Goal: Task Accomplishment & Management: Use online tool/utility

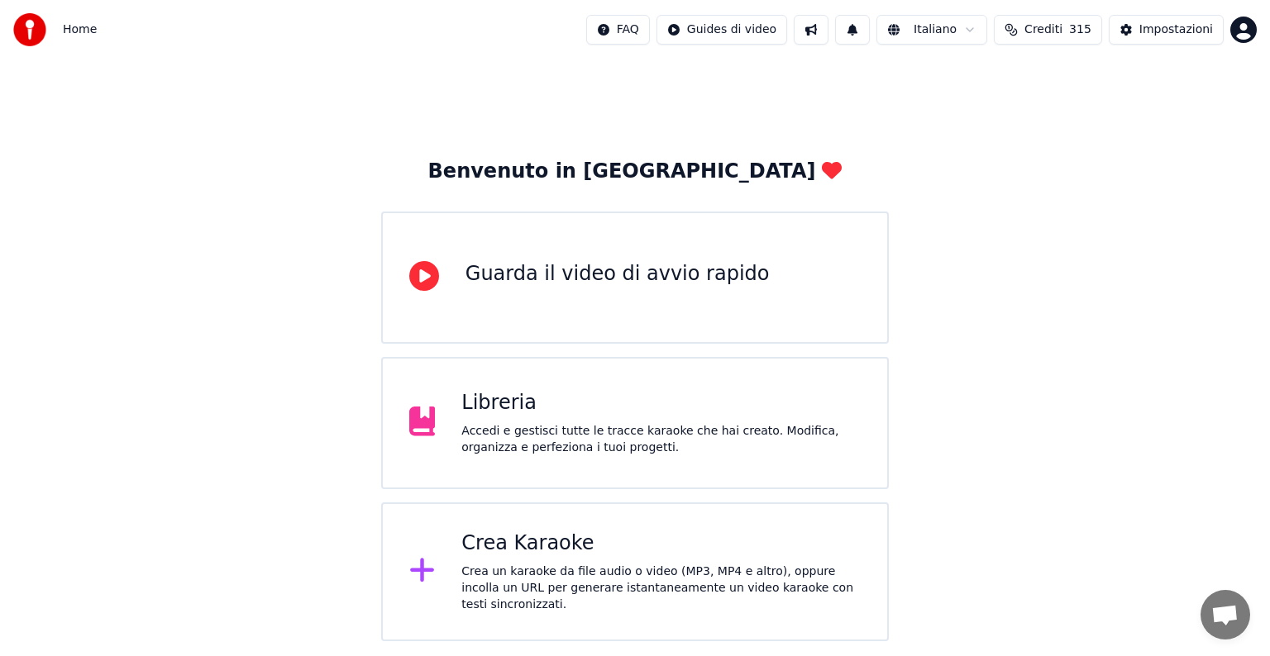
click at [662, 557] on div "Crea Karaoke" at bounding box center [660, 544] width 399 height 26
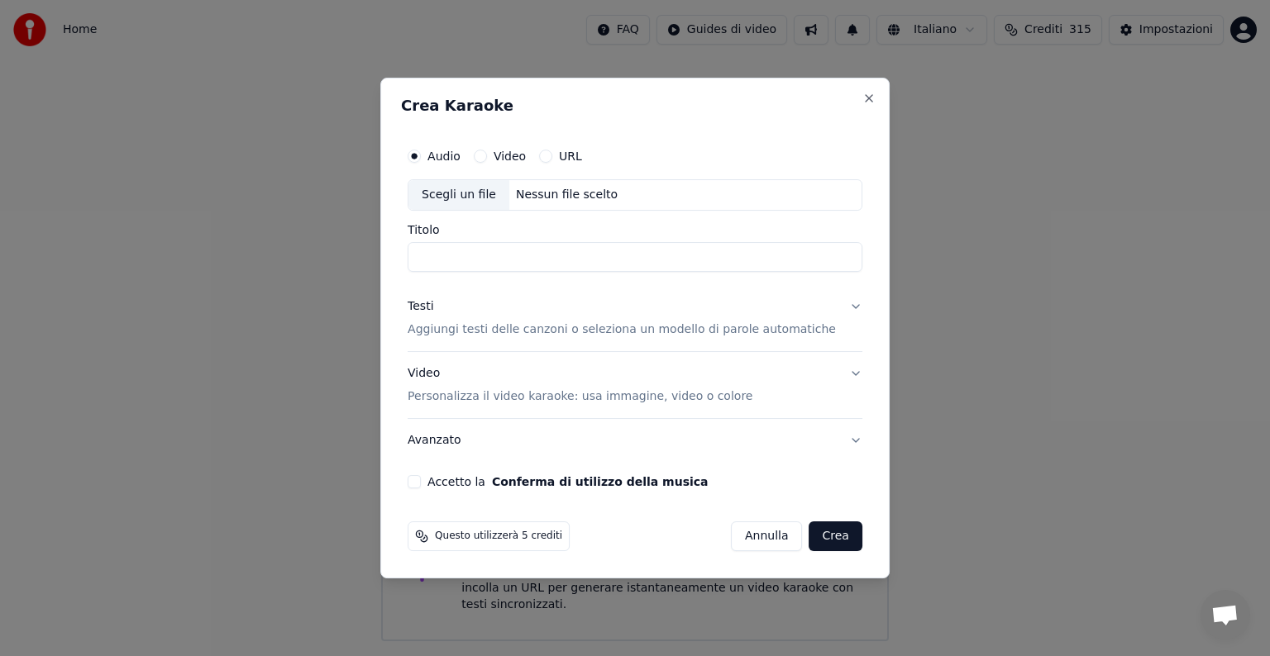
click at [440, 155] on div "Audio" at bounding box center [434, 156] width 53 height 13
click at [557, 198] on div "Nessun file scelto" at bounding box center [566, 195] width 115 height 17
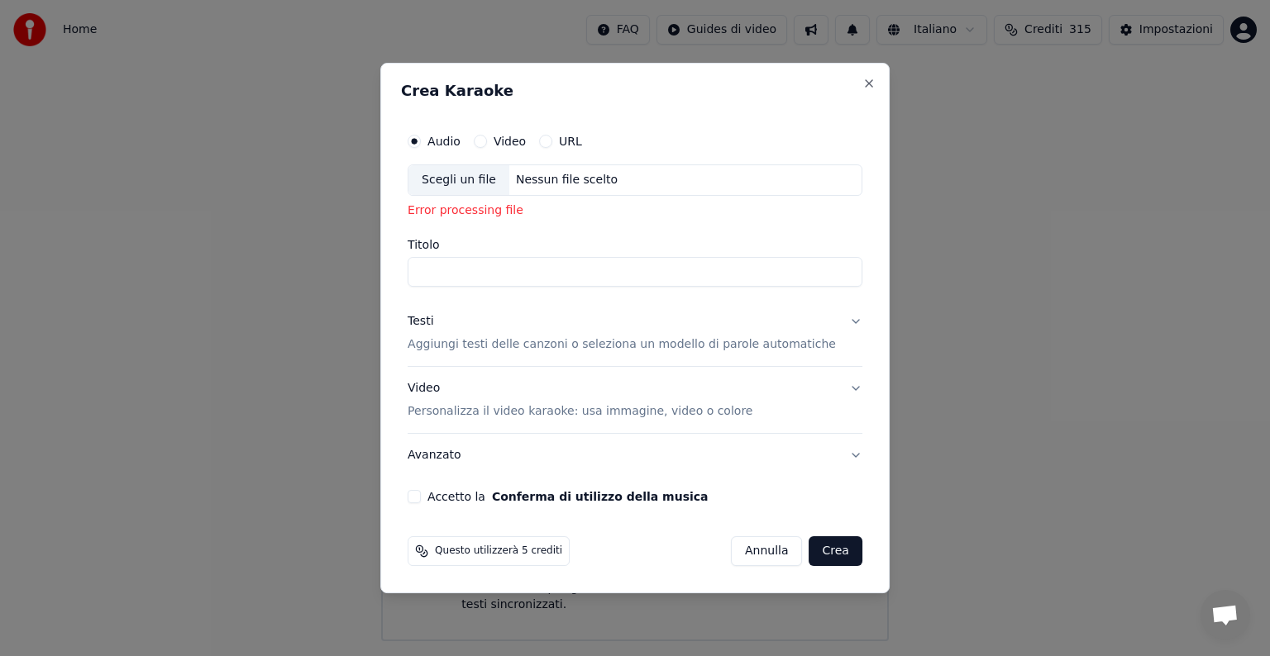
click at [837, 322] on button "Testi Aggiungi testi delle canzoni o seleziona un modello di parole automatiche" at bounding box center [635, 333] width 455 height 66
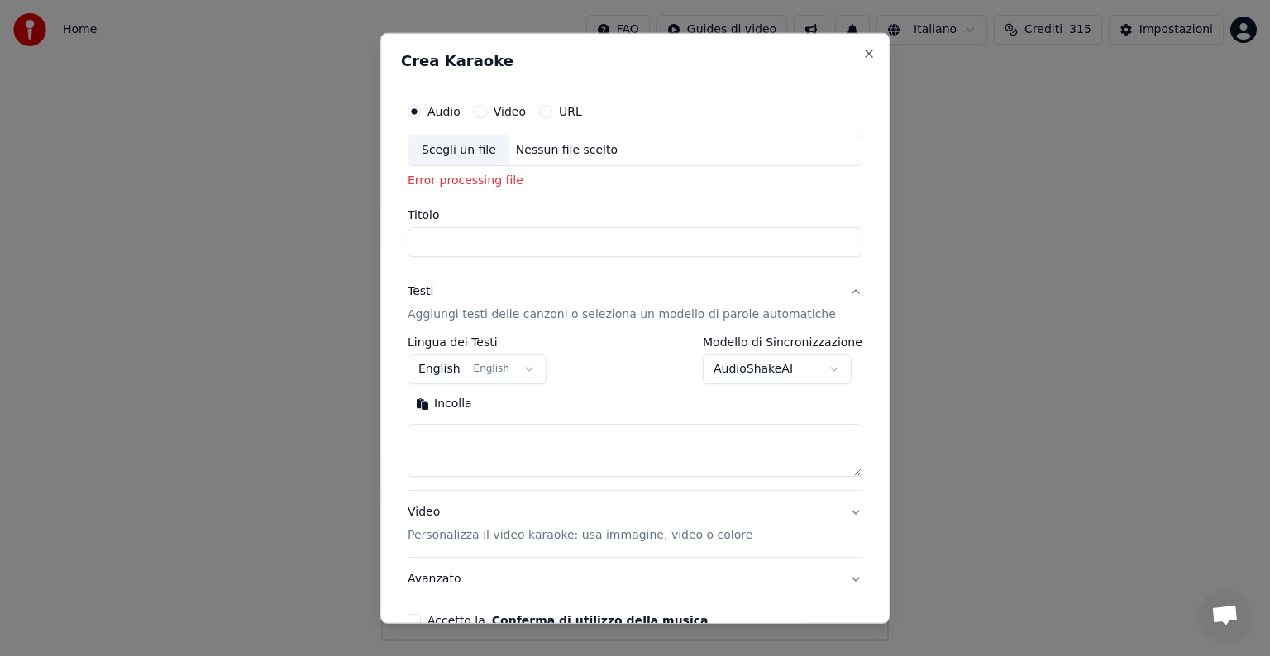
click at [534, 148] on div "Nessun file scelto" at bounding box center [566, 150] width 115 height 17
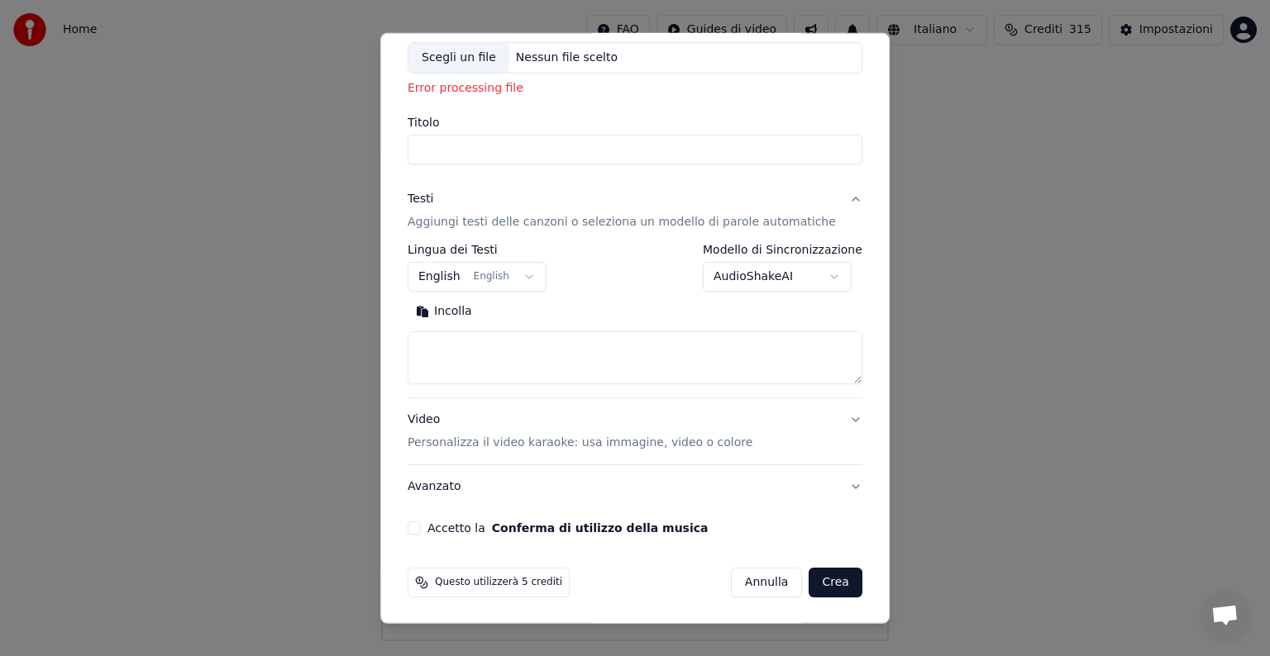
drag, startPoint x: 756, startPoint y: 574, endPoint x: 746, endPoint y: 514, distance: 61.2
click at [755, 573] on button "Annulla" at bounding box center [767, 583] width 72 height 30
select select
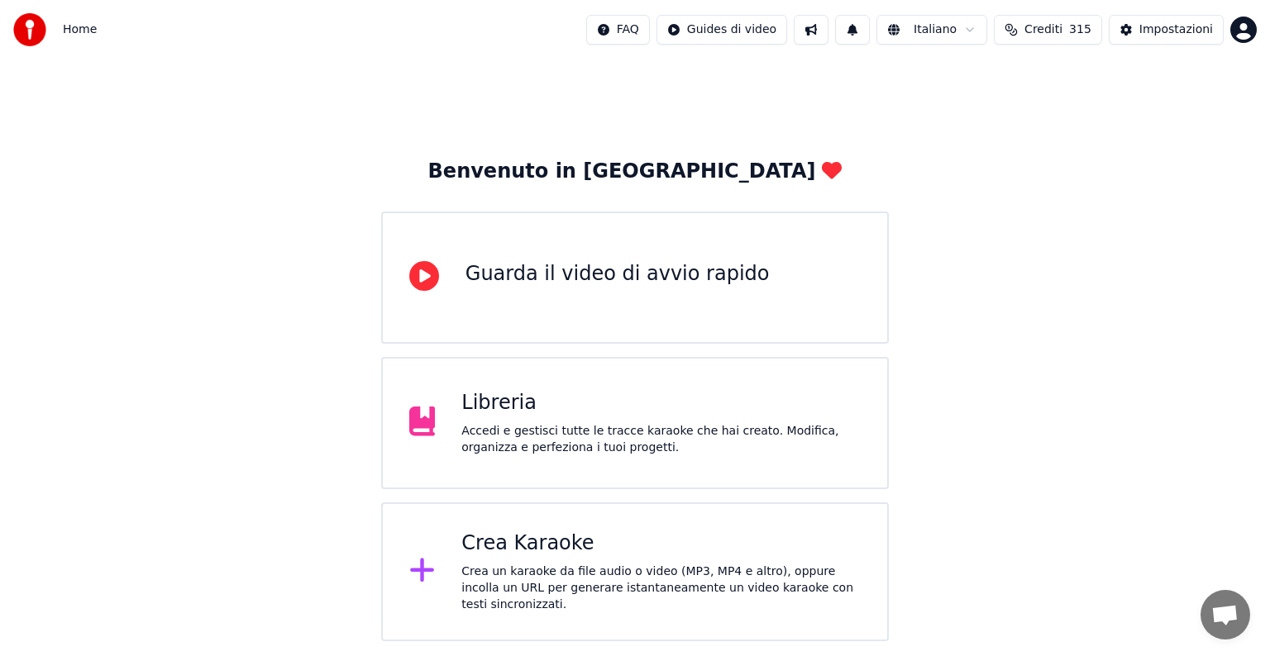
click at [658, 553] on div "Crea Karaoke" at bounding box center [660, 544] width 399 height 26
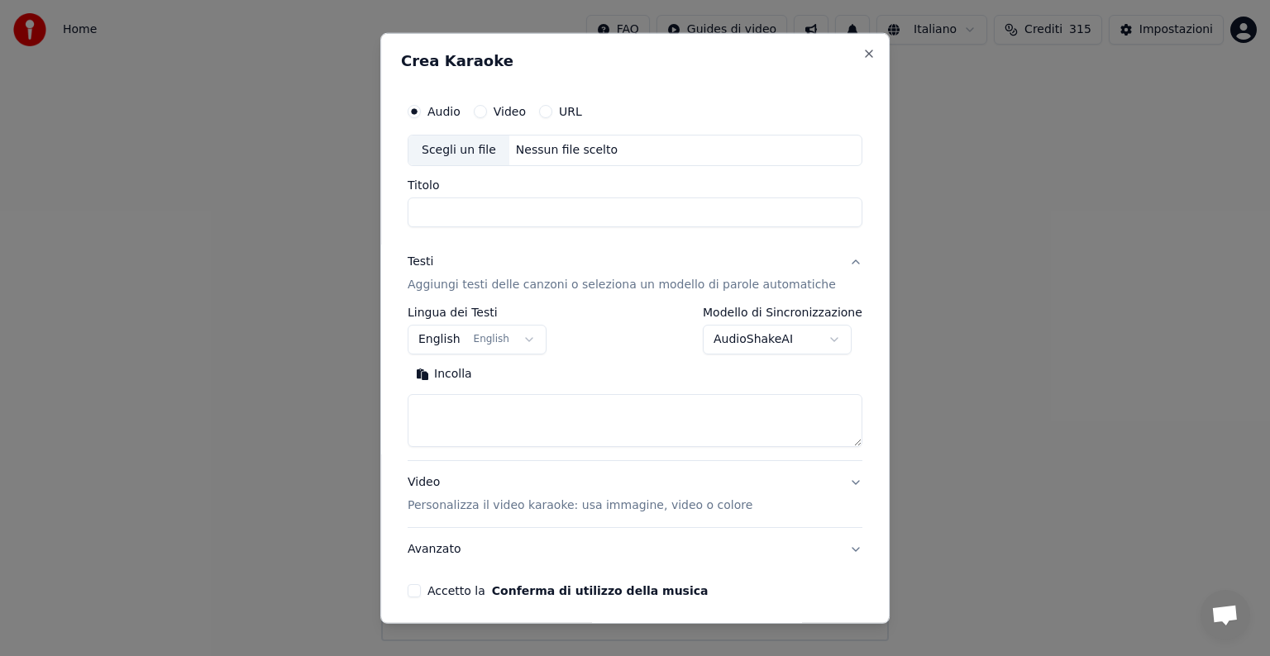
click at [417, 112] on circle "button" at bounding box center [415, 111] width 6 height 6
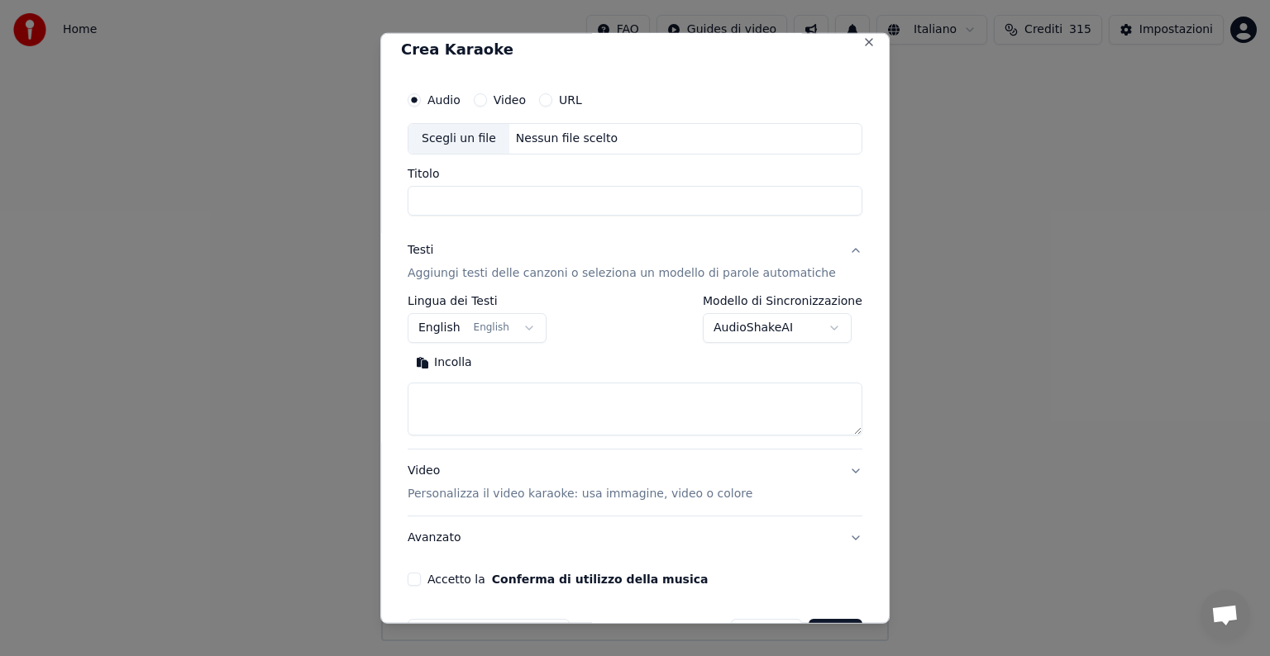
scroll to position [0, 0]
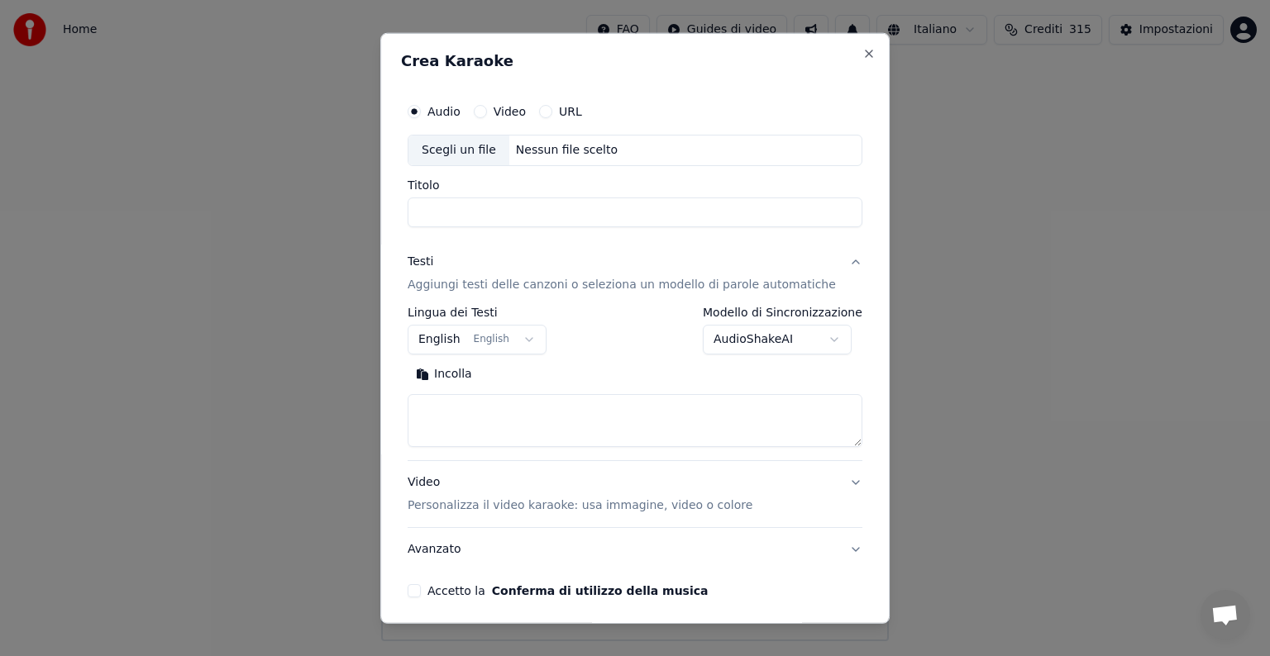
click at [496, 118] on div "Audio Video URL" at bounding box center [635, 111] width 455 height 33
click at [487, 109] on button "Video" at bounding box center [480, 111] width 13 height 13
click at [567, 151] on div "Nessun file scelto" at bounding box center [566, 150] width 115 height 17
click at [421, 113] on button "Audio" at bounding box center [414, 111] width 13 height 13
click at [565, 145] on div "Nessun file scelto" at bounding box center [566, 150] width 115 height 17
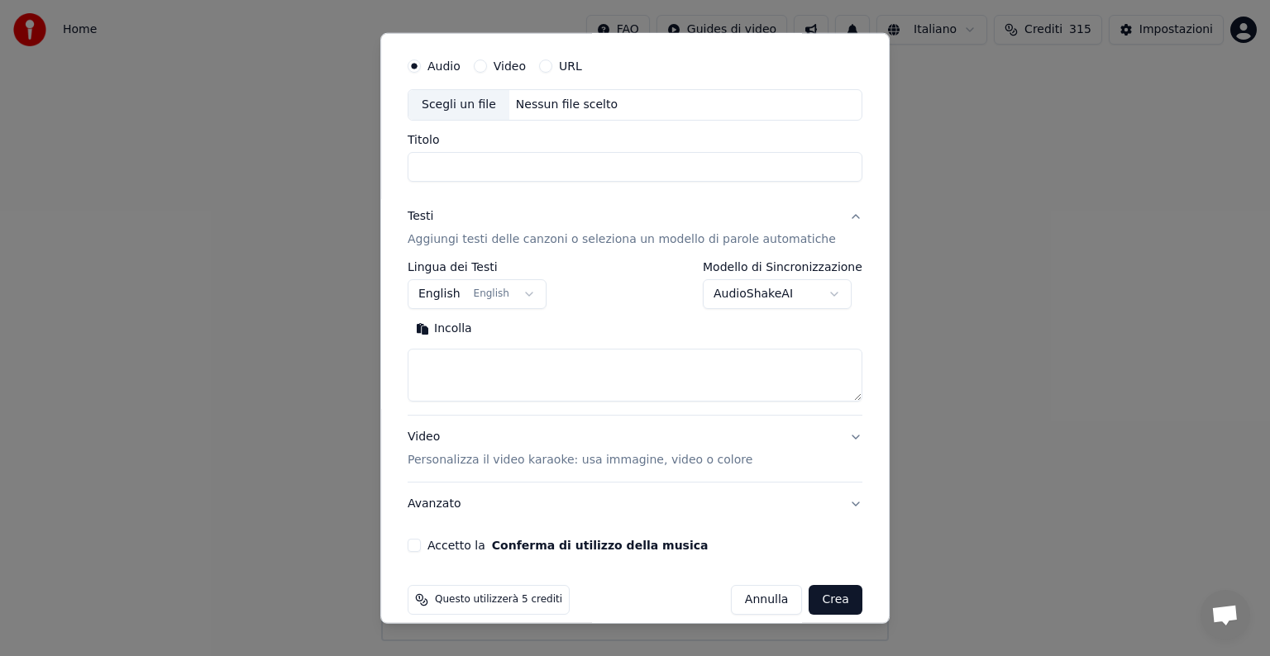
scroll to position [63, 0]
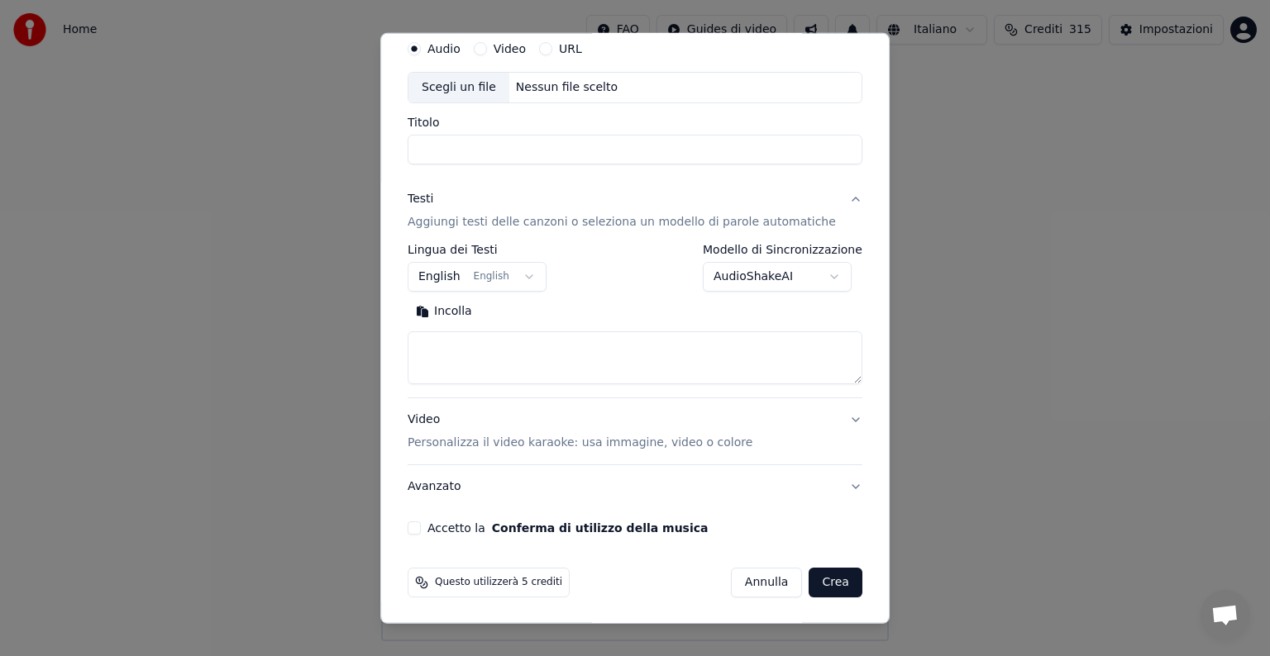
click at [766, 578] on button "Annulla" at bounding box center [767, 583] width 72 height 30
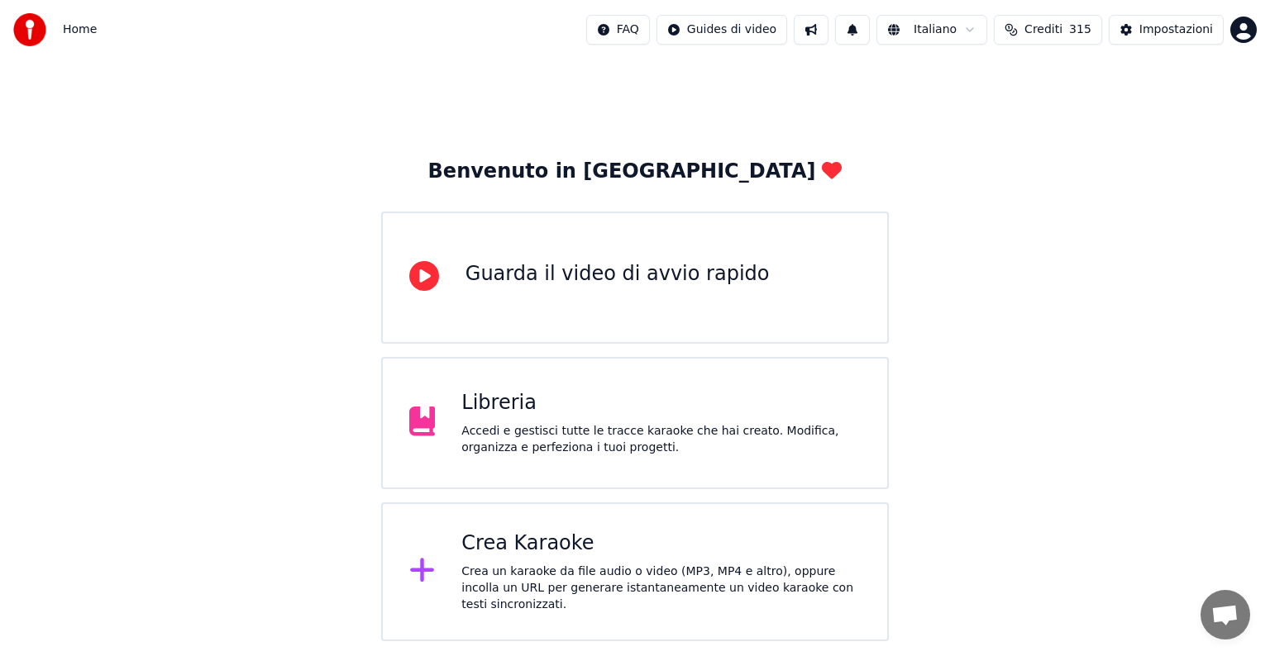
click at [580, 536] on div "Crea Karaoke" at bounding box center [660, 544] width 399 height 26
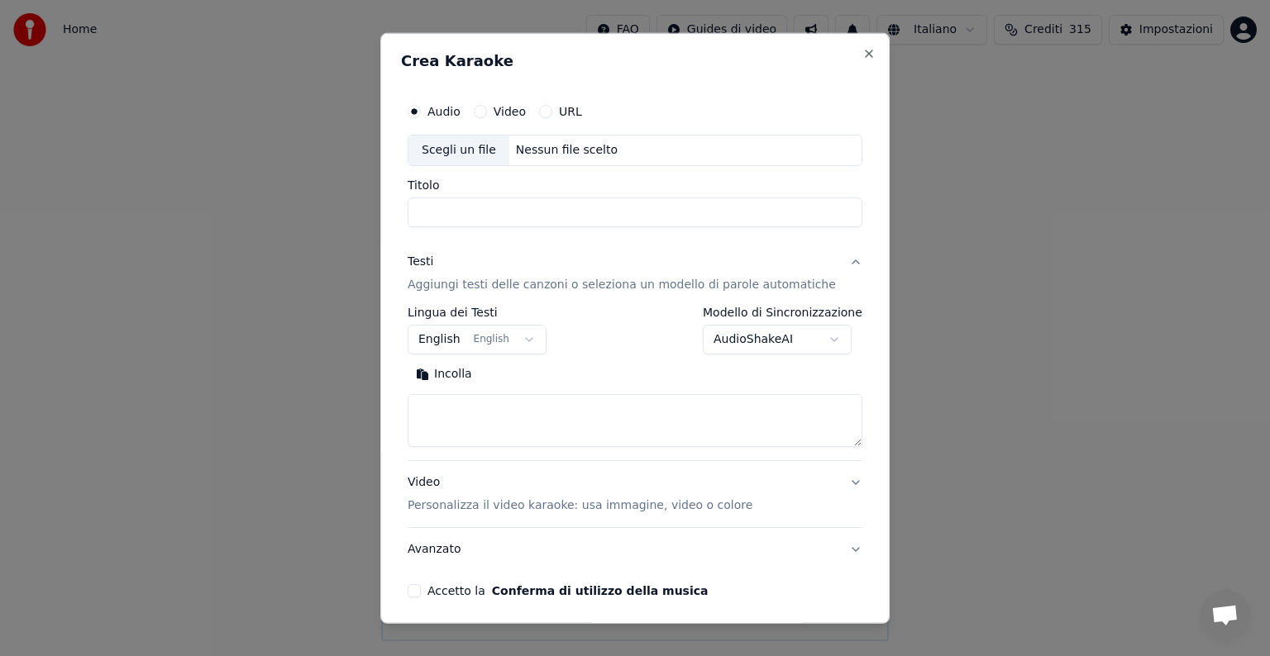
click at [568, 151] on div "Nessun file scelto" at bounding box center [566, 150] width 115 height 17
type input "**********"
click at [529, 337] on button "English English" at bounding box center [477, 340] width 139 height 30
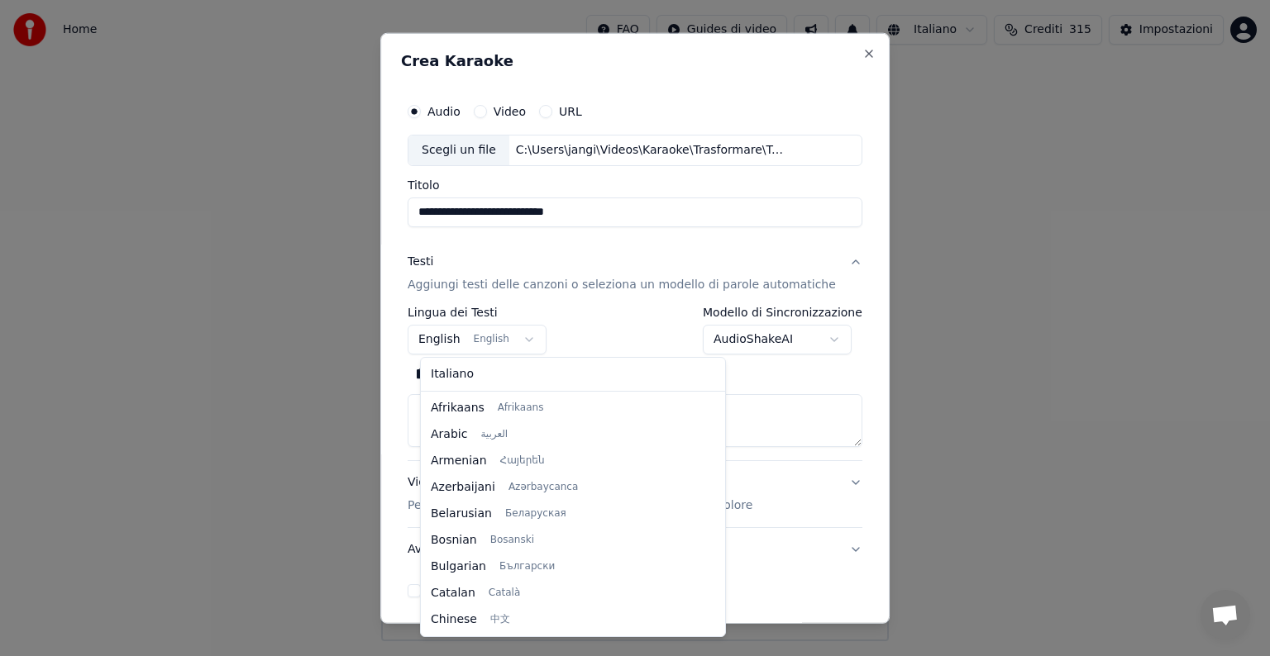
scroll to position [132, 0]
select select "**"
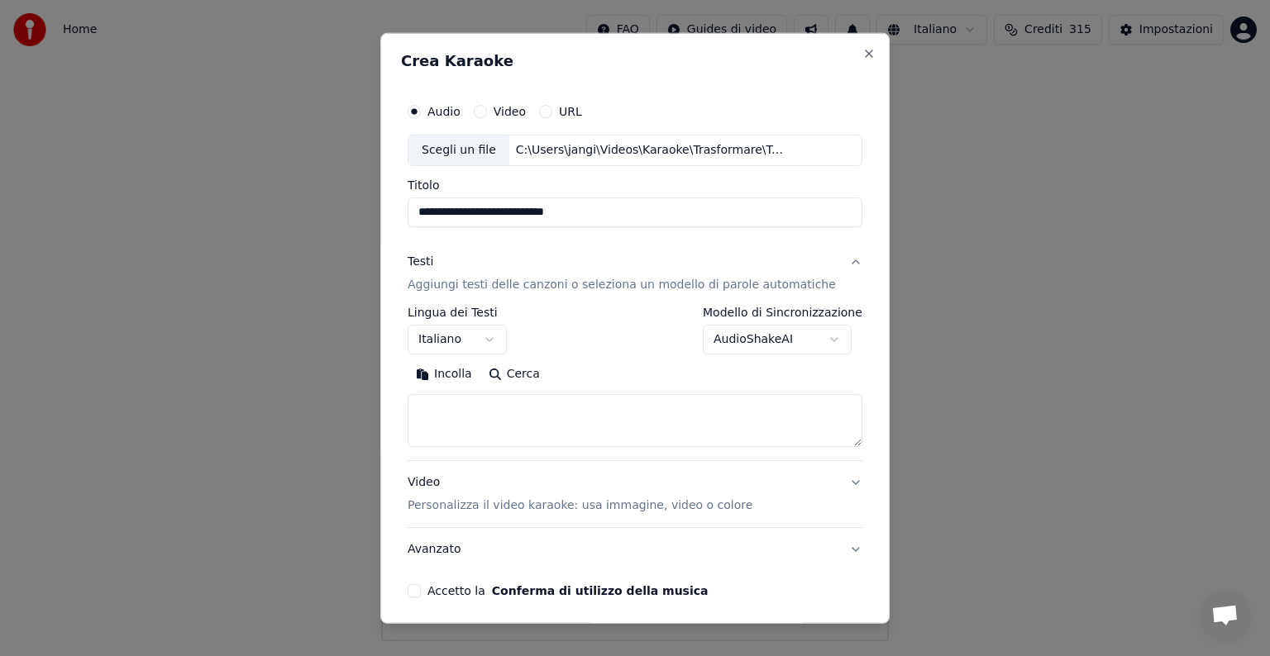
click at [455, 417] on textarea at bounding box center [635, 420] width 455 height 53
click at [465, 369] on button "Incolla" at bounding box center [444, 374] width 73 height 26
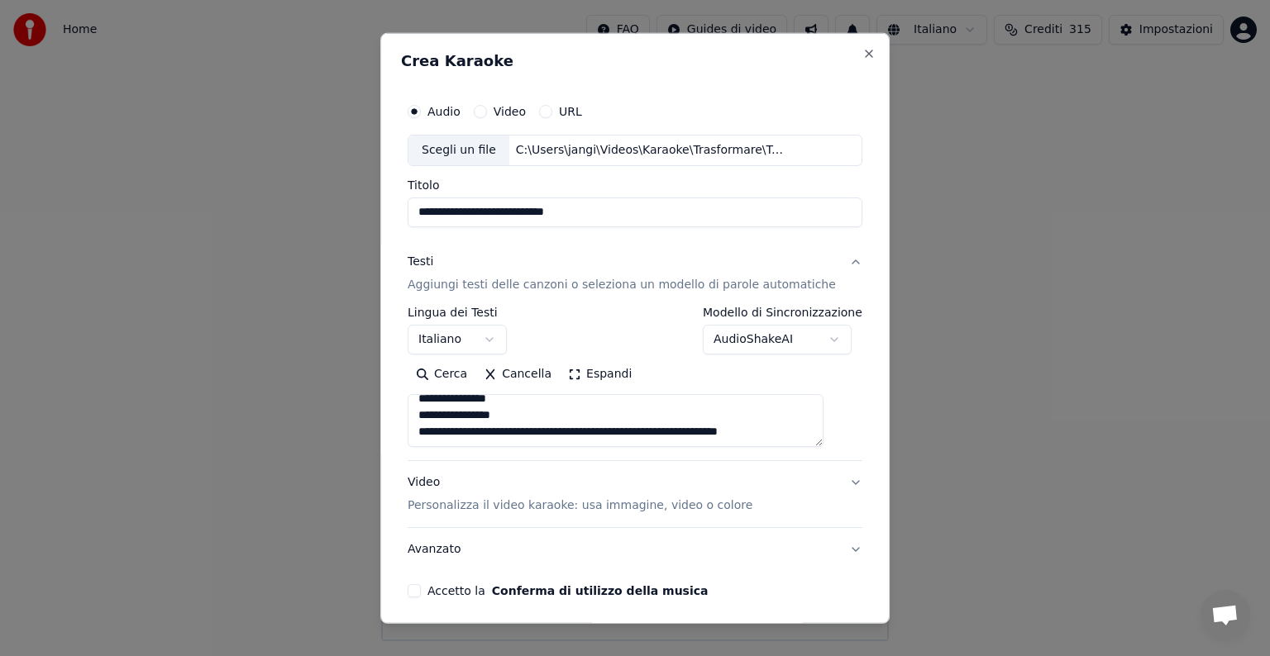
scroll to position [63, 0]
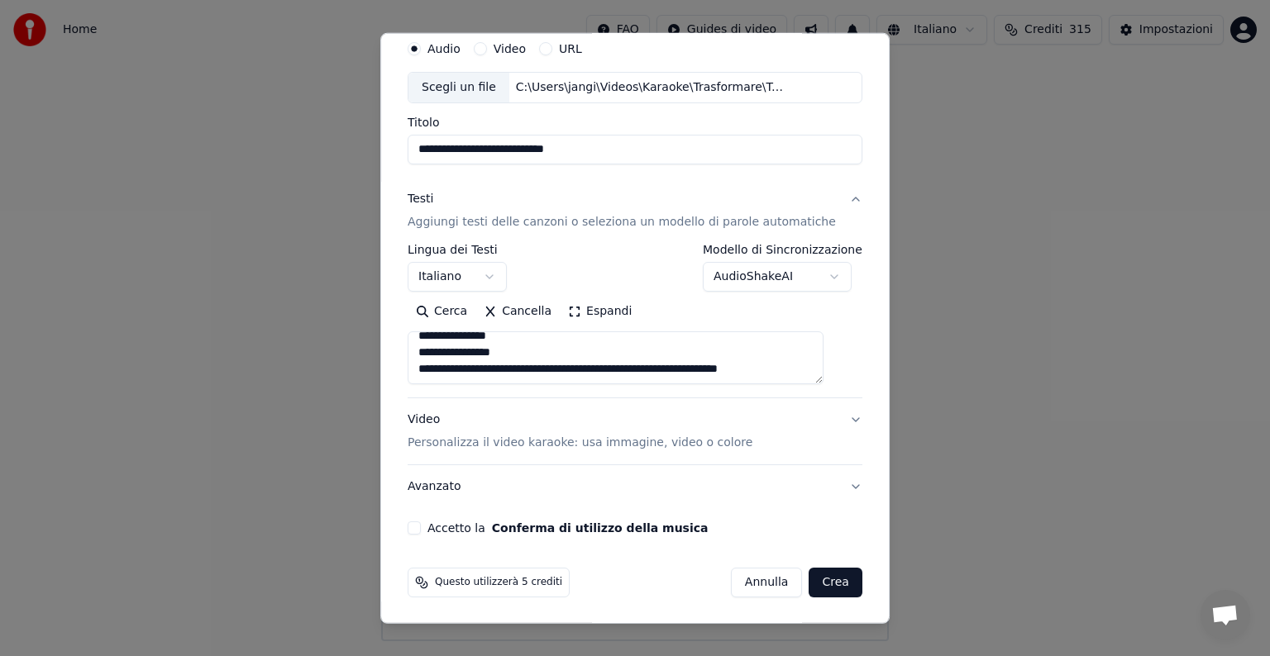
type textarea "**********"
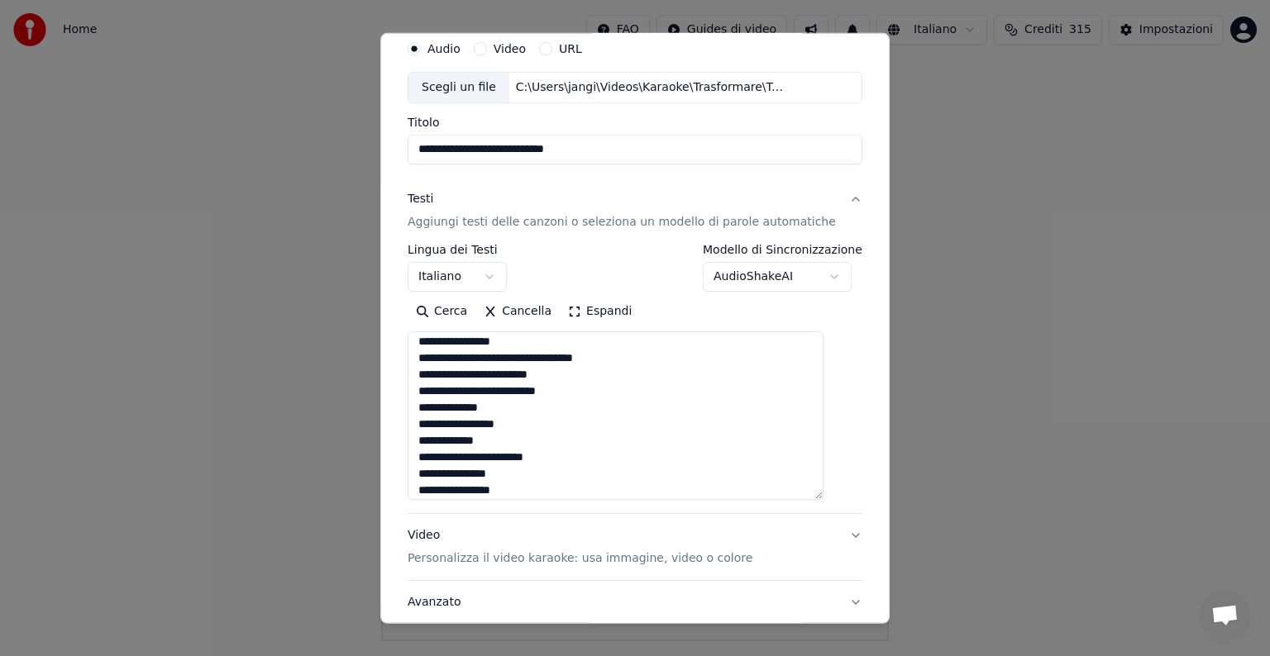
scroll to position [0, 0]
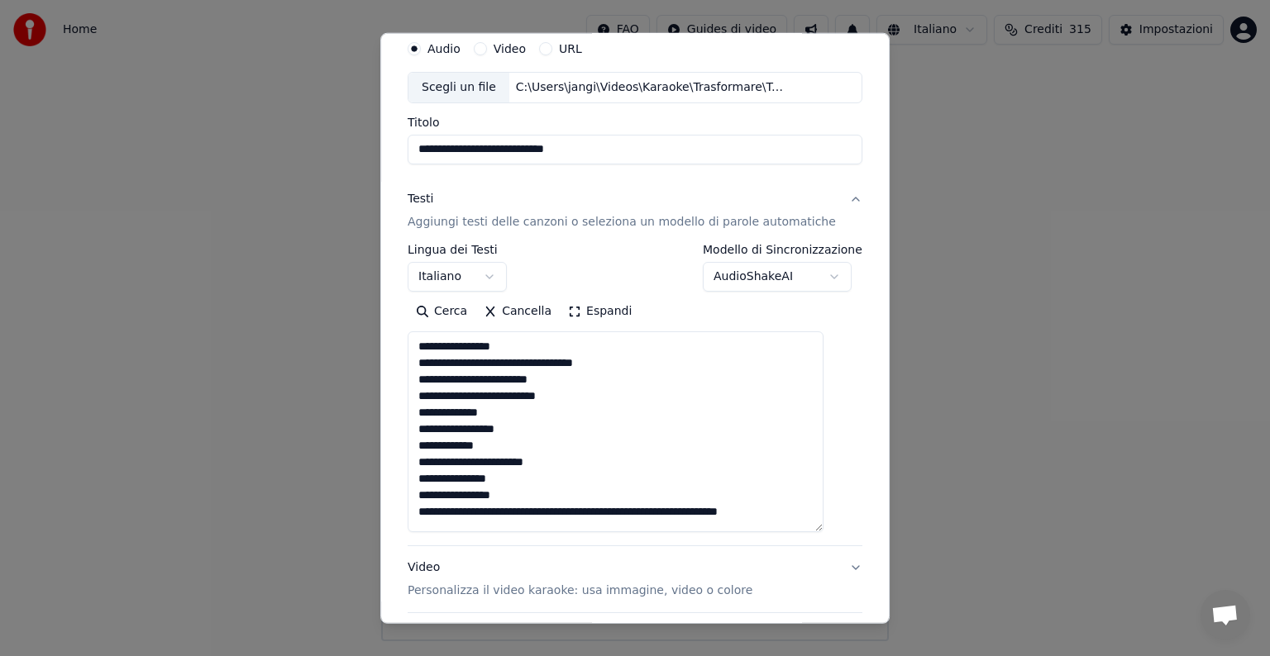
drag, startPoint x: 831, startPoint y: 378, endPoint x: 850, endPoint y: 526, distance: 149.2
click at [850, 526] on div "**********" at bounding box center [634, 328] width 509 height 591
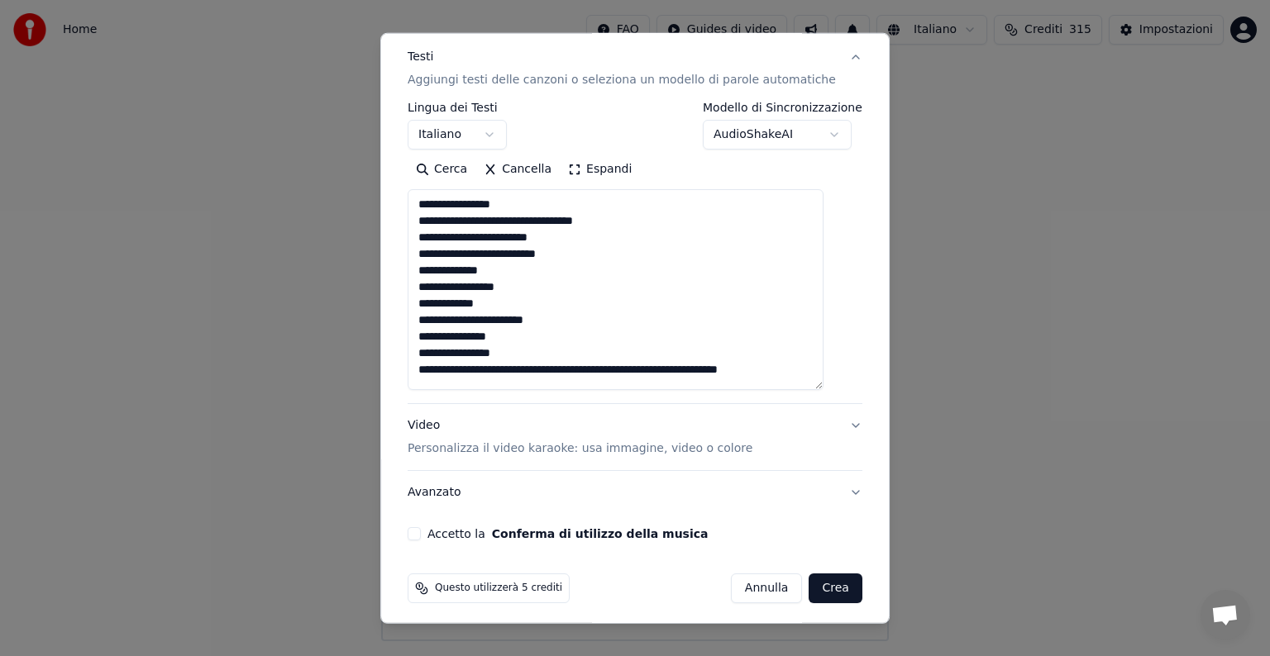
scroll to position [211, 0]
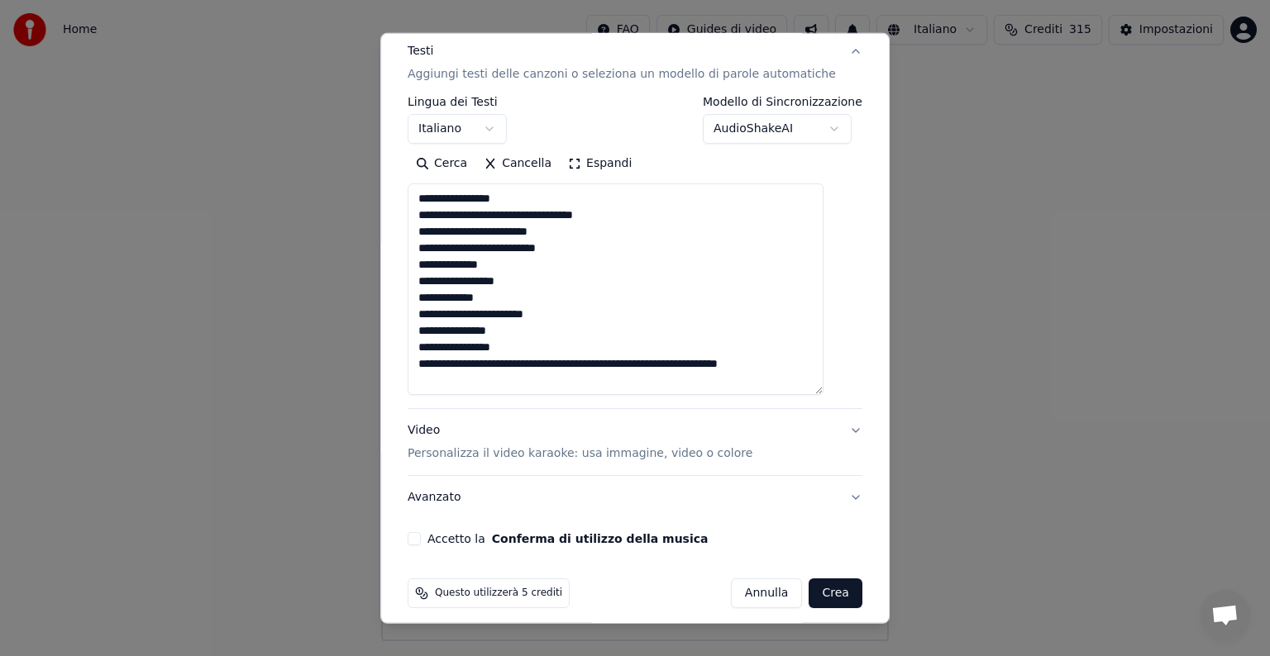
drag, startPoint x: 832, startPoint y: 376, endPoint x: 840, endPoint y: 384, distance: 11.1
click at [840, 384] on div "**********" at bounding box center [635, 215] width 468 height 674
drag, startPoint x: 803, startPoint y: 368, endPoint x: 300, endPoint y: 349, distance: 503.7
click at [300, 349] on body "**********" at bounding box center [635, 320] width 1270 height 641
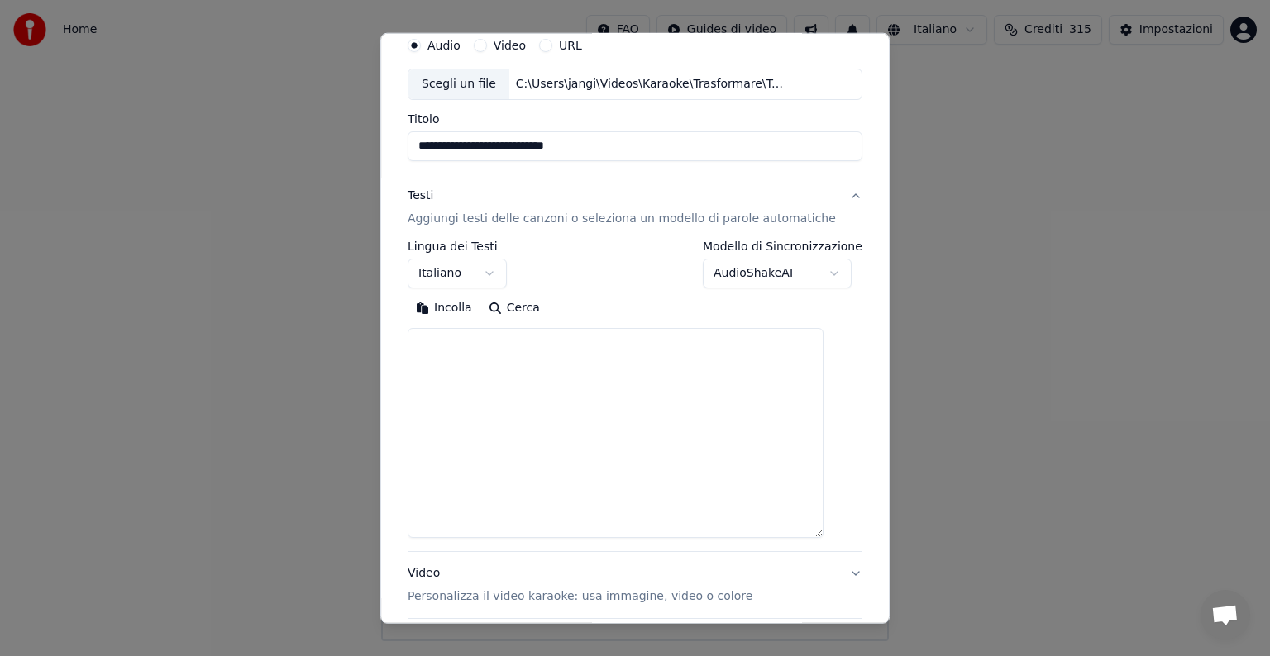
scroll to position [83, 0]
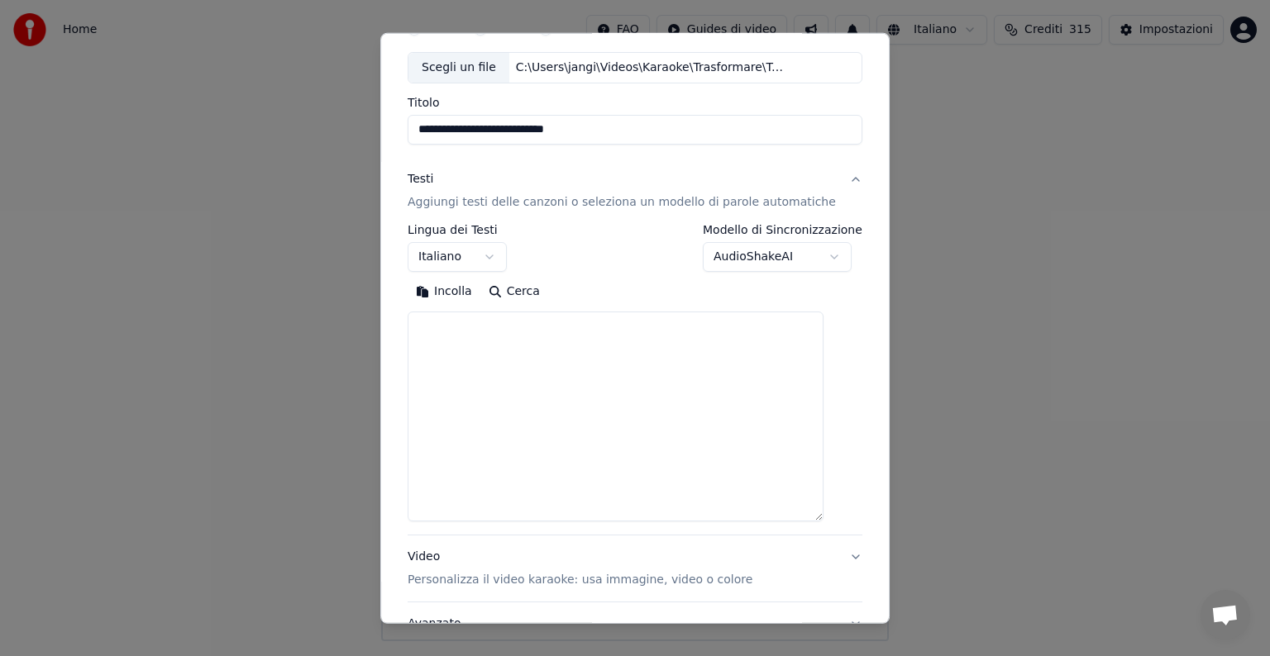
click at [469, 291] on button "Incolla" at bounding box center [444, 292] width 73 height 26
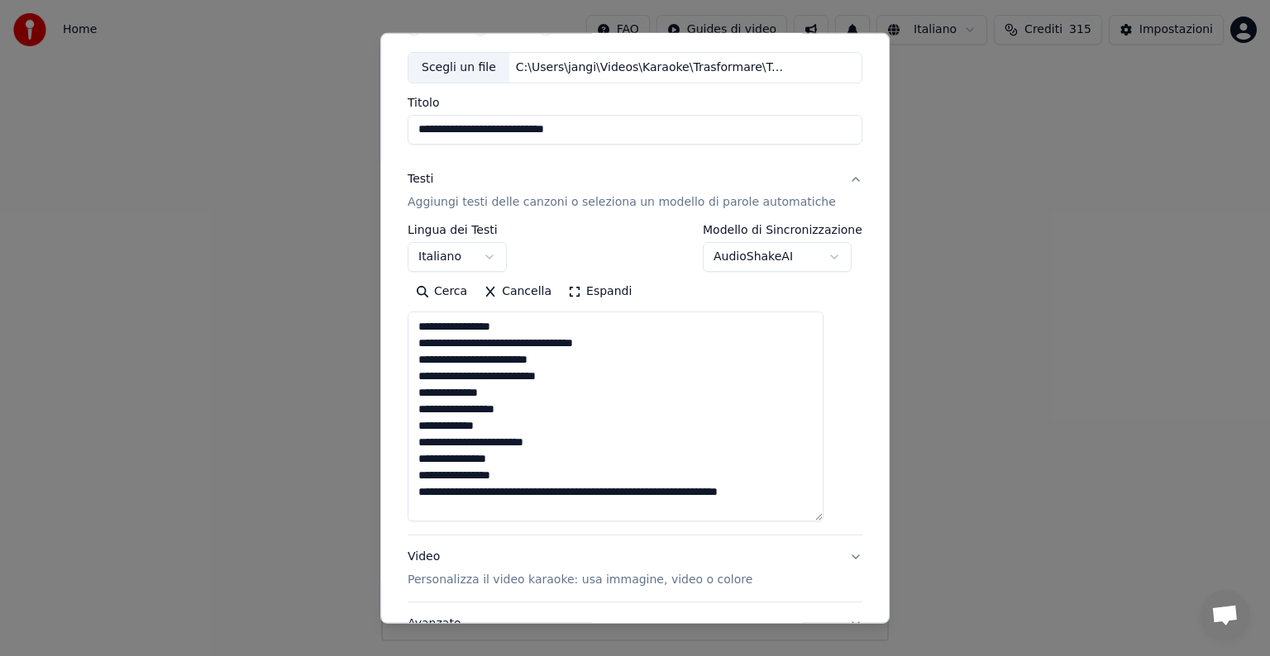
type textarea "**********"
drag, startPoint x: 801, startPoint y: 489, endPoint x: 370, endPoint y: 390, distance: 441.7
click at [370, 390] on body "**********" at bounding box center [635, 320] width 1270 height 641
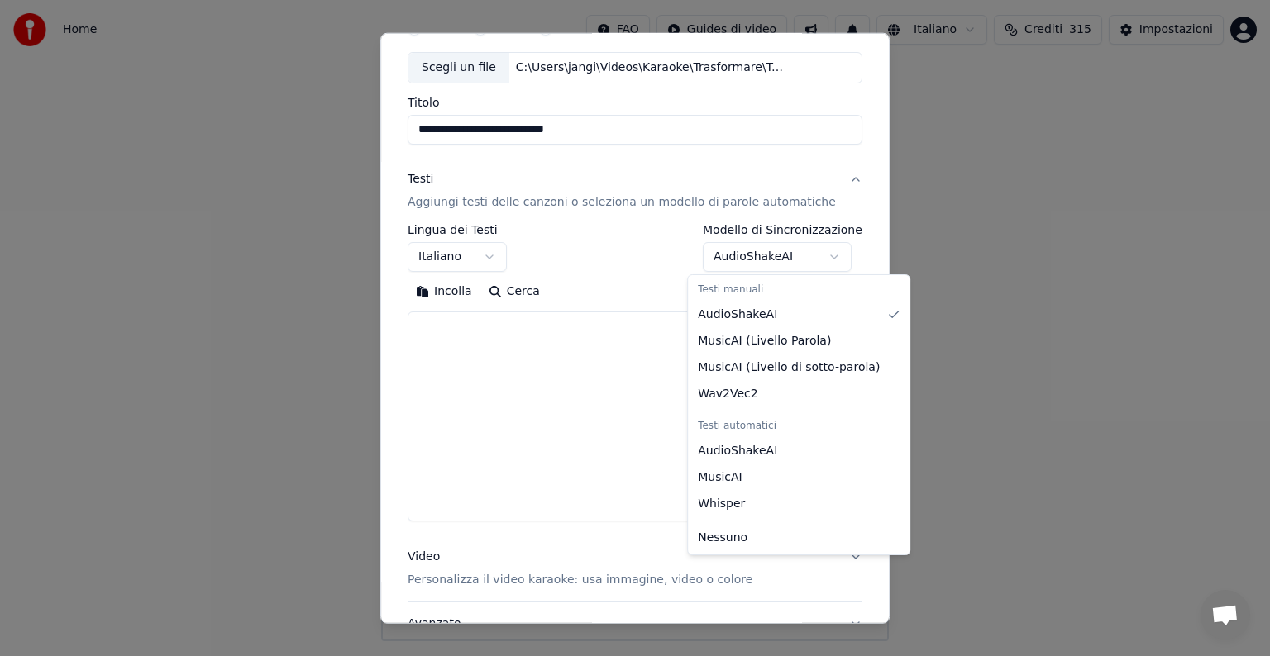
click at [821, 255] on body "**********" at bounding box center [635, 320] width 1270 height 641
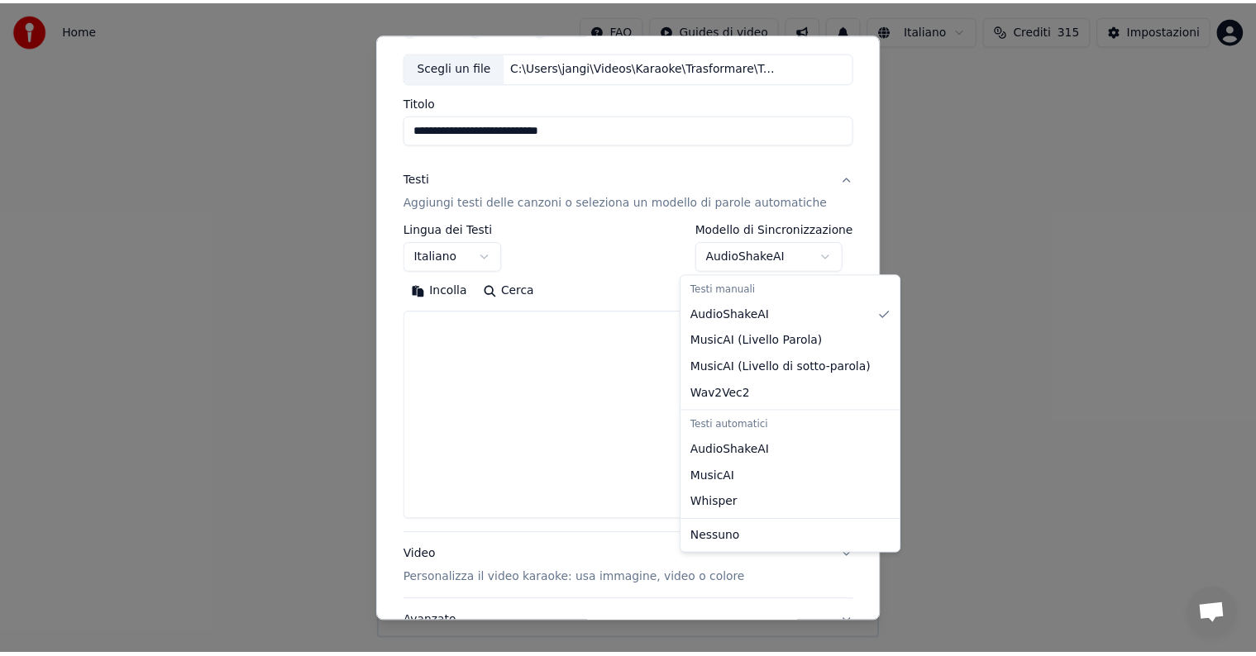
scroll to position [0, 0]
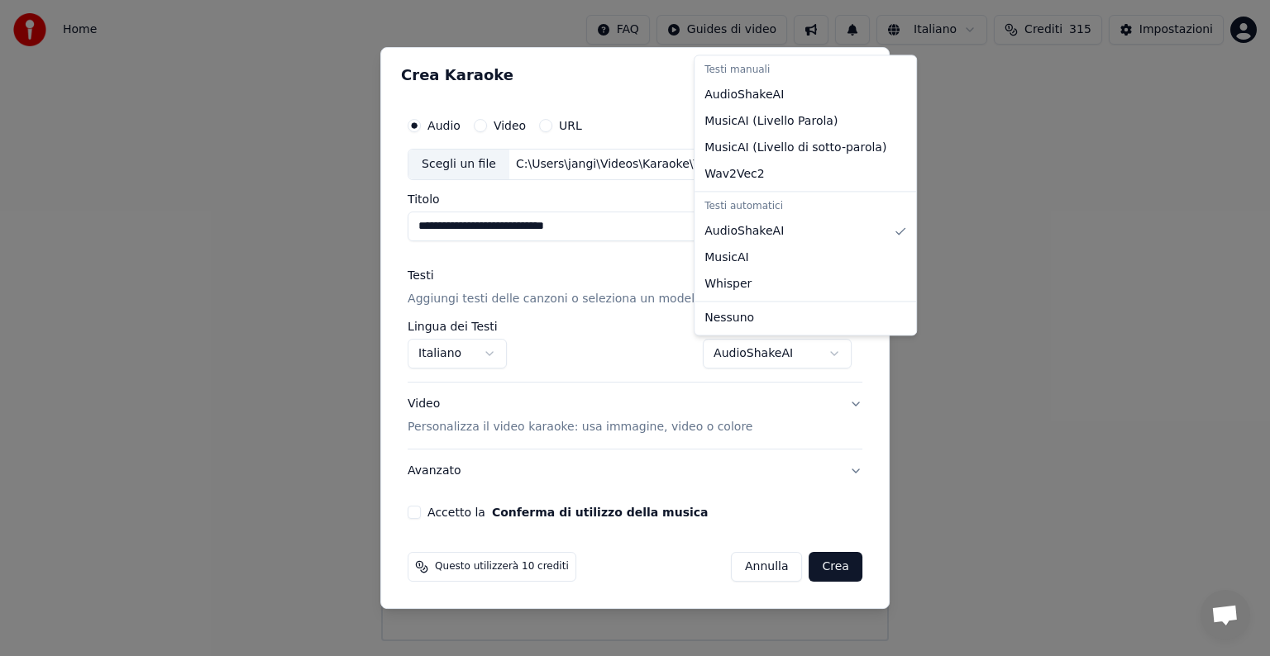
click at [825, 347] on body "**********" at bounding box center [635, 320] width 1270 height 641
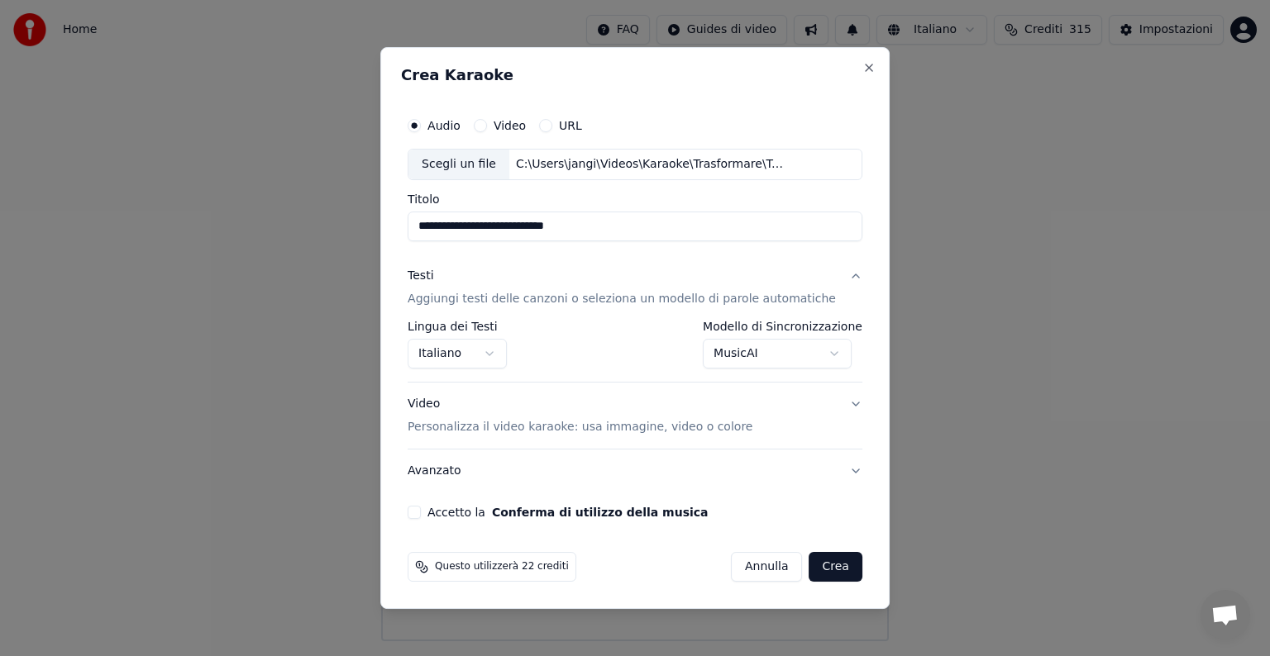
click at [829, 345] on body "**********" at bounding box center [635, 320] width 1270 height 641
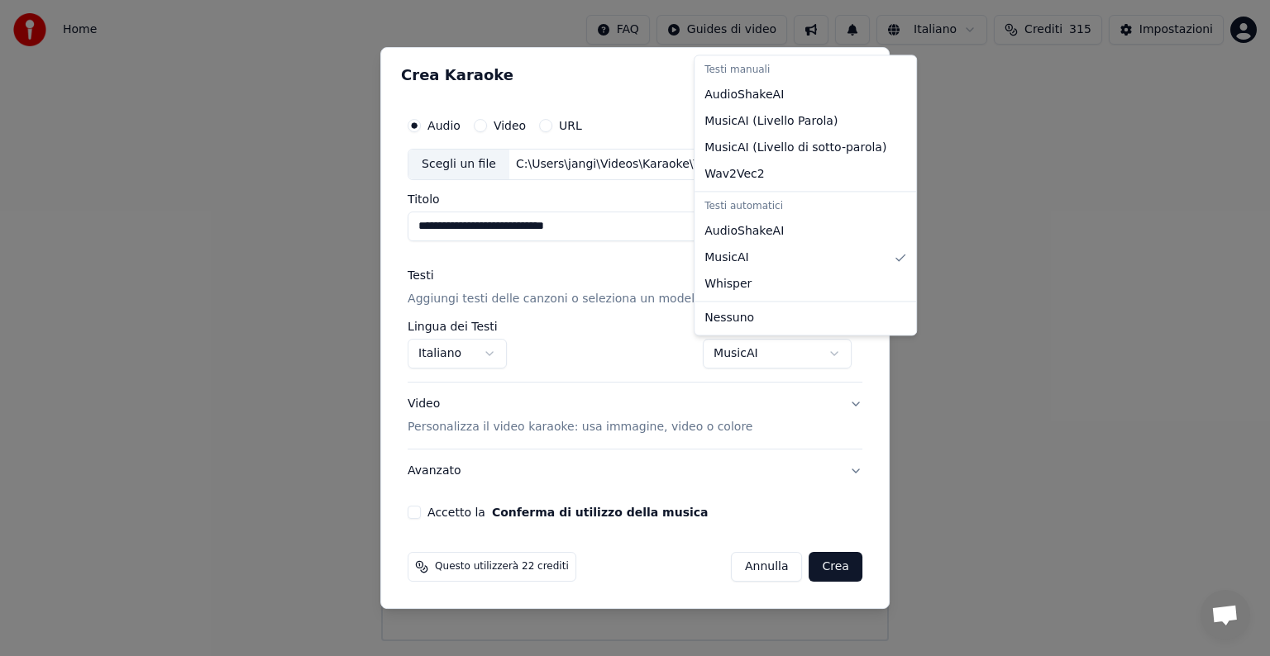
select select "*******"
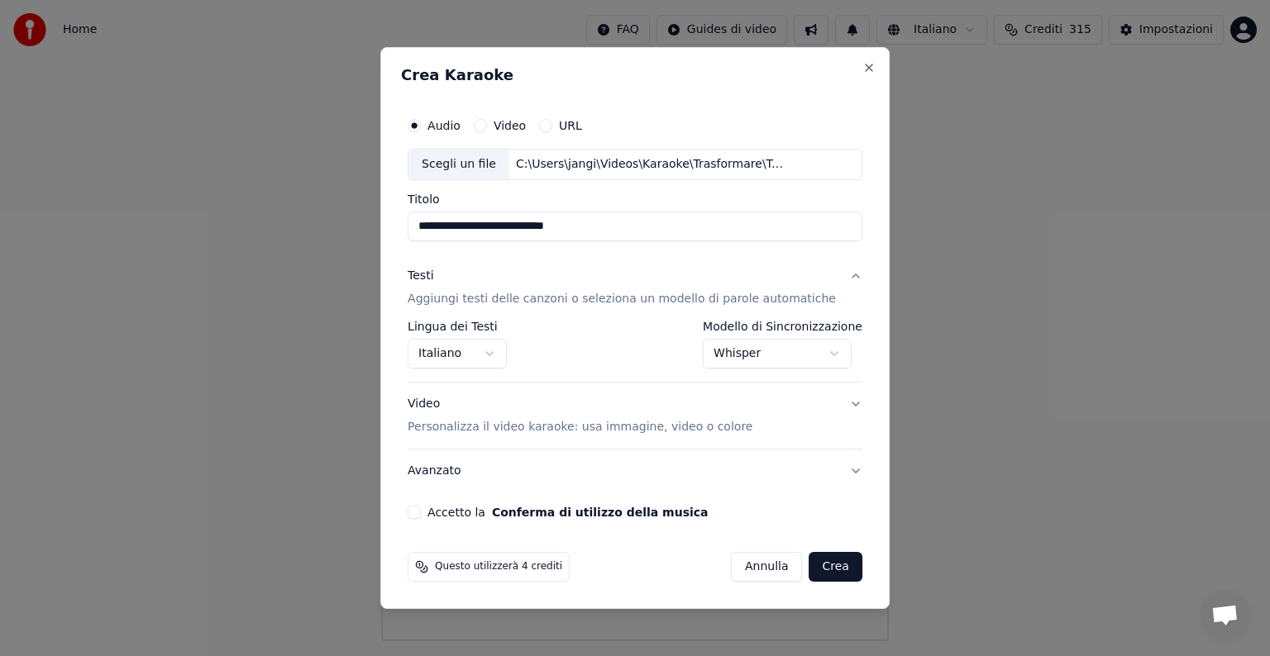
click at [832, 564] on button "Crea" at bounding box center [835, 567] width 53 height 30
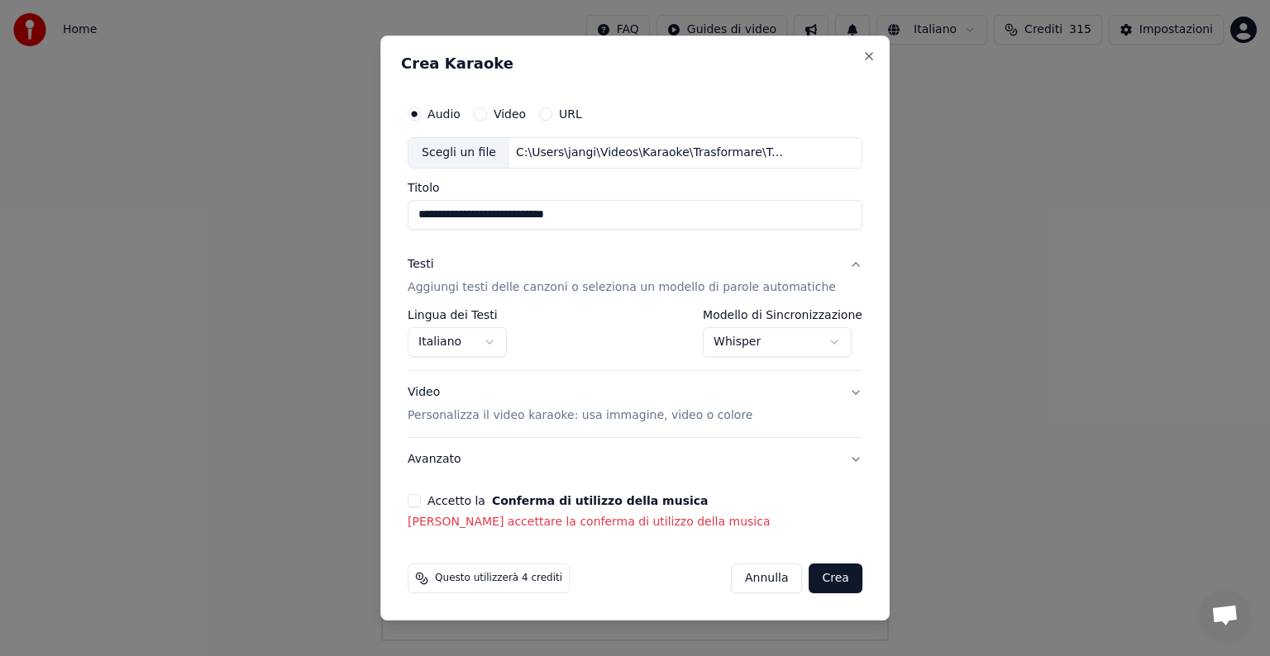
click at [421, 499] on button "Accetto la Conferma di utilizzo della musica" at bounding box center [414, 500] width 13 height 13
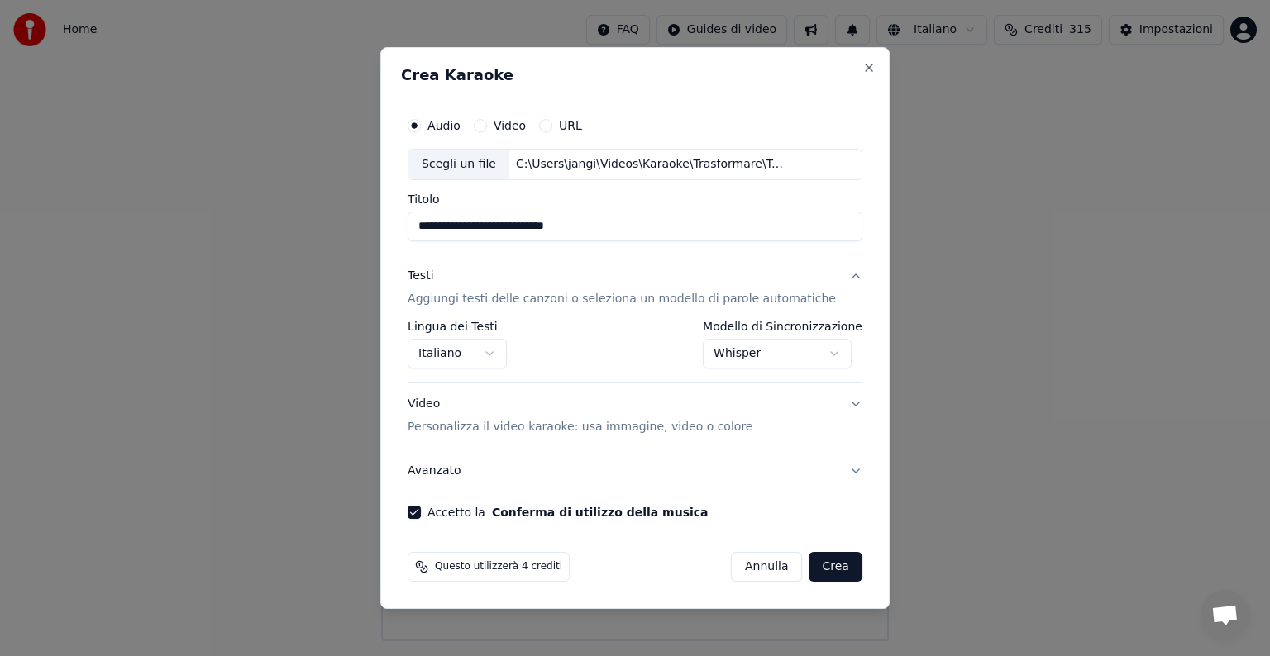
click at [813, 562] on button "Crea" at bounding box center [835, 567] width 53 height 30
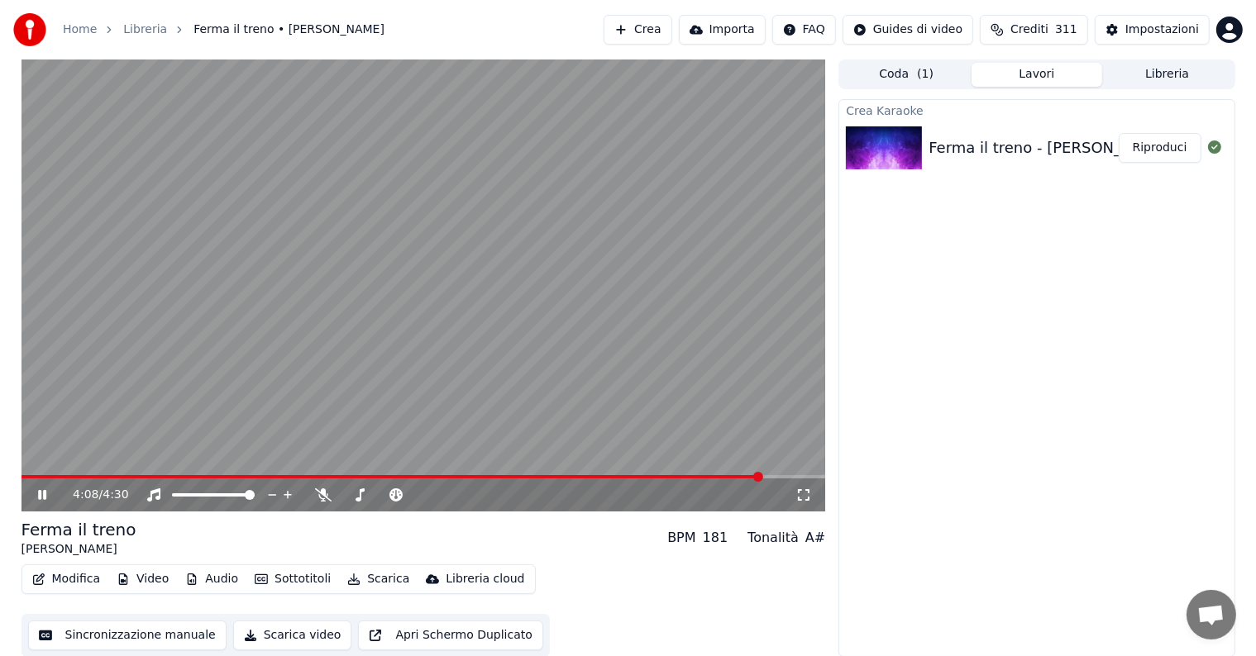
click at [44, 493] on icon at bounding box center [42, 495] width 8 height 10
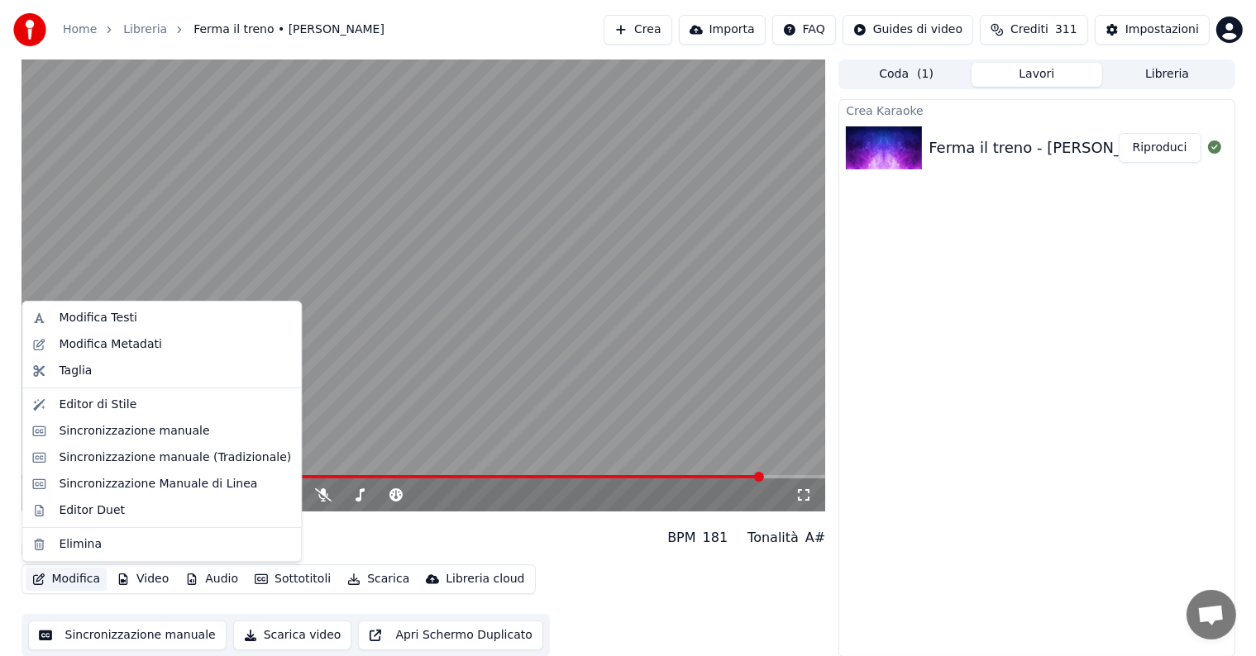
click at [85, 577] on button "Modifica" at bounding box center [67, 579] width 82 height 23
click at [102, 429] on div "Sincronizzazione manuale" at bounding box center [134, 431] width 150 height 17
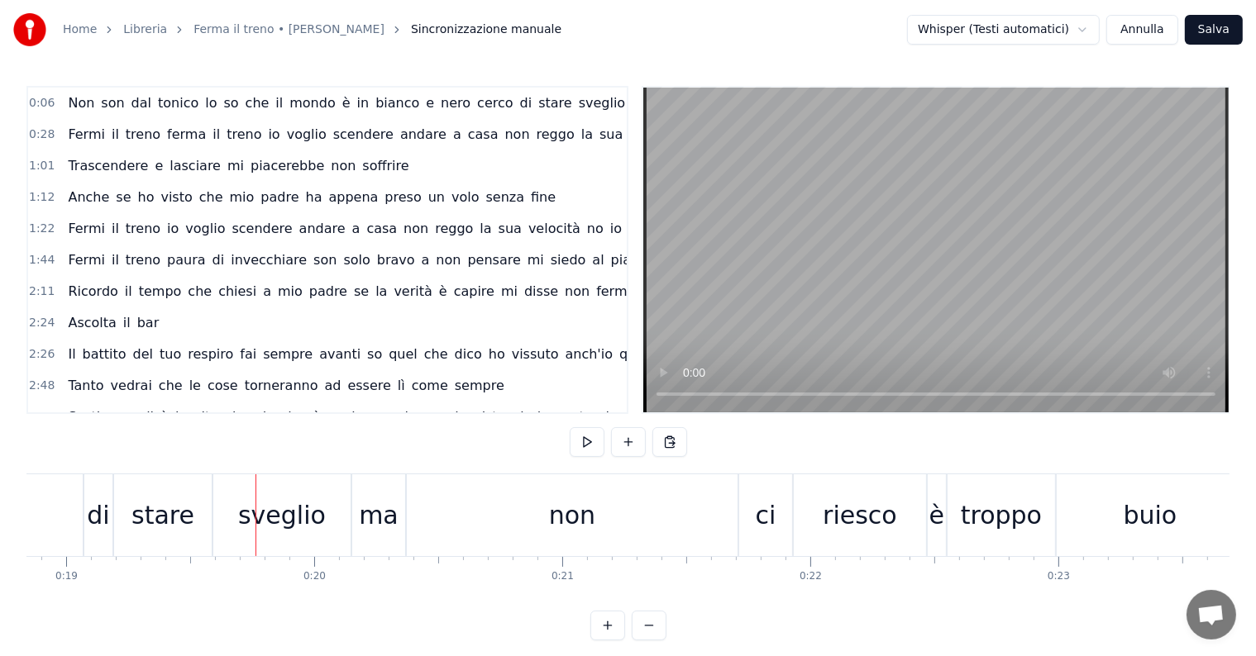
scroll to position [0, 4445]
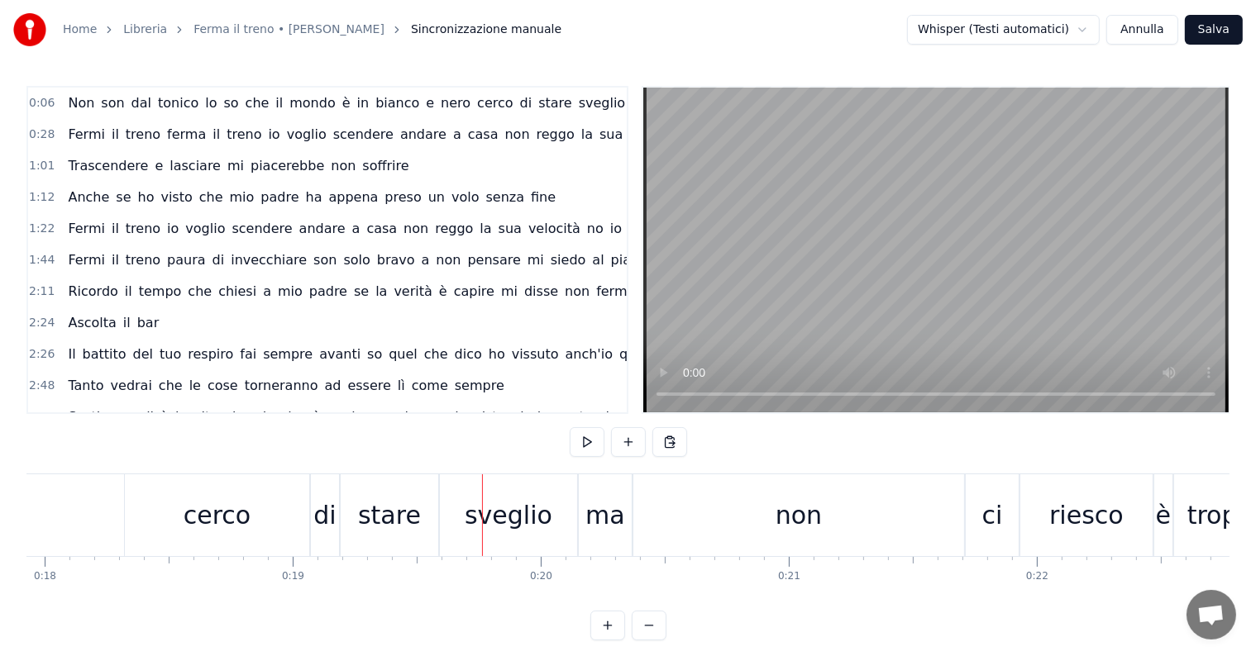
click at [260, 498] on div "cerco" at bounding box center [217, 515] width 184 height 82
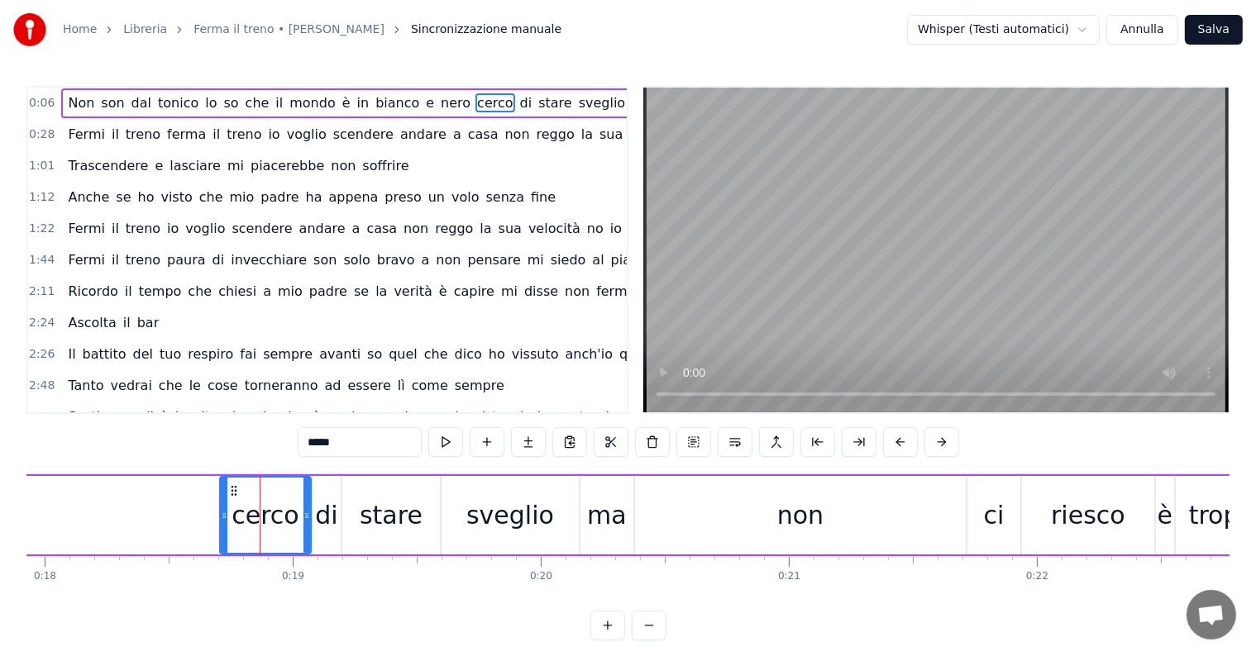
drag, startPoint x: 126, startPoint y: 513, endPoint x: 220, endPoint y: 514, distance: 93.4
click at [221, 514] on icon at bounding box center [224, 515] width 7 height 13
click at [439, 102] on span "nero" at bounding box center [455, 102] width 33 height 19
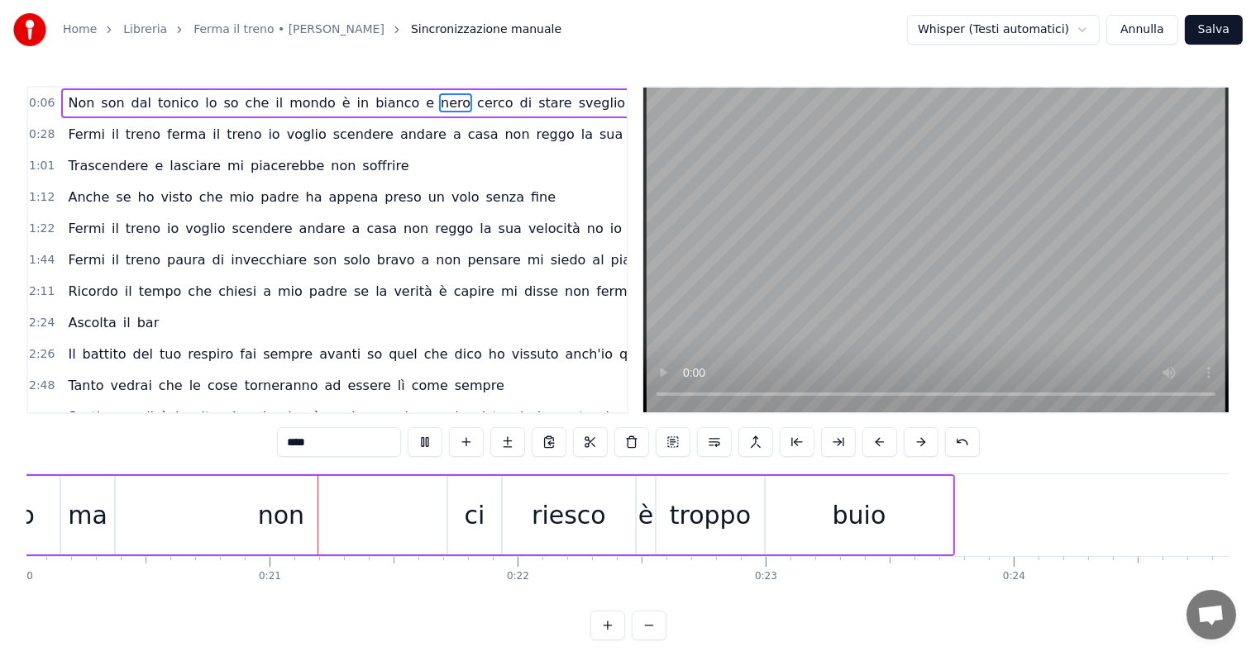
scroll to position [0, 4996]
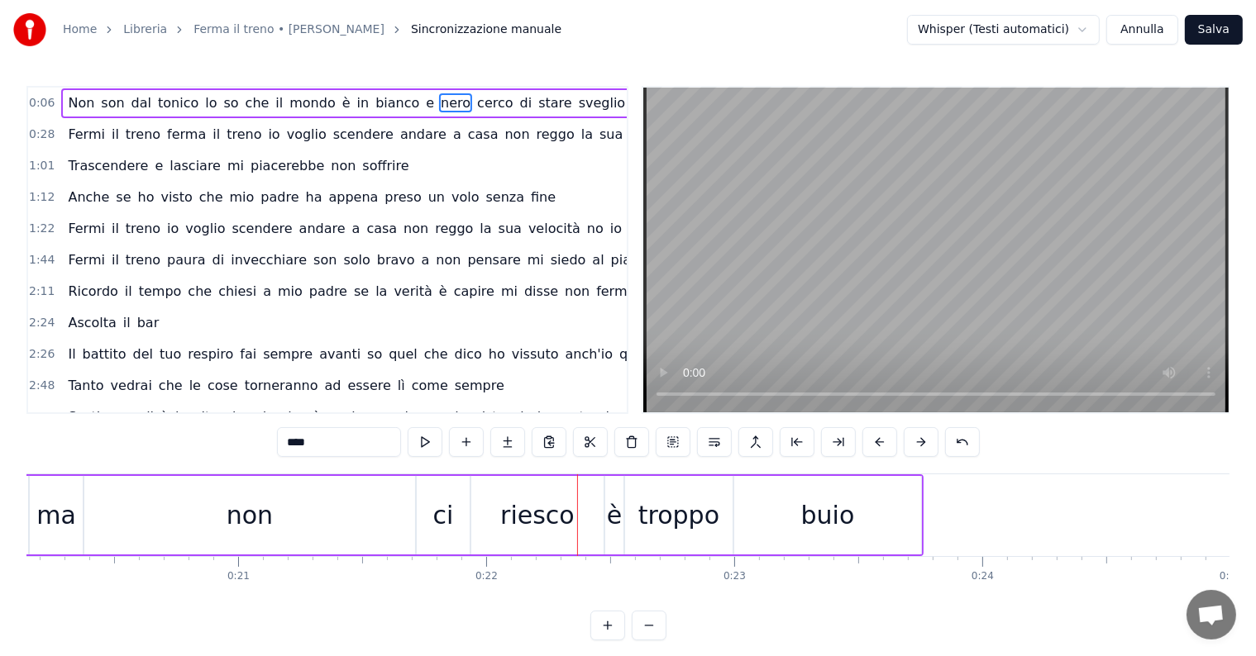
click at [282, 522] on div "non" at bounding box center [249, 515] width 331 height 79
drag, startPoint x: 88, startPoint y: 515, endPoint x: 364, endPoint y: 512, distance: 276.1
click at [364, 512] on icon at bounding box center [364, 515] width 7 height 13
click at [433, 527] on div "ci" at bounding box center [443, 515] width 21 height 37
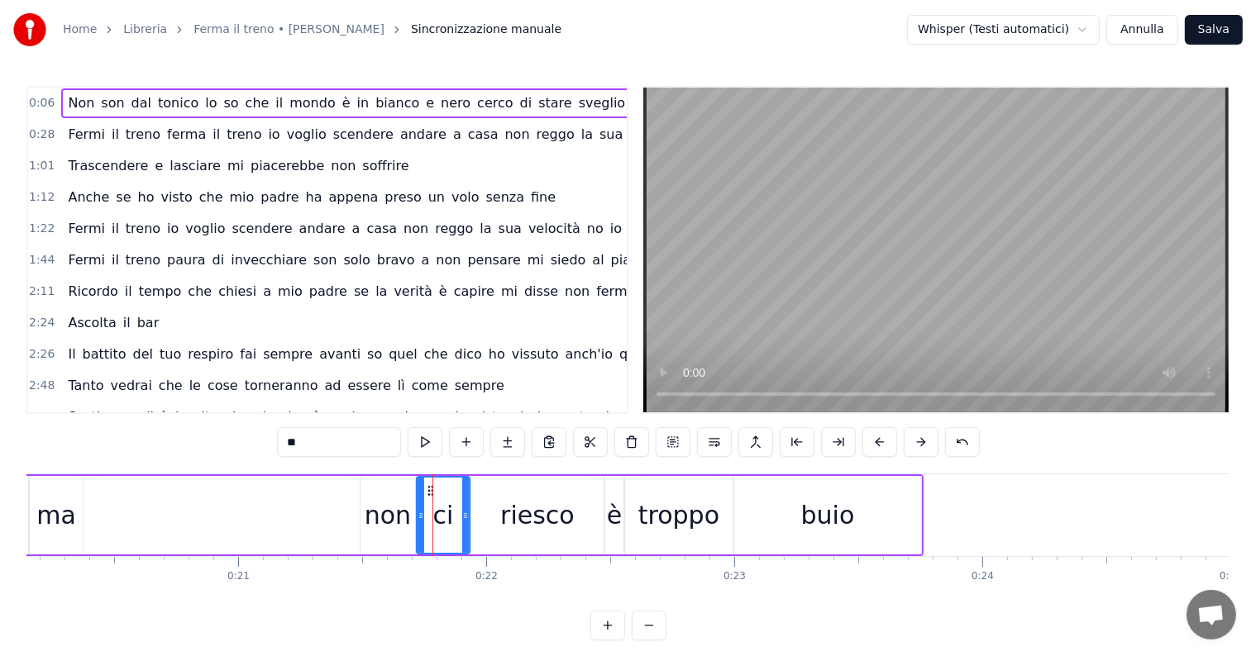
scroll to position [0, 16]
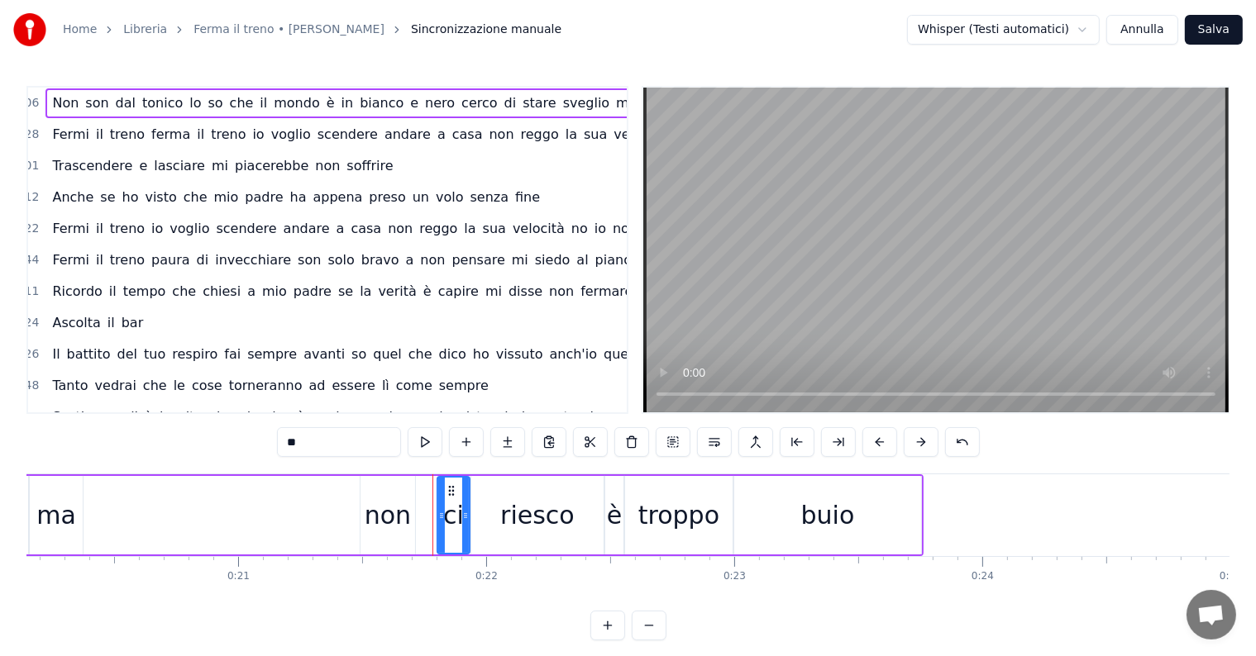
drag, startPoint x: 420, startPoint y: 516, endPoint x: 441, endPoint y: 516, distance: 20.7
click at [441, 516] on icon at bounding box center [441, 515] width 7 height 13
click at [393, 522] on div "non" at bounding box center [388, 515] width 46 height 37
drag, startPoint x: 370, startPoint y: 489, endPoint x: 396, endPoint y: 495, distance: 26.3
click at [396, 495] on icon at bounding box center [399, 490] width 13 height 13
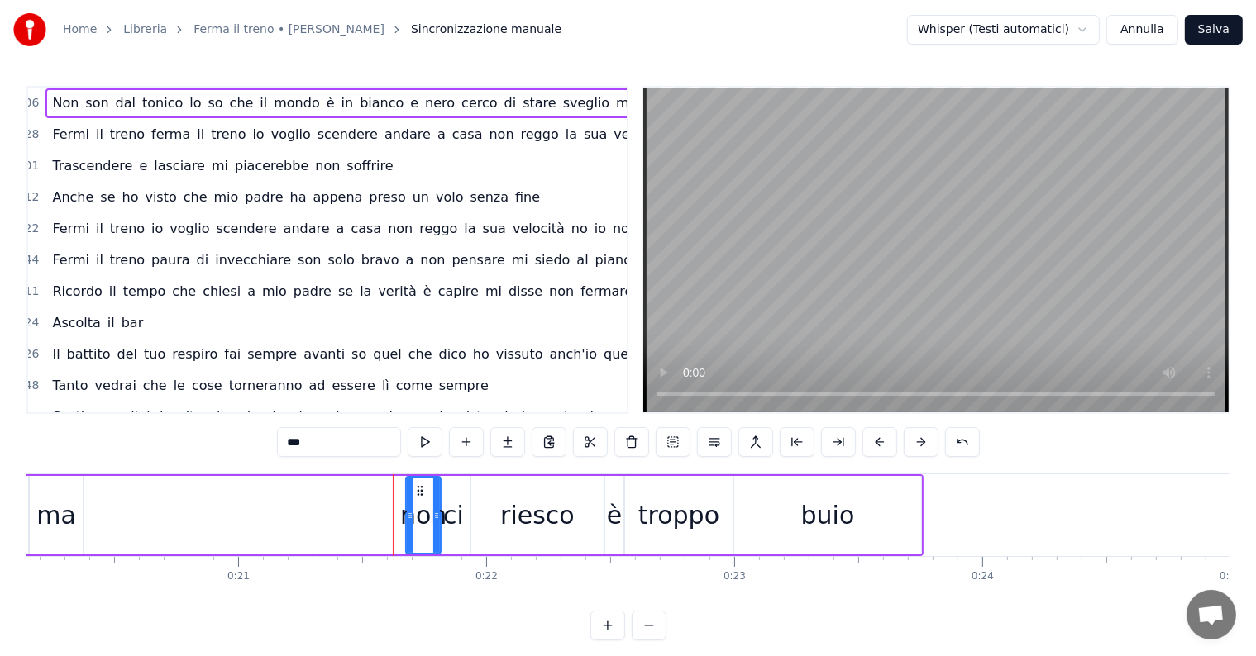
drag, startPoint x: 390, startPoint y: 518, endPoint x: 410, endPoint y: 516, distance: 20.0
click at [410, 516] on icon at bounding box center [410, 515] width 7 height 13
click at [489, 529] on div "riesco" at bounding box center [537, 515] width 132 height 79
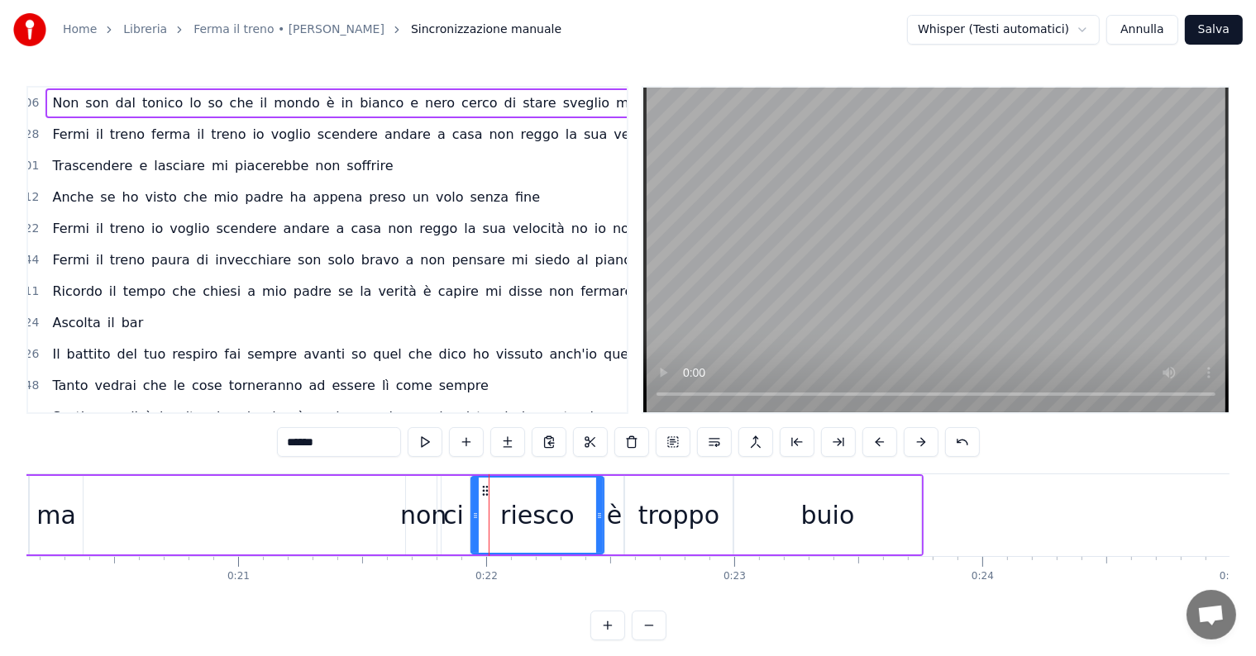
scroll to position [0, 56]
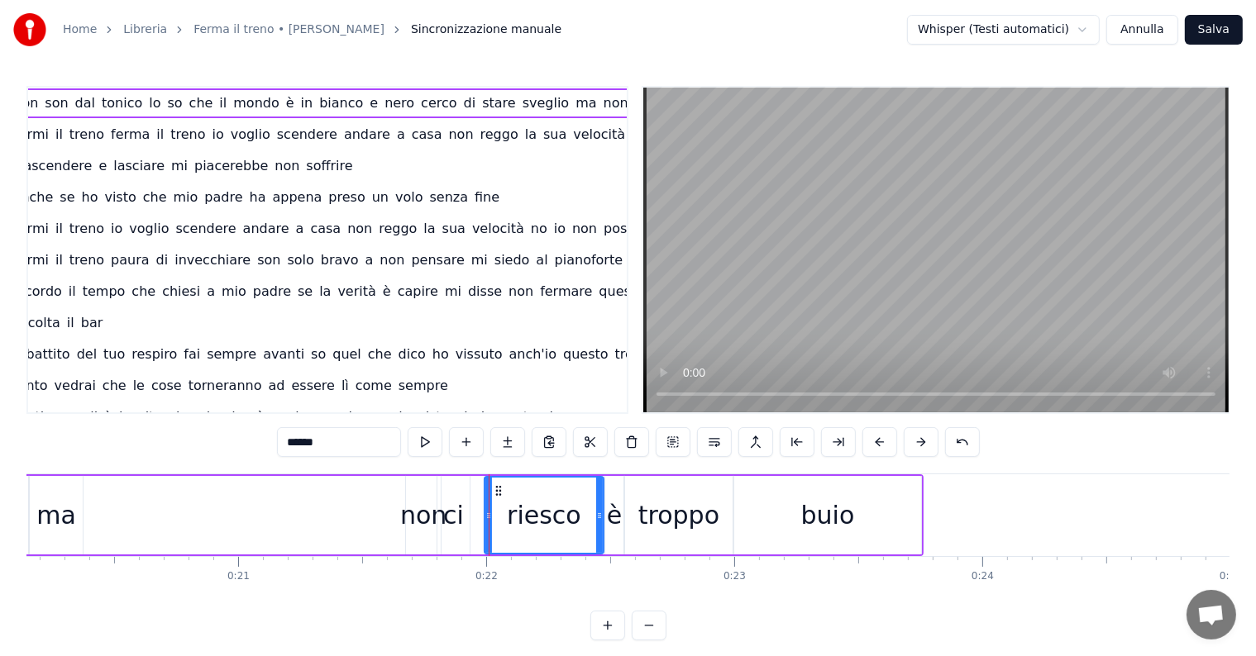
drag, startPoint x: 474, startPoint y: 512, endPoint x: 487, endPoint y: 512, distance: 13.2
click at [487, 512] on icon at bounding box center [488, 515] width 7 height 13
click at [450, 529] on div "ci" at bounding box center [453, 515] width 21 height 37
drag, startPoint x: 450, startPoint y: 489, endPoint x: 461, endPoint y: 492, distance: 11.8
click at [461, 492] on icon at bounding box center [462, 490] width 13 height 13
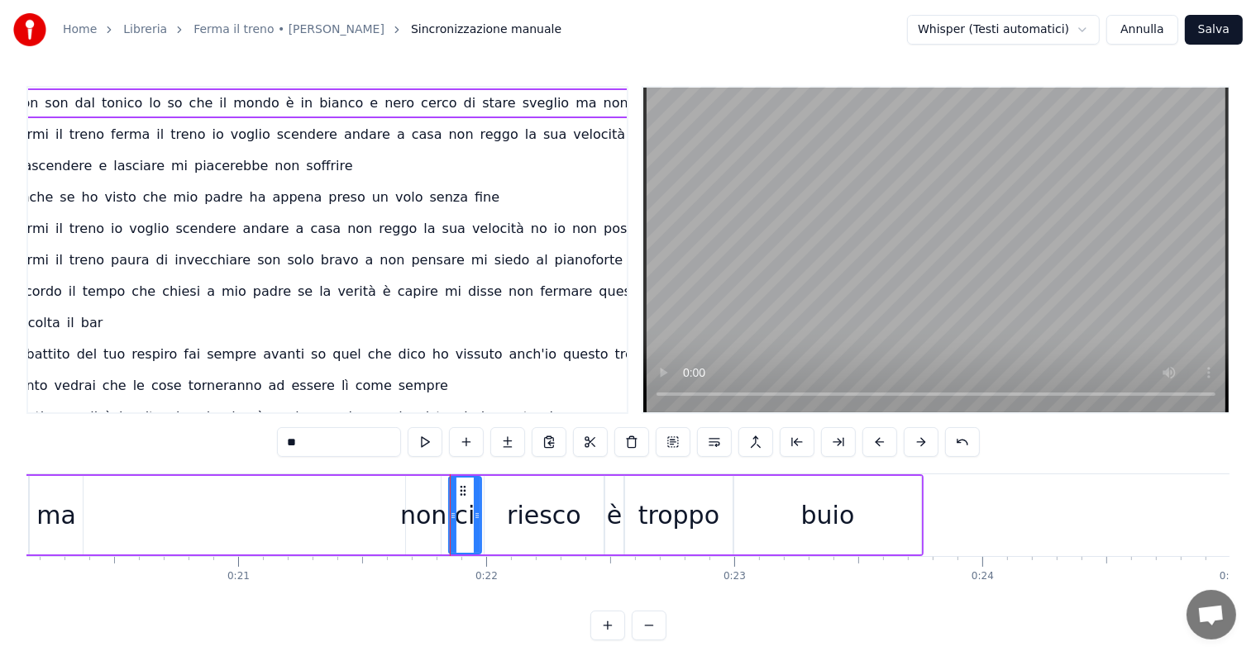
click at [430, 522] on div "non" at bounding box center [423, 515] width 46 height 37
drag, startPoint x: 417, startPoint y: 487, endPoint x: 426, endPoint y: 488, distance: 9.1
click at [426, 488] on icon at bounding box center [428, 490] width 13 height 13
click at [521, 99] on span "sveglio" at bounding box center [546, 102] width 50 height 19
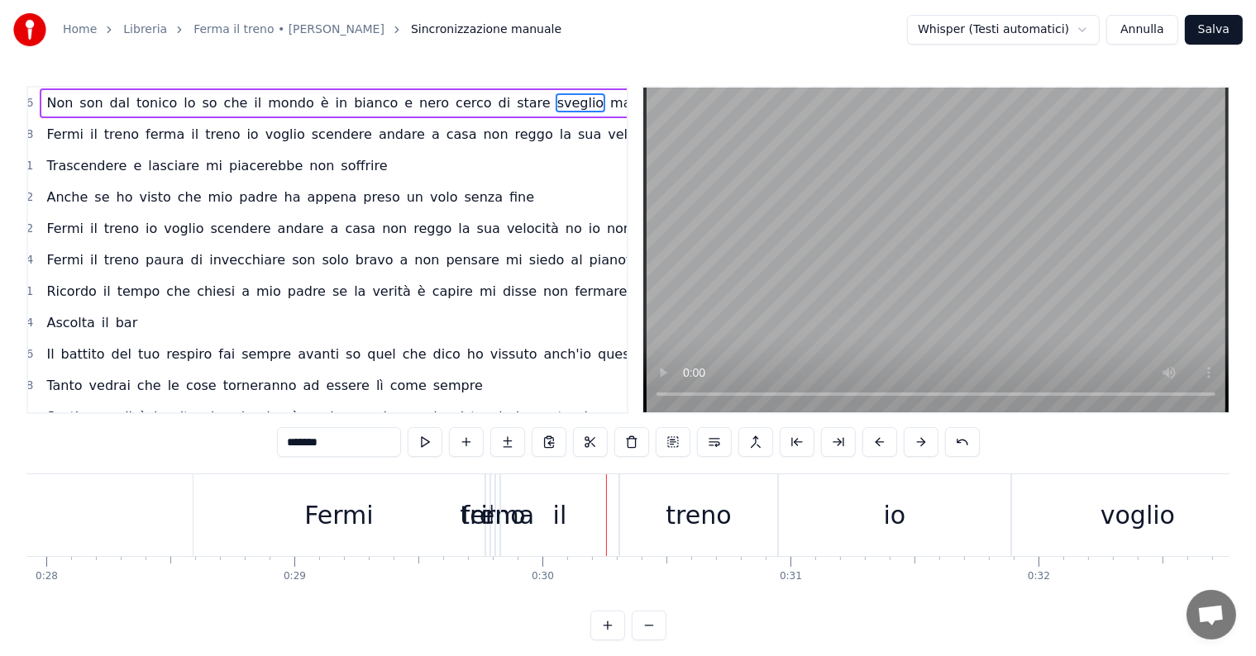
scroll to position [0, 0]
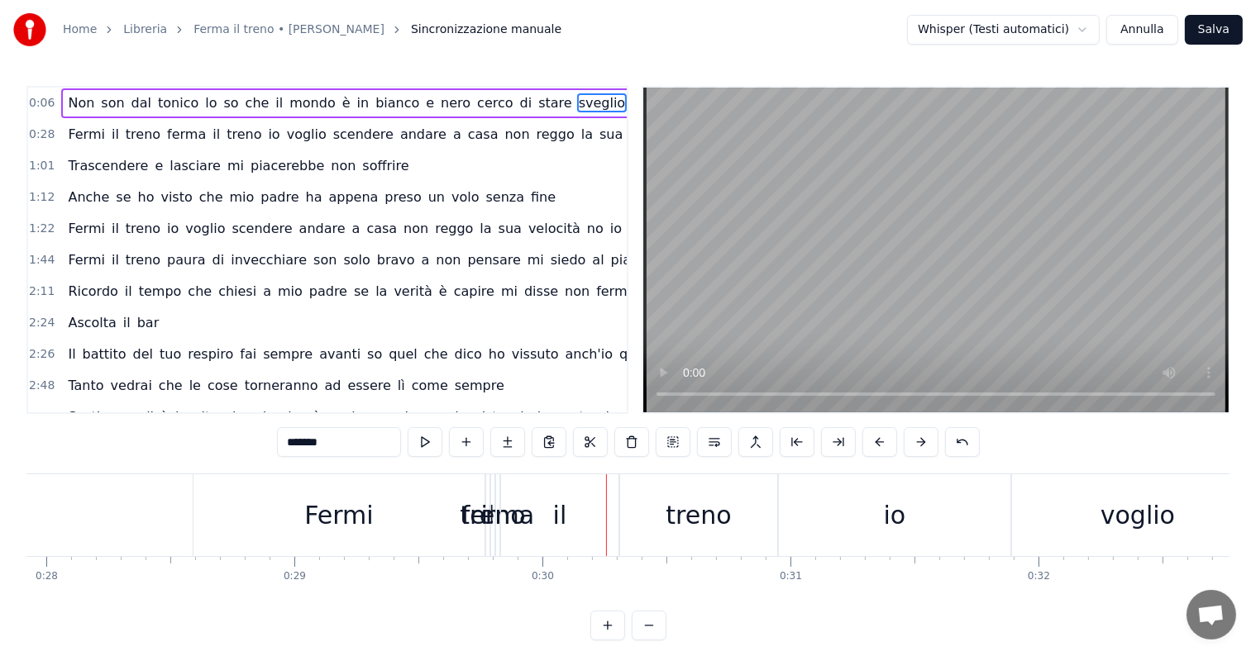
click at [124, 139] on span "treno" at bounding box center [143, 134] width 38 height 19
type input "*****"
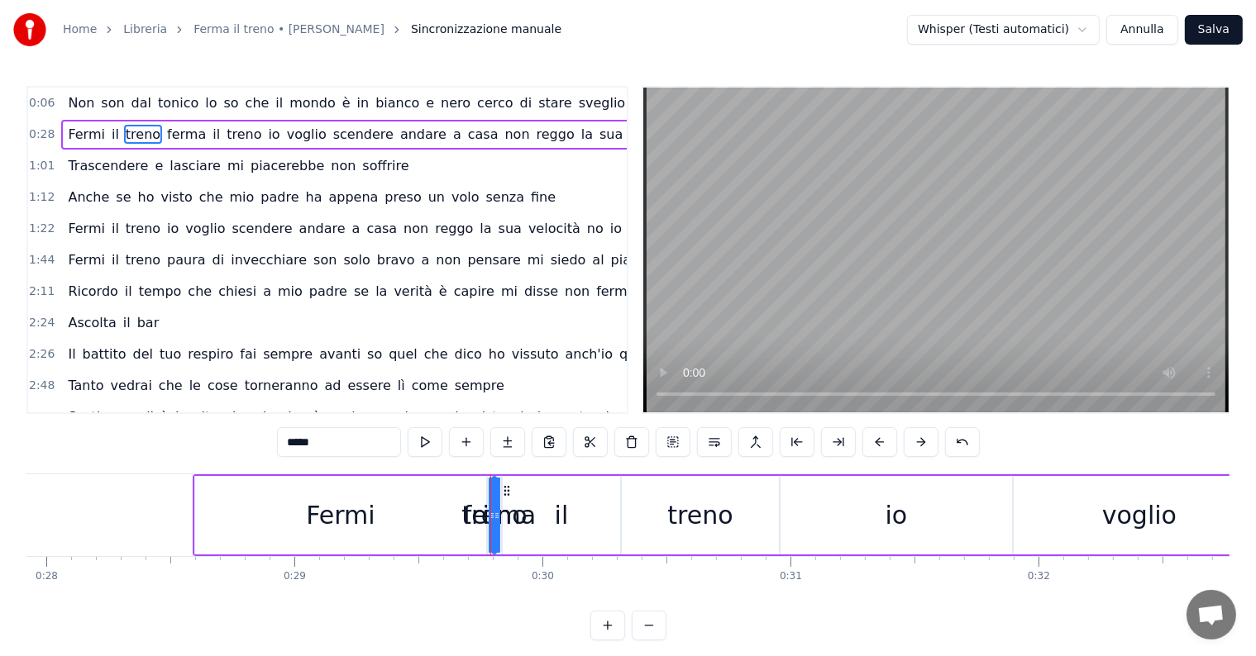
click at [100, 143] on div "[PERSON_NAME] il treno ferma il treno io voglio scendere andare a casa non regg…" at bounding box center [553, 135] width 985 height 30
click at [84, 136] on span "Fermi" at bounding box center [86, 134] width 41 height 19
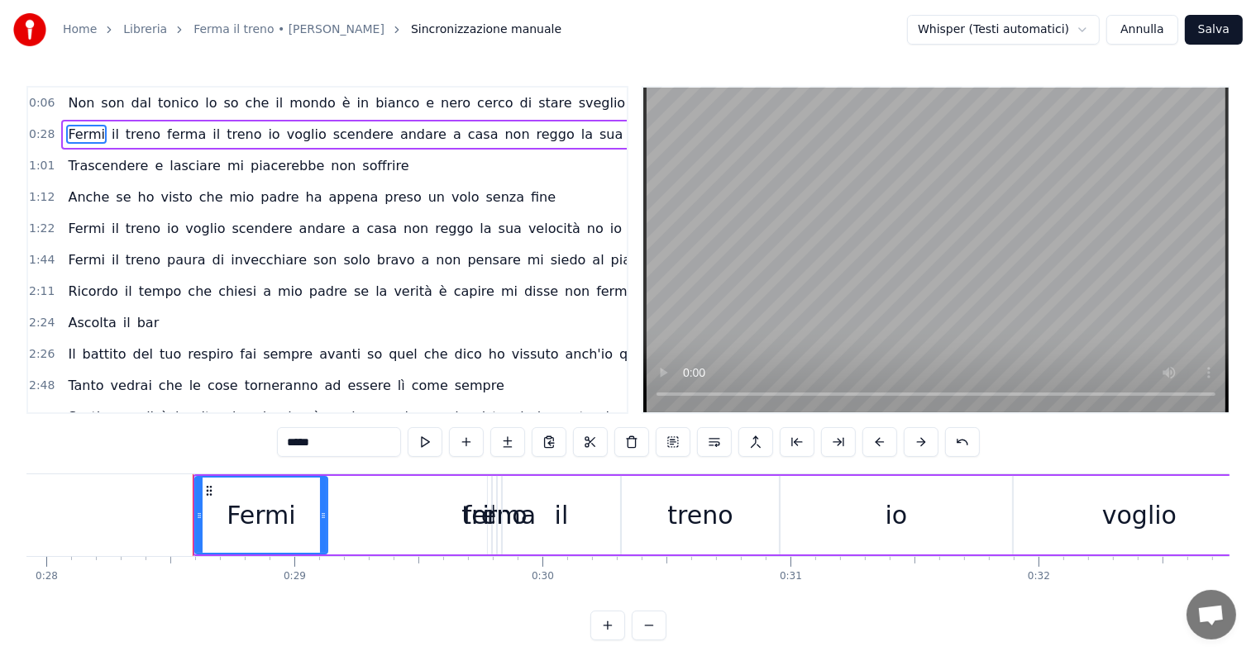
drag, startPoint x: 479, startPoint y: 513, endPoint x: 311, endPoint y: 502, distance: 169.0
click at [320, 502] on div at bounding box center [323, 515] width 7 height 75
click at [110, 133] on span "il" at bounding box center [115, 134] width 11 height 19
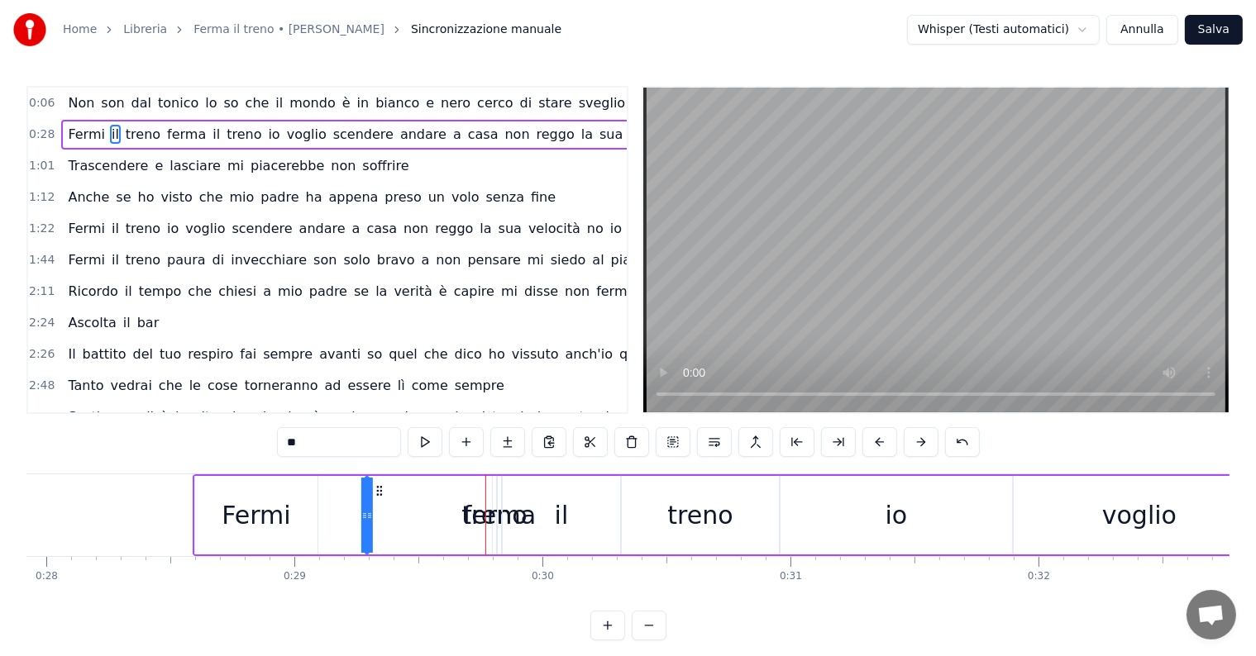
drag, startPoint x: 500, startPoint y: 487, endPoint x: 378, endPoint y: 485, distance: 122.3
click at [378, 485] on icon at bounding box center [379, 490] width 13 height 13
drag, startPoint x: 369, startPoint y: 513, endPoint x: 340, endPoint y: 509, distance: 30.0
click at [336, 512] on div "il" at bounding box center [349, 515] width 37 height 75
click at [124, 137] on span "treno" at bounding box center [143, 134] width 38 height 19
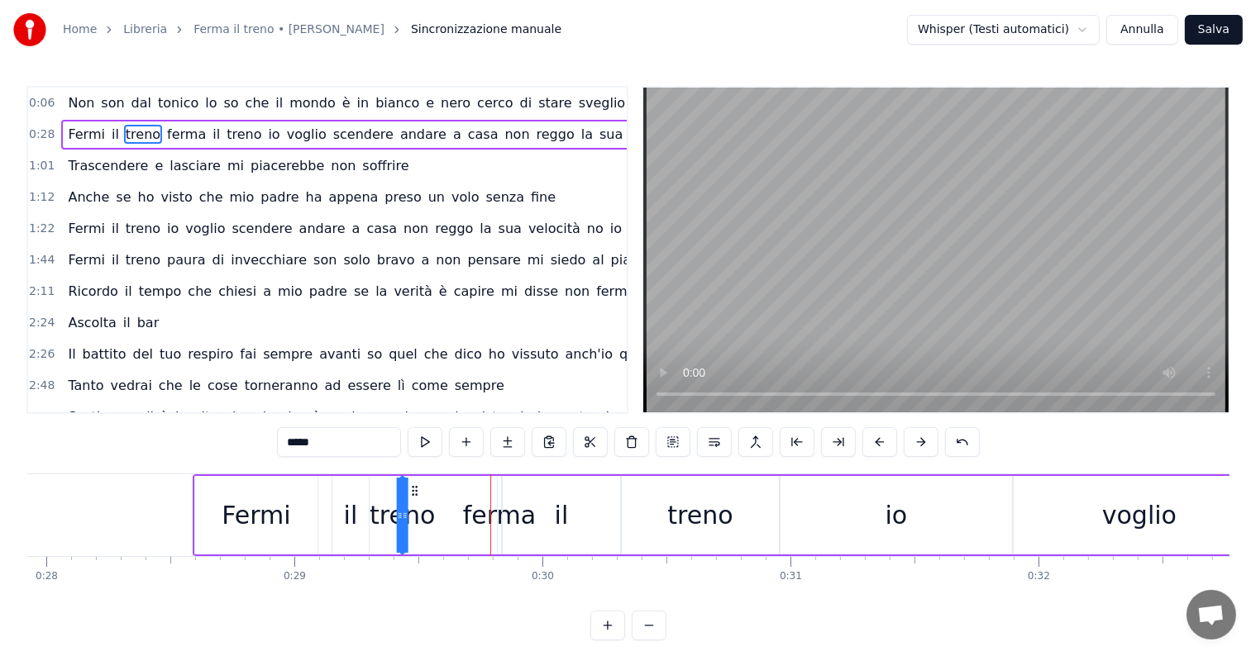
drag, startPoint x: 506, startPoint y: 490, endPoint x: 414, endPoint y: 491, distance: 91.8
click at [414, 491] on icon at bounding box center [414, 490] width 13 height 13
drag, startPoint x: 403, startPoint y: 516, endPoint x: 321, endPoint y: 507, distance: 83.2
click at [322, 513] on icon at bounding box center [325, 515] width 7 height 13
drag, startPoint x: 331, startPoint y: 486, endPoint x: 403, endPoint y: 493, distance: 73.1
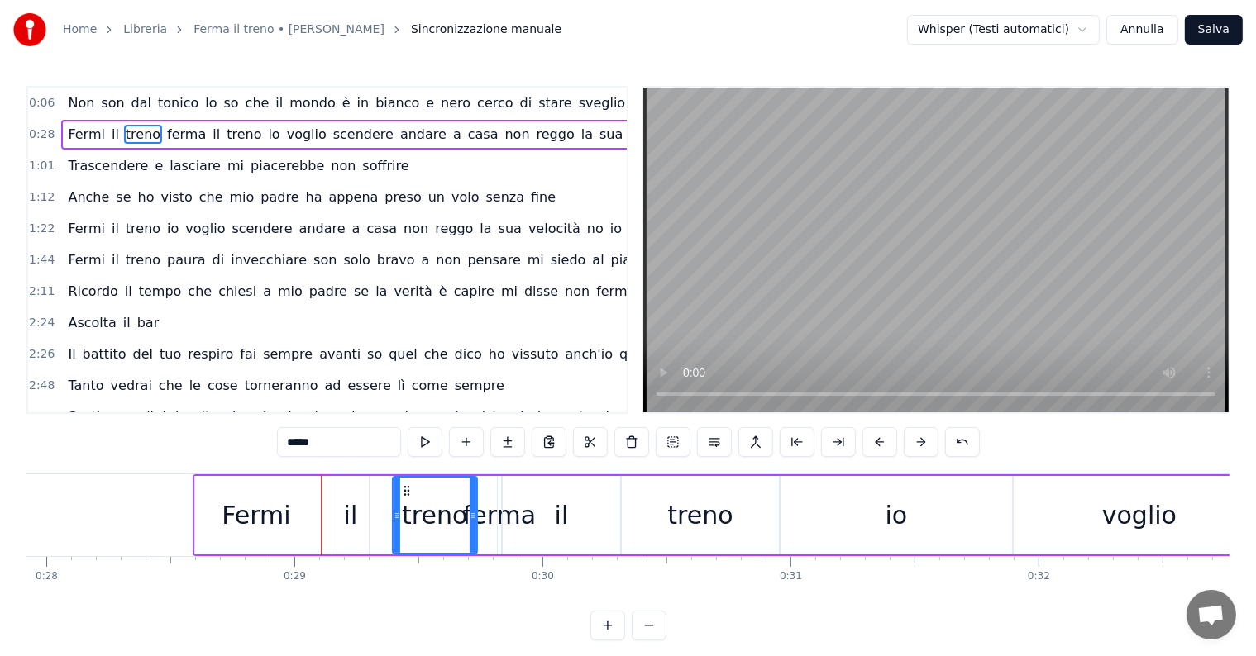
click at [165, 131] on span "ferma" at bounding box center [186, 134] width 42 height 19
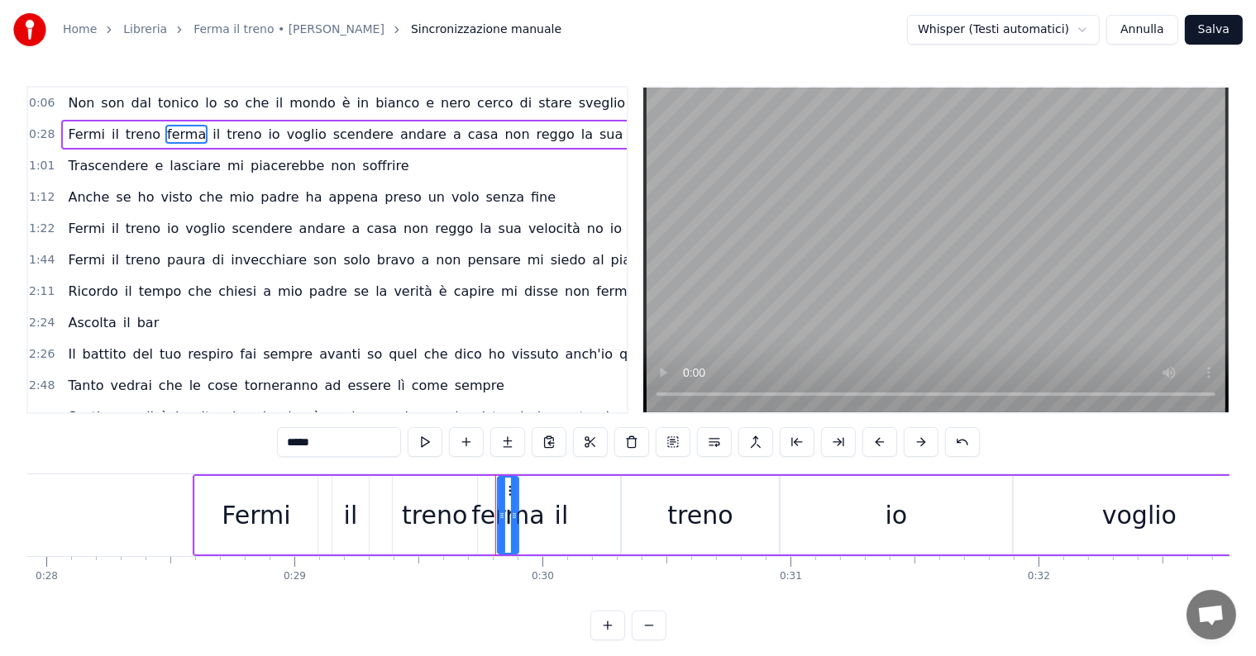
drag, startPoint x: 496, startPoint y: 512, endPoint x: 513, endPoint y: 517, distance: 18.1
click at [513, 517] on icon at bounding box center [514, 515] width 7 height 13
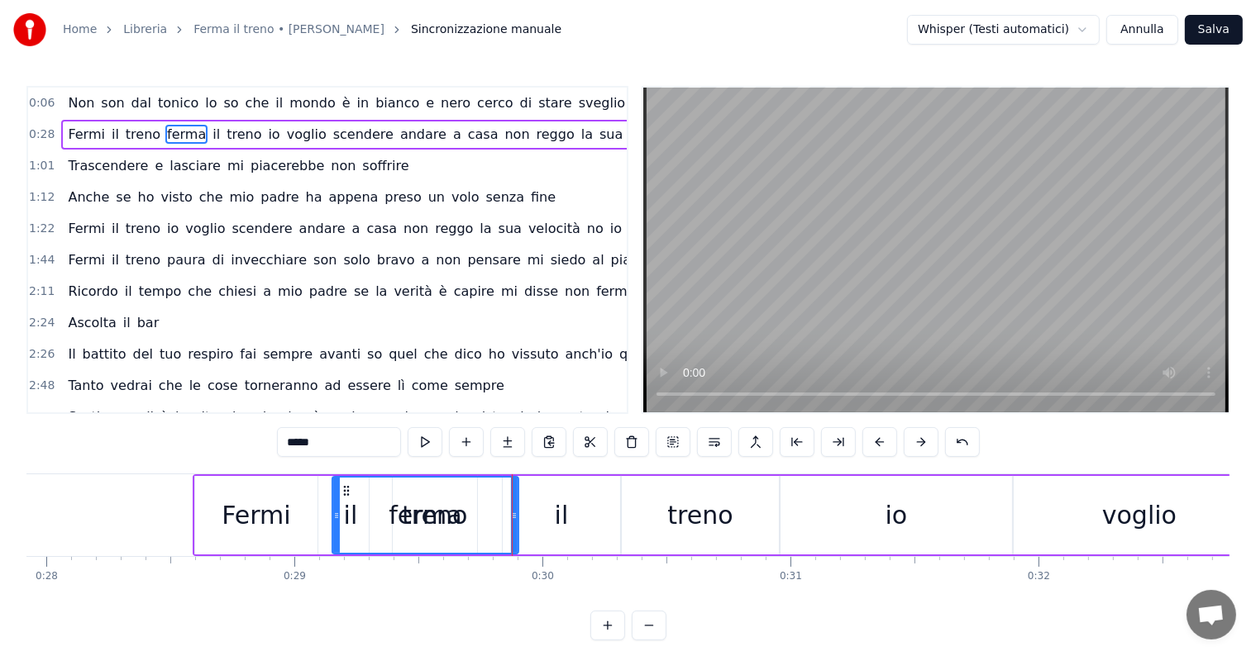
drag, startPoint x: 498, startPoint y: 514, endPoint x: 333, endPoint y: 520, distance: 165.4
click at [333, 520] on icon at bounding box center [336, 515] width 7 height 13
click at [110, 134] on span "il" at bounding box center [115, 134] width 11 height 19
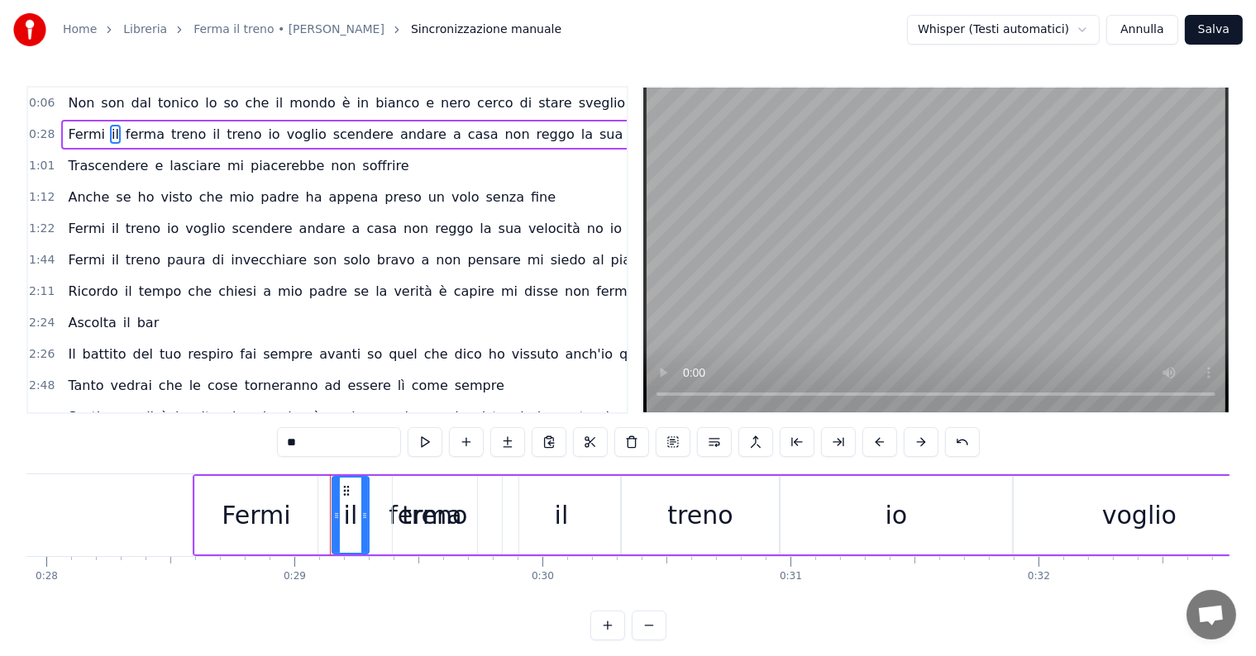
click at [79, 132] on span "Fermi" at bounding box center [86, 134] width 41 height 19
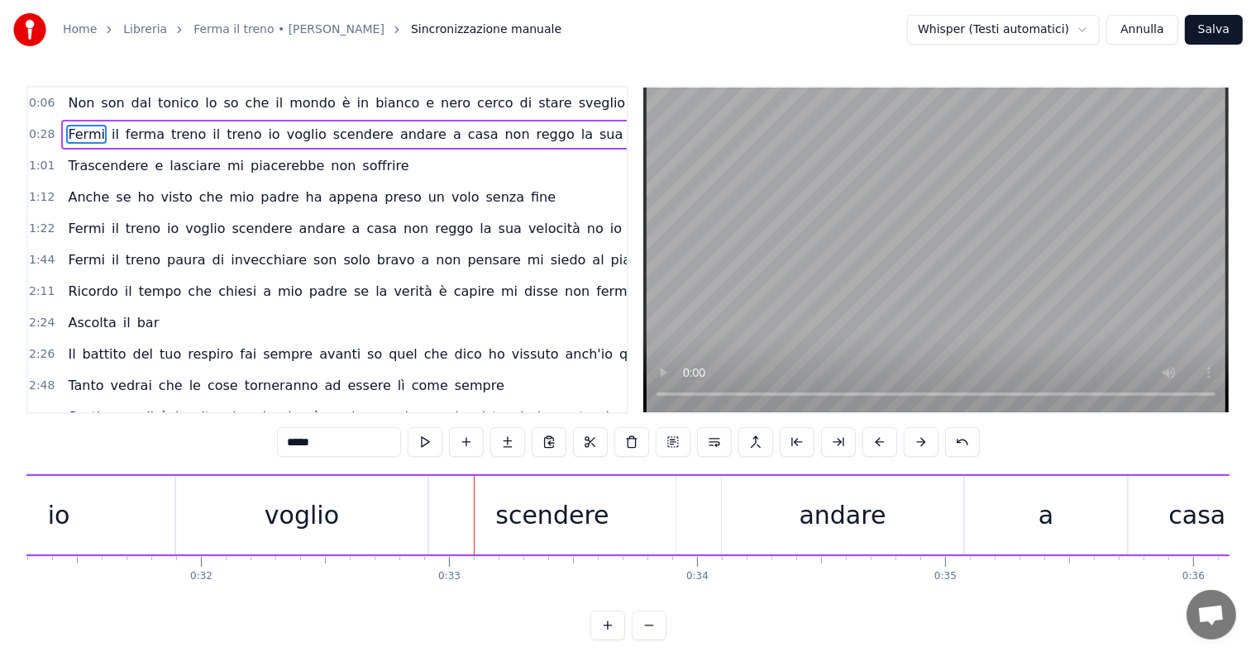
scroll to position [0, 8023]
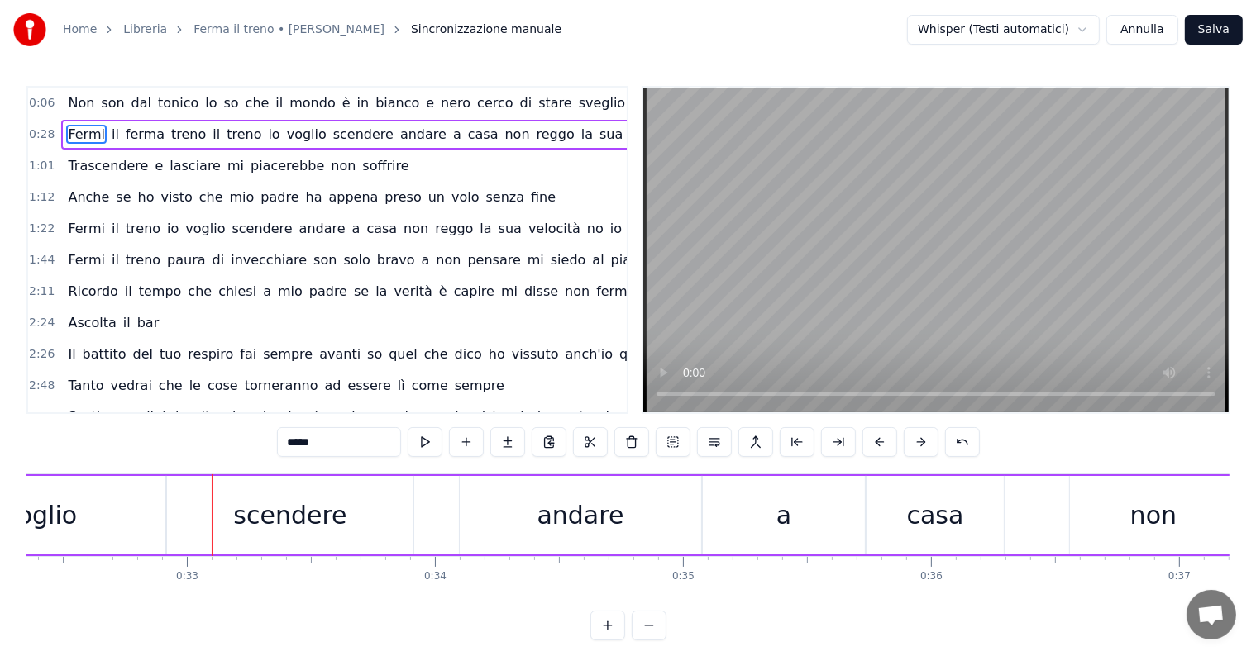
click at [132, 137] on span "ferma" at bounding box center [145, 134] width 42 height 19
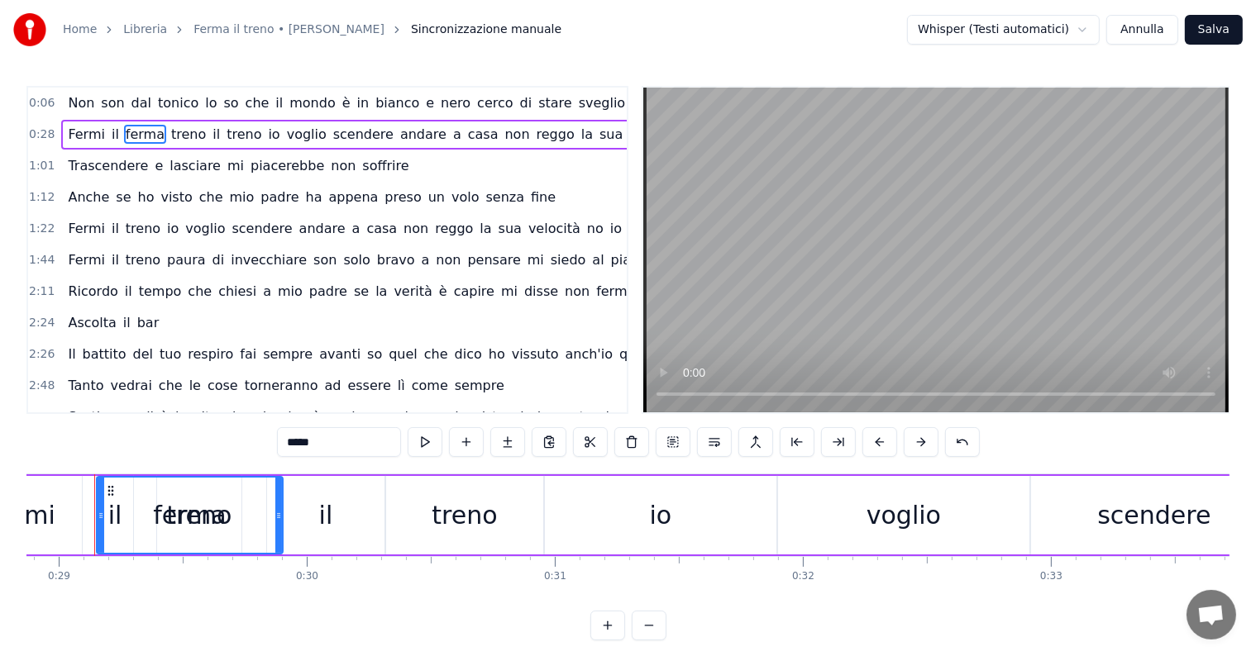
scroll to position [0, 7143]
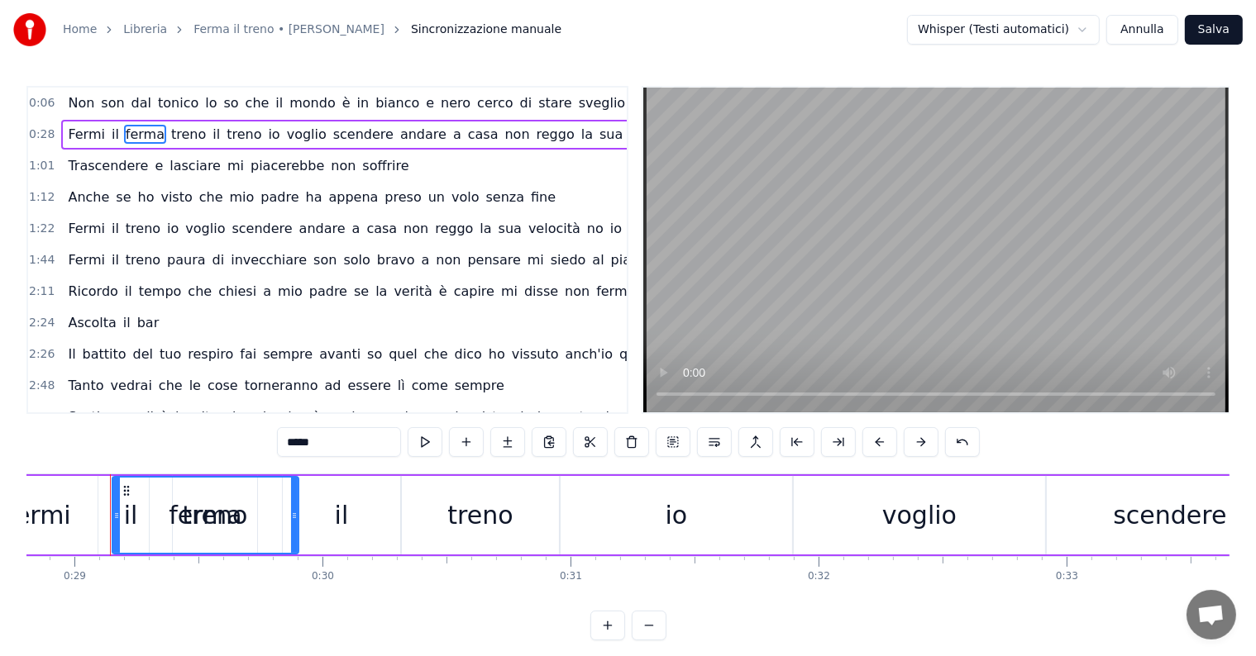
click at [362, 518] on div "il" at bounding box center [341, 515] width 117 height 79
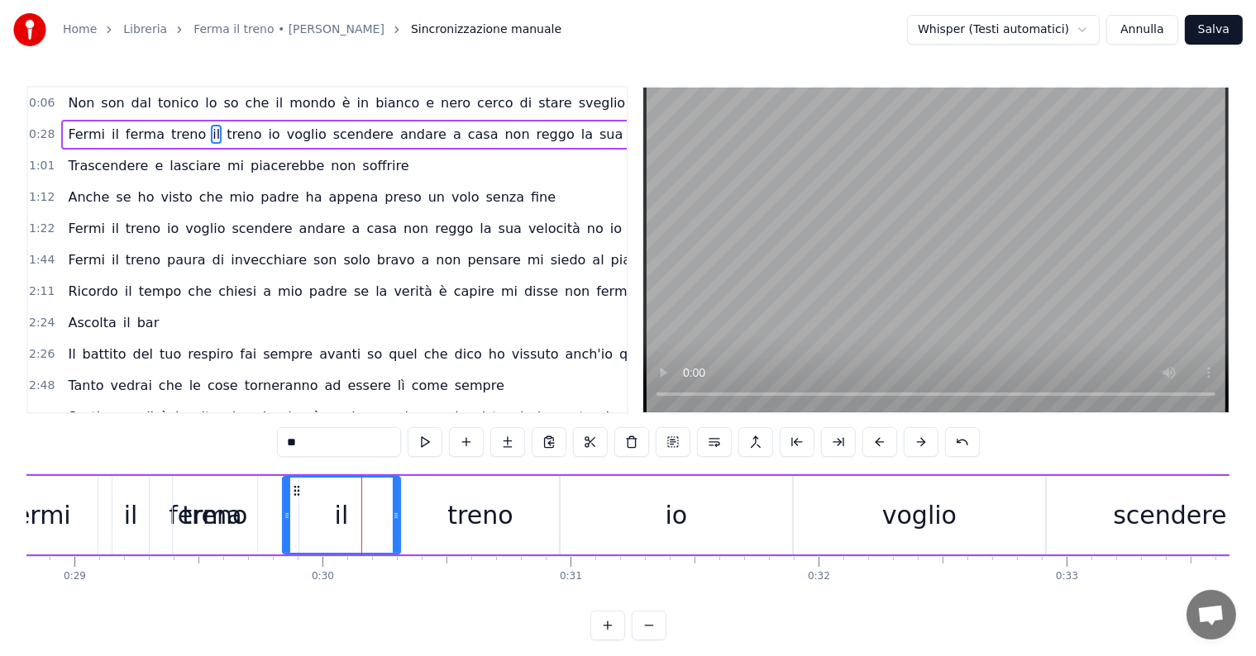
click at [169, 130] on span "treno" at bounding box center [188, 134] width 38 height 19
type input "*****"
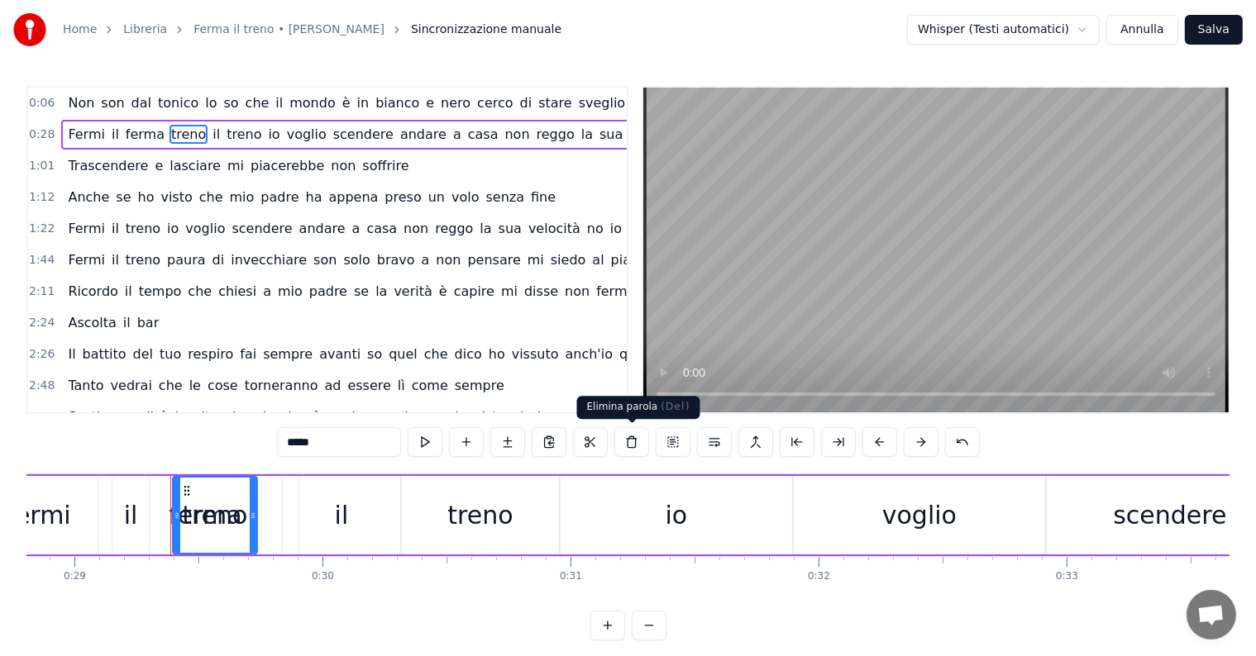
click at [632, 440] on button at bounding box center [631, 442] width 35 height 30
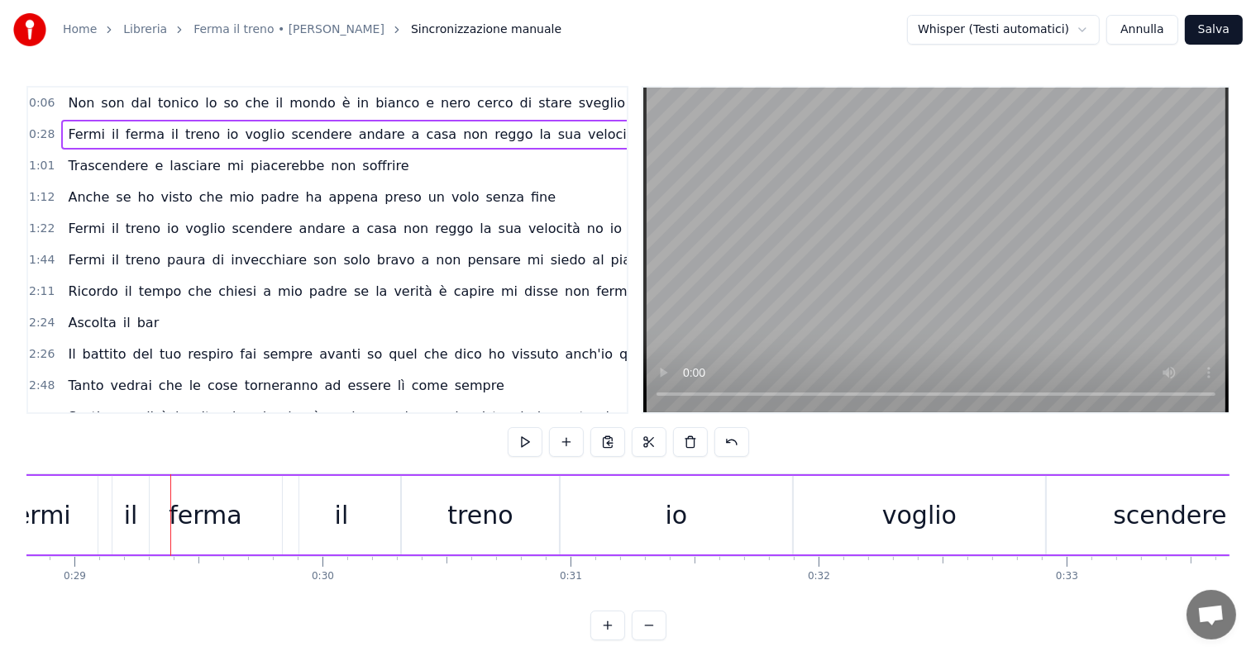
click at [110, 135] on span "il" at bounding box center [115, 134] width 11 height 19
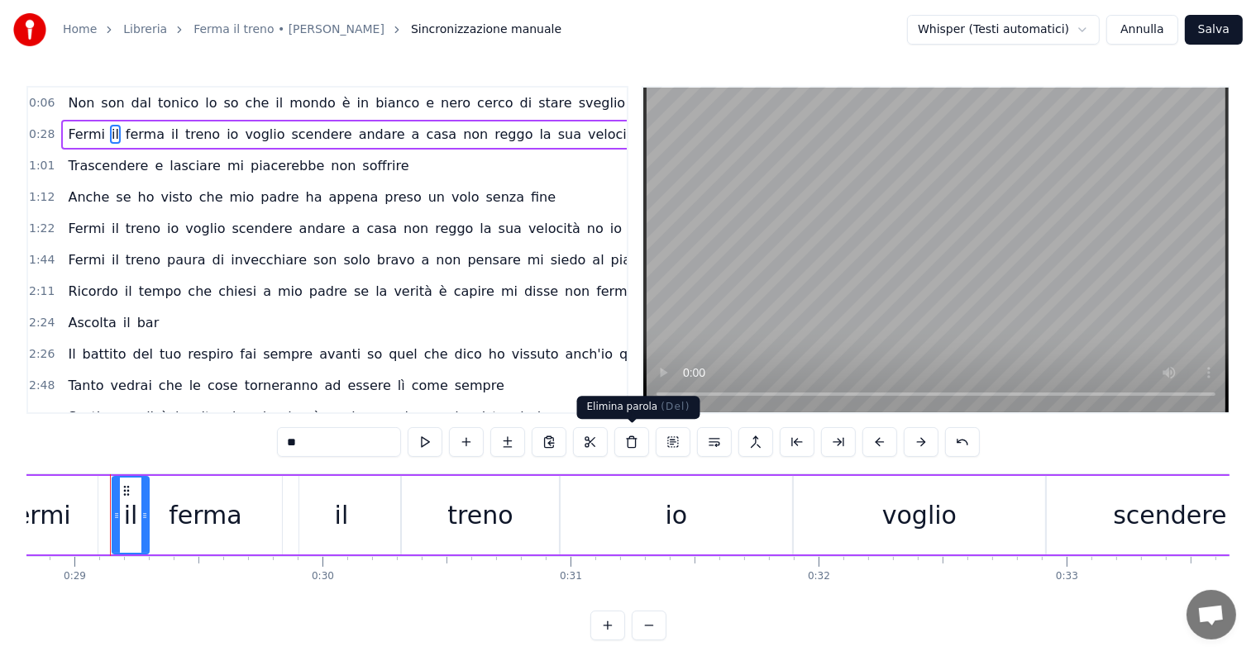
click at [631, 442] on button at bounding box center [631, 442] width 35 height 30
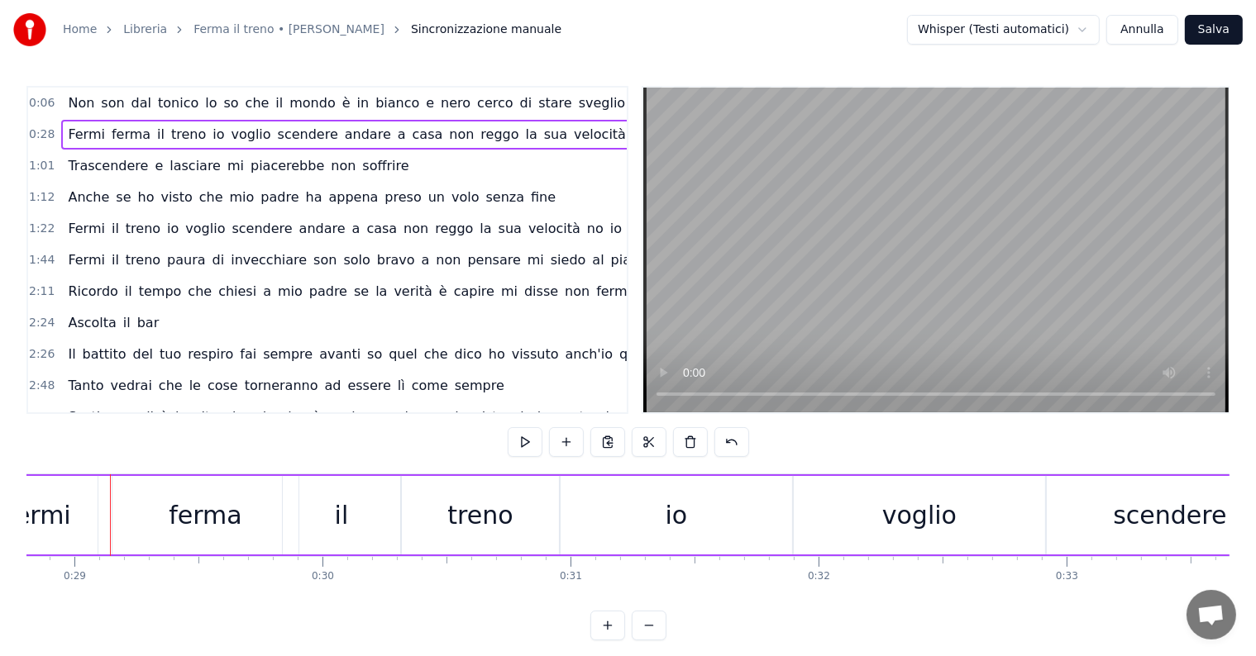
click at [69, 132] on span "Fermi" at bounding box center [86, 134] width 41 height 19
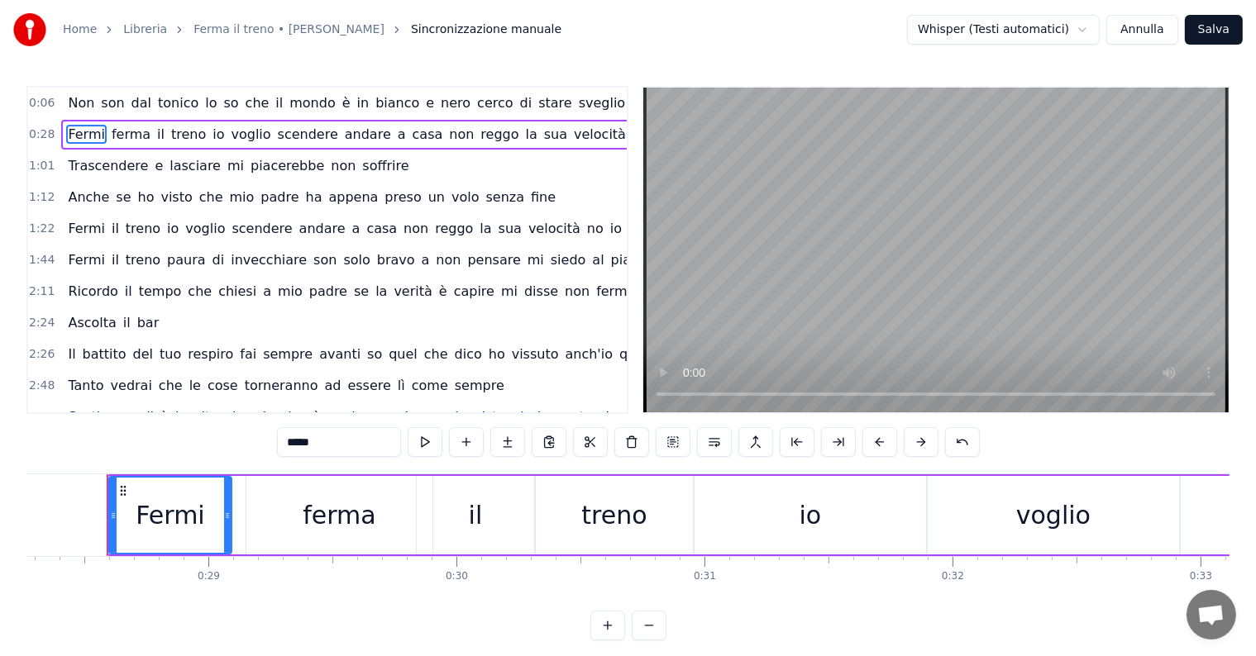
scroll to position [0, 7006]
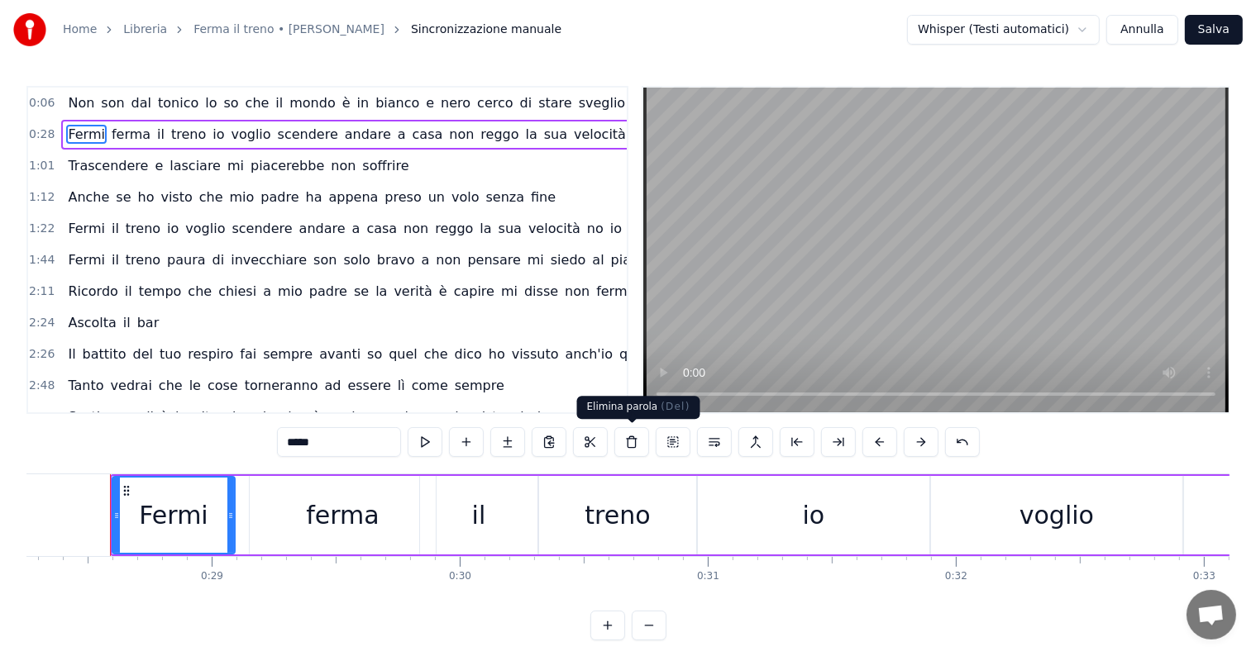
click at [630, 448] on button at bounding box center [631, 442] width 35 height 30
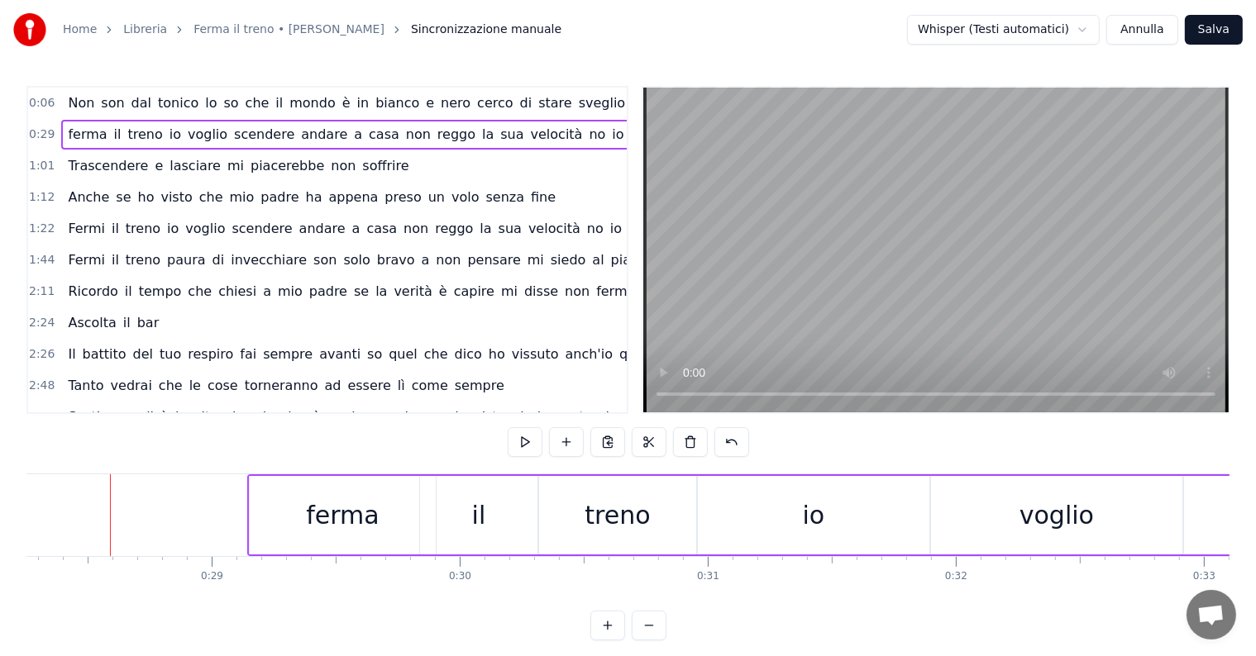
click at [307, 526] on div "ferma" at bounding box center [343, 515] width 186 height 79
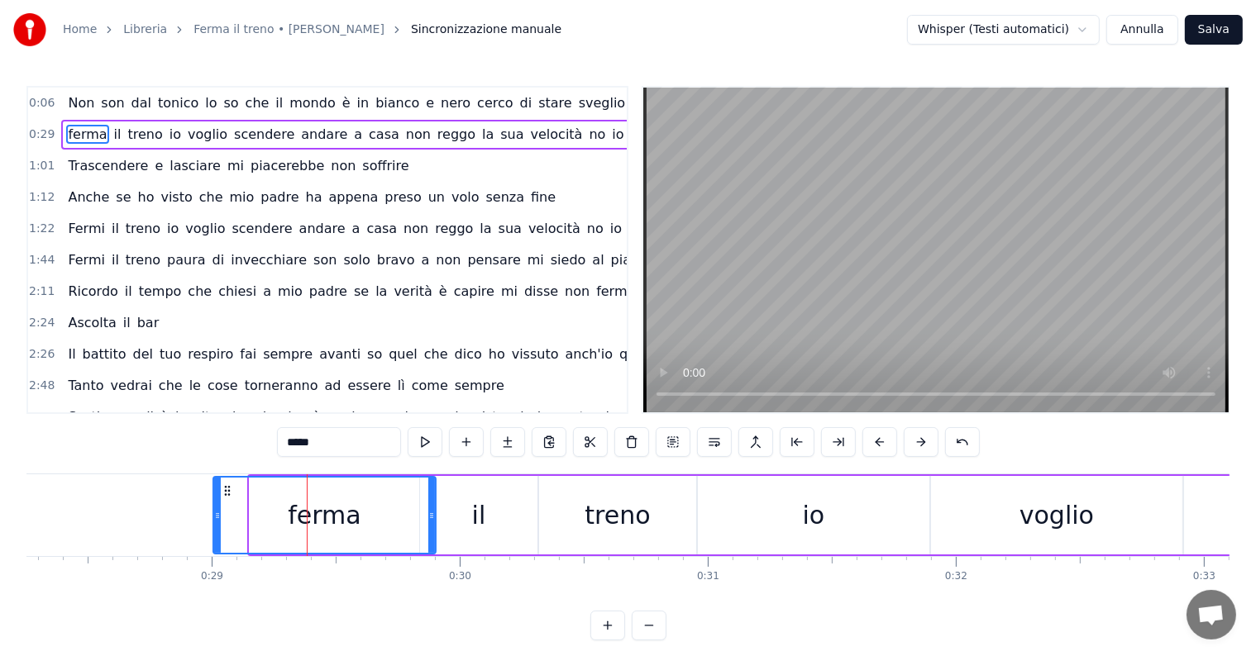
drag, startPoint x: 252, startPoint y: 512, endPoint x: 216, endPoint y: 512, distance: 36.4
click at [216, 512] on icon at bounding box center [217, 515] width 7 height 13
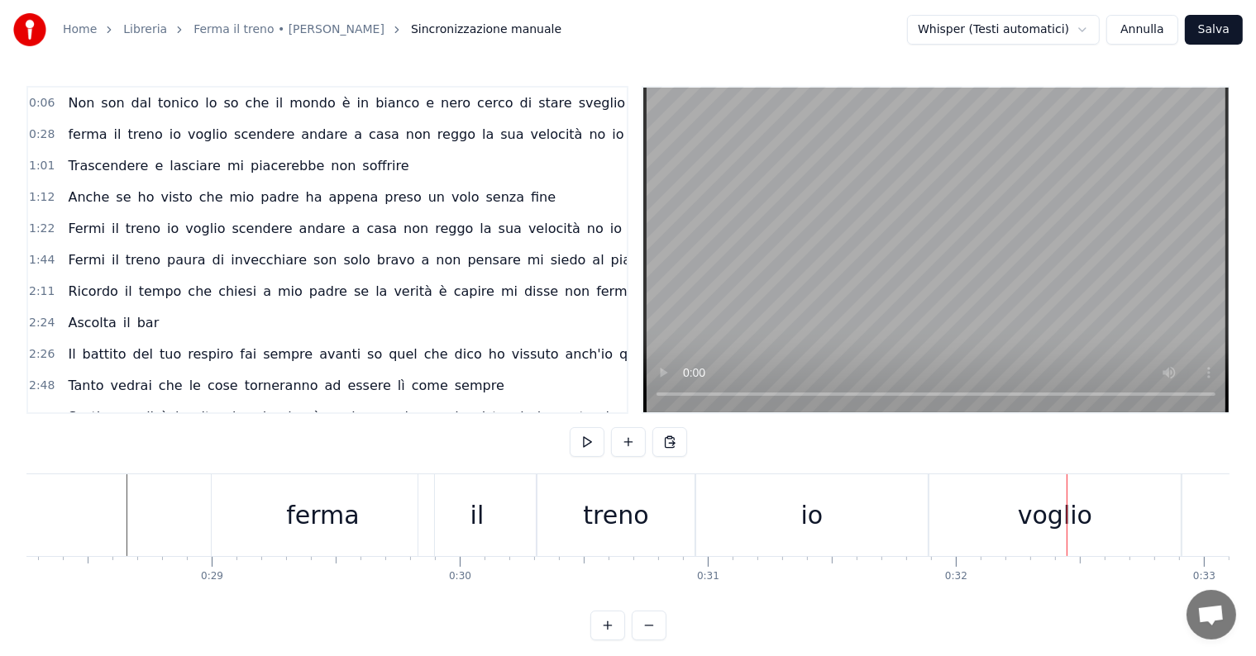
click at [1068, 535] on div "voglio" at bounding box center [1054, 515] width 251 height 82
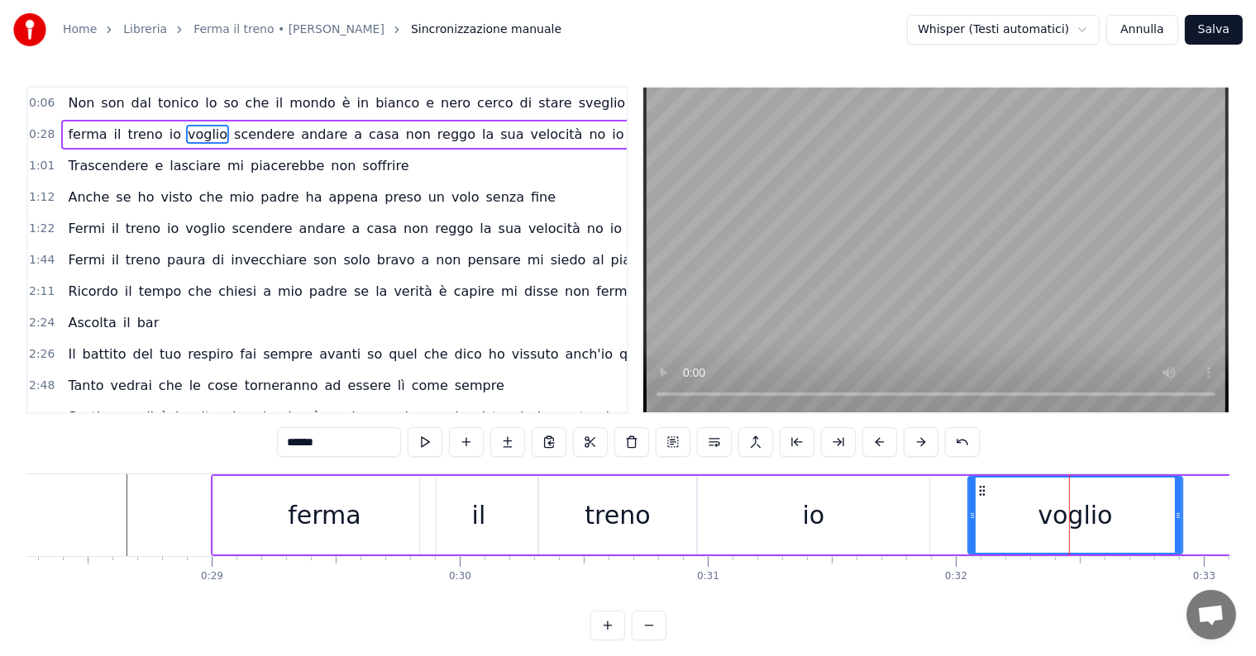
drag, startPoint x: 932, startPoint y: 518, endPoint x: 969, endPoint y: 512, distance: 37.6
click at [969, 512] on icon at bounding box center [972, 515] width 7 height 13
click at [754, 512] on div "io" at bounding box center [813, 515] width 231 height 79
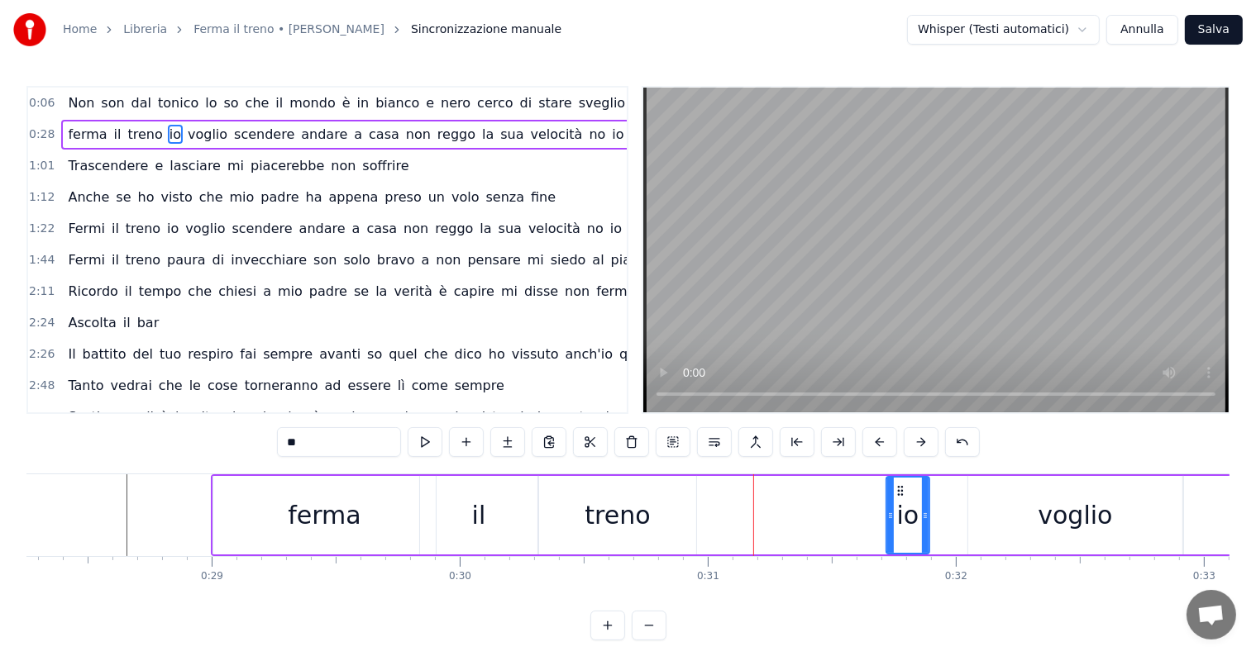
drag, startPoint x: 699, startPoint y: 517, endPoint x: 888, endPoint y: 500, distance: 189.2
click at [888, 500] on div at bounding box center [890, 515] width 7 height 75
drag, startPoint x: 896, startPoint y: 486, endPoint x: 936, endPoint y: 488, distance: 39.7
click at [936, 488] on icon at bounding box center [939, 490] width 13 height 13
click at [76, 136] on span "ferma" at bounding box center [87, 134] width 42 height 19
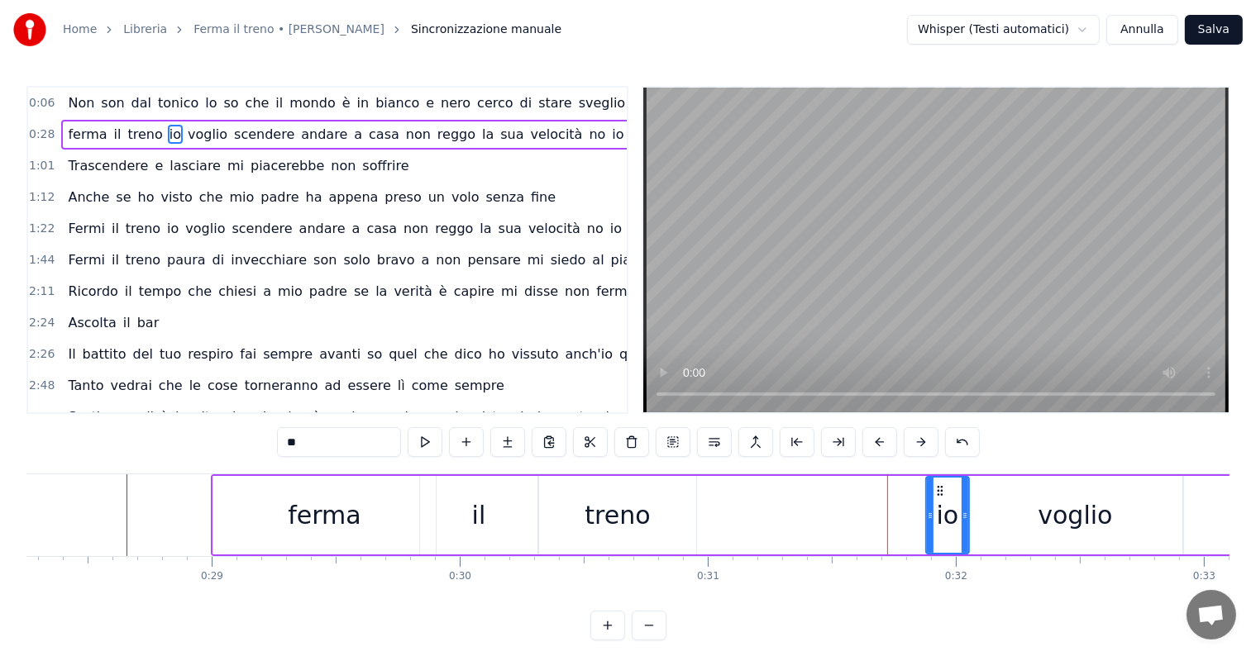
type input "*****"
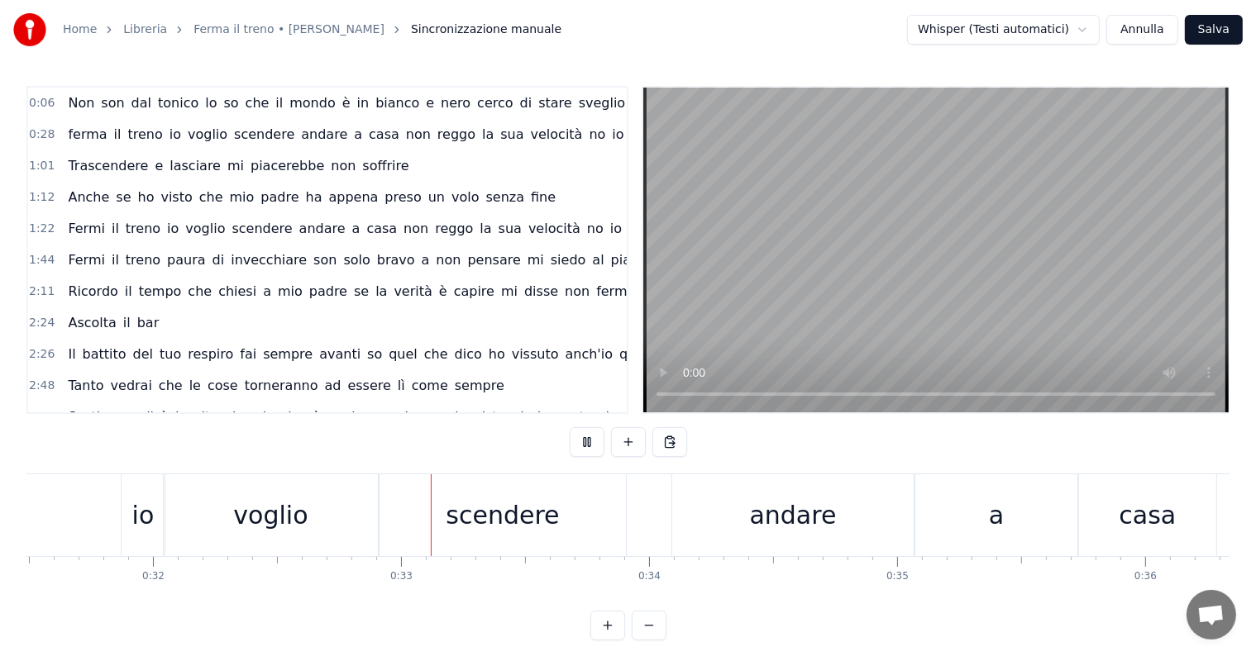
scroll to position [0, 7998]
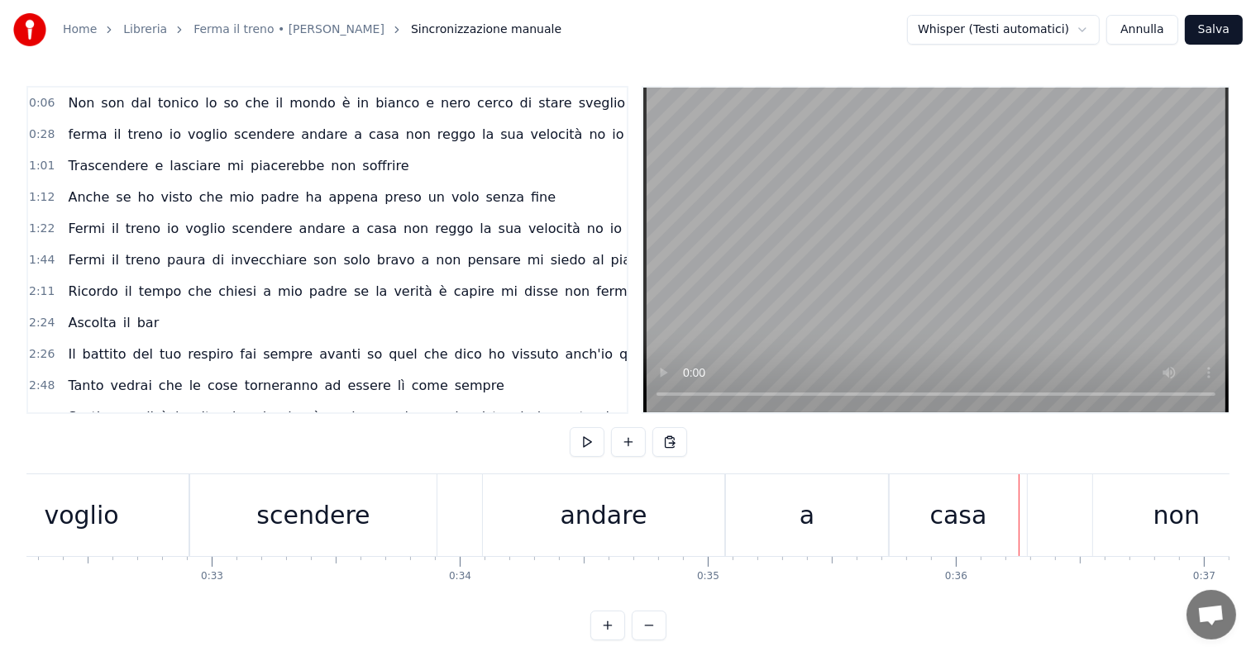
click at [802, 529] on div "a" at bounding box center [806, 515] width 15 height 37
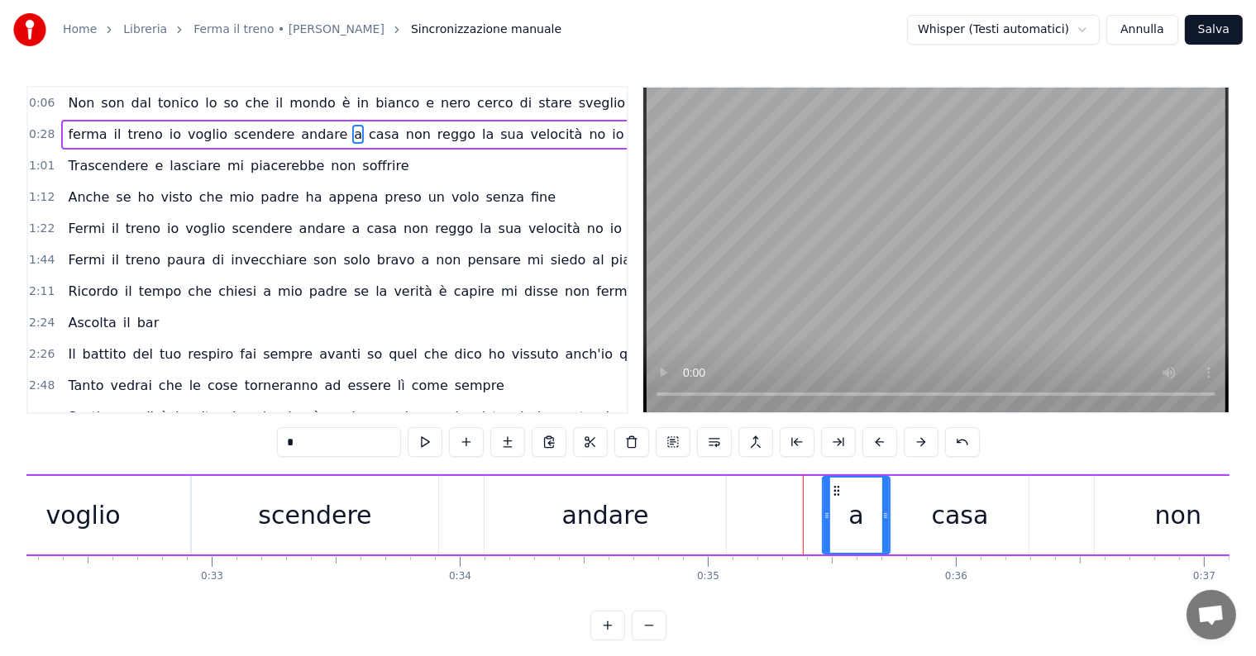
drag, startPoint x: 732, startPoint y: 514, endPoint x: 827, endPoint y: 510, distance: 96.0
click at [827, 510] on icon at bounding box center [826, 515] width 7 height 13
click at [616, 531] on div "andare" at bounding box center [605, 515] width 87 height 37
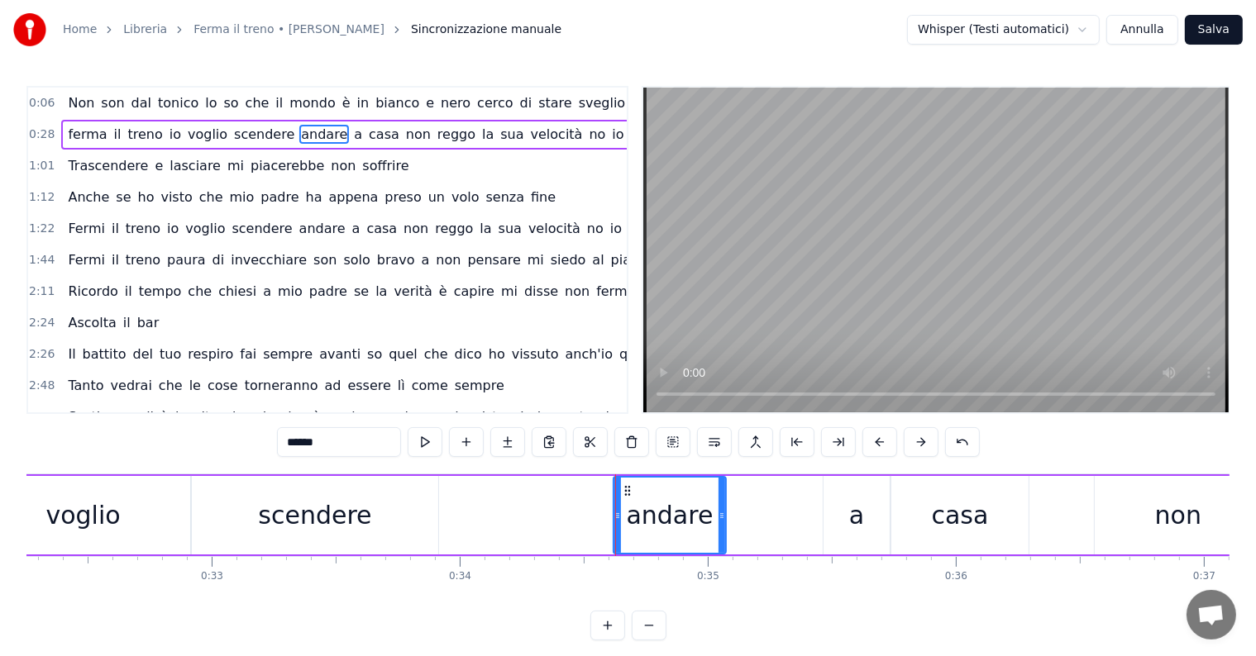
drag, startPoint x: 486, startPoint y: 515, endPoint x: 615, endPoint y: 510, distance: 129.0
click at [615, 510] on icon at bounding box center [617, 515] width 7 height 13
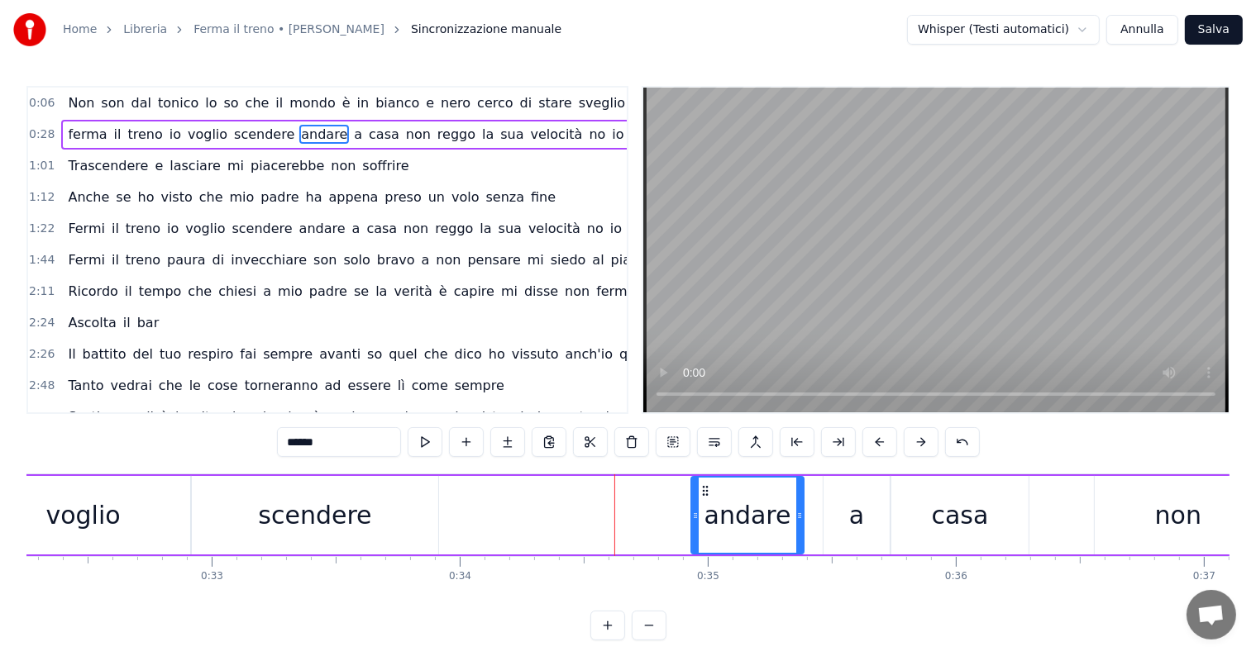
drag, startPoint x: 623, startPoint y: 489, endPoint x: 701, endPoint y: 489, distance: 77.7
click at [701, 489] on icon at bounding box center [704, 490] width 13 height 13
click at [851, 531] on div "a" at bounding box center [856, 515] width 15 height 37
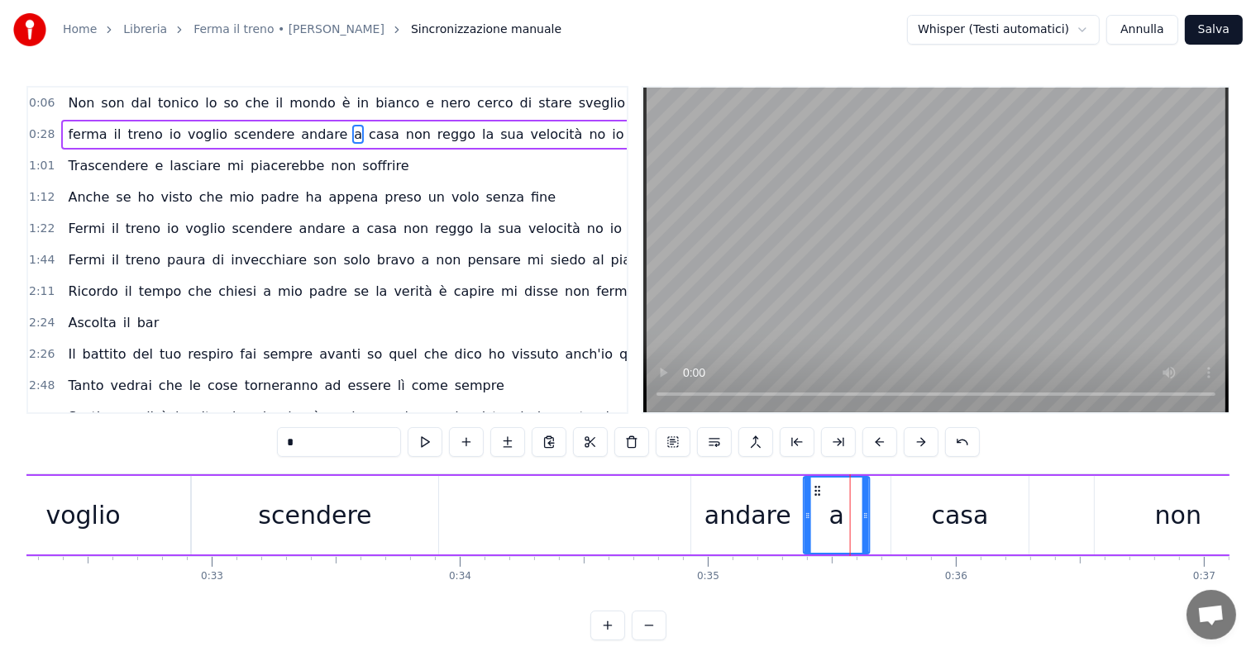
drag, startPoint x: 827, startPoint y: 491, endPoint x: 814, endPoint y: 493, distance: 12.5
click at [814, 493] on icon at bounding box center [817, 490] width 13 height 13
drag, startPoint x: 866, startPoint y: 512, endPoint x: 842, endPoint y: 517, distance: 24.5
click at [842, 517] on icon at bounding box center [841, 515] width 7 height 13
click at [942, 517] on div "casa" at bounding box center [960, 515] width 57 height 37
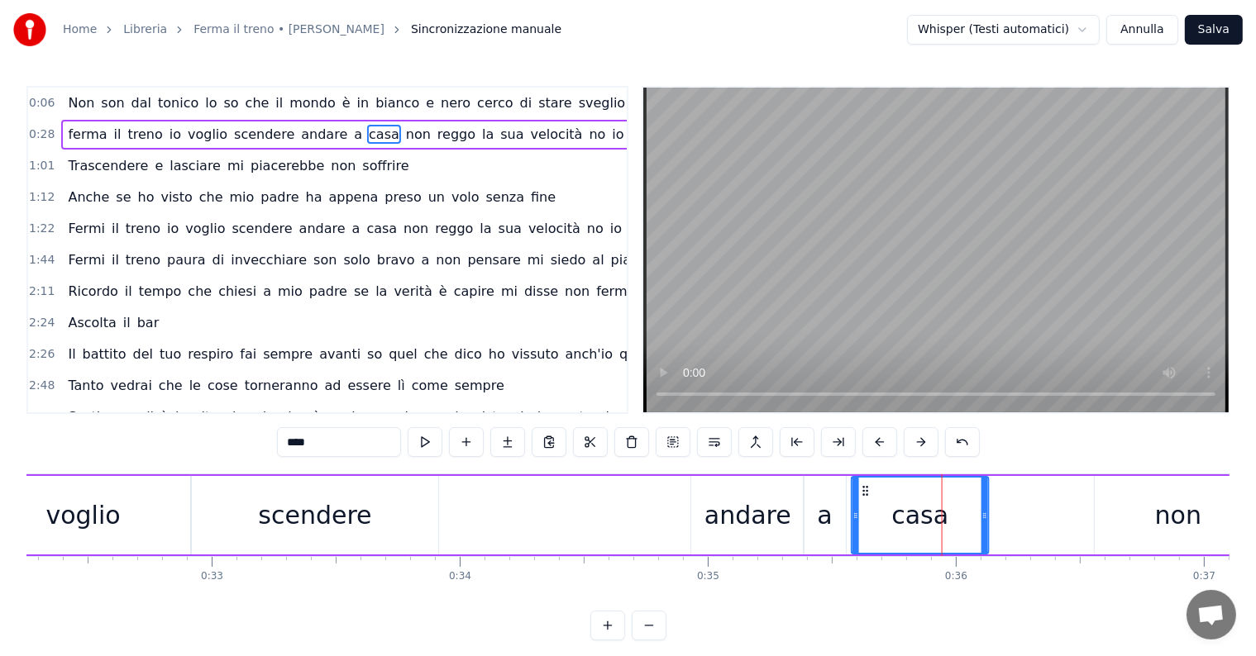
drag, startPoint x: 902, startPoint y: 487, endPoint x: 862, endPoint y: 493, distance: 40.1
click at [862, 493] on icon at bounding box center [865, 490] width 13 height 13
drag, startPoint x: 856, startPoint y: 517, endPoint x: 896, endPoint y: 509, distance: 41.2
click at [896, 509] on icon at bounding box center [895, 515] width 7 height 13
drag, startPoint x: 903, startPoint y: 487, endPoint x: 867, endPoint y: 489, distance: 36.5
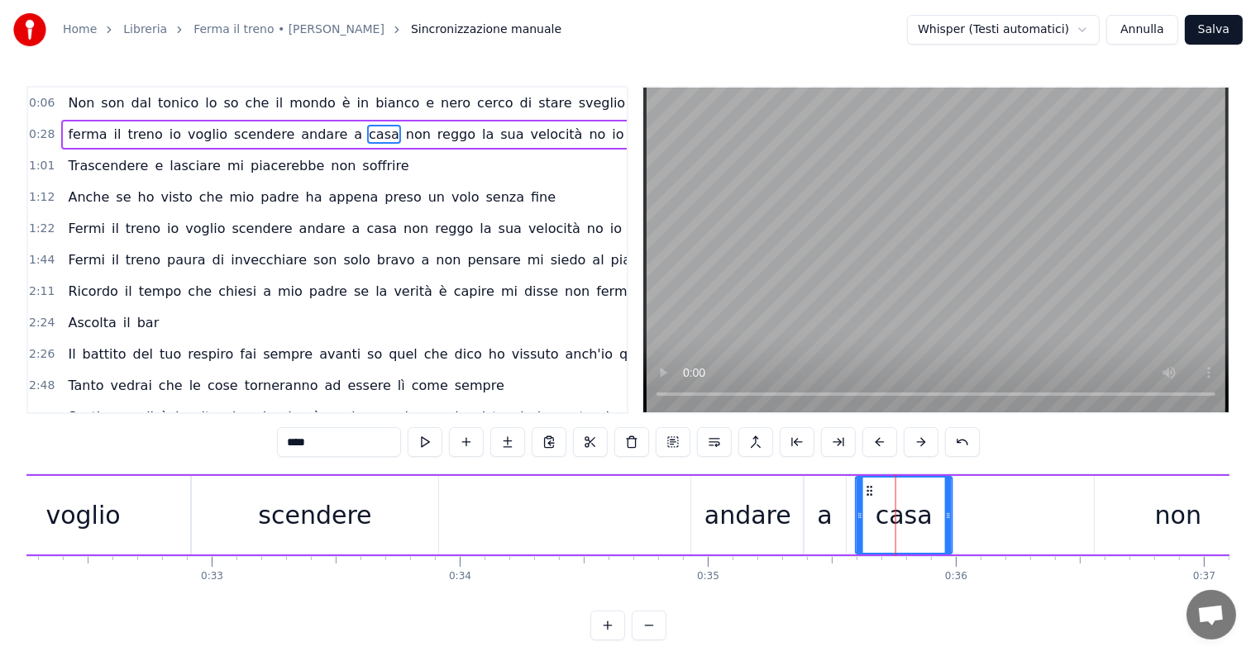
click at [867, 489] on icon at bounding box center [869, 490] width 13 height 13
click at [100, 512] on div "voglio" at bounding box center [82, 515] width 74 height 37
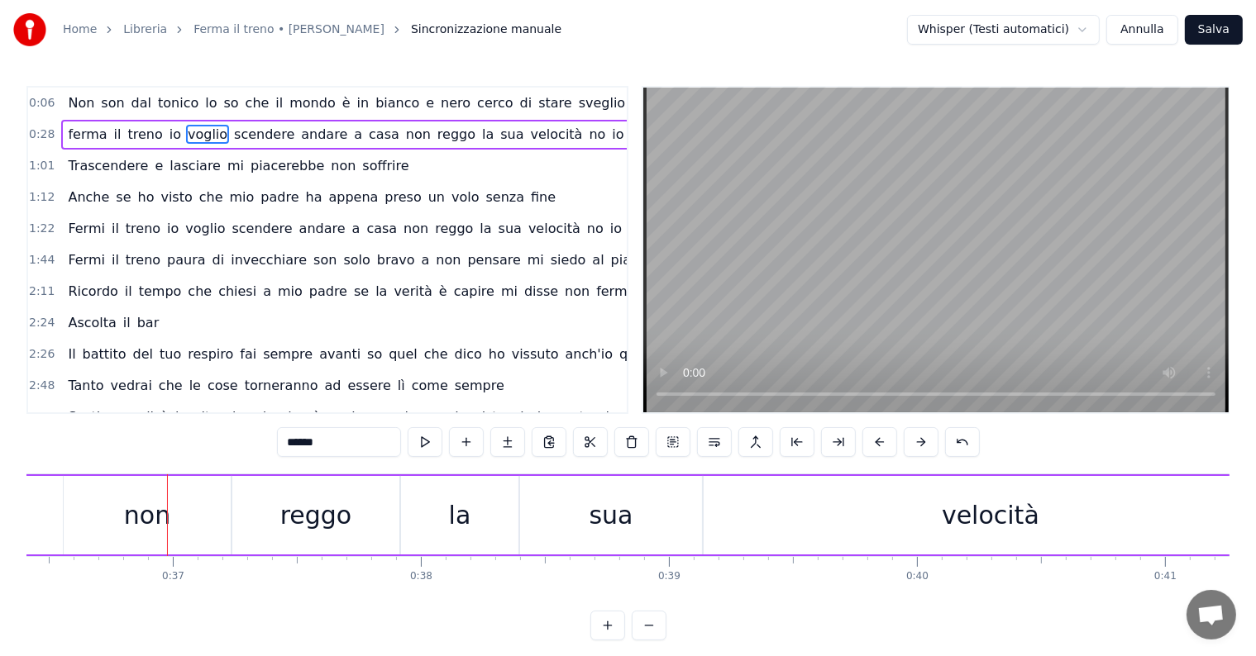
scroll to position [0, 9086]
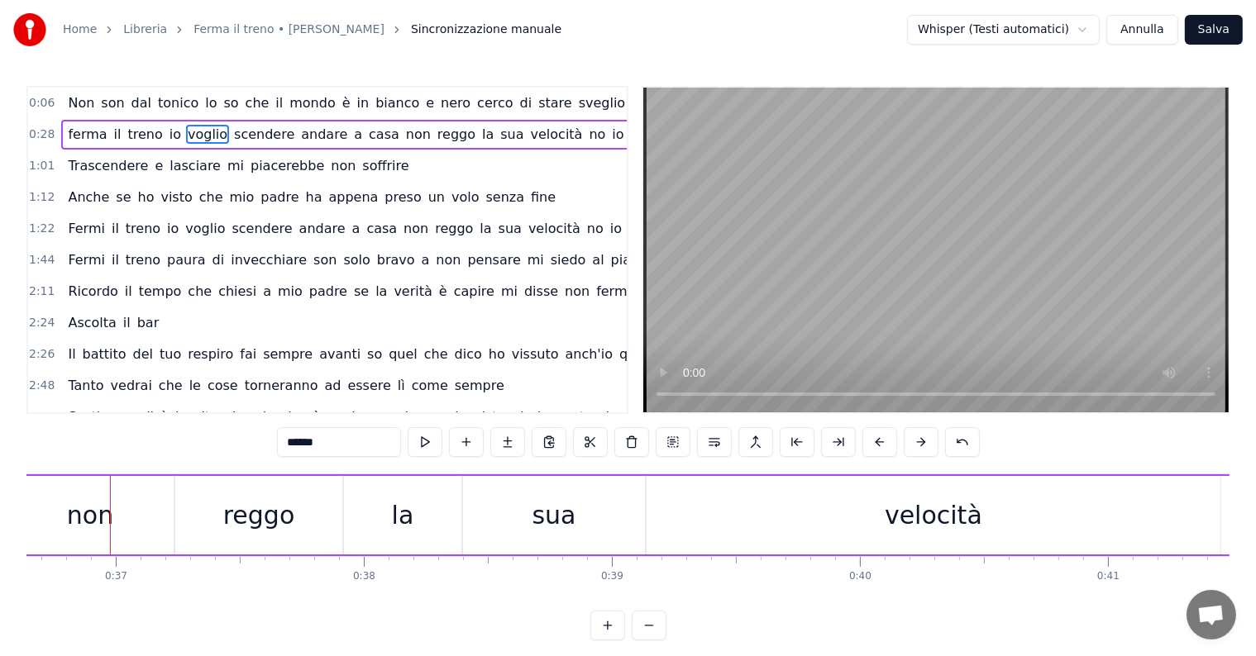
click at [290, 520] on div "reggo" at bounding box center [259, 515] width 72 height 37
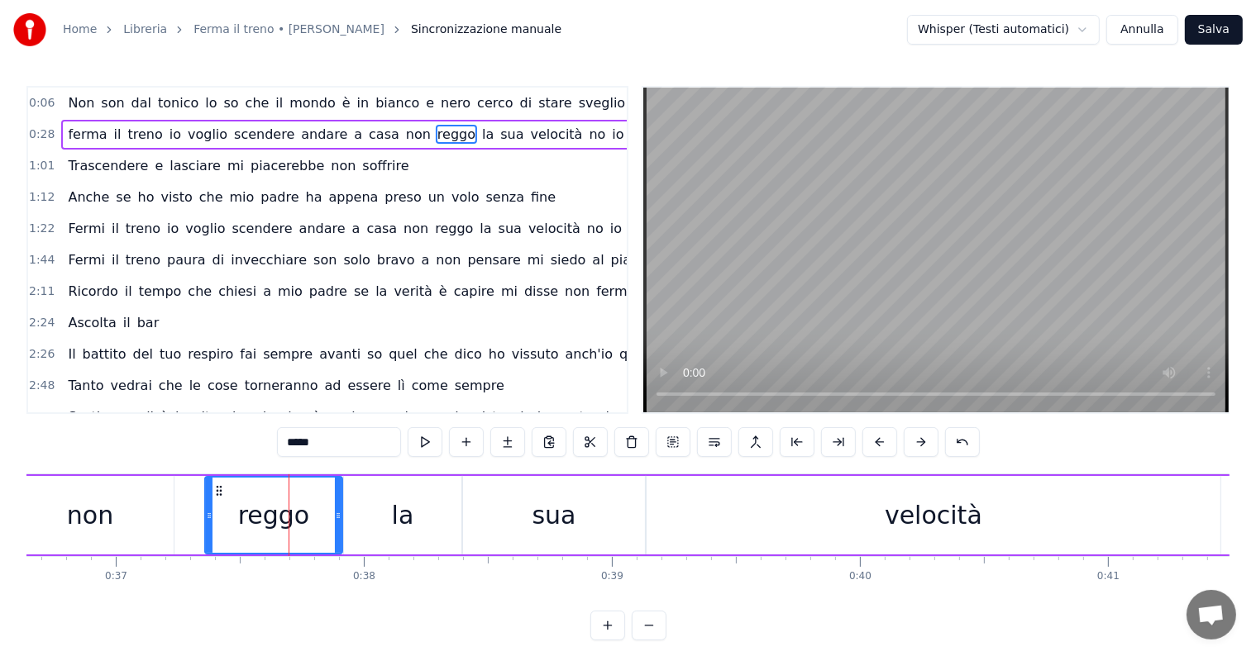
drag, startPoint x: 178, startPoint y: 516, endPoint x: 209, endPoint y: 522, distance: 31.9
click at [209, 522] on div at bounding box center [209, 515] width 7 height 75
click at [68, 531] on div "non" at bounding box center [90, 515] width 46 height 37
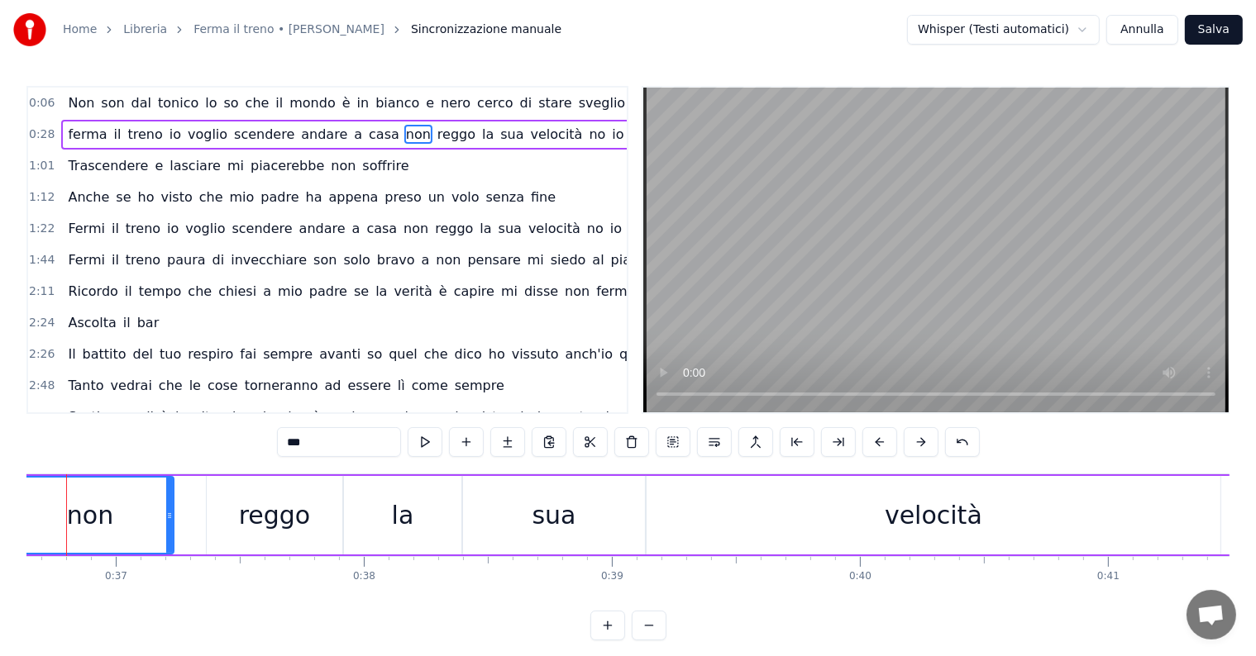
scroll to position [0, 9043]
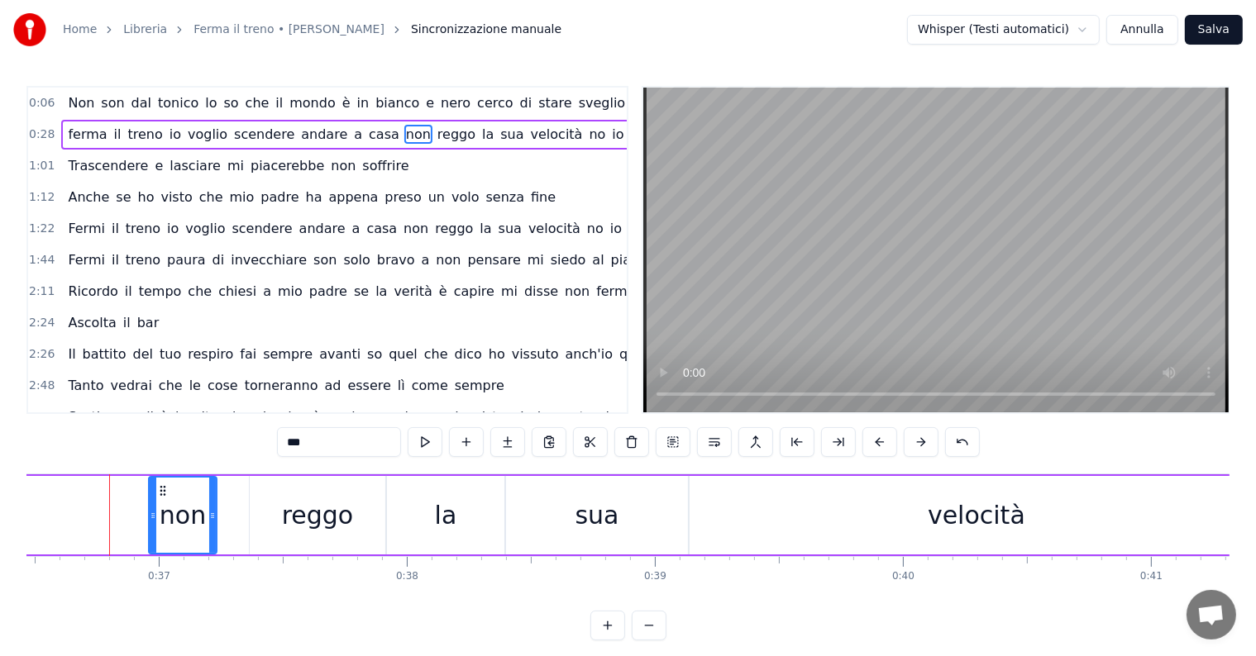
drag, startPoint x: 54, startPoint y: 513, endPoint x: 150, endPoint y: 518, distance: 96.8
click at [152, 519] on icon at bounding box center [153, 515] width 7 height 13
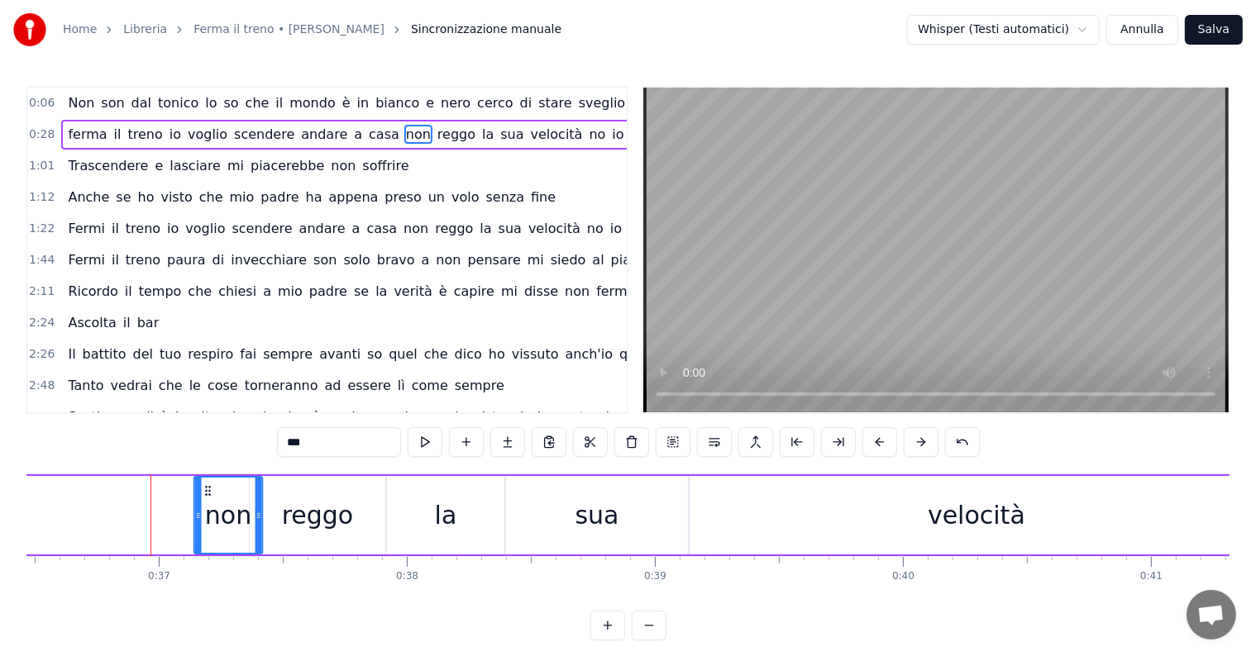
drag, startPoint x: 159, startPoint y: 489, endPoint x: 205, endPoint y: 491, distance: 46.3
click at [205, 491] on icon at bounding box center [208, 490] width 13 height 13
click at [304, 513] on div "reggo" at bounding box center [318, 515] width 72 height 37
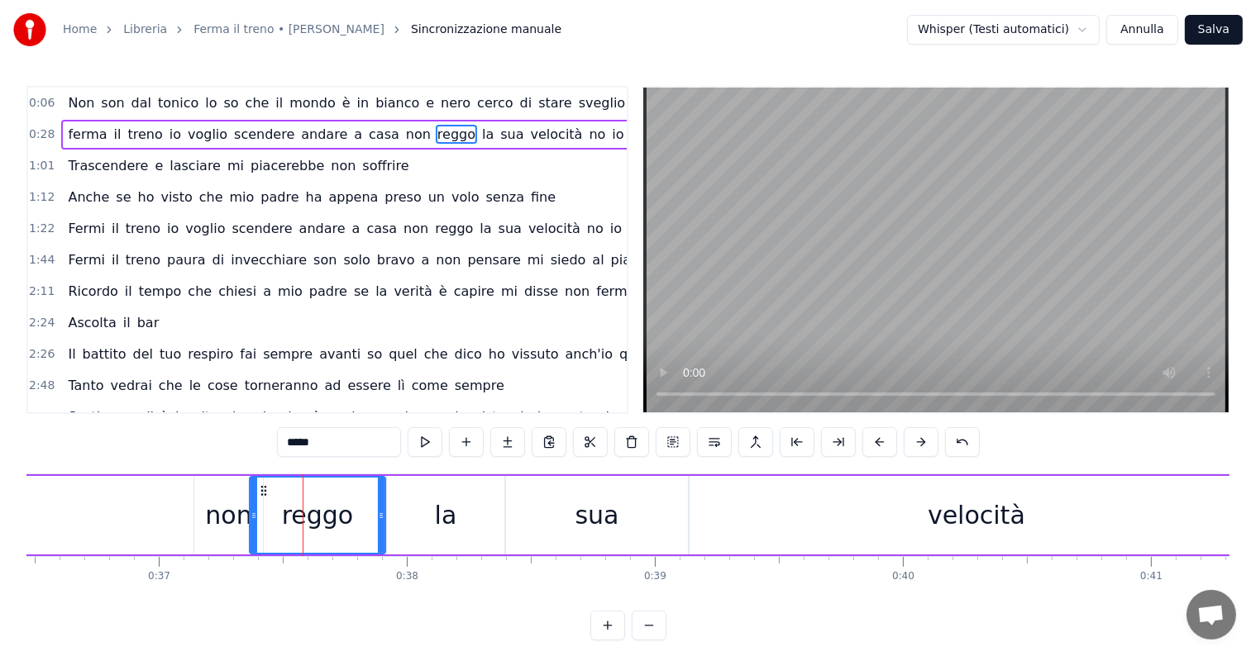
click at [217, 509] on div "non" at bounding box center [228, 515] width 46 height 37
type input "***"
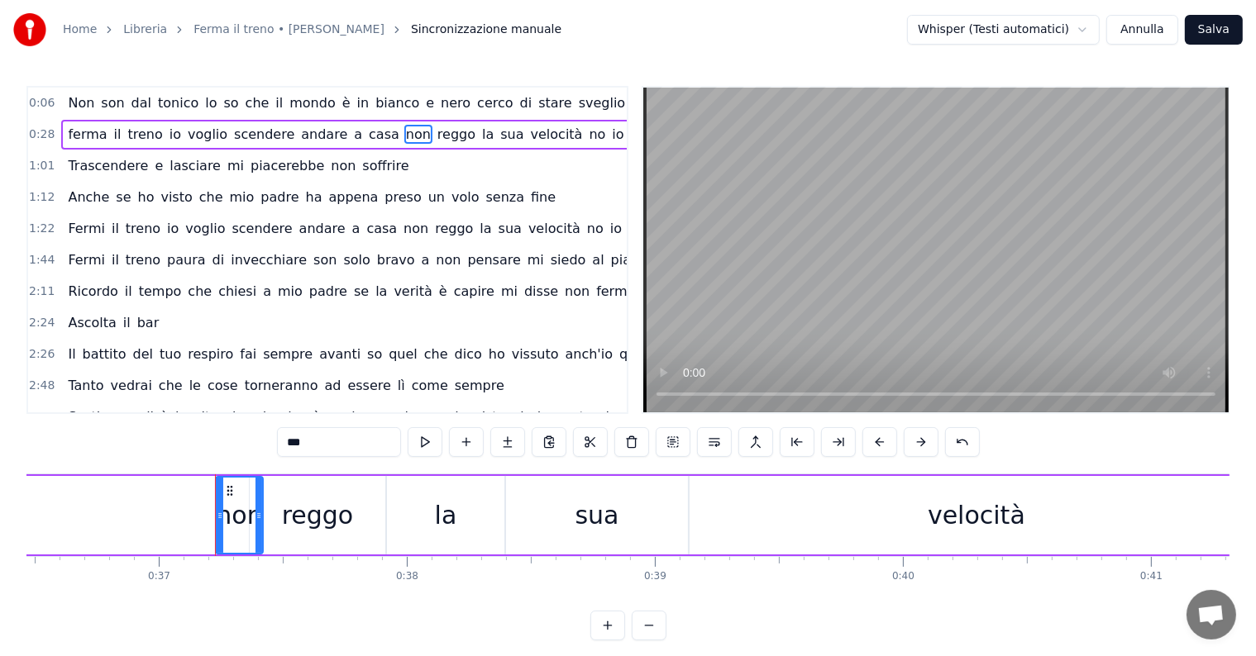
drag, startPoint x: 198, startPoint y: 516, endPoint x: 220, endPoint y: 514, distance: 21.6
click at [220, 514] on icon at bounding box center [220, 515] width 7 height 13
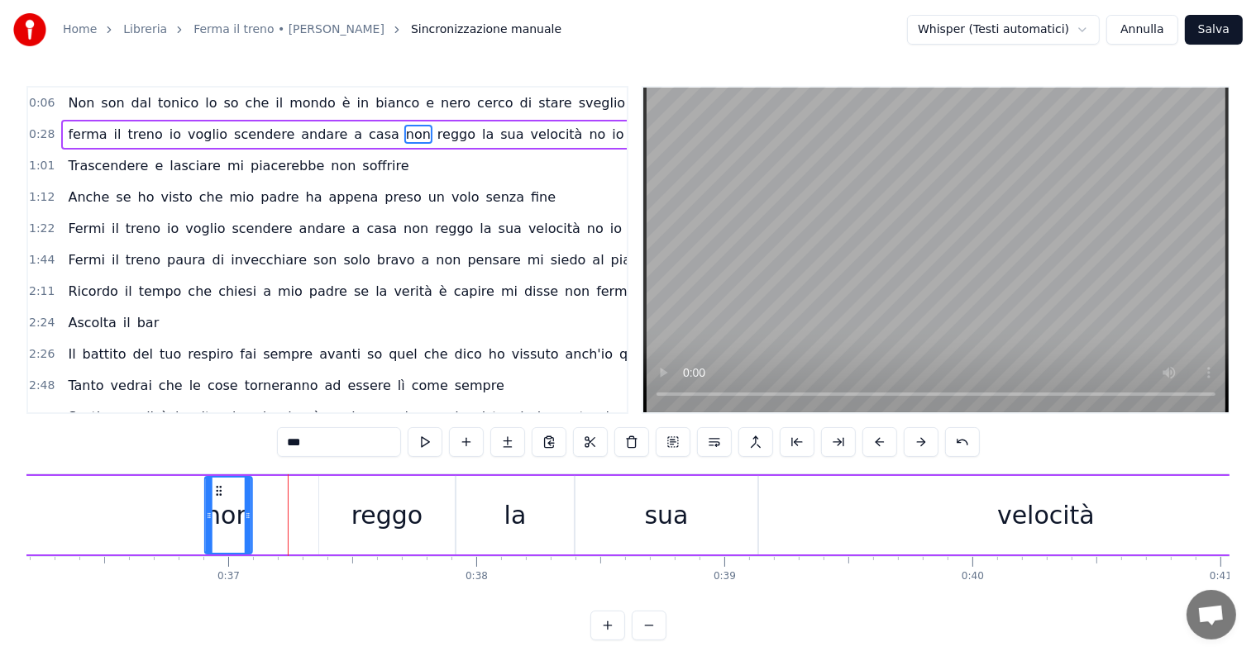
scroll to position [0, 8910]
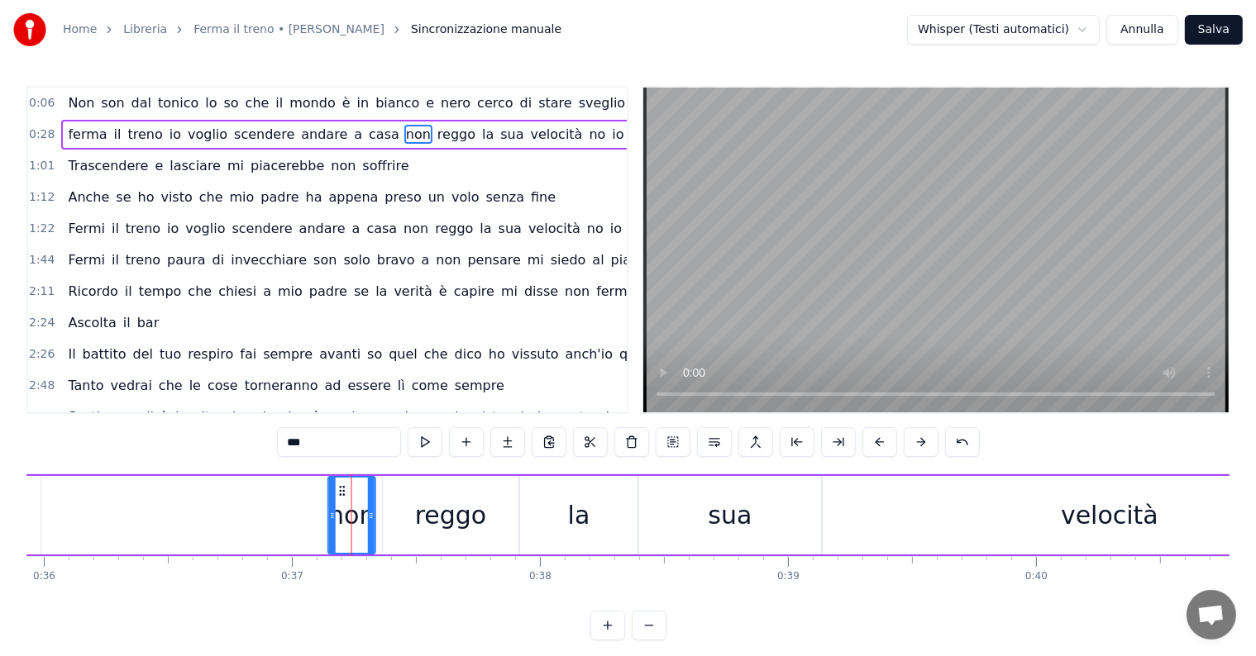
drag, startPoint x: 229, startPoint y: 488, endPoint x: 341, endPoint y: 501, distance: 113.2
click at [341, 501] on div "non" at bounding box center [351, 515] width 45 height 75
click at [132, 518] on div "ferma il treno io voglio scendere andare a casa non reggo la sua velocità no io…" at bounding box center [1128, 515] width 5643 height 82
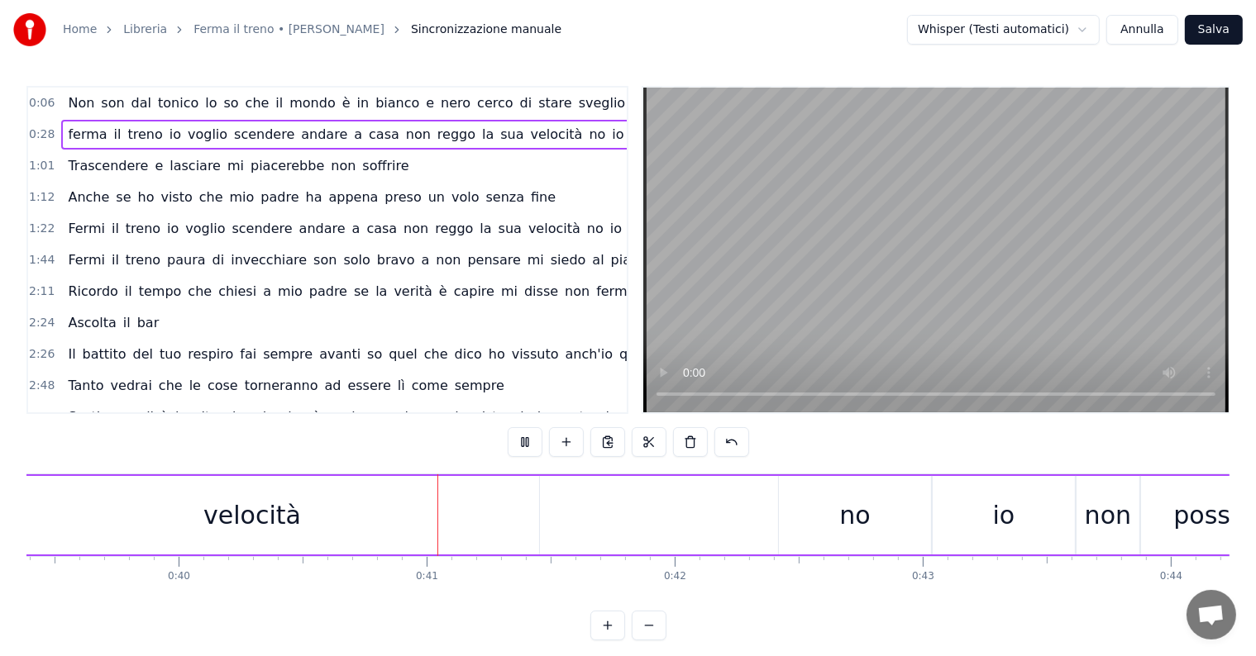
scroll to position [0, 9962]
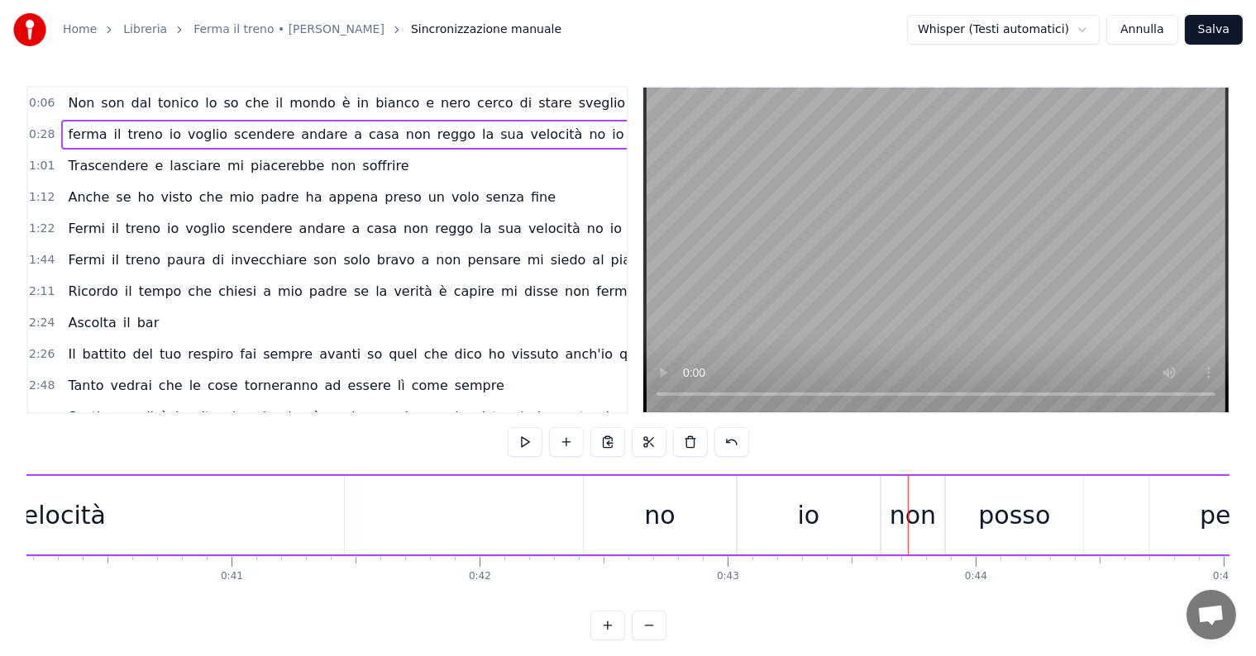
click at [654, 534] on div "no" at bounding box center [660, 515] width 152 height 79
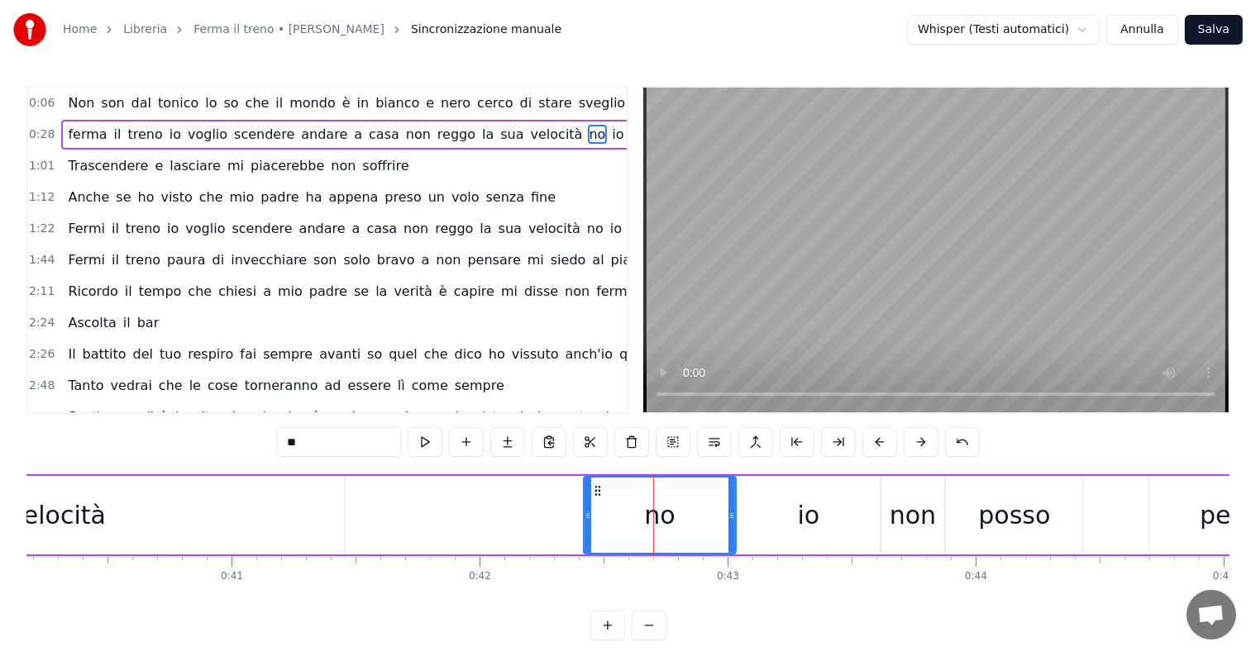
click at [742, 515] on div "io" at bounding box center [808, 515] width 142 height 79
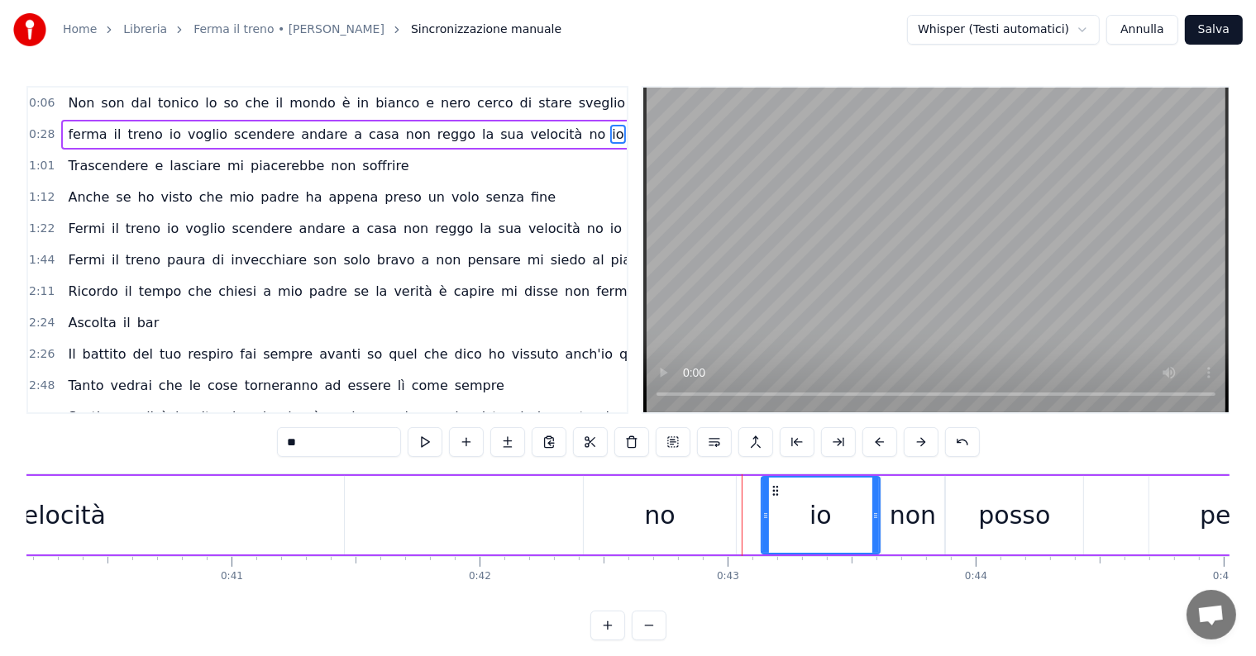
drag, startPoint x: 737, startPoint y: 514, endPoint x: 761, endPoint y: 513, distance: 24.0
click at [762, 513] on icon at bounding box center [765, 515] width 7 height 13
click at [665, 532] on div "no" at bounding box center [659, 515] width 31 height 37
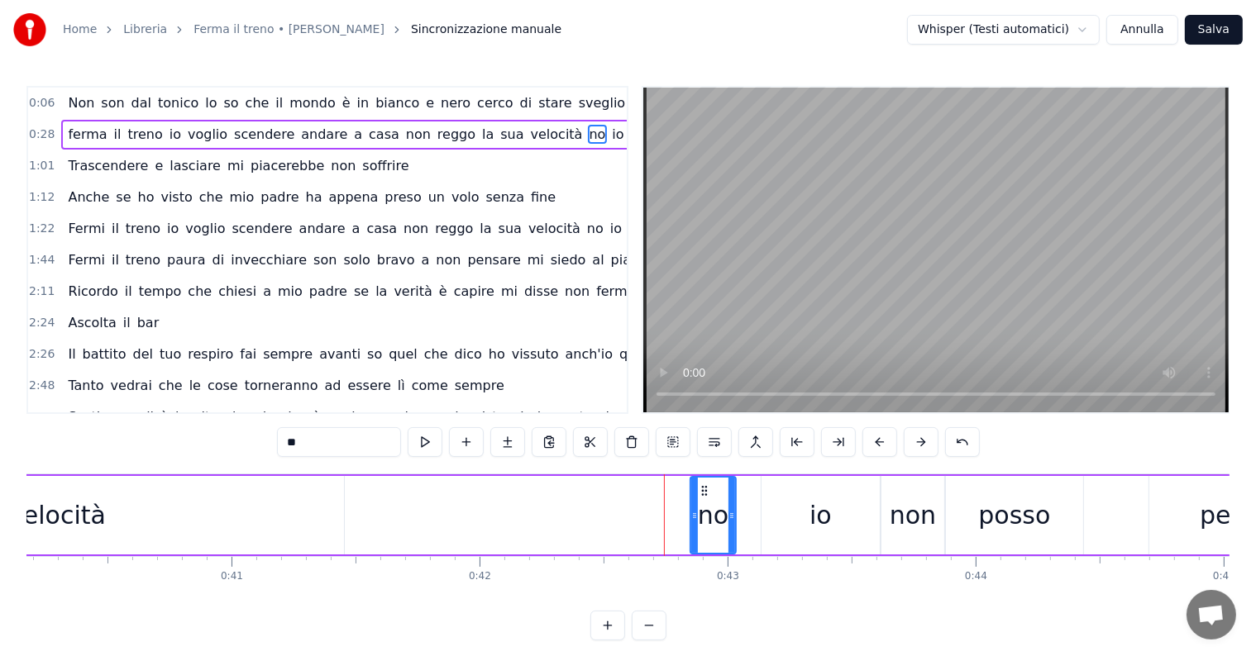
drag, startPoint x: 587, startPoint y: 512, endPoint x: 694, endPoint y: 520, distance: 106.9
click at [694, 520] on icon at bounding box center [694, 515] width 7 height 13
drag, startPoint x: 700, startPoint y: 486, endPoint x: 728, endPoint y: 486, distance: 28.1
click at [731, 487] on circle at bounding box center [731, 487] width 1 height 1
click at [808, 516] on div "io" at bounding box center [820, 515] width 118 height 79
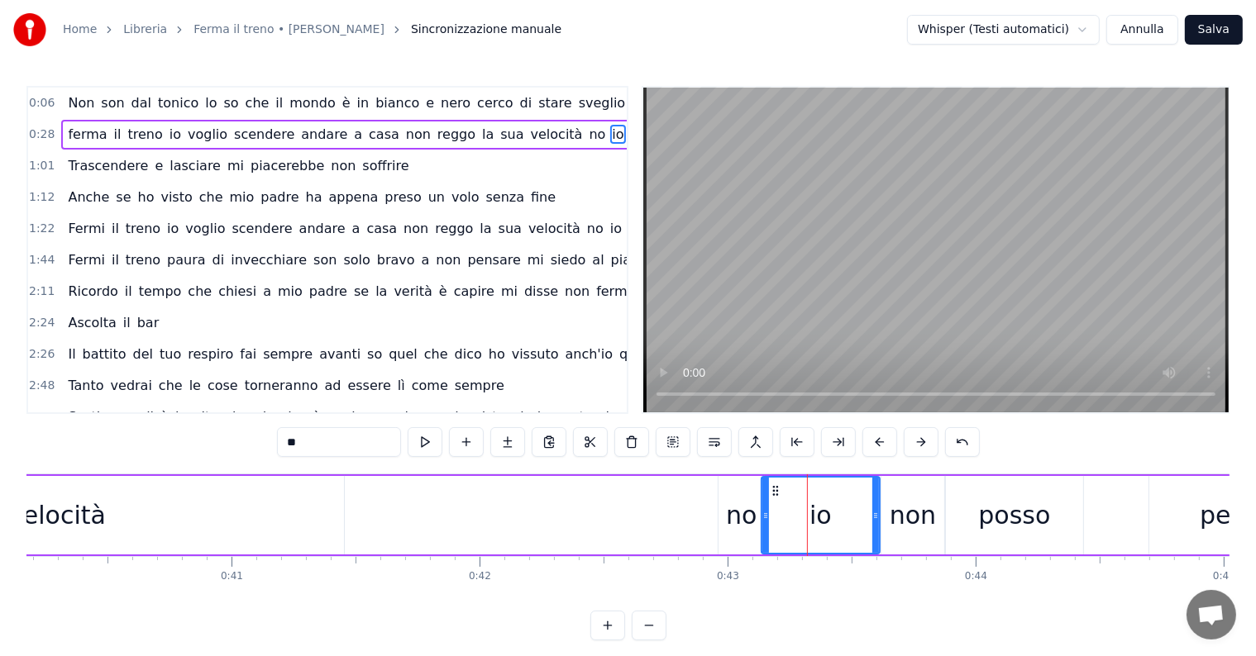
click at [724, 512] on div "no" at bounding box center [740, 515] width 45 height 79
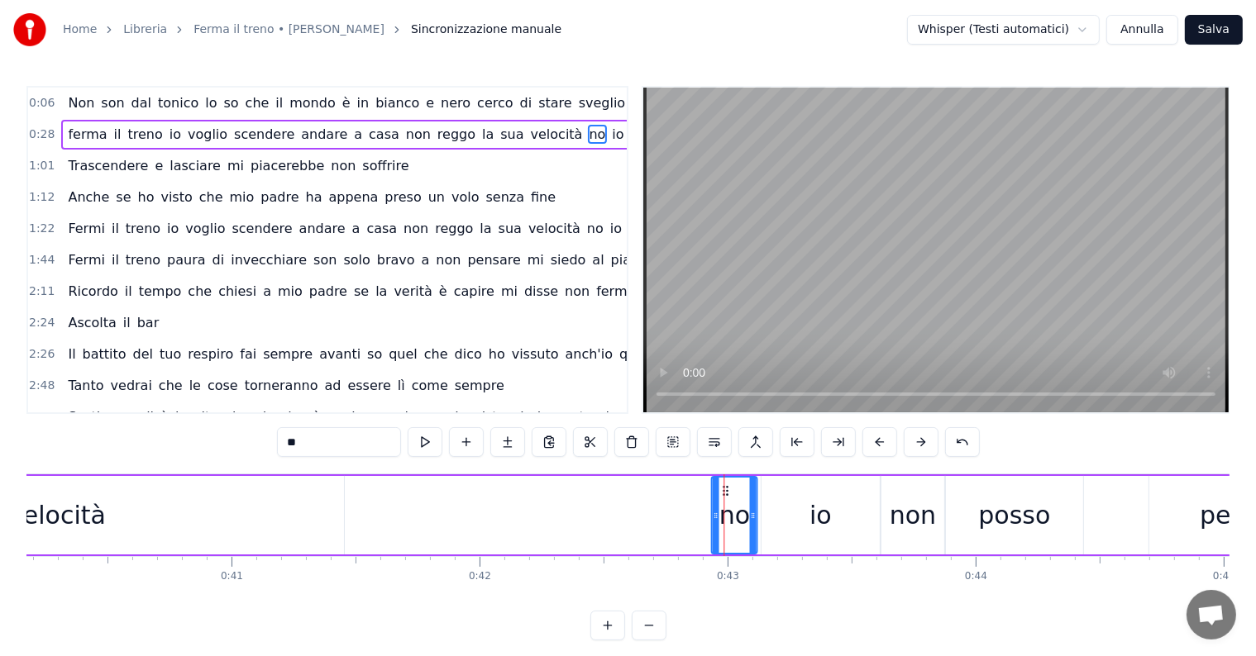
click at [724, 489] on icon at bounding box center [725, 490] width 13 height 13
click at [236, 512] on div "velocità" at bounding box center [57, 515] width 574 height 79
type input "********"
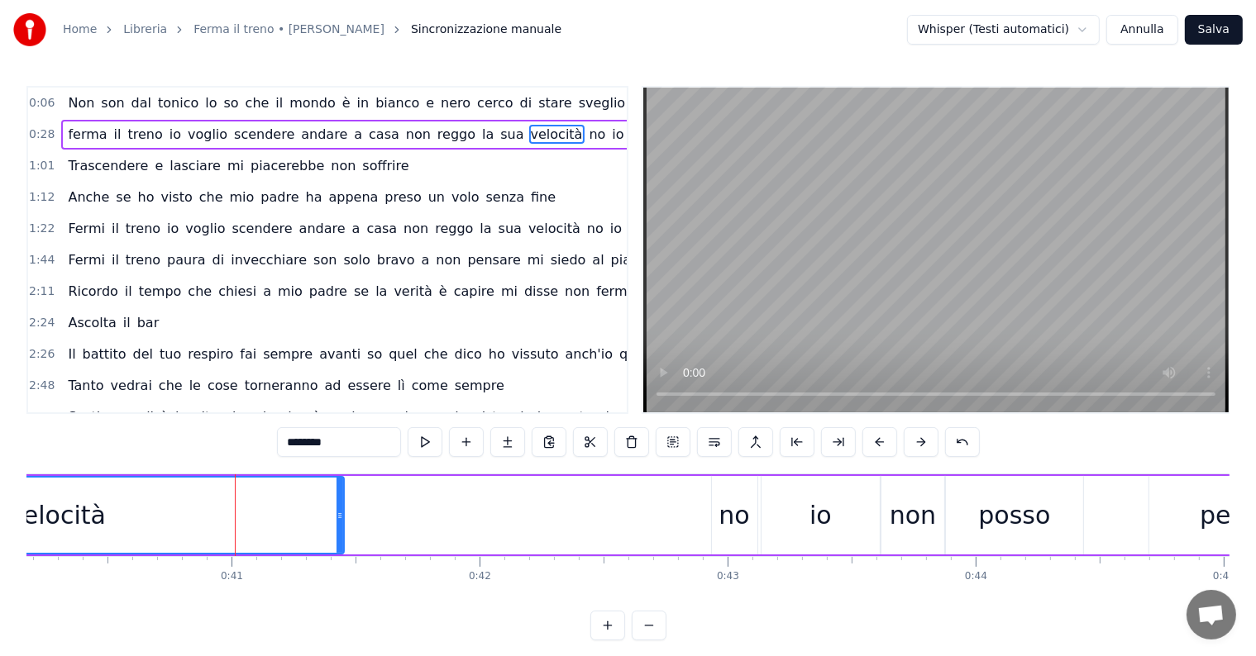
click at [433, 517] on div "ferma il treno io voglio scendere andare a casa non reggo la sua velocità no io…" at bounding box center [76, 515] width 5643 height 82
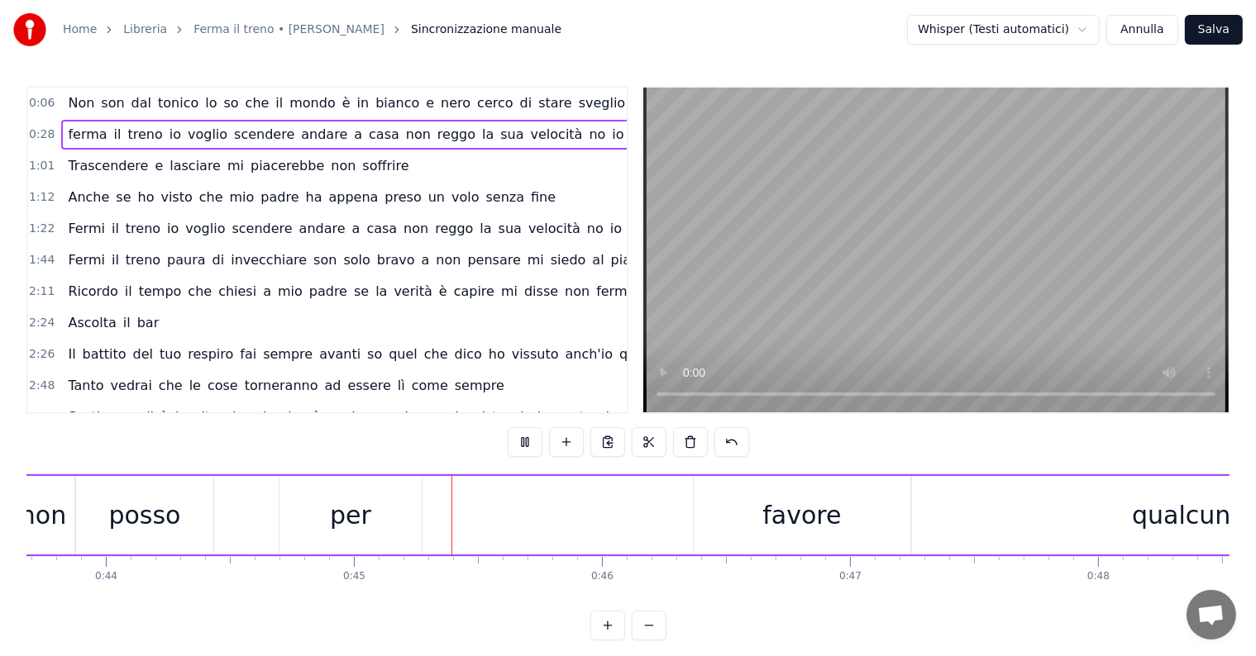
scroll to position [0, 11047]
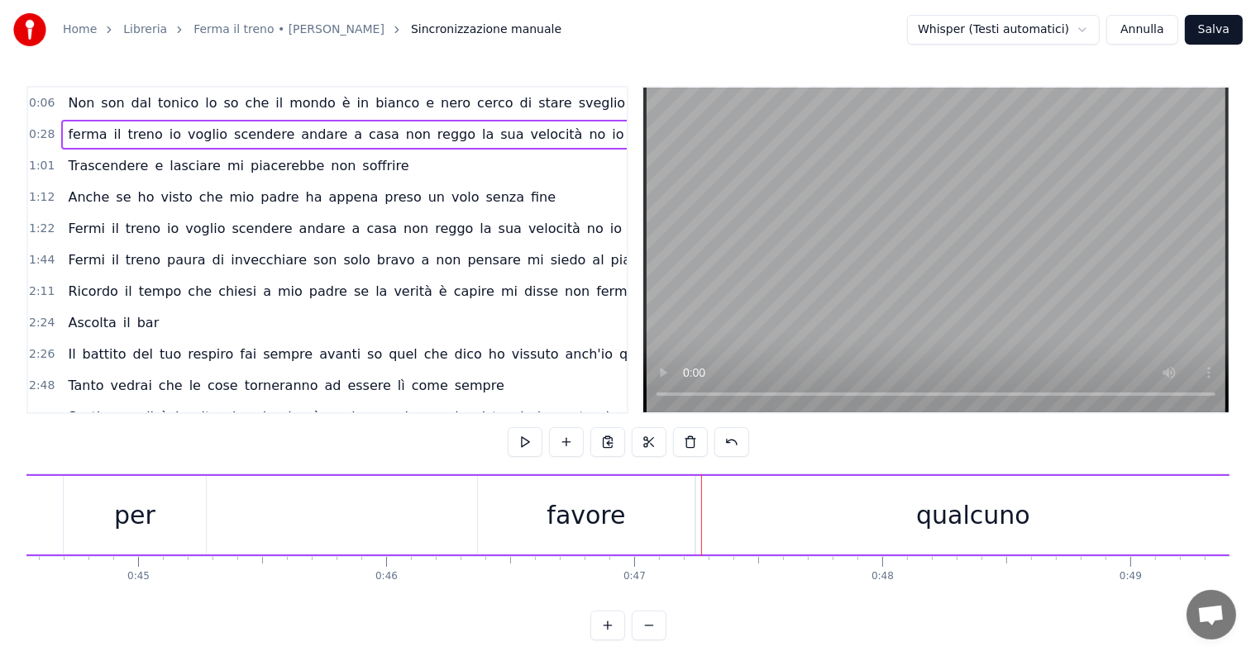
click at [570, 517] on div "favore" at bounding box center [585, 515] width 79 height 37
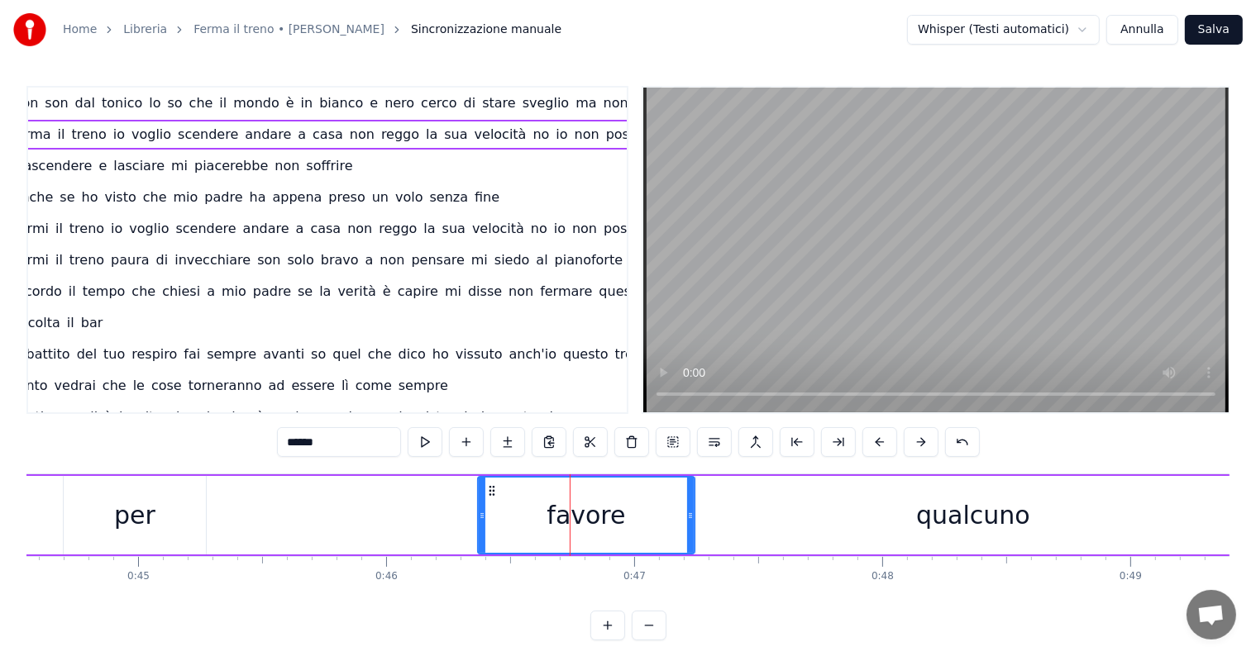
scroll to position [0, 78]
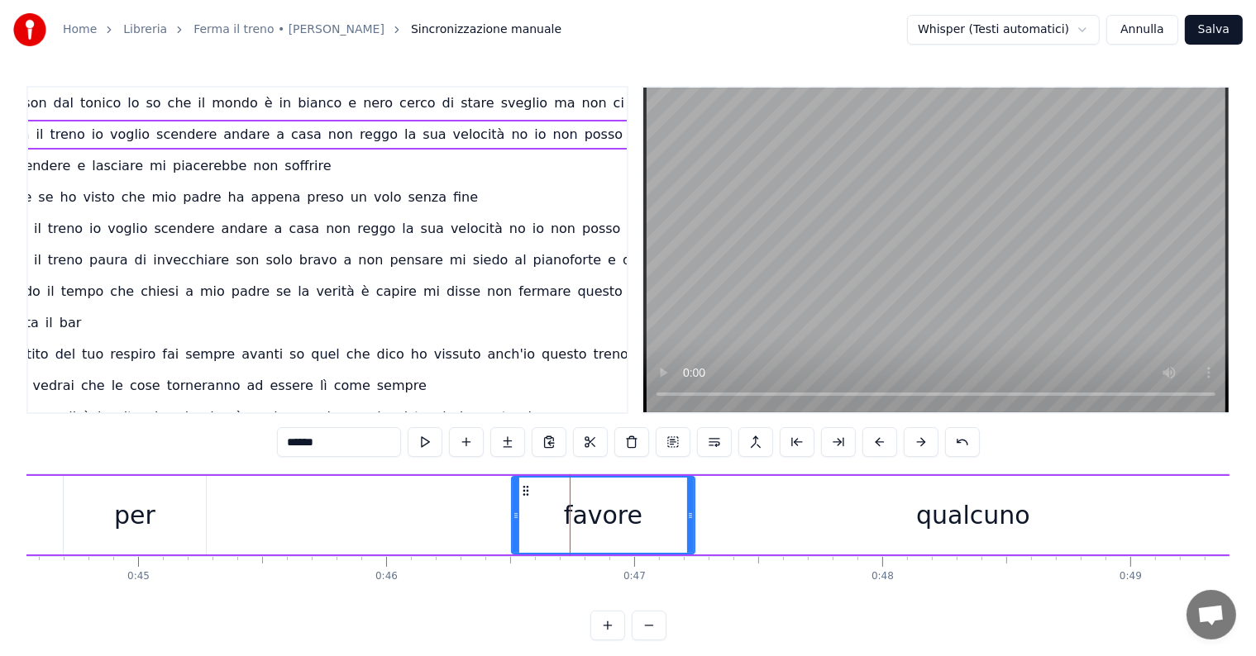
drag, startPoint x: 479, startPoint y: 517, endPoint x: 514, endPoint y: 517, distance: 35.6
click at [514, 518] on icon at bounding box center [515, 515] width 7 height 13
click at [161, 531] on div "per" at bounding box center [135, 515] width 142 height 79
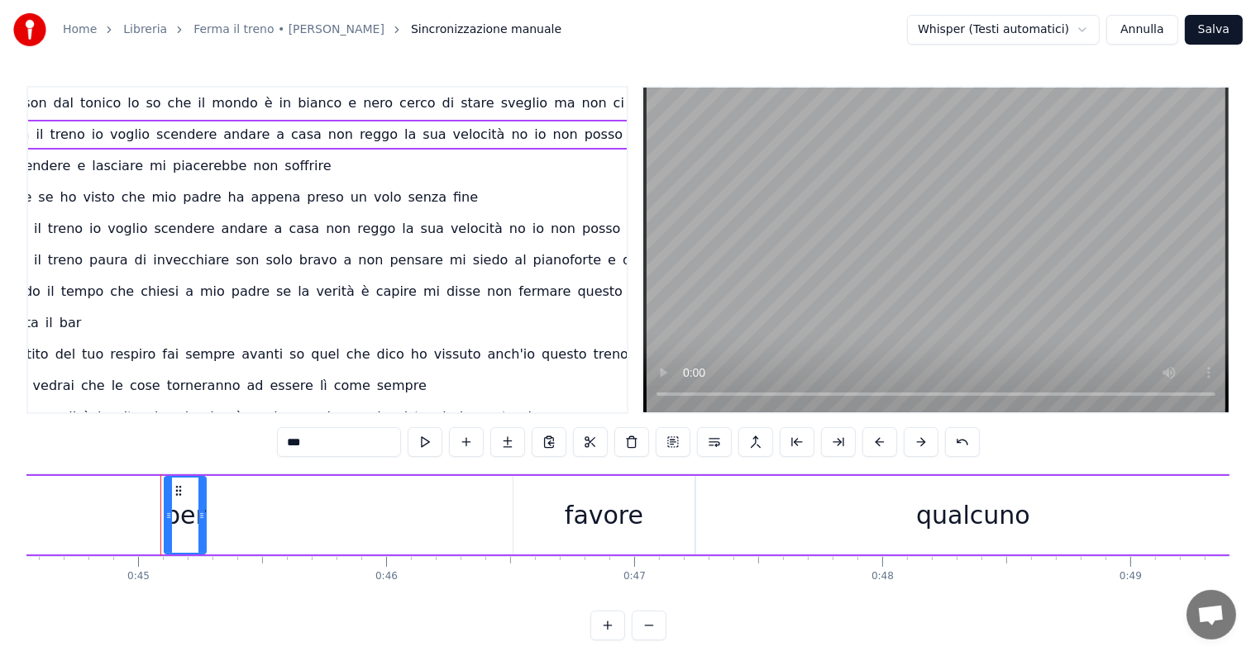
drag, startPoint x: 66, startPoint y: 518, endPoint x: 165, endPoint y: 517, distance: 99.2
click at [166, 521] on icon at bounding box center [168, 515] width 7 height 13
drag, startPoint x: 176, startPoint y: 489, endPoint x: 479, endPoint y: 502, distance: 303.6
click at [479, 502] on div "per" at bounding box center [487, 515] width 41 height 75
click at [546, 516] on div "favore" at bounding box center [603, 515] width 181 height 79
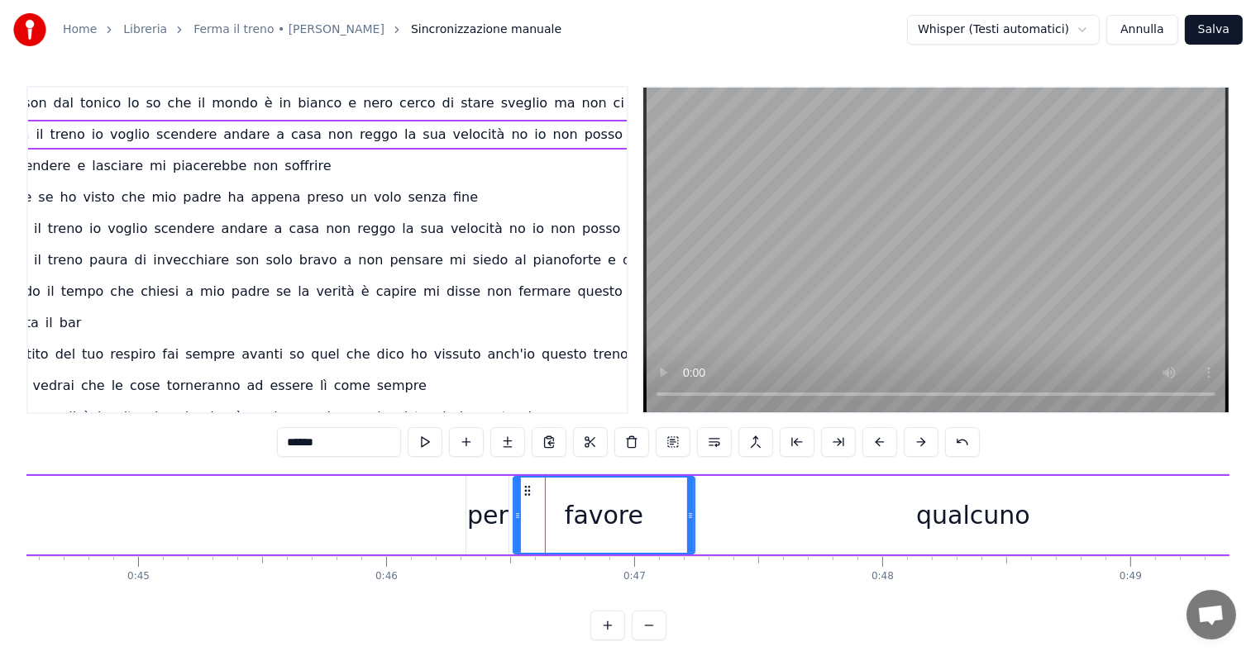
click at [485, 520] on div "per" at bounding box center [487, 515] width 41 height 37
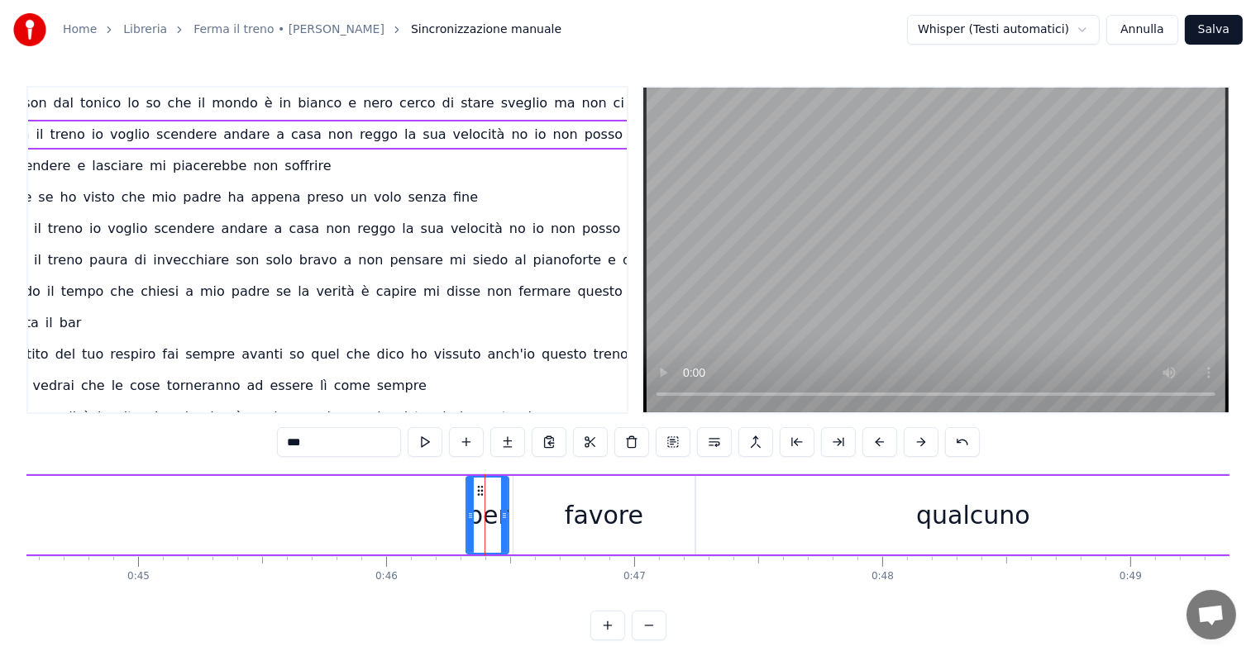
click at [551, 131] on span "non" at bounding box center [565, 134] width 28 height 19
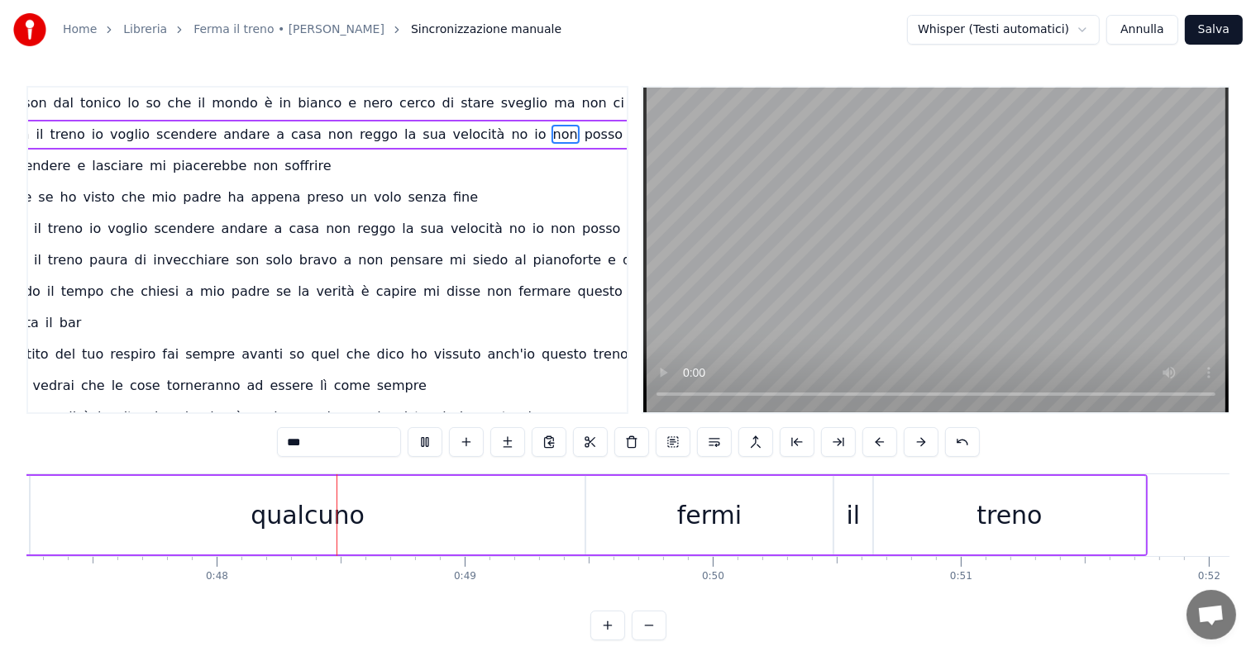
scroll to position [0, 11773]
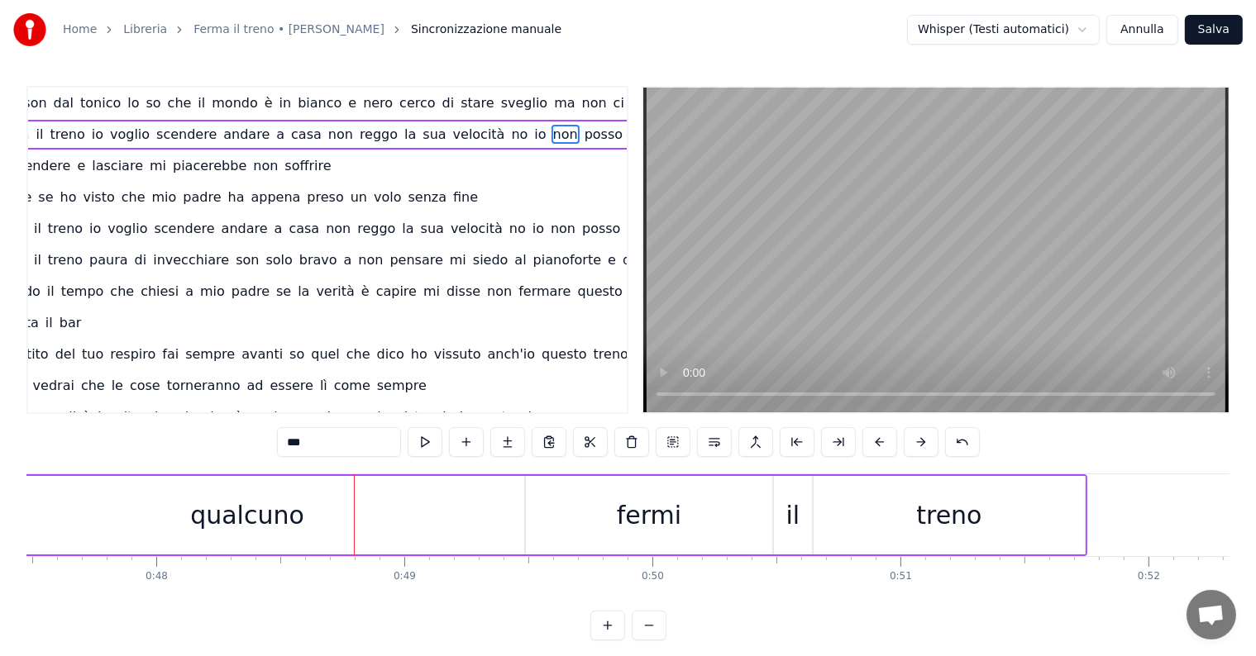
click at [258, 529] on div "qualcuno" at bounding box center [247, 515] width 114 height 37
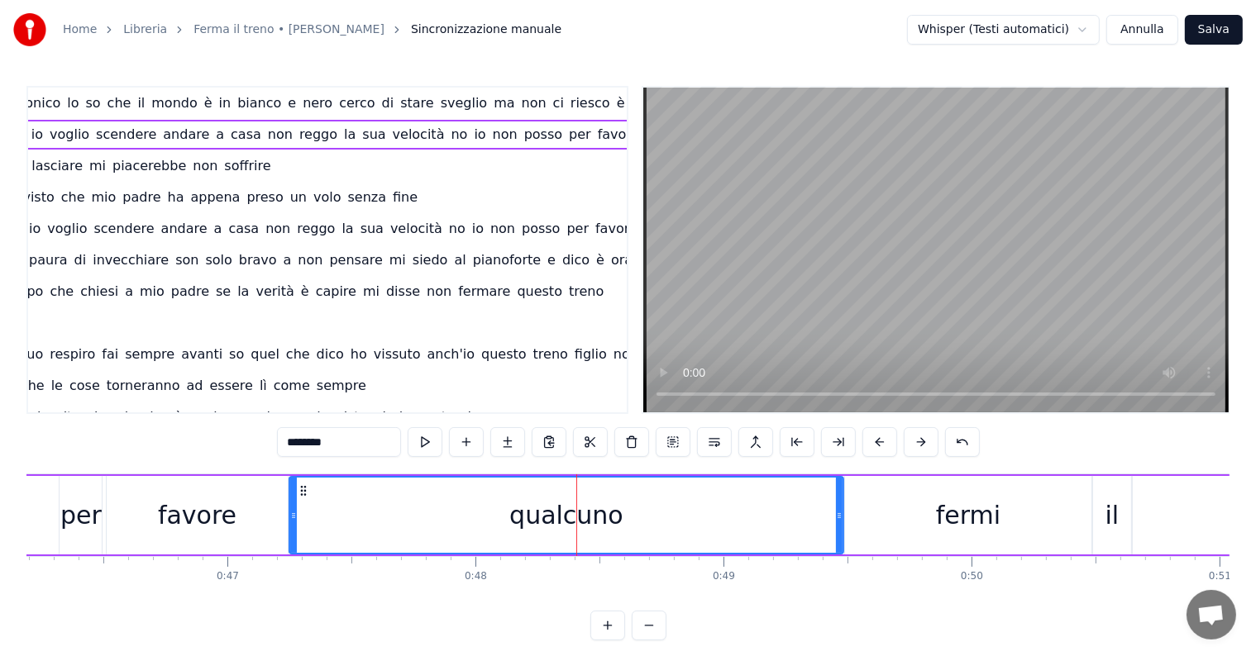
scroll to position [0, 11605]
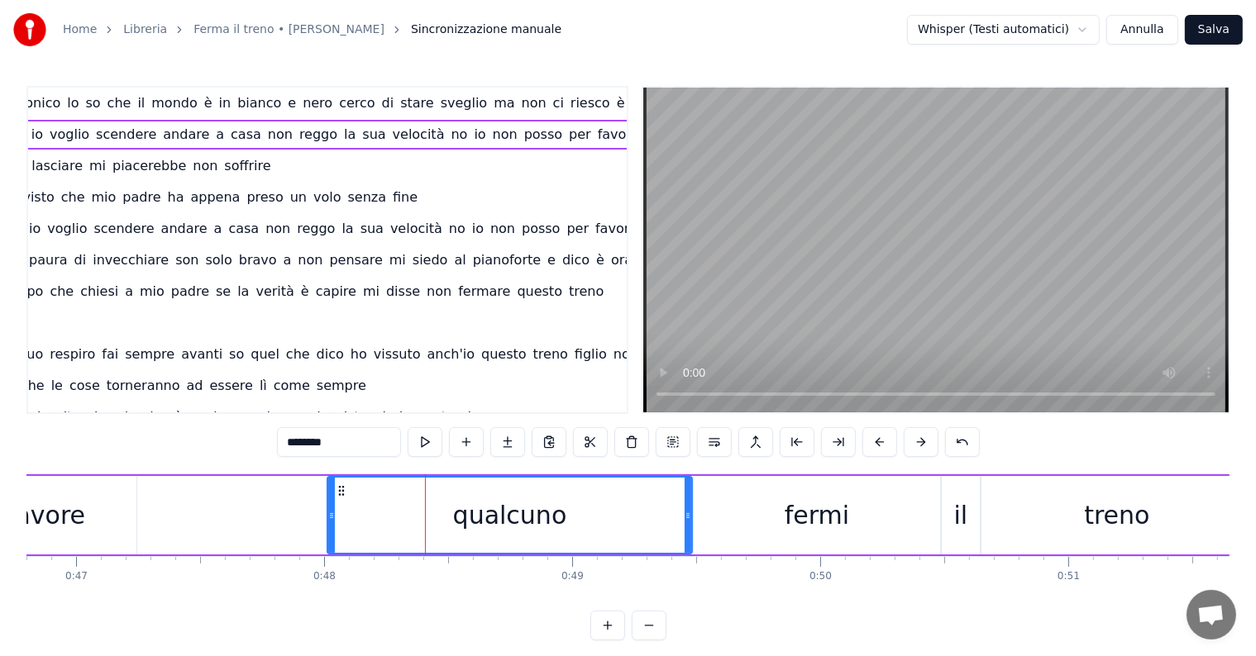
drag, startPoint x: 141, startPoint y: 512, endPoint x: 330, endPoint y: 508, distance: 189.3
click at [330, 509] on icon at bounding box center [331, 515] width 7 height 13
click at [450, 136] on span "no" at bounding box center [460, 134] width 20 height 19
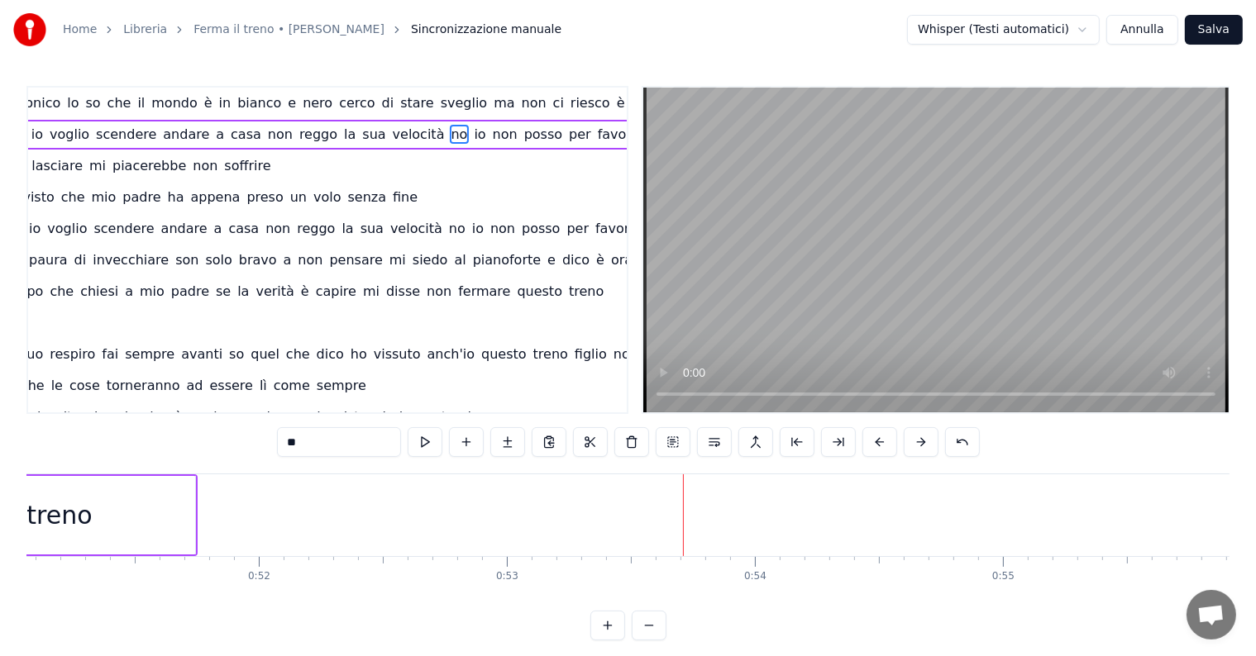
scroll to position [0, 12433]
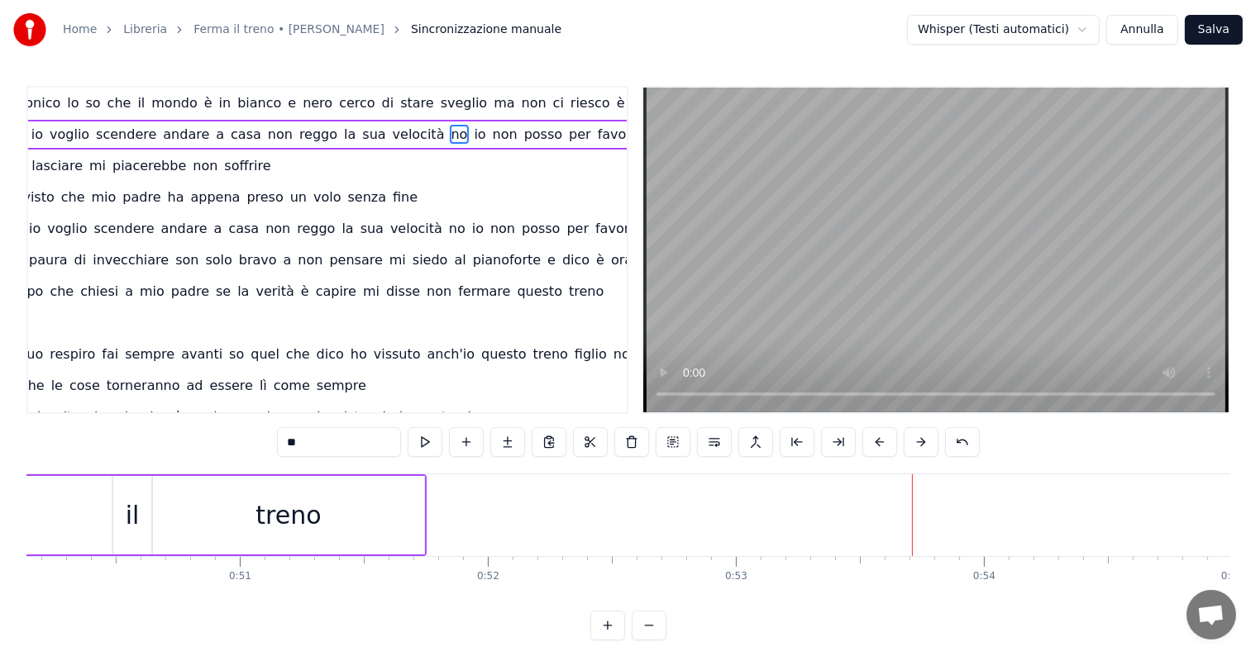
click at [274, 528] on div "treno" at bounding box center [287, 515] width 65 height 37
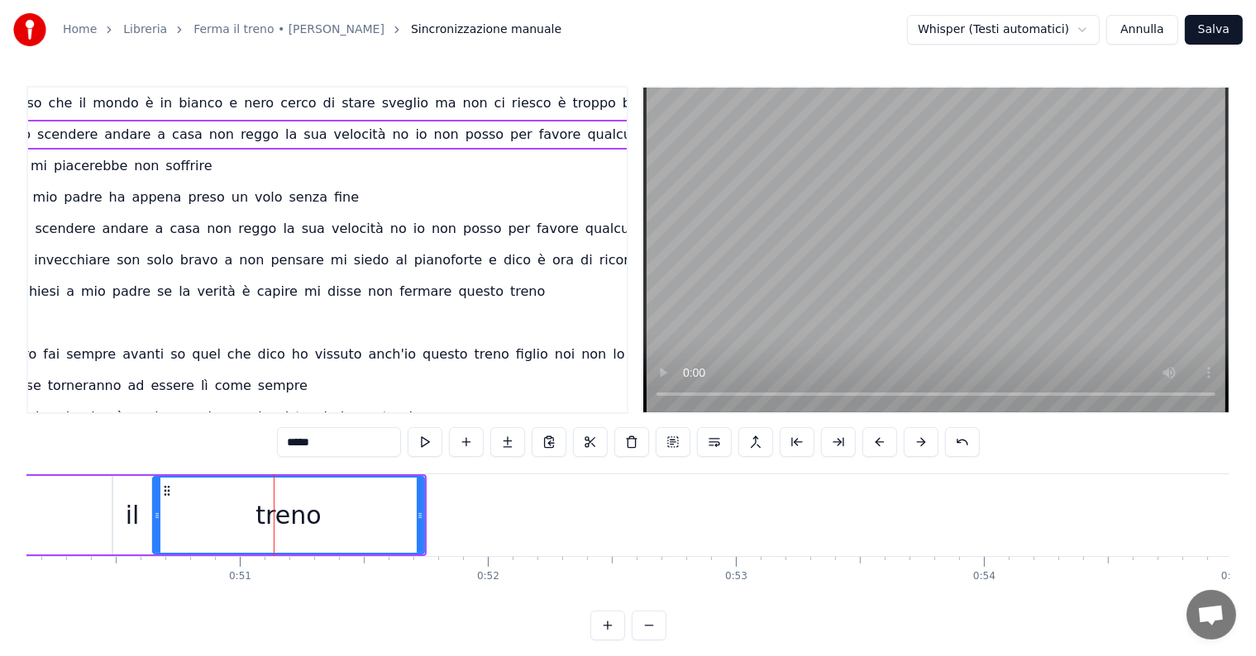
scroll to position [0, 224]
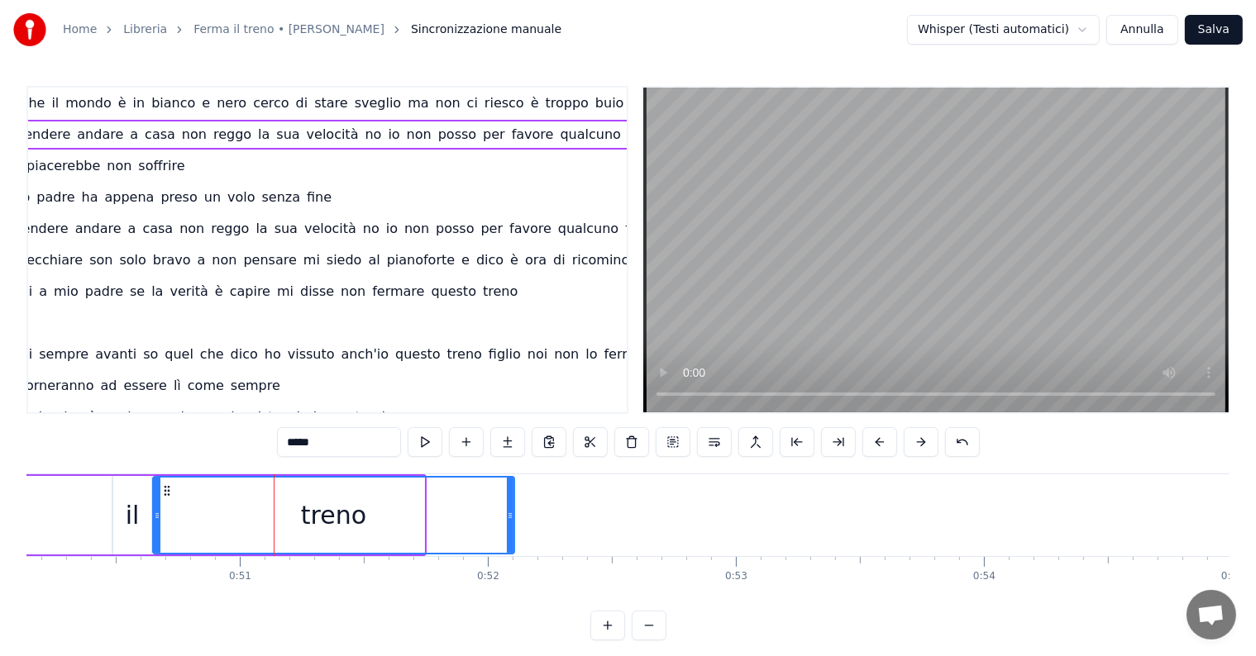
drag, startPoint x: 418, startPoint y: 517, endPoint x: 508, endPoint y: 511, distance: 90.3
click at [508, 511] on icon at bounding box center [510, 515] width 7 height 13
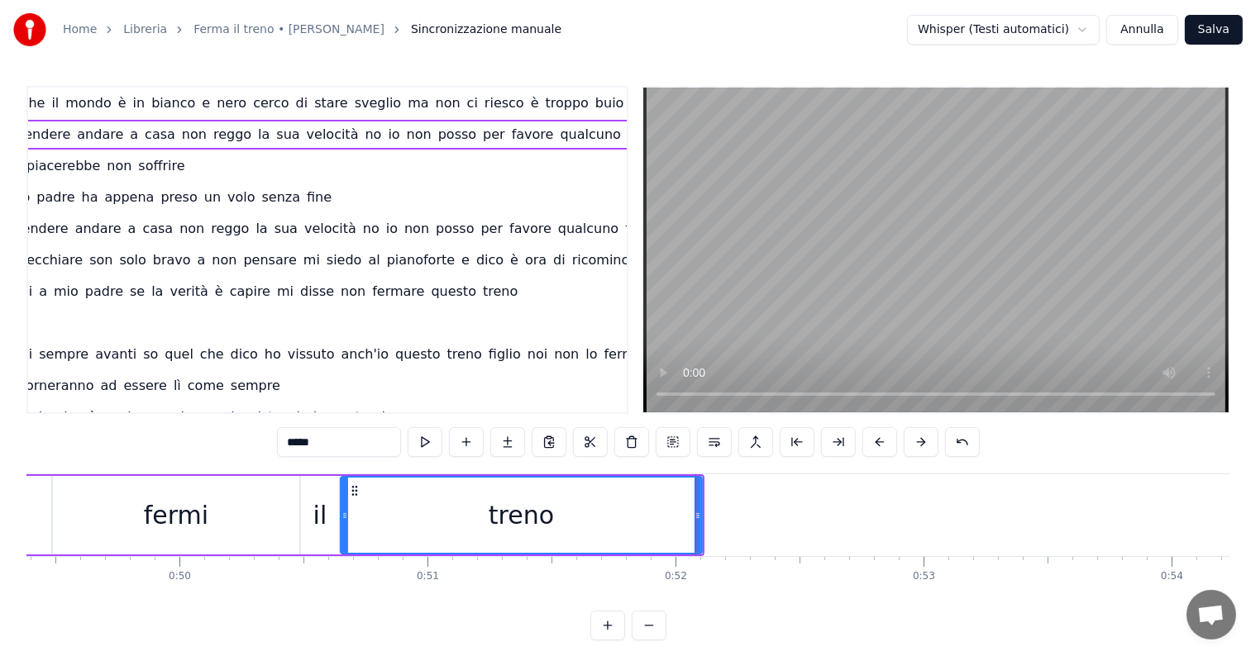
scroll to position [0, 12019]
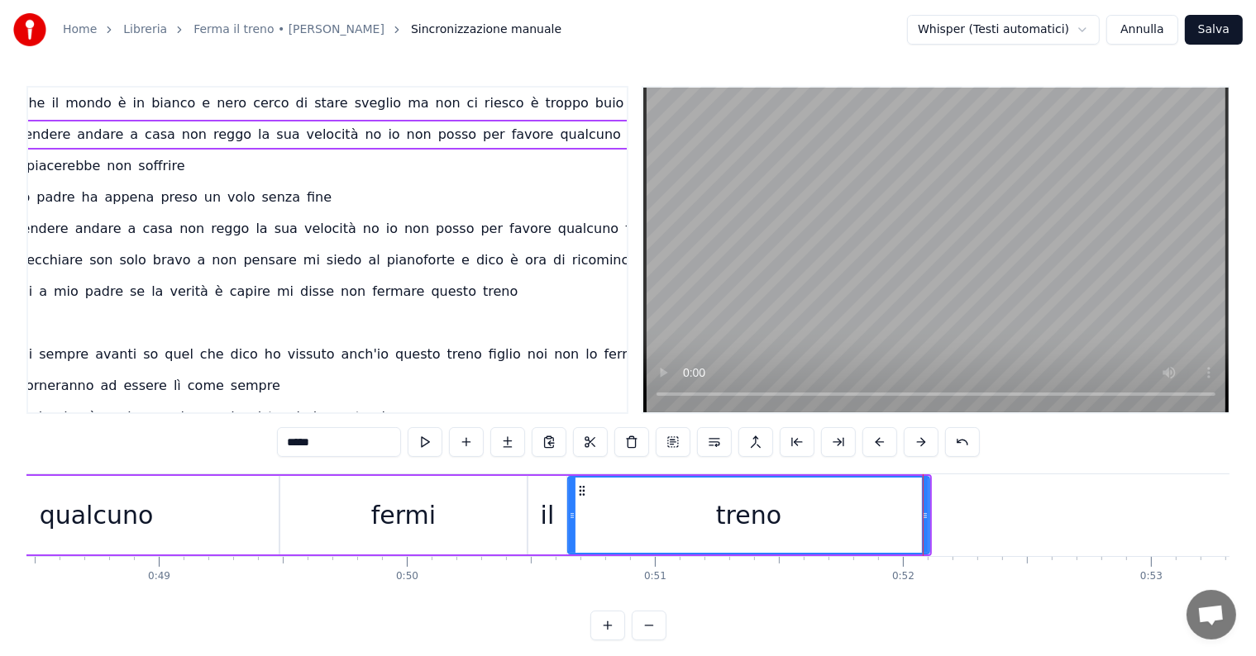
click at [436, 140] on span "posso" at bounding box center [456, 134] width 41 height 19
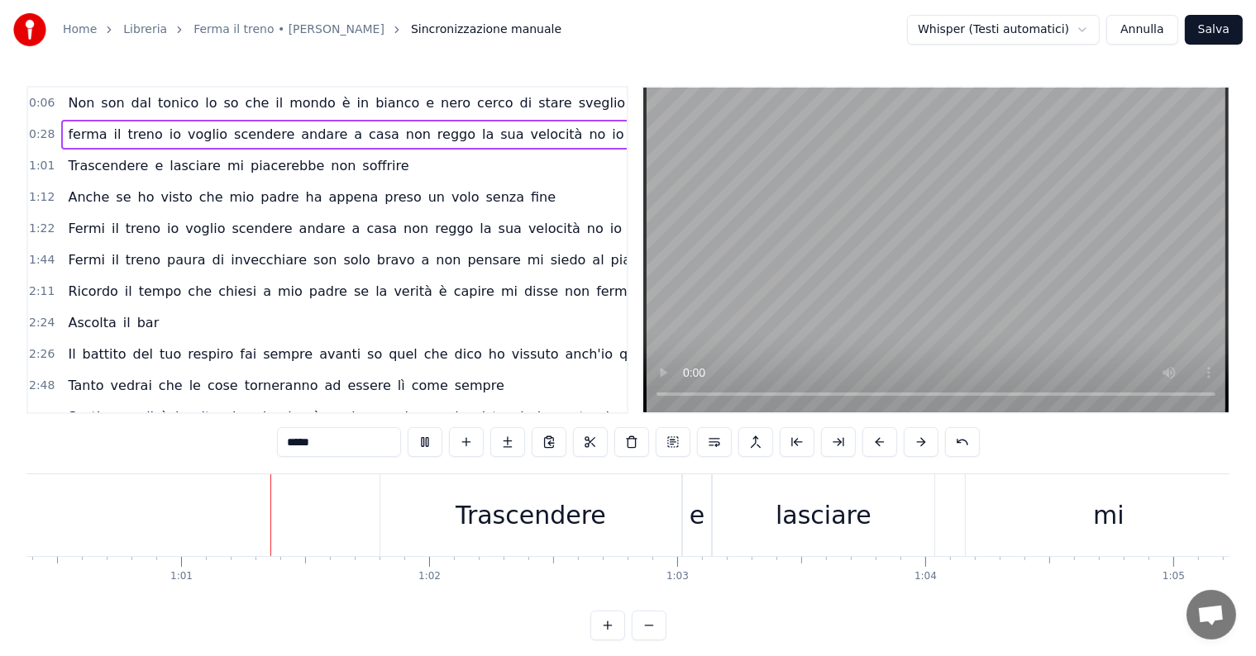
scroll to position [0, 15004]
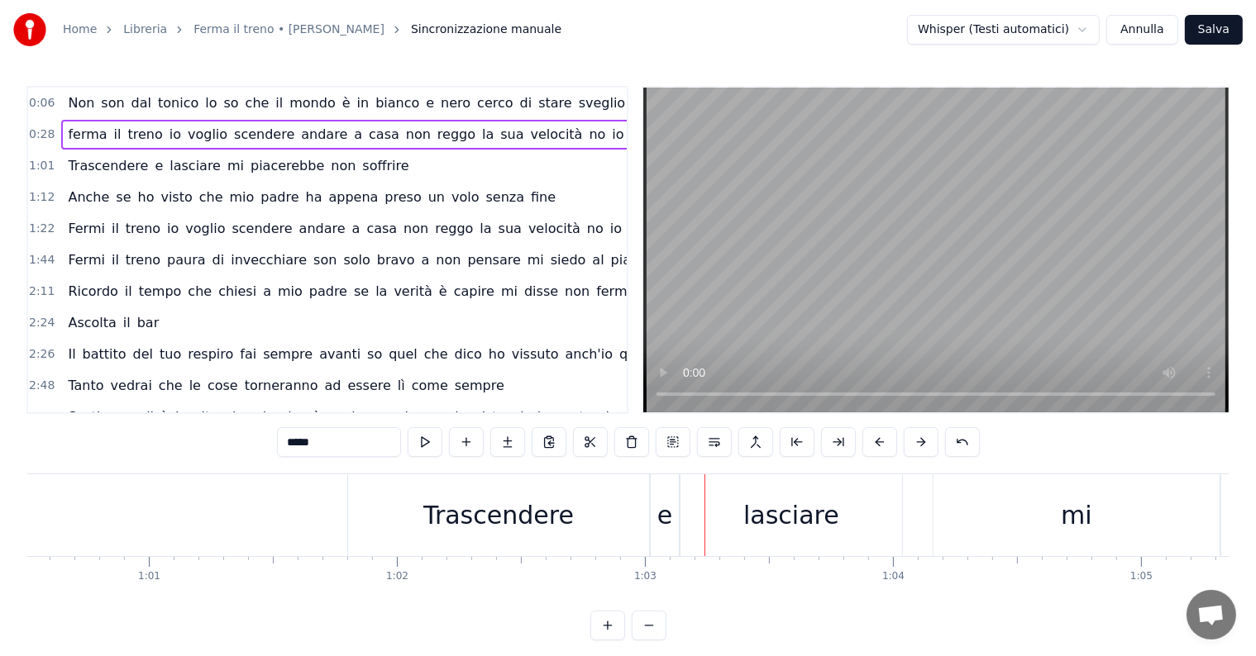
click at [560, 513] on div "Trascendere" at bounding box center [498, 515] width 150 height 37
type input "**********"
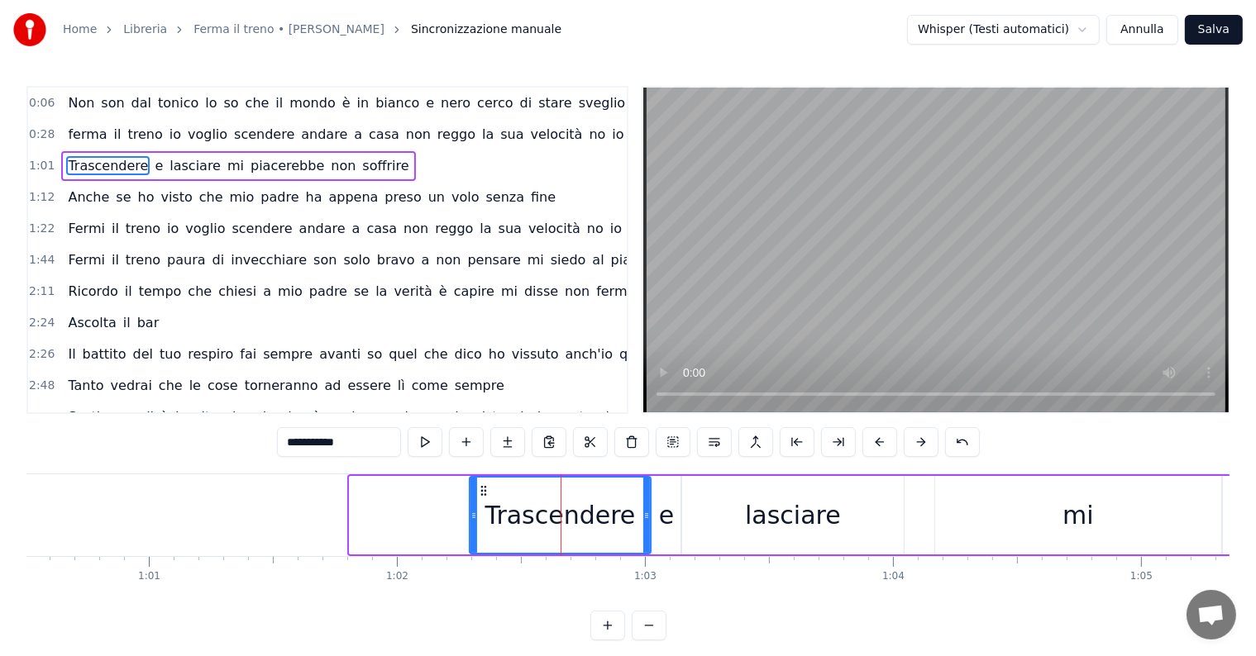
drag, startPoint x: 351, startPoint y: 517, endPoint x: 471, endPoint y: 529, distance: 120.5
click at [471, 529] on div at bounding box center [473, 515] width 7 height 75
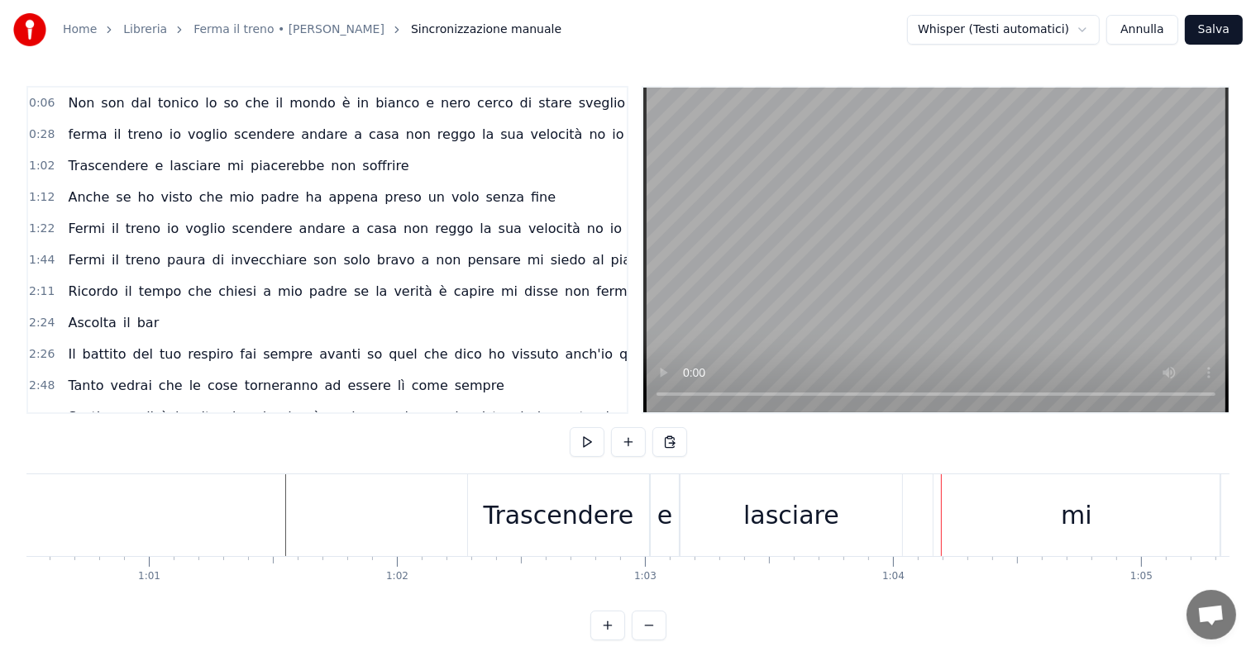
click at [107, 163] on span "Trascendere" at bounding box center [107, 165] width 83 height 19
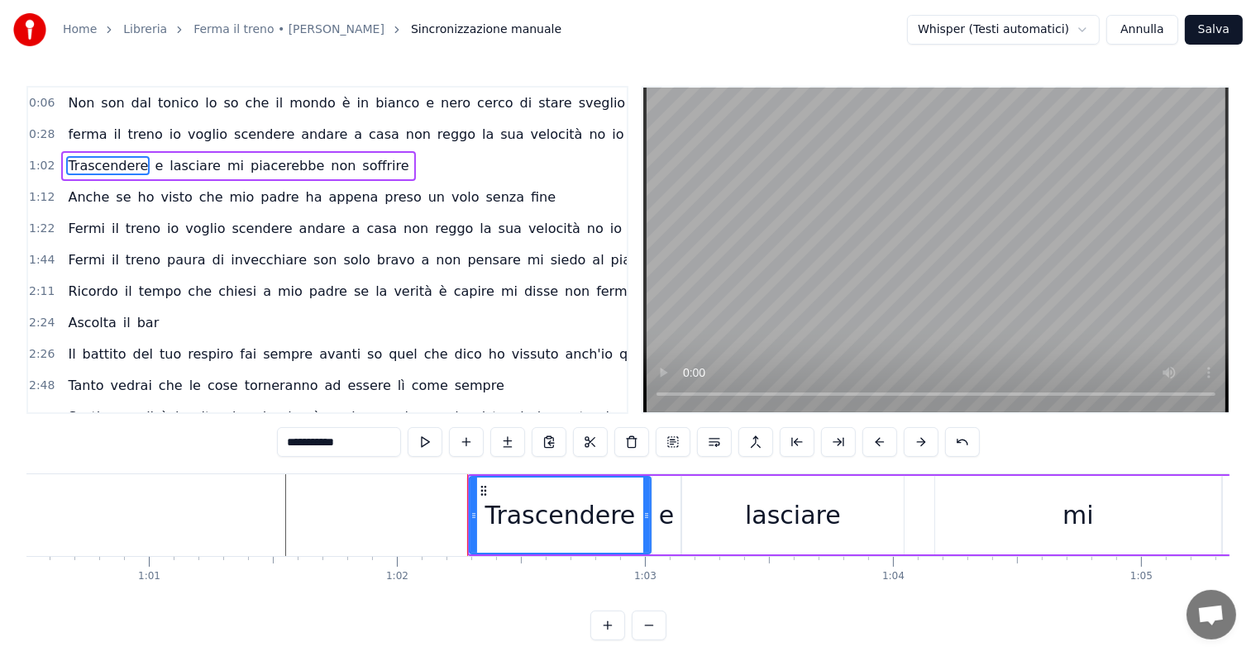
click at [305, 443] on input "**********" at bounding box center [339, 442] width 124 height 30
type input "**********"
click at [207, 443] on div "0:06 Non son dal tonico lo so che il mondo è in bianco e nero cerco di stare sv…" at bounding box center [627, 363] width 1203 height 555
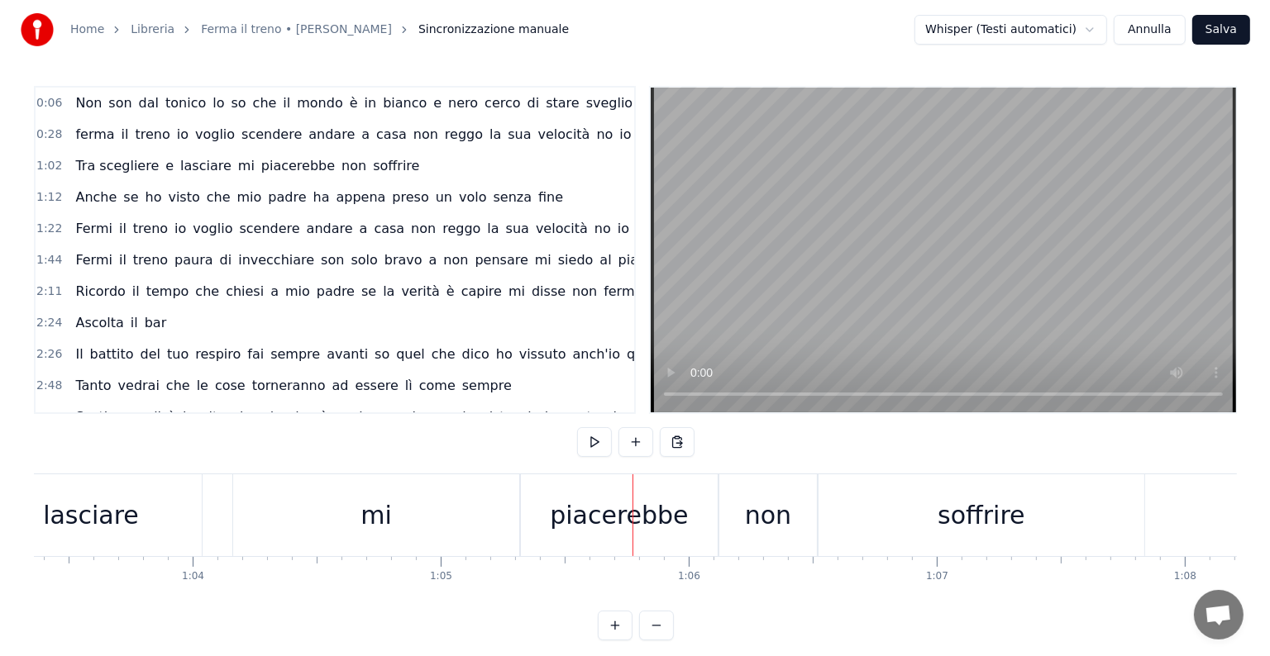
scroll to position [0, 15636]
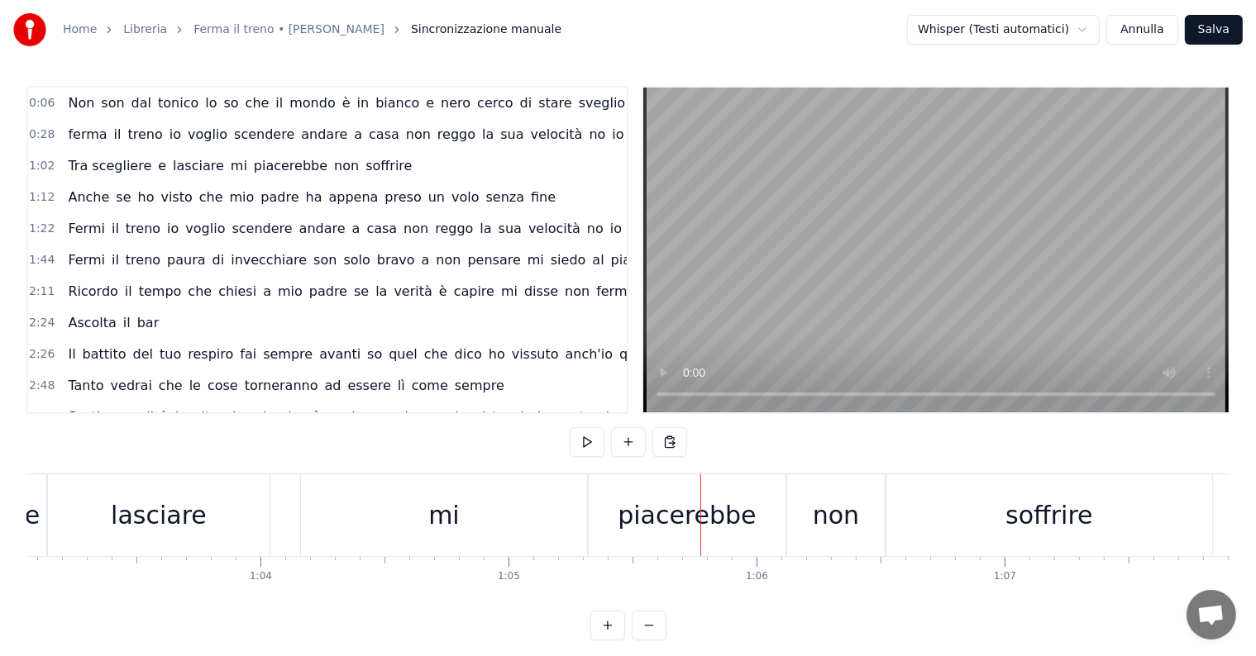
click at [649, 517] on div "piacerebbe" at bounding box center [686, 515] width 138 height 37
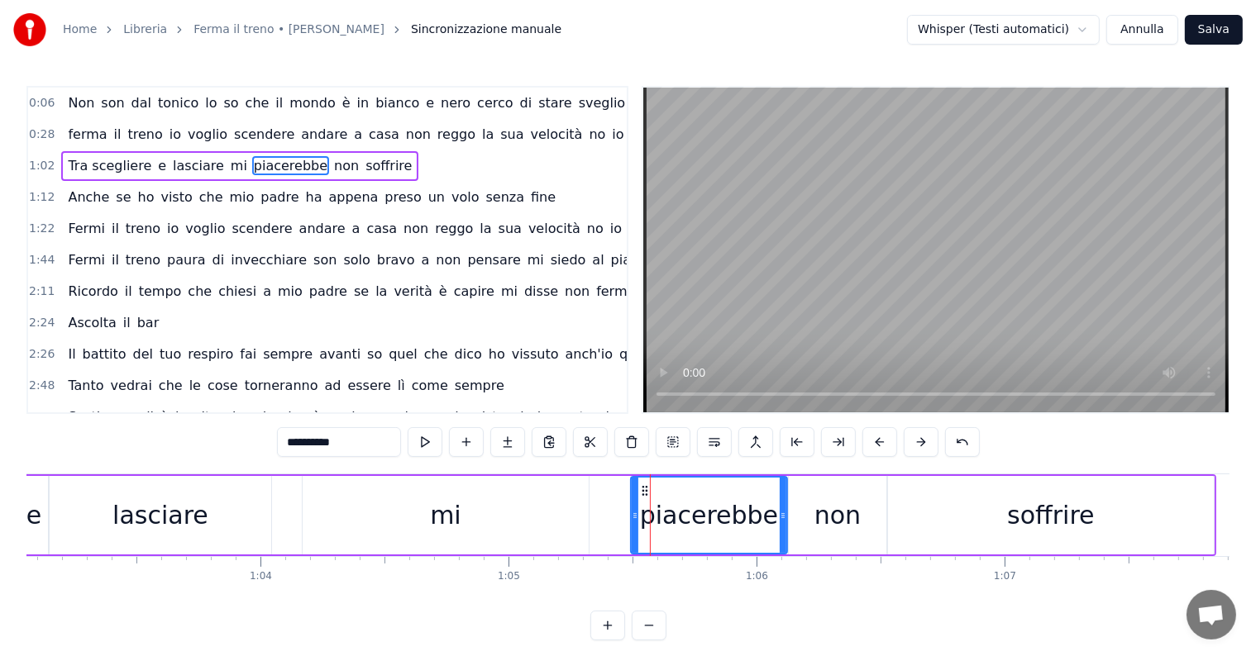
drag, startPoint x: 593, startPoint y: 513, endPoint x: 635, endPoint y: 520, distance: 42.7
click at [635, 520] on icon at bounding box center [635, 515] width 7 height 13
click at [417, 536] on div "mi" at bounding box center [446, 515] width 286 height 79
type input "**"
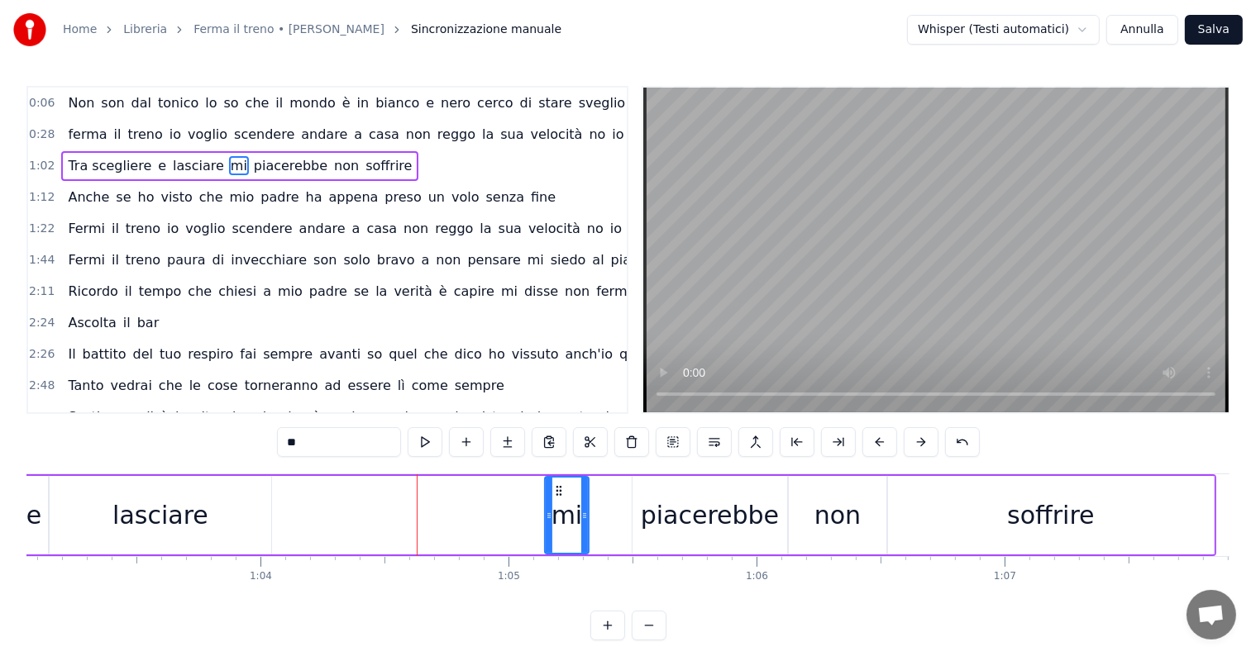
drag, startPoint x: 303, startPoint y: 516, endPoint x: 546, endPoint y: 534, distance: 242.9
click at [546, 534] on div at bounding box center [549, 515] width 7 height 75
drag, startPoint x: 559, startPoint y: 489, endPoint x: 598, endPoint y: 494, distance: 40.0
click at [598, 494] on icon at bounding box center [598, 490] width 13 height 13
click at [128, 65] on div "Home Libreria Ferma il treno • [PERSON_NAME] manuale Whisper (Testi automatici)…" at bounding box center [628, 320] width 1256 height 641
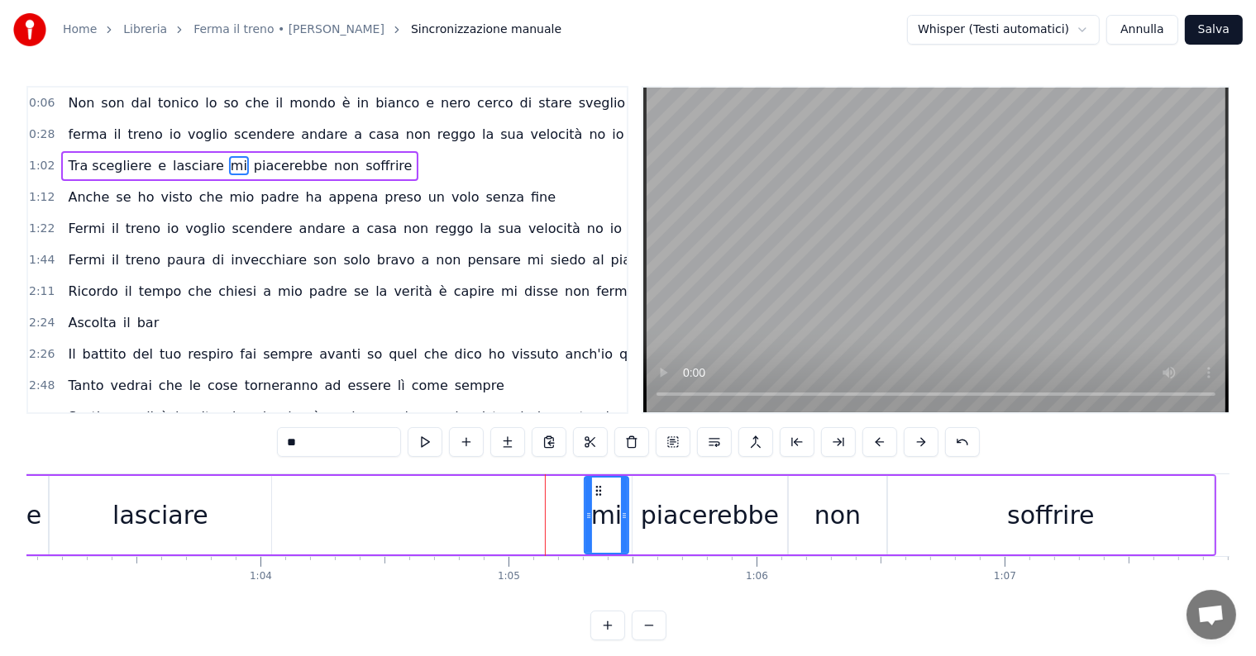
click at [1152, 31] on button "Annulla" at bounding box center [1142, 30] width 72 height 30
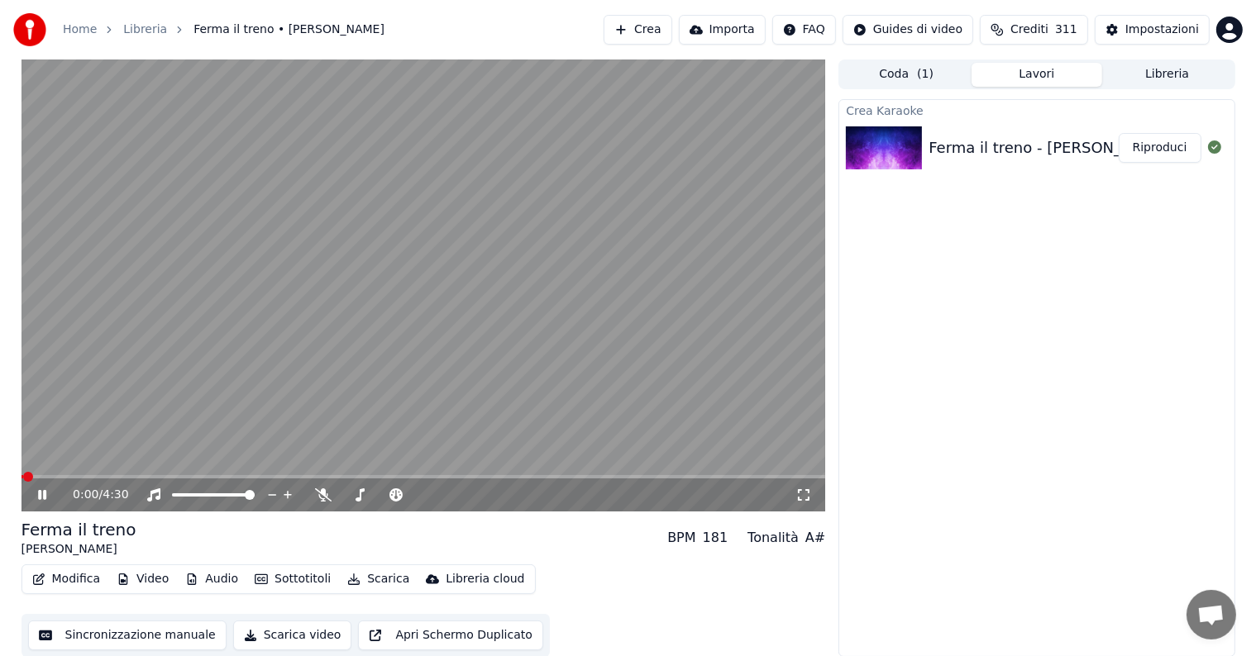
click at [40, 494] on icon at bounding box center [42, 495] width 8 height 10
click at [70, 582] on button "Modifica" at bounding box center [67, 579] width 82 height 23
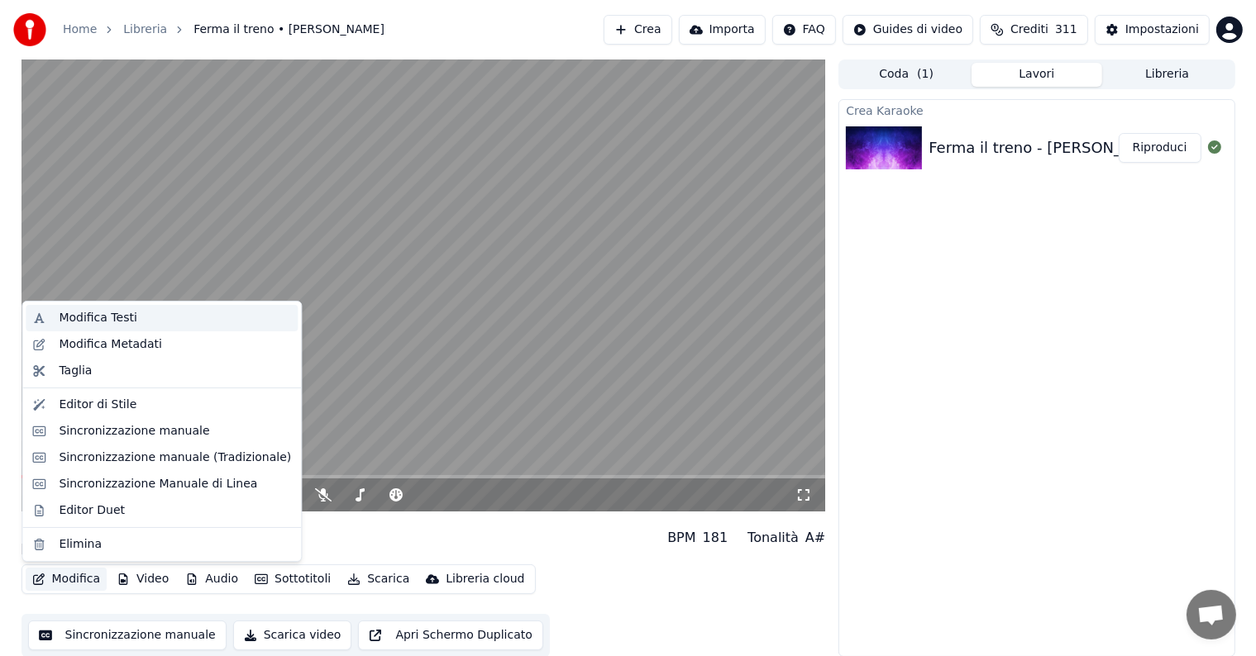
click at [101, 312] on div "Modifica Testi" at bounding box center [98, 318] width 78 height 17
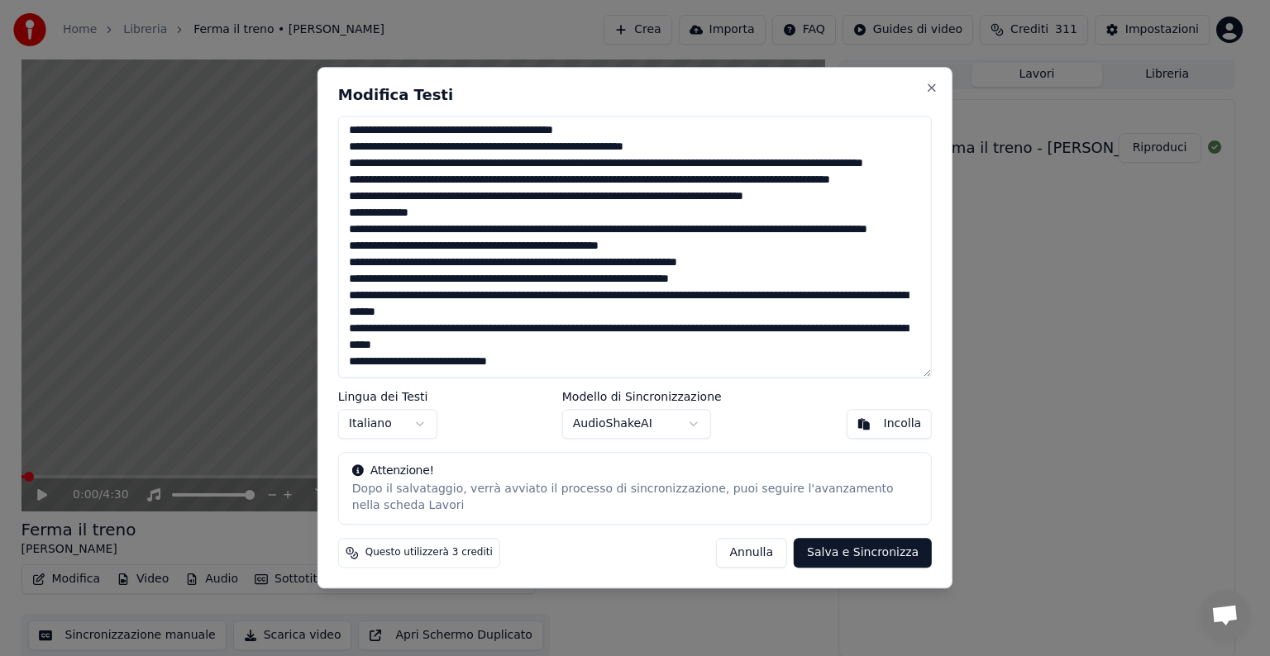
scroll to position [116, 0]
drag, startPoint x: 350, startPoint y: 131, endPoint x: 581, endPoint y: 364, distance: 327.3
click at [581, 364] on textarea at bounding box center [634, 247] width 593 height 262
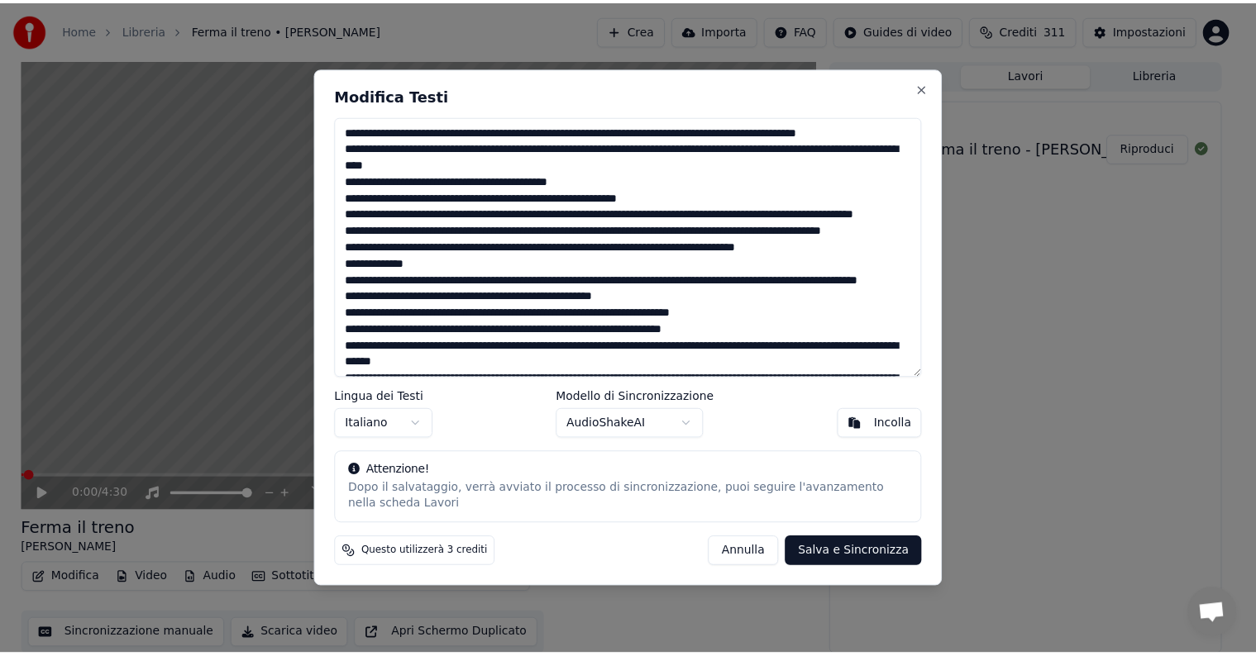
scroll to position [0, 0]
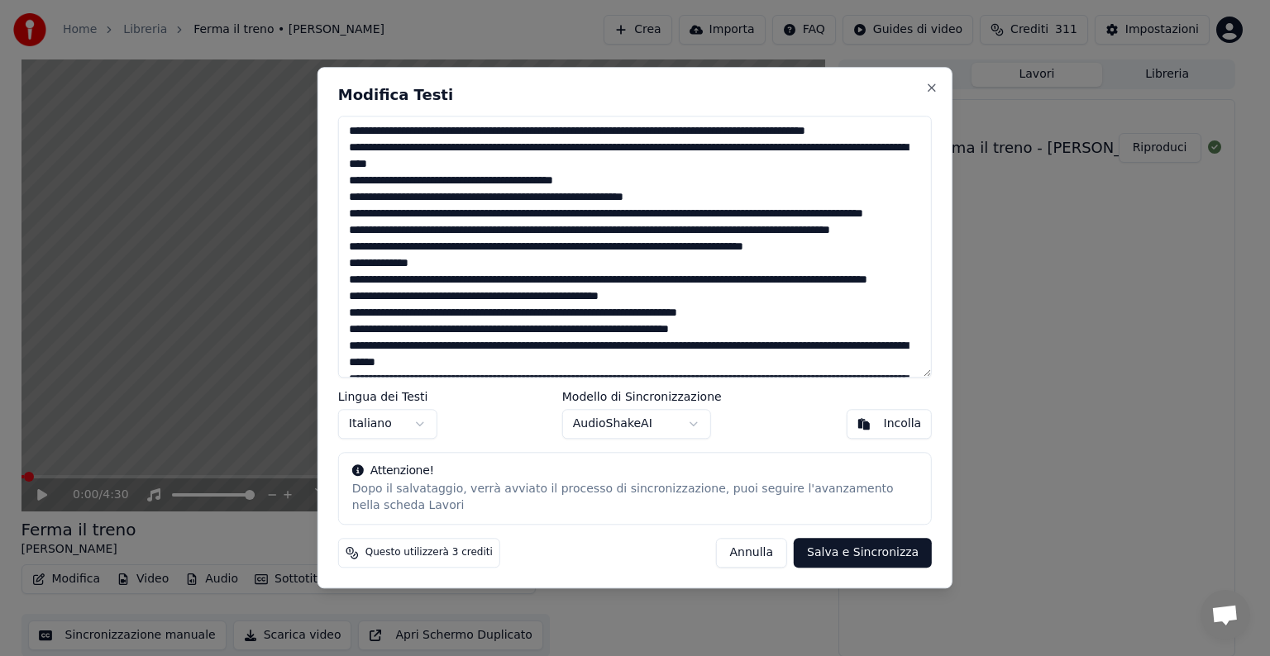
click at [760, 555] on button "Annulla" at bounding box center [751, 554] width 72 height 30
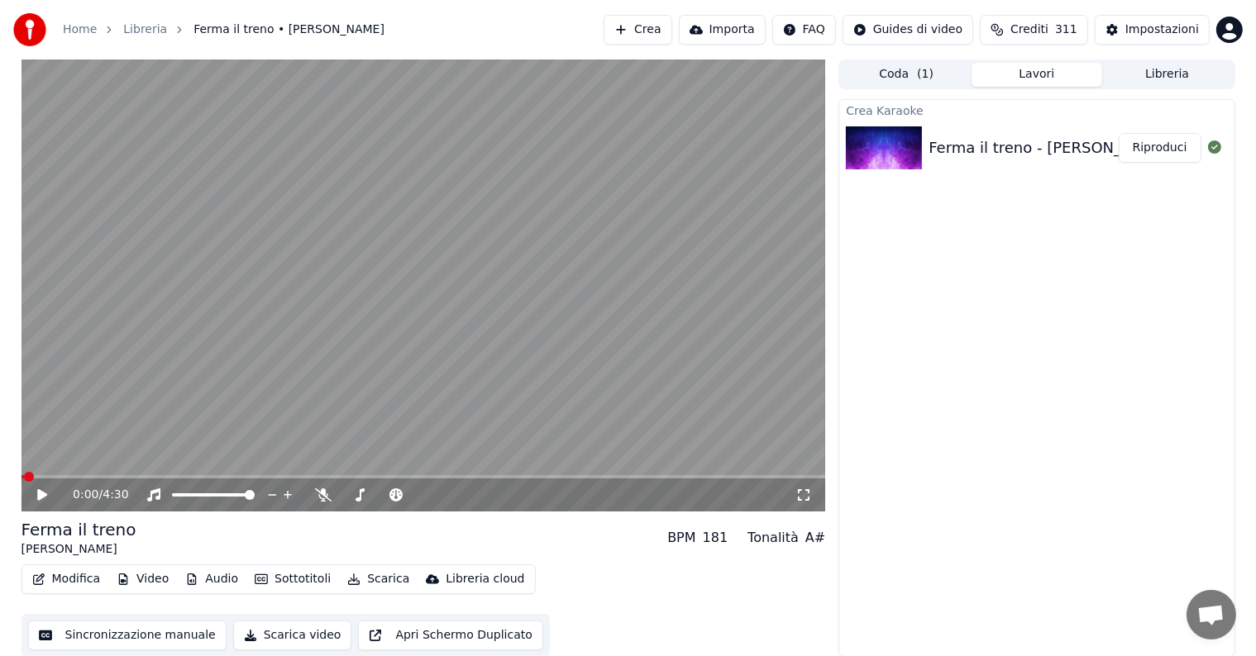
click at [74, 583] on button "Modifica" at bounding box center [67, 579] width 82 height 23
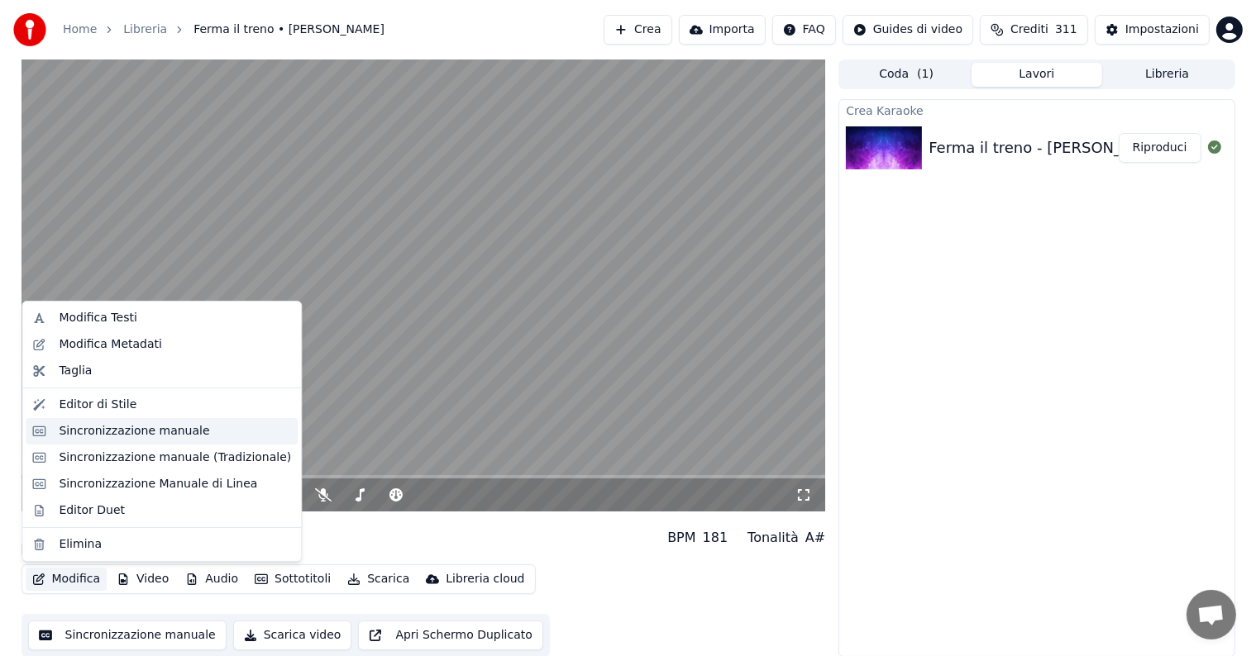
click at [94, 435] on div "Sincronizzazione manuale" at bounding box center [134, 431] width 150 height 17
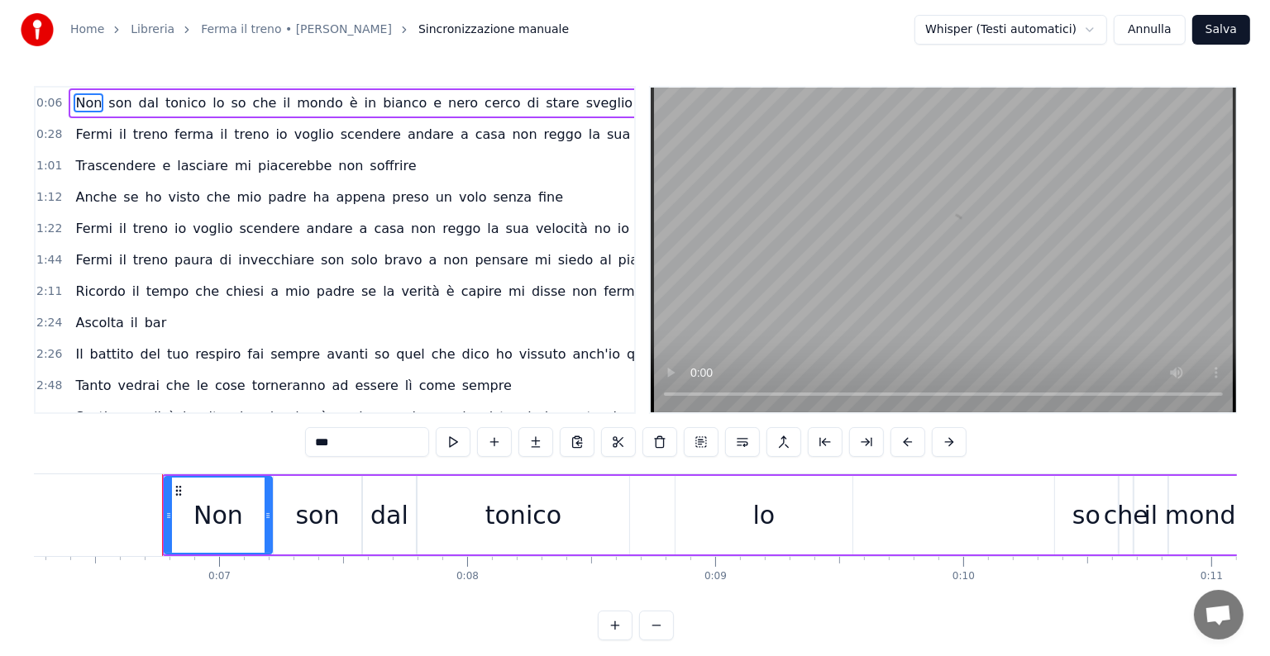
scroll to position [0, 1595]
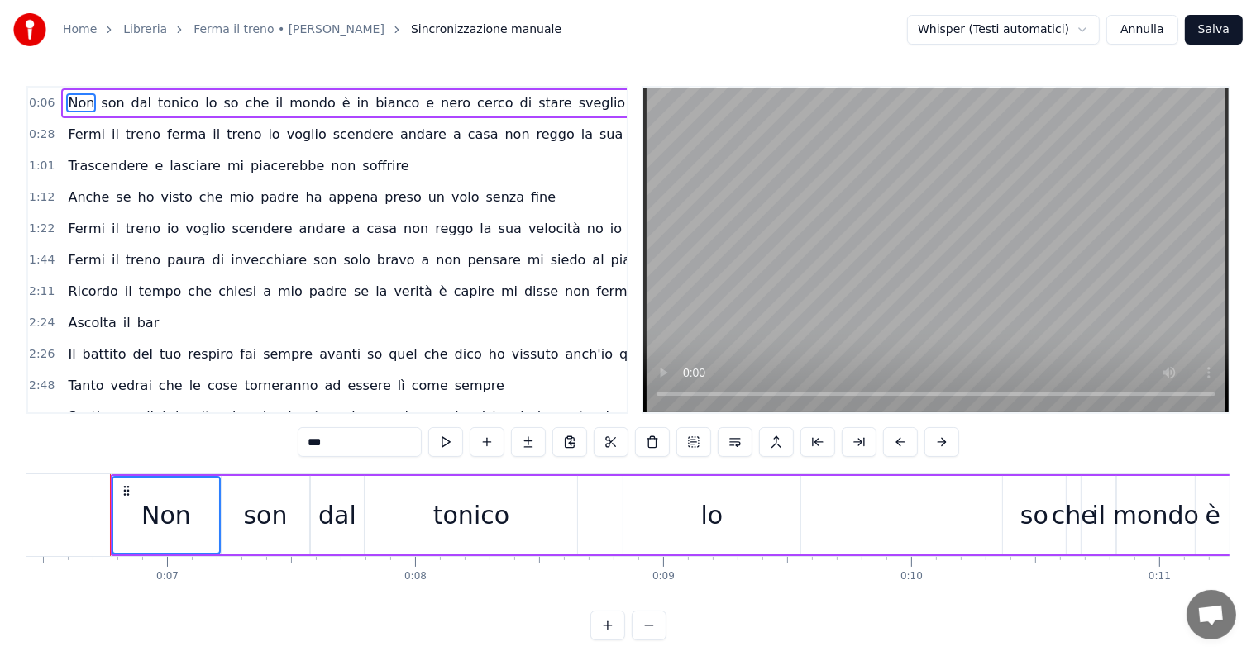
click at [131, 353] on span "del" at bounding box center [142, 354] width 23 height 19
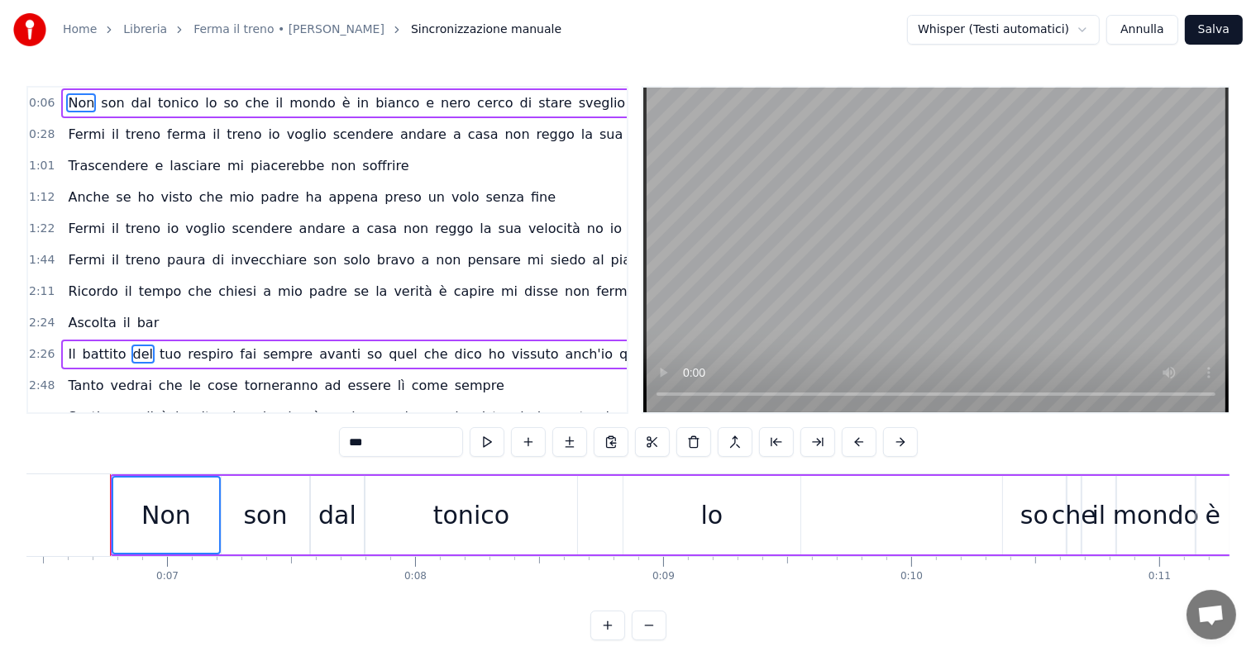
click at [132, 99] on span "dal" at bounding box center [141, 102] width 23 height 19
type input "***"
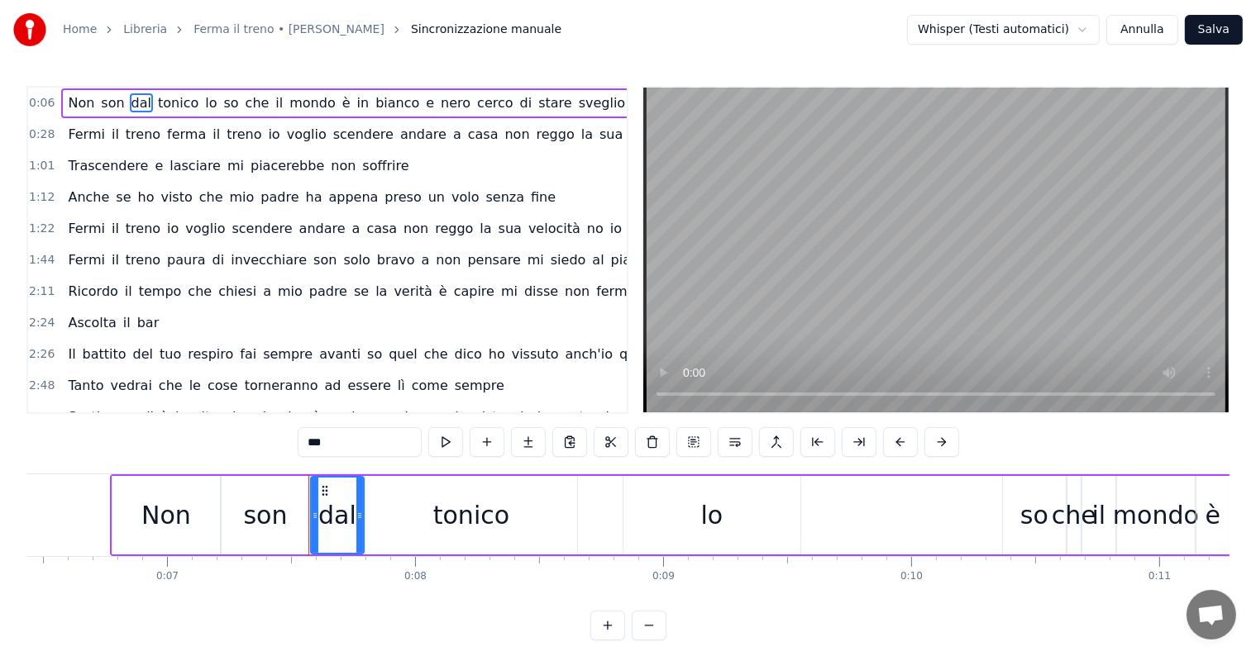
click at [1158, 32] on button "Annulla" at bounding box center [1142, 30] width 72 height 30
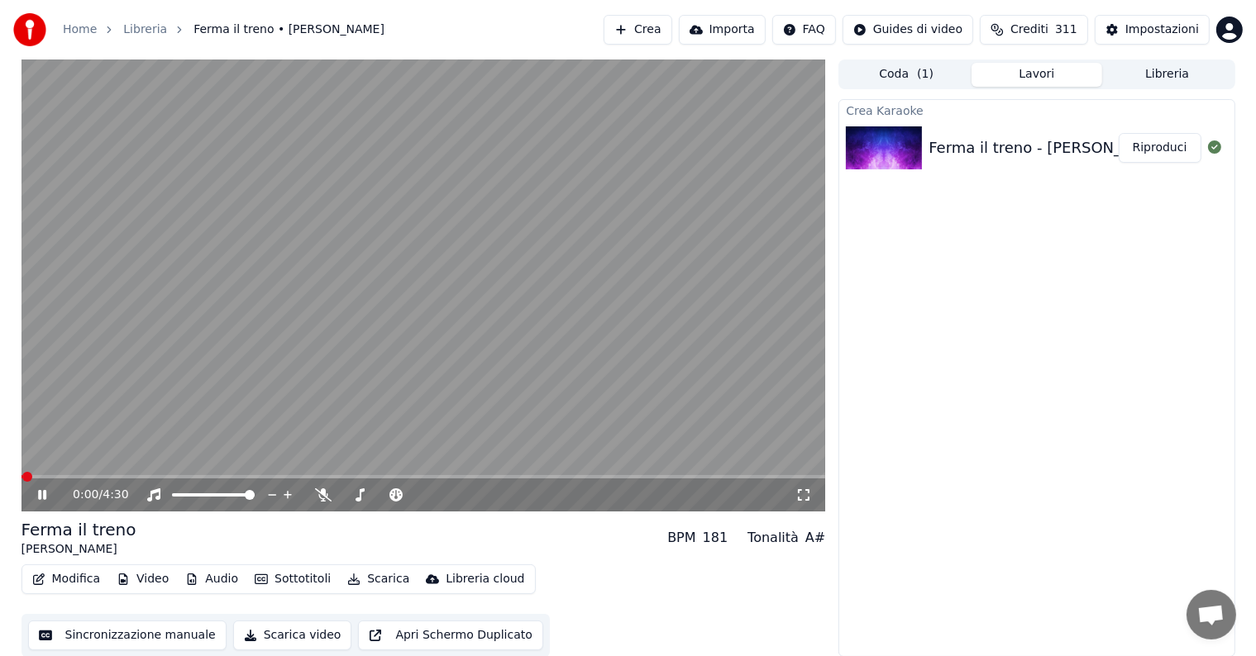
click at [44, 493] on icon at bounding box center [42, 495] width 8 height 10
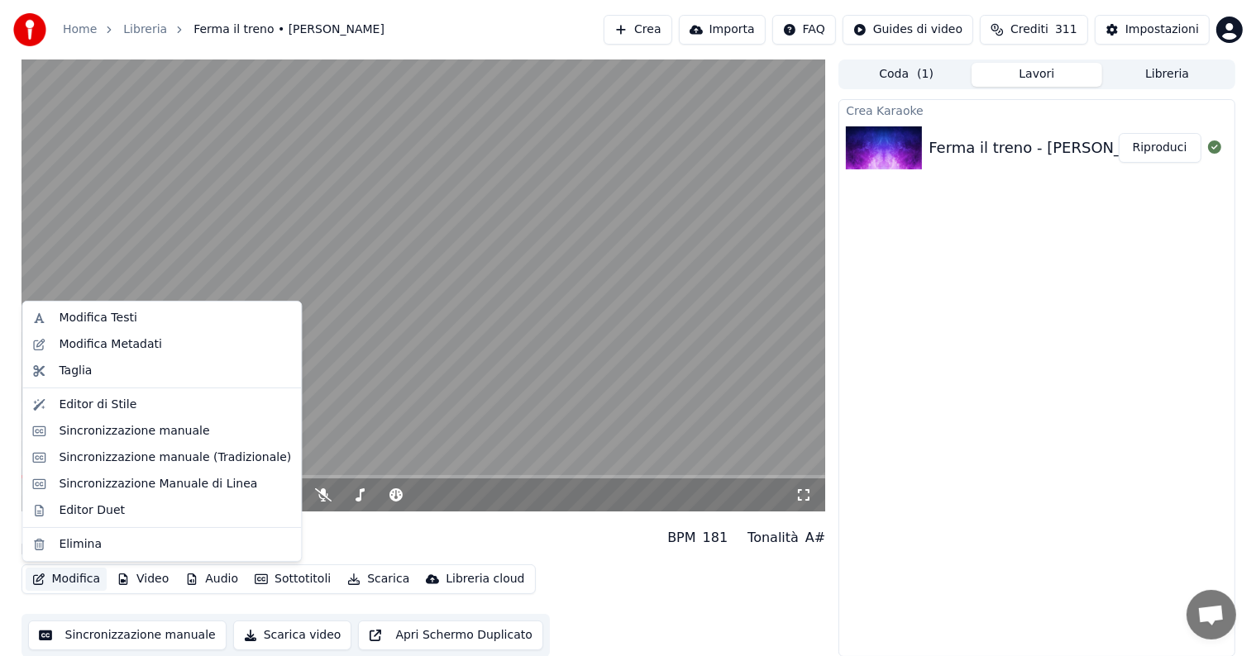
click at [63, 580] on button "Modifica" at bounding box center [67, 579] width 82 height 23
click at [129, 317] on div "Modifica Testi" at bounding box center [98, 318] width 78 height 17
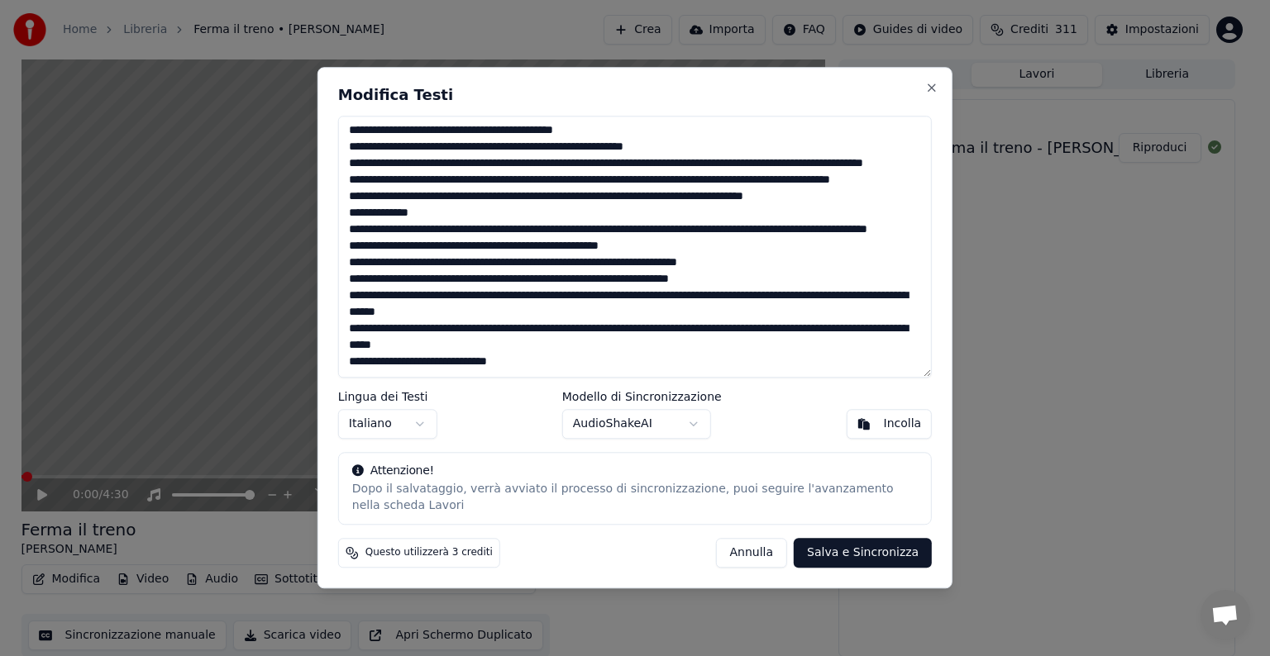
scroll to position [116, 0]
drag, startPoint x: 347, startPoint y: 125, endPoint x: 688, endPoint y: 357, distance: 412.2
click at [687, 360] on textarea at bounding box center [634, 247] width 593 height 262
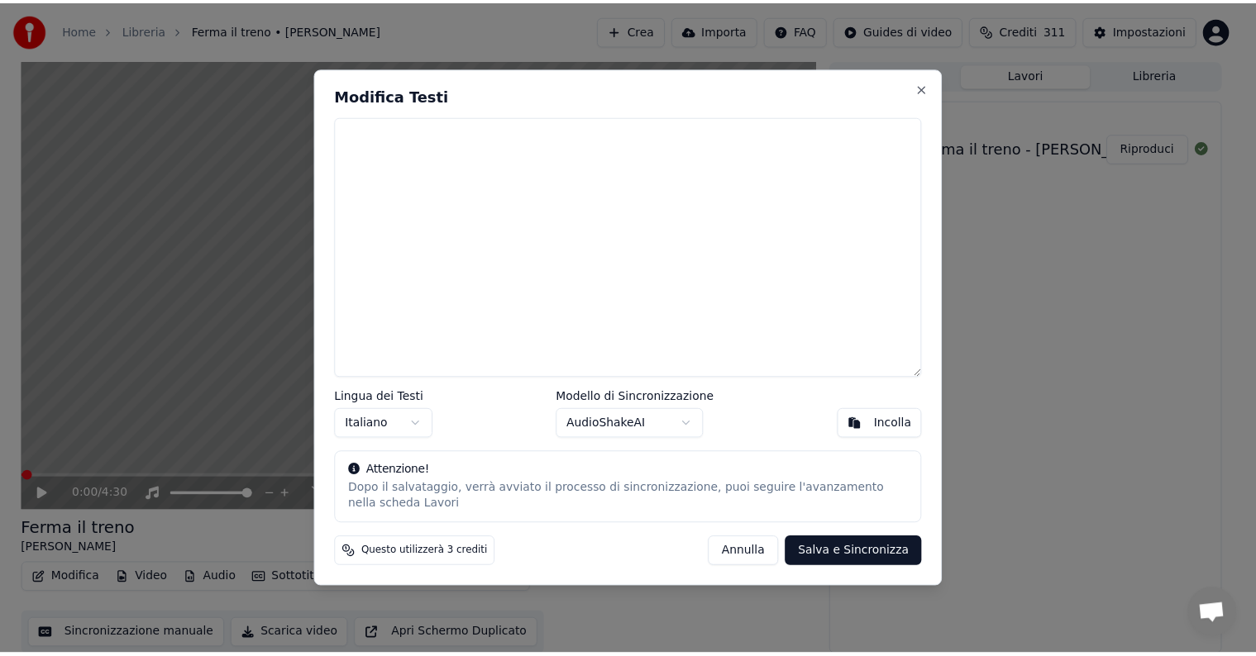
scroll to position [0, 0]
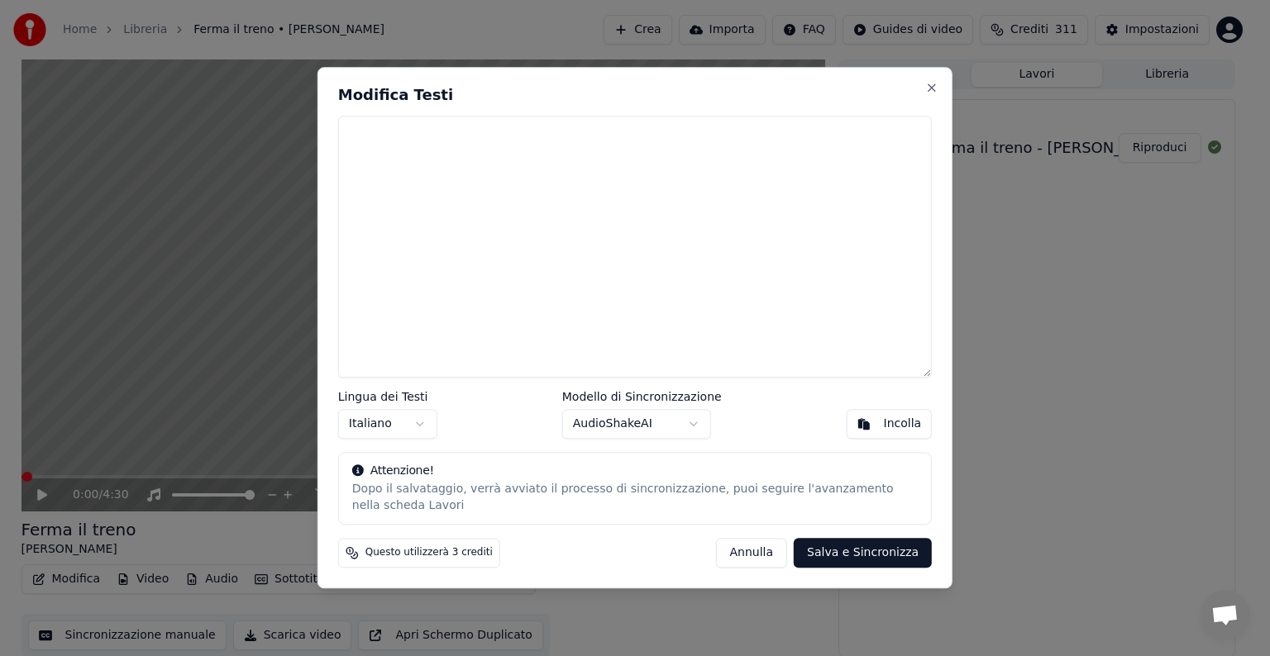
click at [387, 159] on textarea at bounding box center [634, 247] width 593 height 262
click at [882, 420] on button "Incolla" at bounding box center [889, 425] width 86 height 30
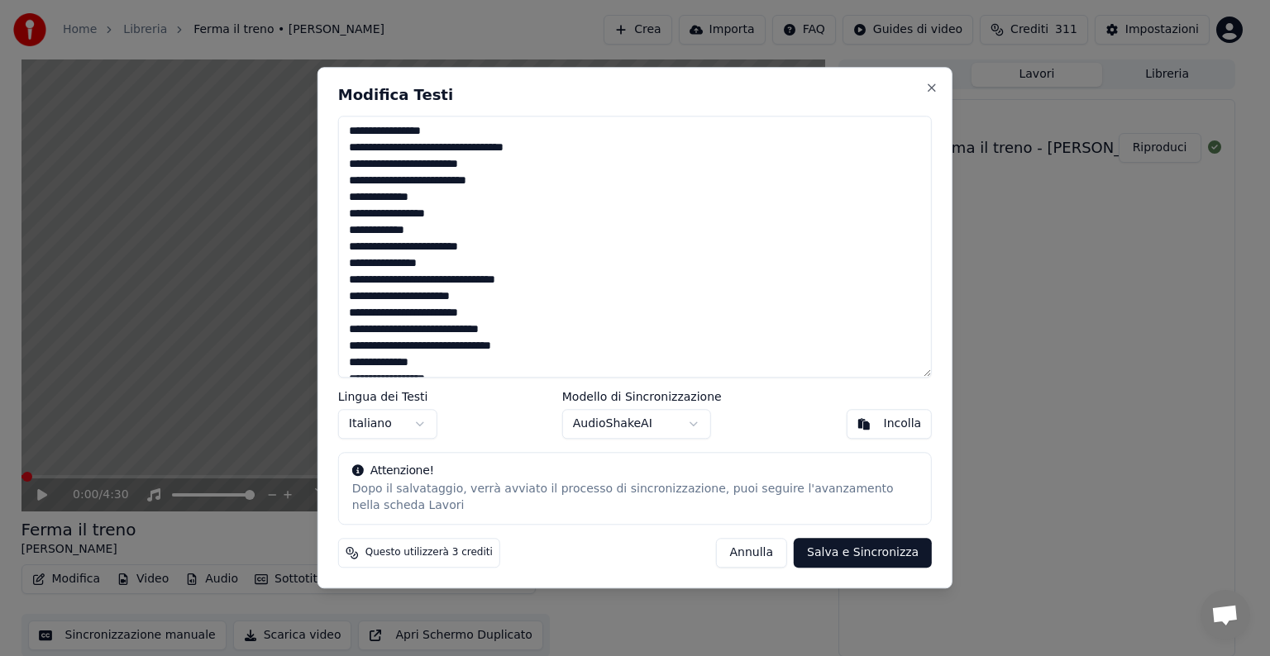
click at [870, 549] on button "Salva e Sincronizza" at bounding box center [863, 554] width 138 height 30
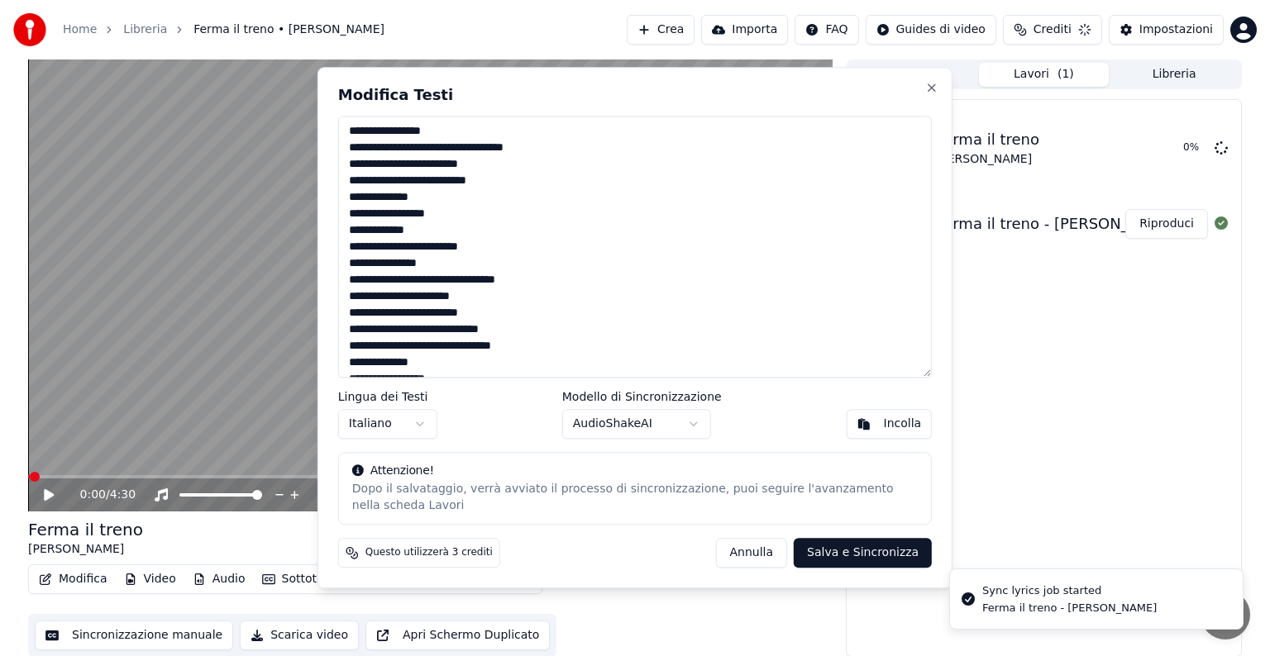
type textarea "**********"
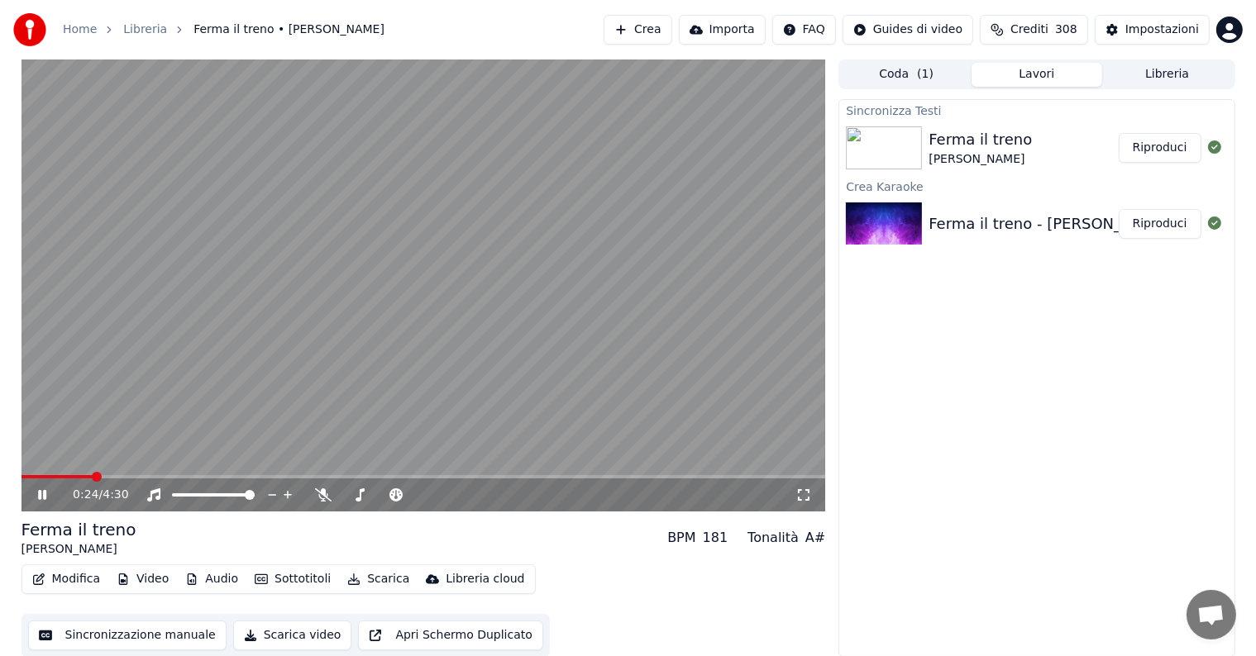
click at [41, 495] on icon at bounding box center [54, 495] width 39 height 13
click at [1164, 150] on button "Riproduci" at bounding box center [1159, 148] width 83 height 30
click at [43, 496] on icon at bounding box center [42, 495] width 8 height 10
click at [71, 582] on button "Modifica" at bounding box center [67, 579] width 82 height 23
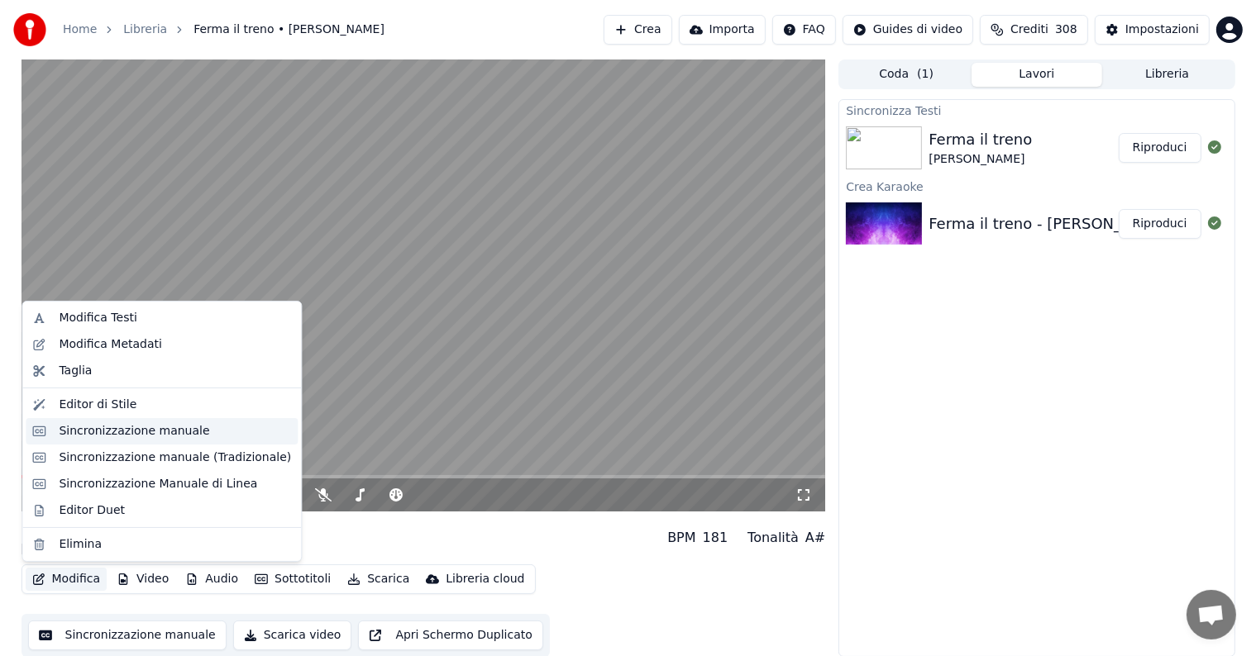
click at [136, 428] on div "Sincronizzazione manuale" at bounding box center [134, 431] width 150 height 17
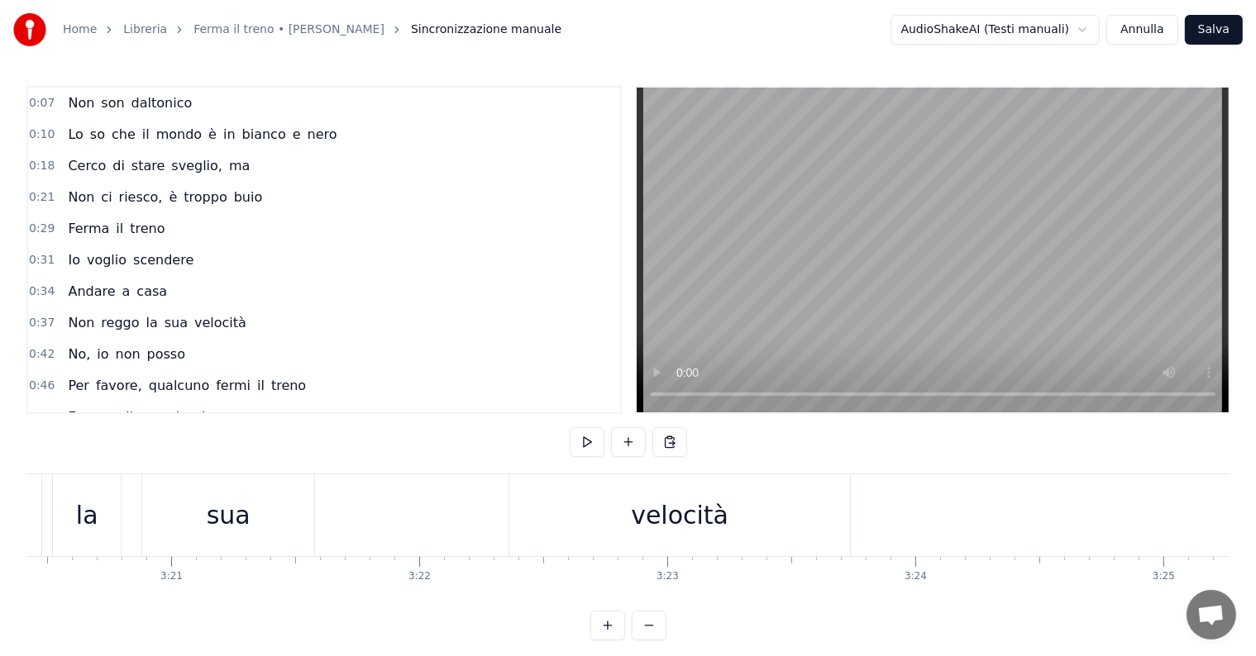
scroll to position [0, 49737]
click at [694, 523] on div "velocità" at bounding box center [640, 515] width 341 height 82
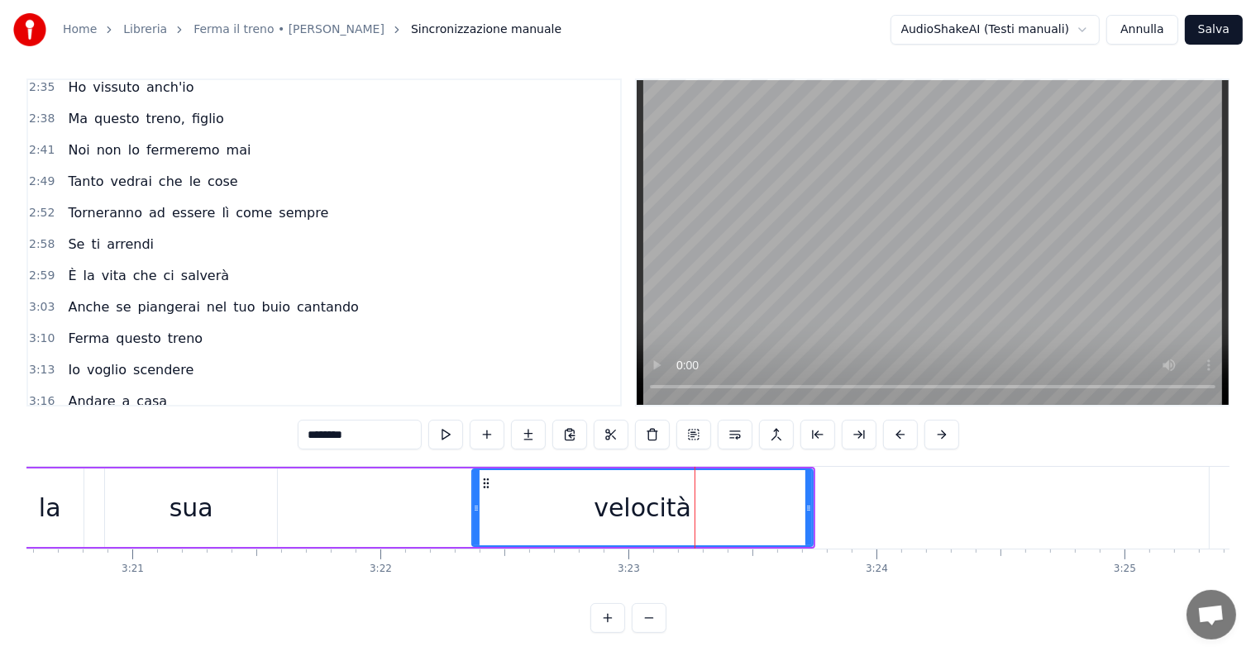
scroll to position [1043, 0]
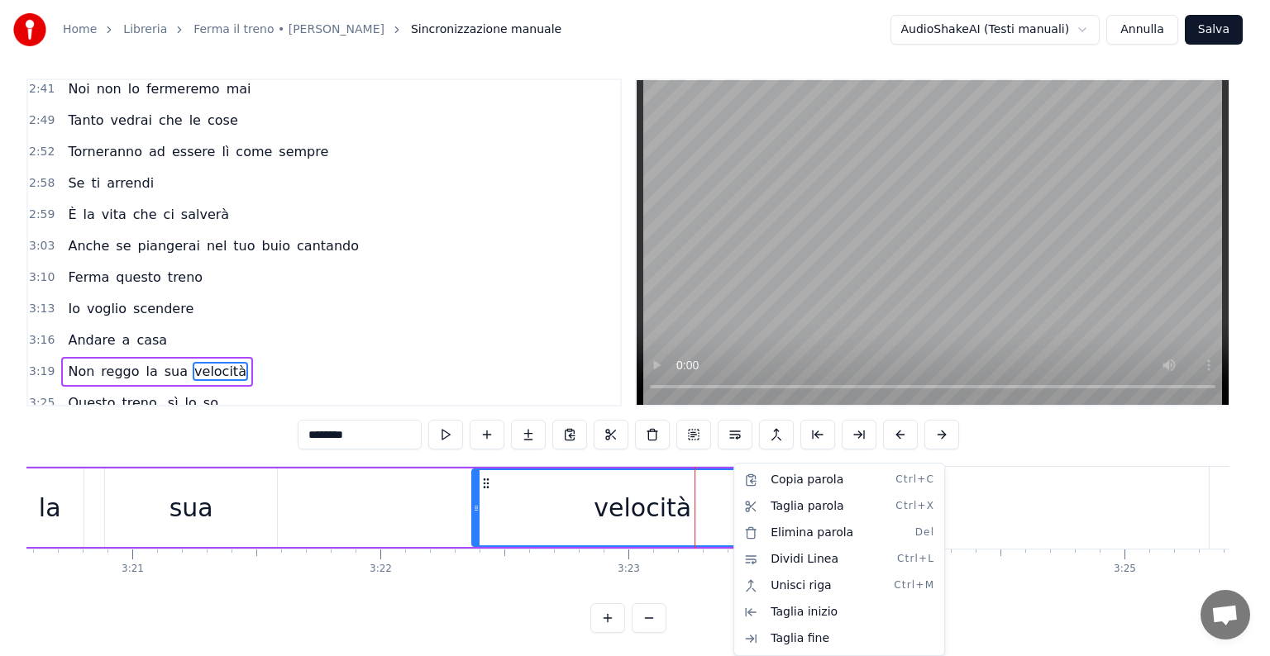
click at [1065, 568] on html "Home Libreria Ferma il treno • [PERSON_NAME] manuale AudioShakeAI (Testi manual…" at bounding box center [635, 326] width 1270 height 667
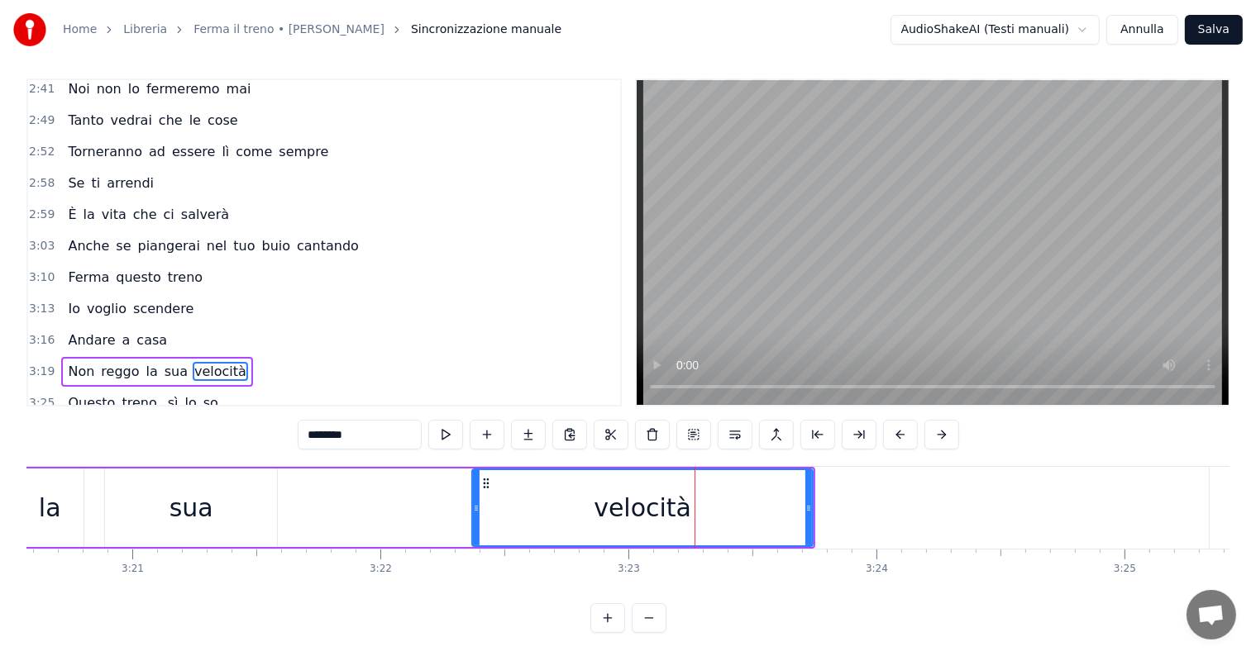
scroll to position [25, 0]
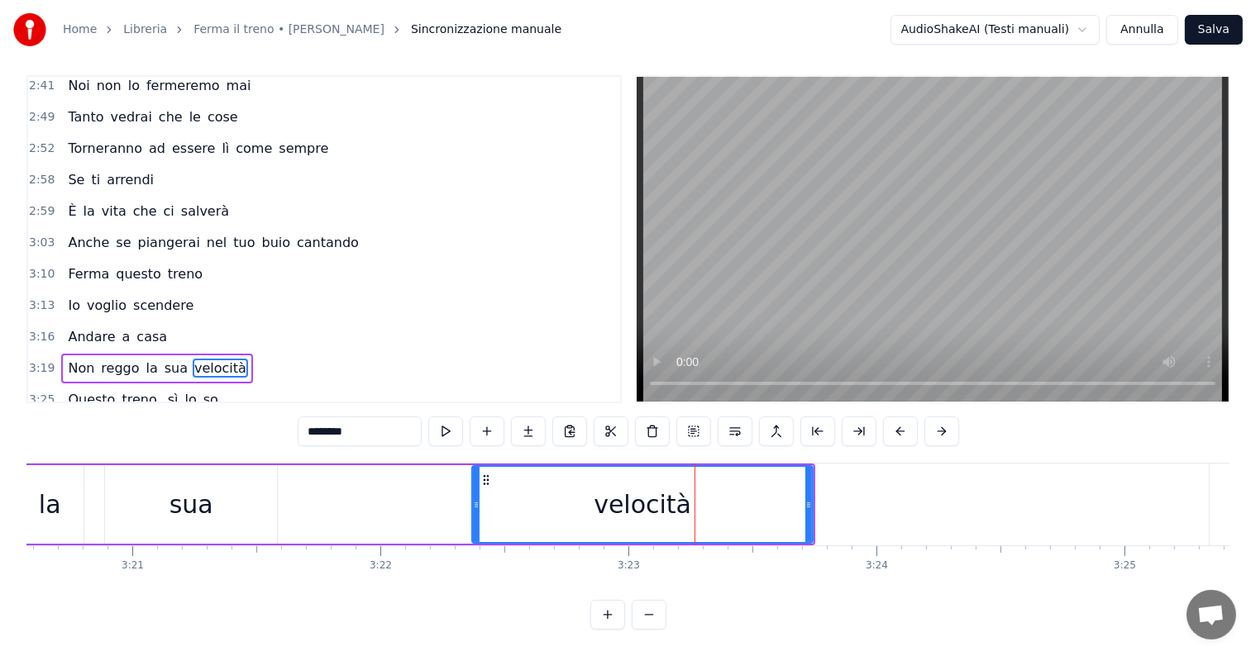
click at [575, 469] on div "velocità" at bounding box center [642, 504] width 339 height 75
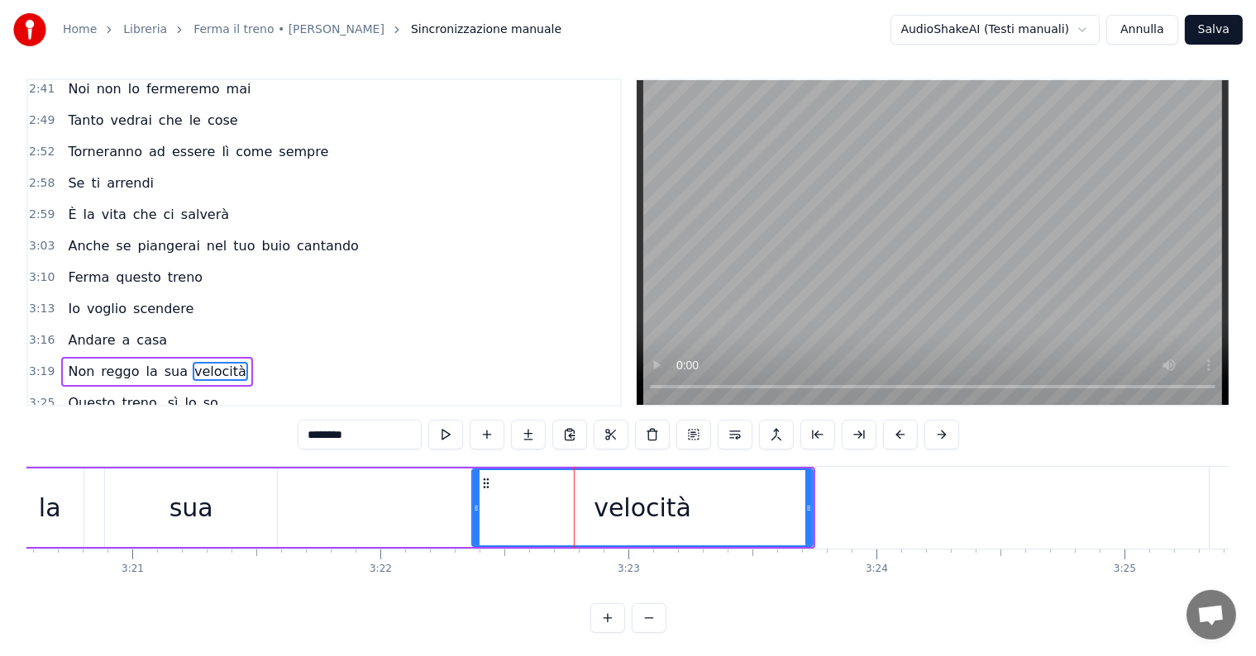
click at [665, 508] on div "velocità" at bounding box center [642, 507] width 98 height 37
click at [632, 515] on div "velocità" at bounding box center [642, 507] width 98 height 37
click at [643, 509] on div "velocità" at bounding box center [642, 507] width 98 height 37
click at [529, 433] on button at bounding box center [528, 435] width 35 height 30
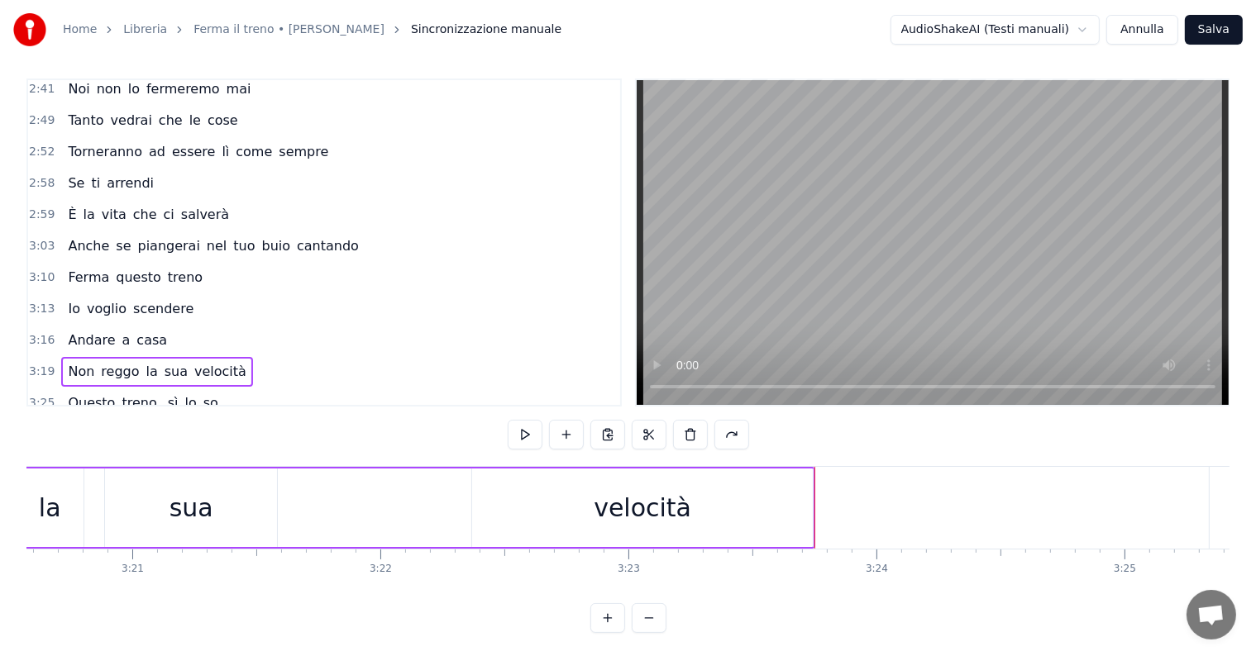
click at [625, 500] on div "velocità" at bounding box center [642, 507] width 98 height 37
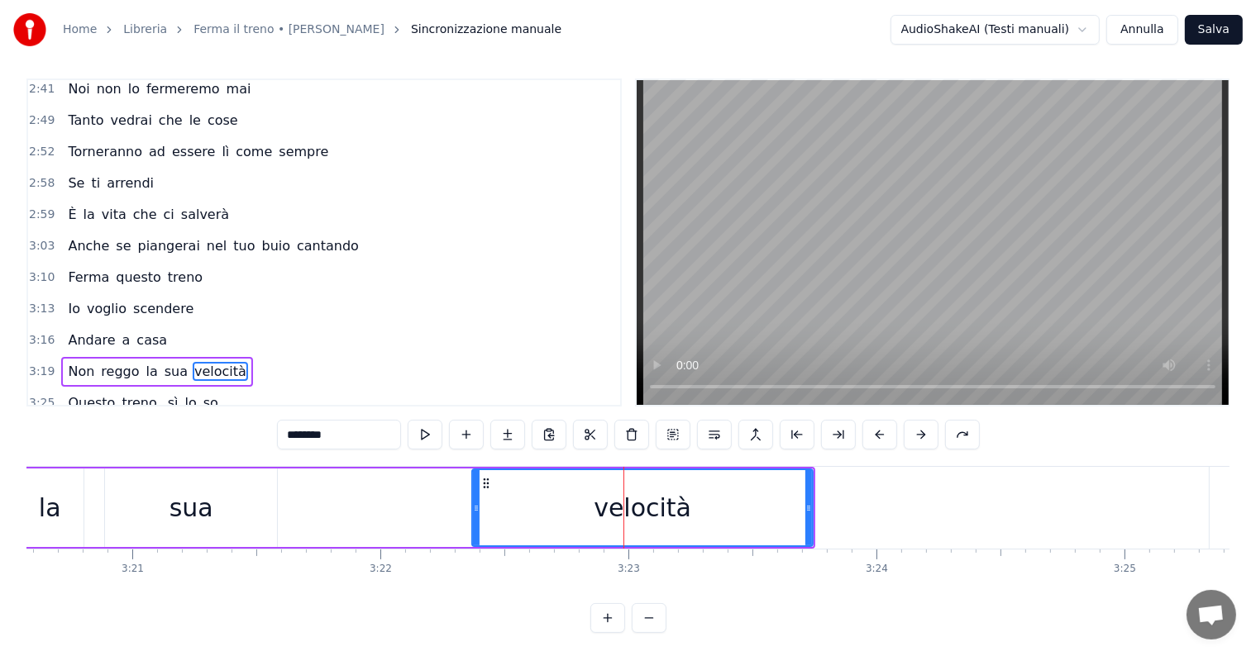
click at [642, 509] on div "velocità" at bounding box center [642, 507] width 98 height 37
click at [608, 633] on button at bounding box center [607, 618] width 35 height 30
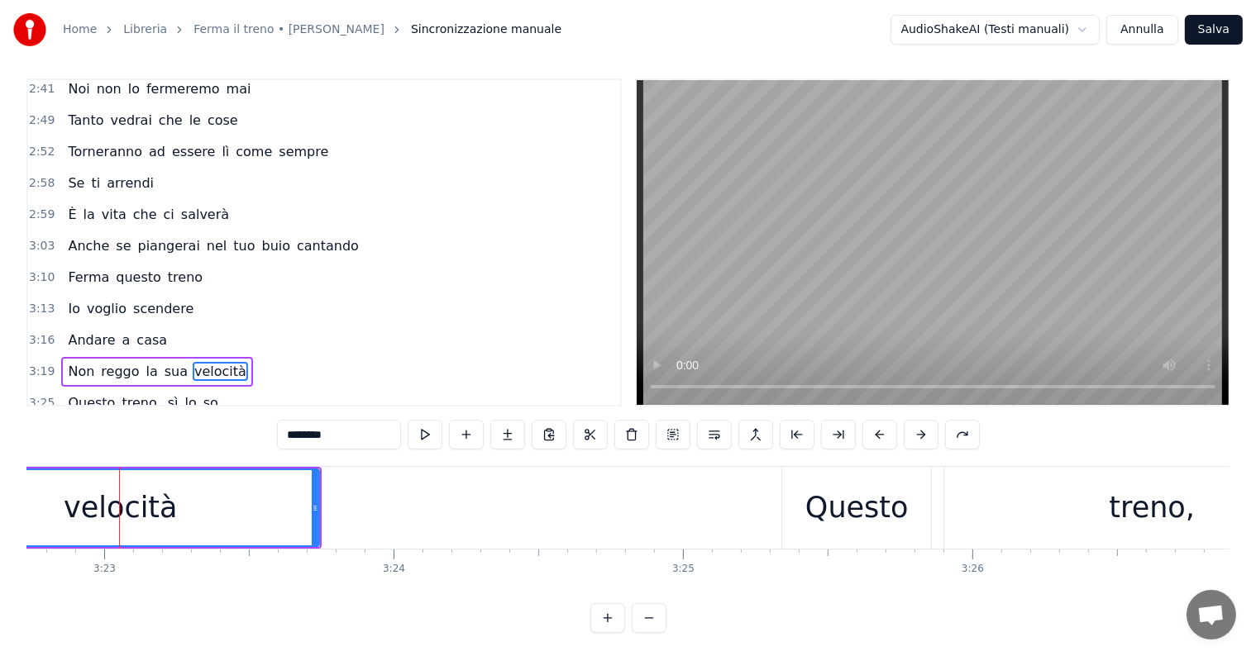
scroll to position [0, 58660]
click at [608, 633] on button at bounding box center [607, 618] width 35 height 30
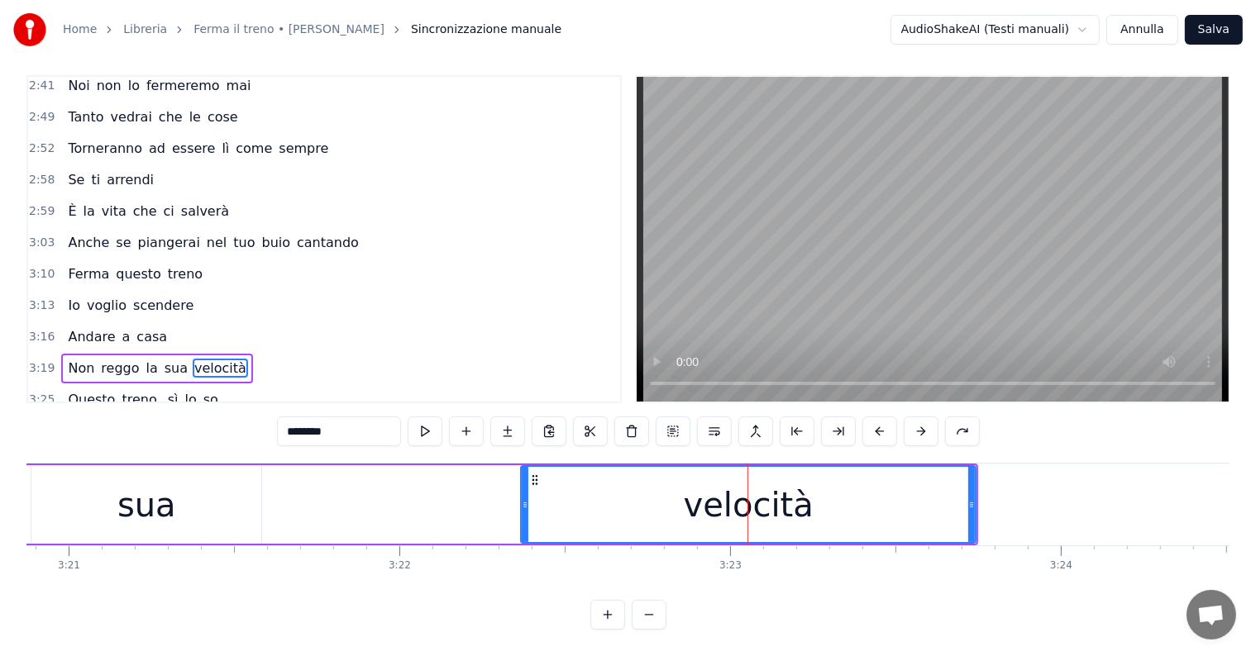
scroll to position [0, 66315]
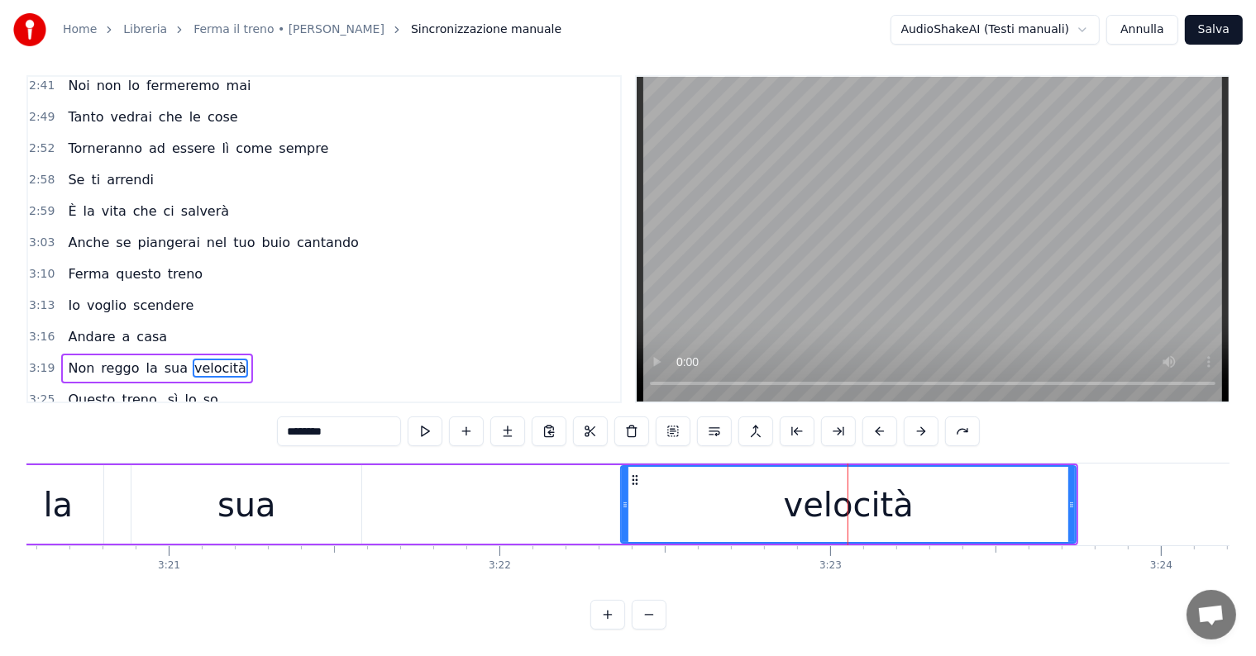
click at [863, 492] on div "velocità" at bounding box center [849, 505] width 130 height 50
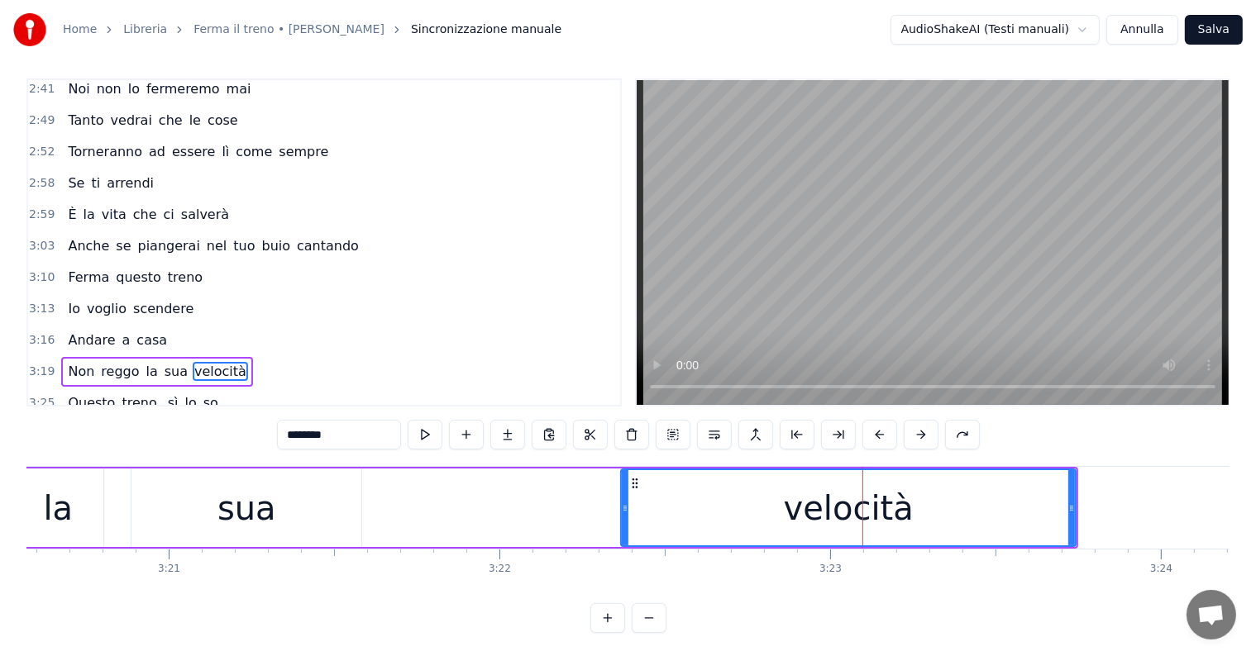
click at [838, 505] on div "velocità" at bounding box center [849, 509] width 130 height 50
click at [853, 512] on div "velocità" at bounding box center [849, 509] width 130 height 50
click at [715, 433] on button at bounding box center [714, 435] width 35 height 30
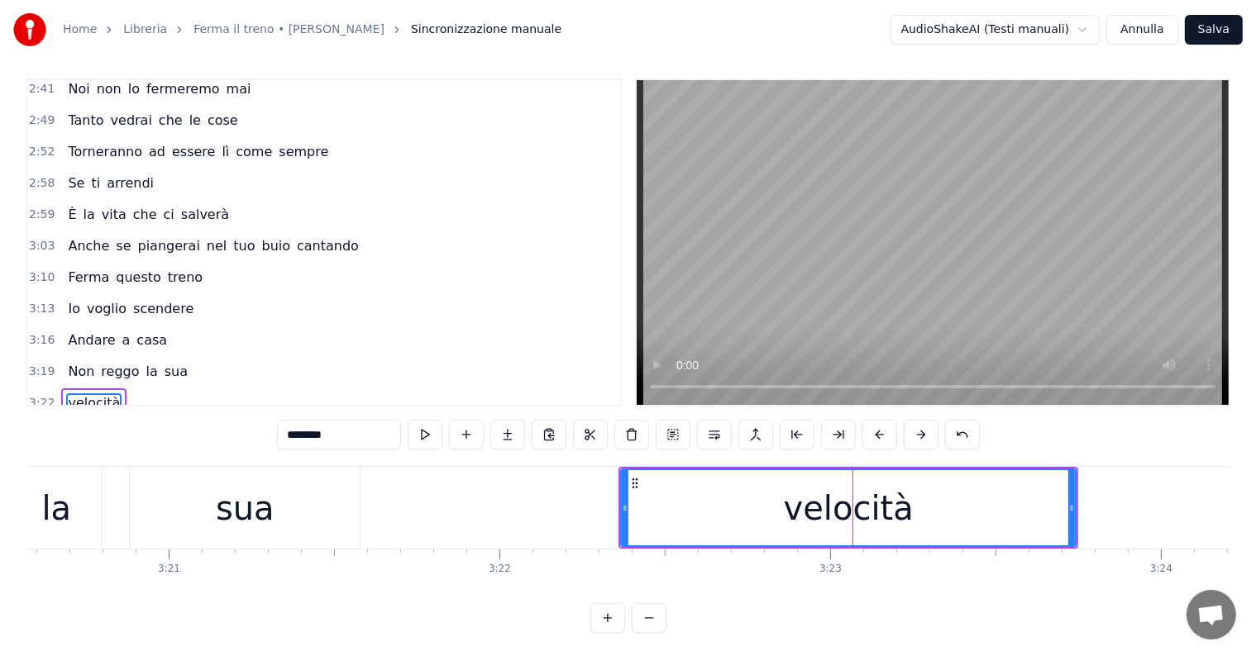
click at [829, 510] on div "velocità" at bounding box center [849, 509] width 130 height 50
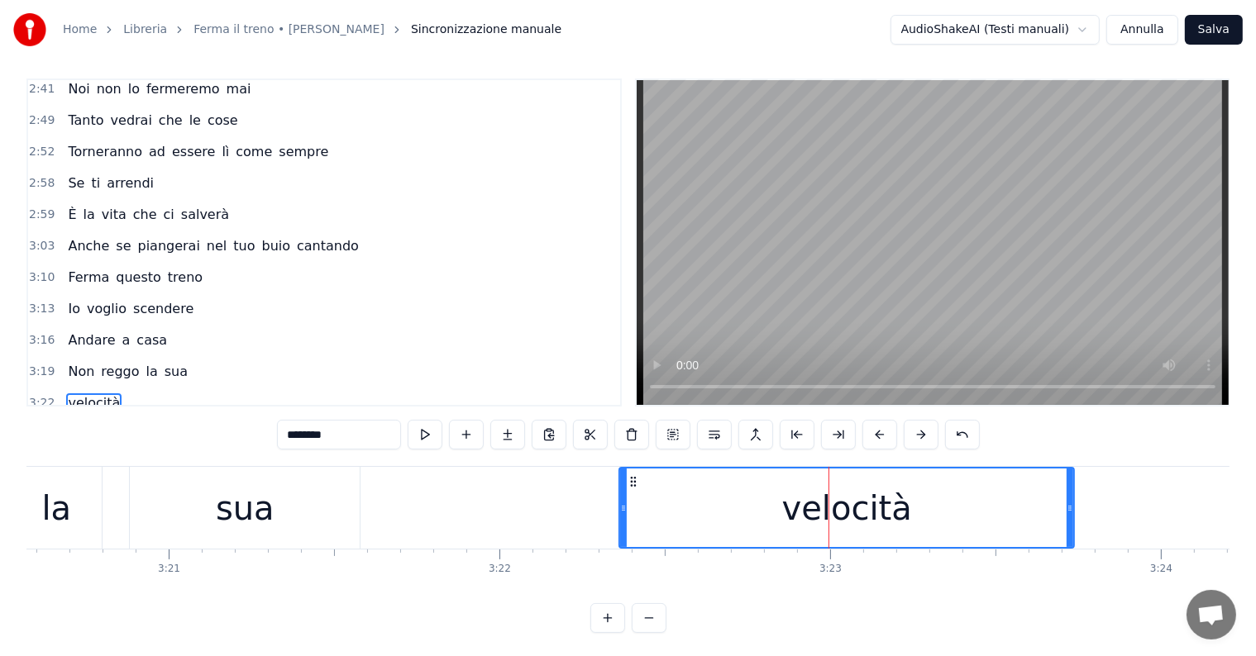
click at [850, 509] on div "velocità" at bounding box center [847, 509] width 130 height 50
click at [714, 439] on button at bounding box center [714, 435] width 35 height 30
click at [431, 437] on button at bounding box center [425, 435] width 35 height 30
click at [840, 517] on div "velocità" at bounding box center [847, 509] width 130 height 50
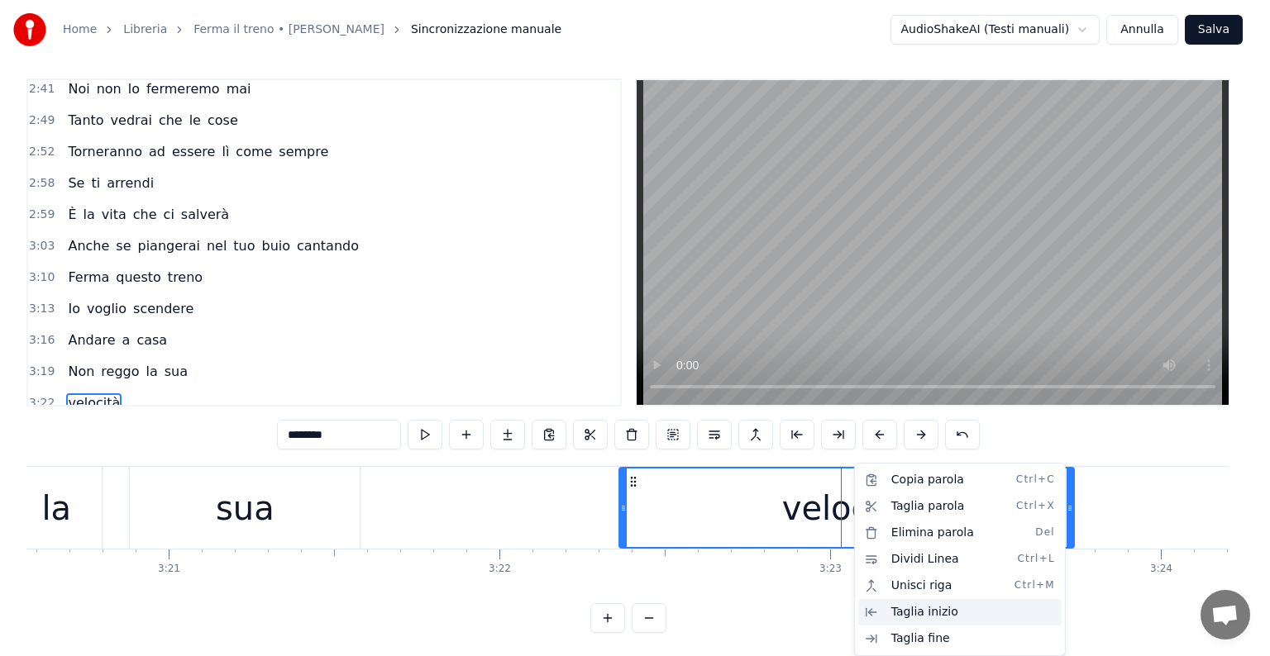
click at [956, 613] on div "Taglia inizio" at bounding box center [959, 612] width 203 height 26
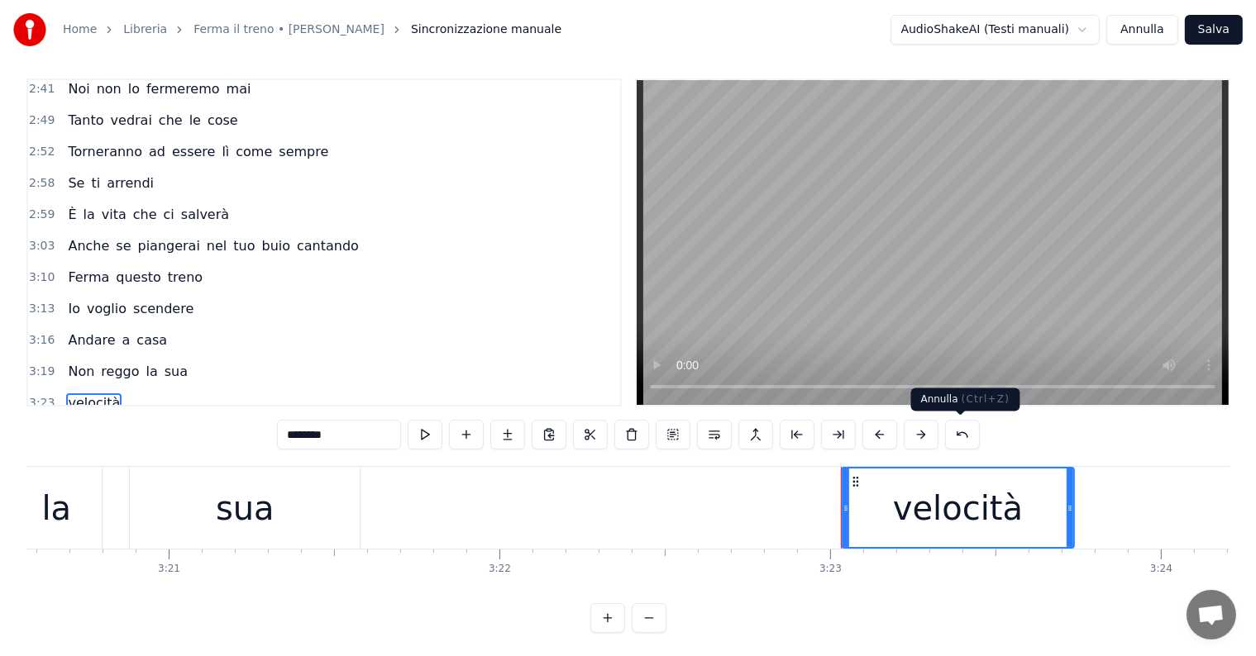
click at [958, 436] on button at bounding box center [962, 435] width 35 height 30
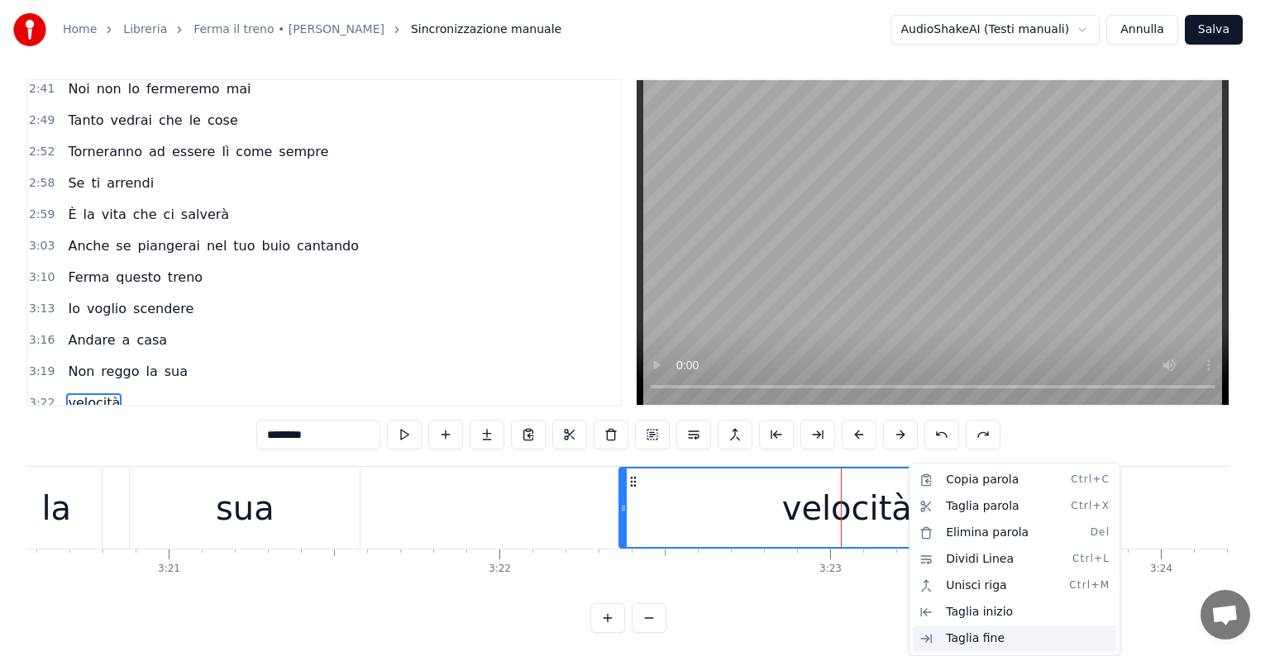
click at [969, 637] on div "Taglia fine" at bounding box center [1014, 639] width 203 height 26
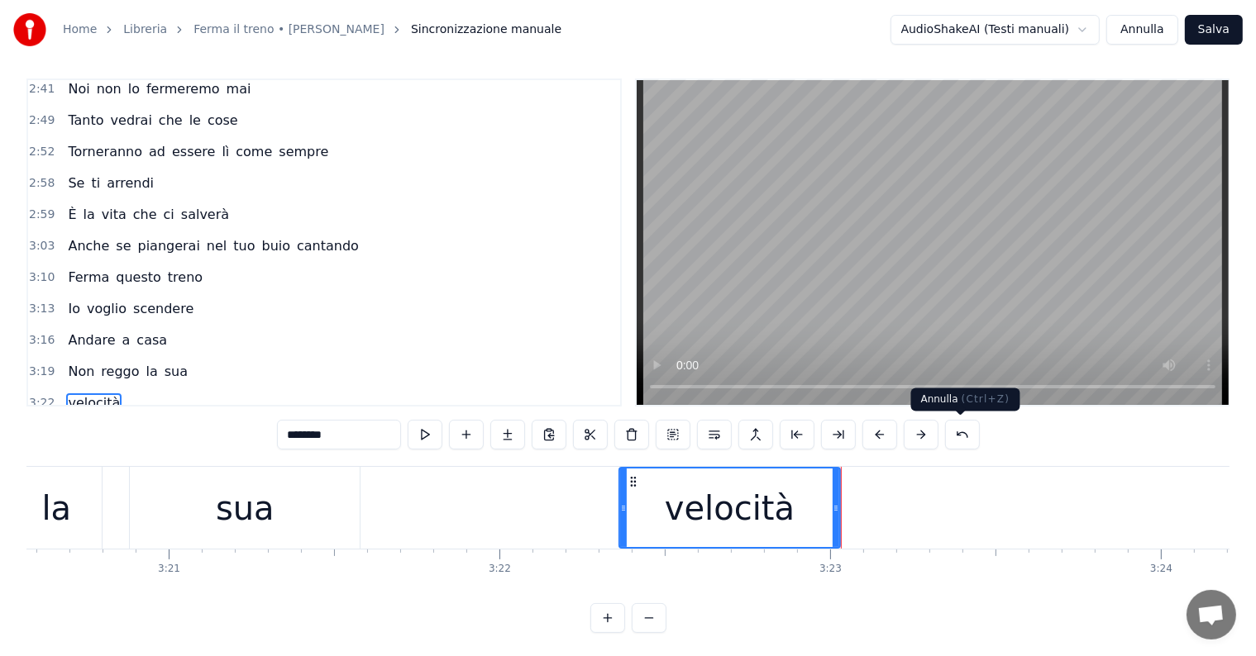
click at [952, 435] on button at bounding box center [962, 435] width 35 height 30
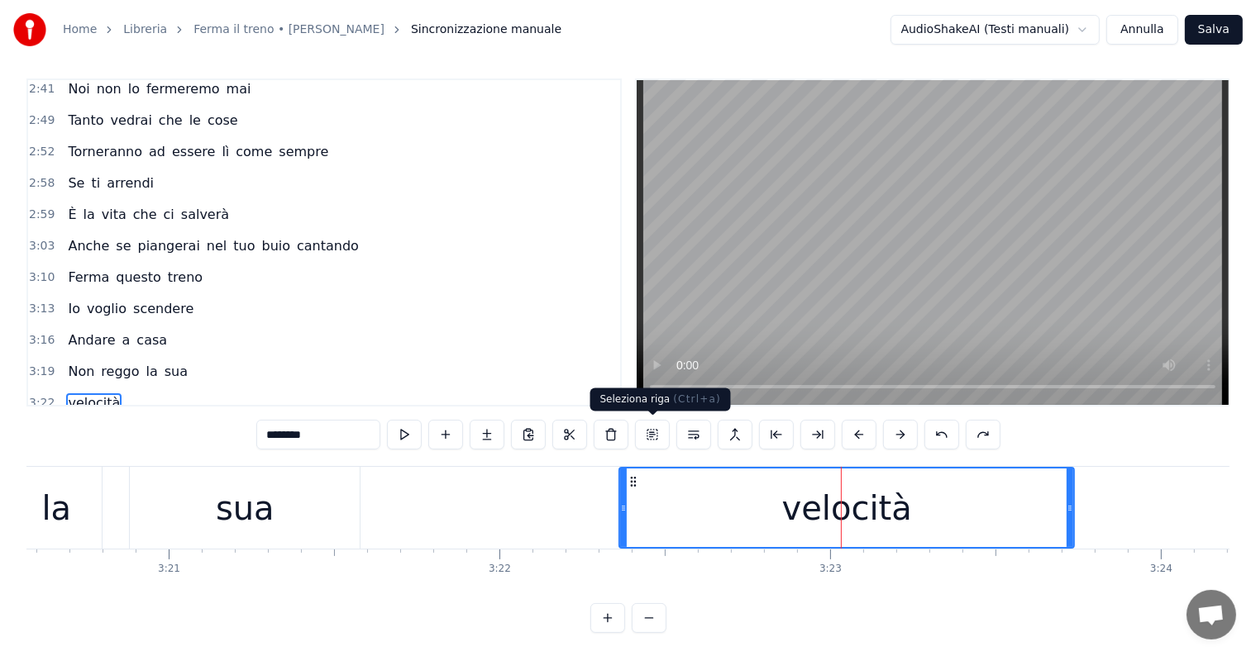
click at [647, 436] on button at bounding box center [652, 435] width 35 height 30
click at [698, 431] on button at bounding box center [693, 435] width 35 height 30
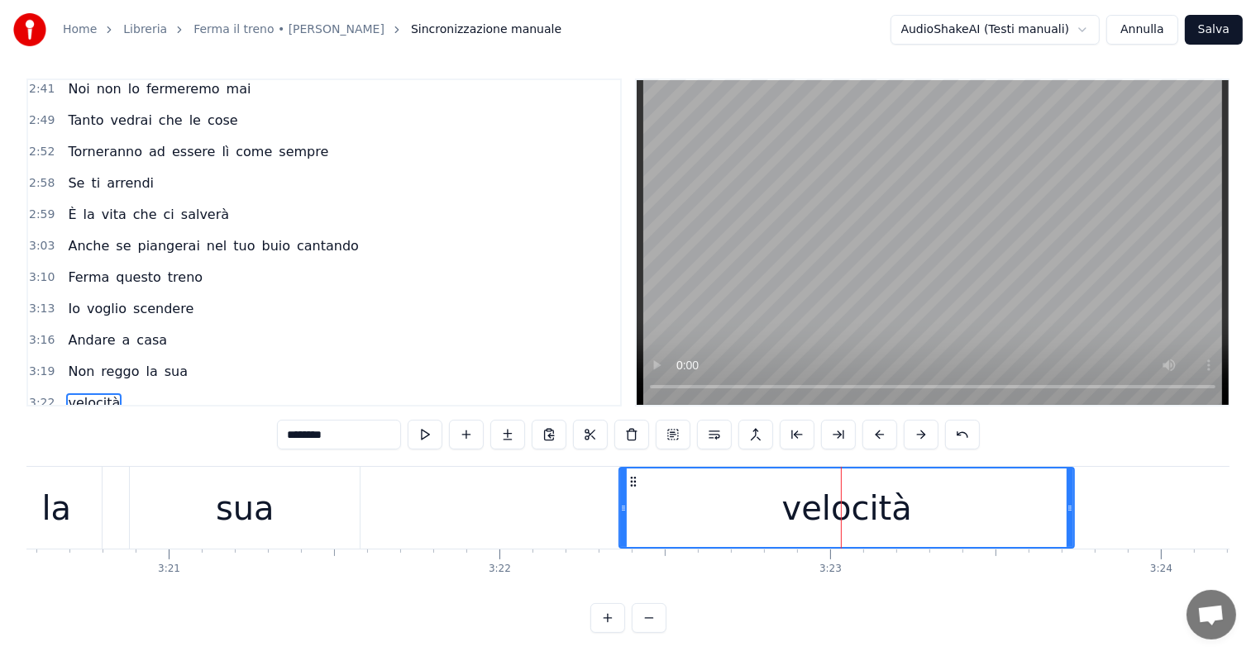
click at [1156, 30] on button "Annulla" at bounding box center [1142, 30] width 72 height 30
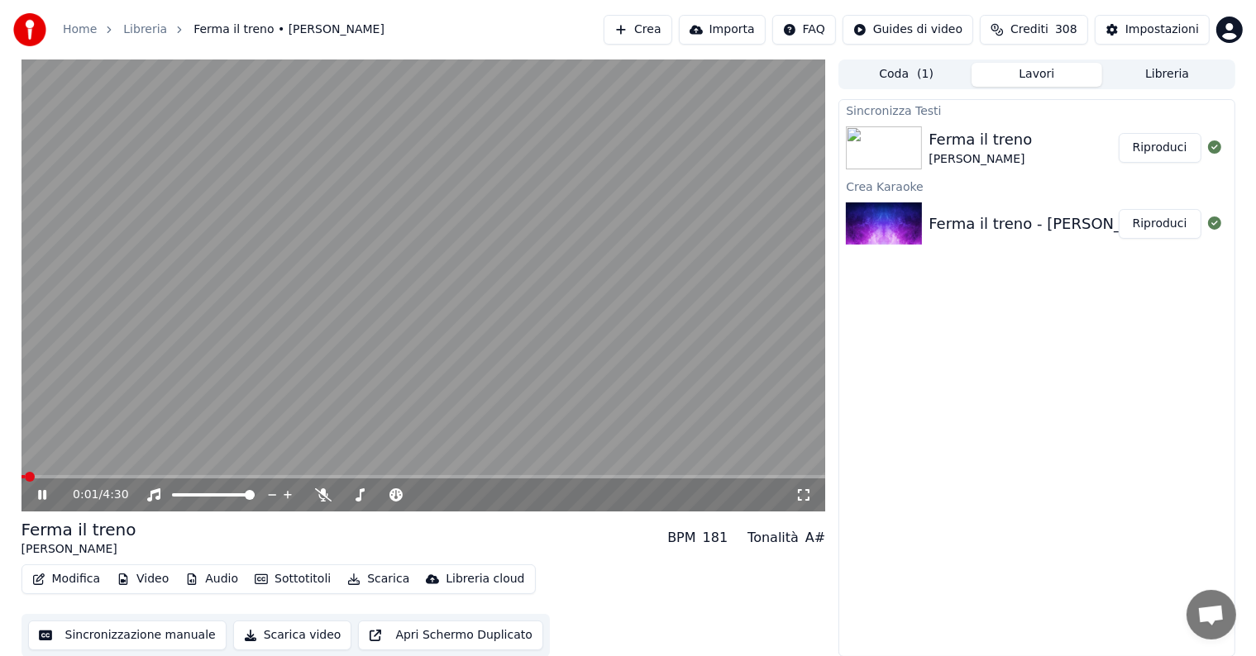
click at [43, 494] on icon at bounding box center [42, 495] width 8 height 10
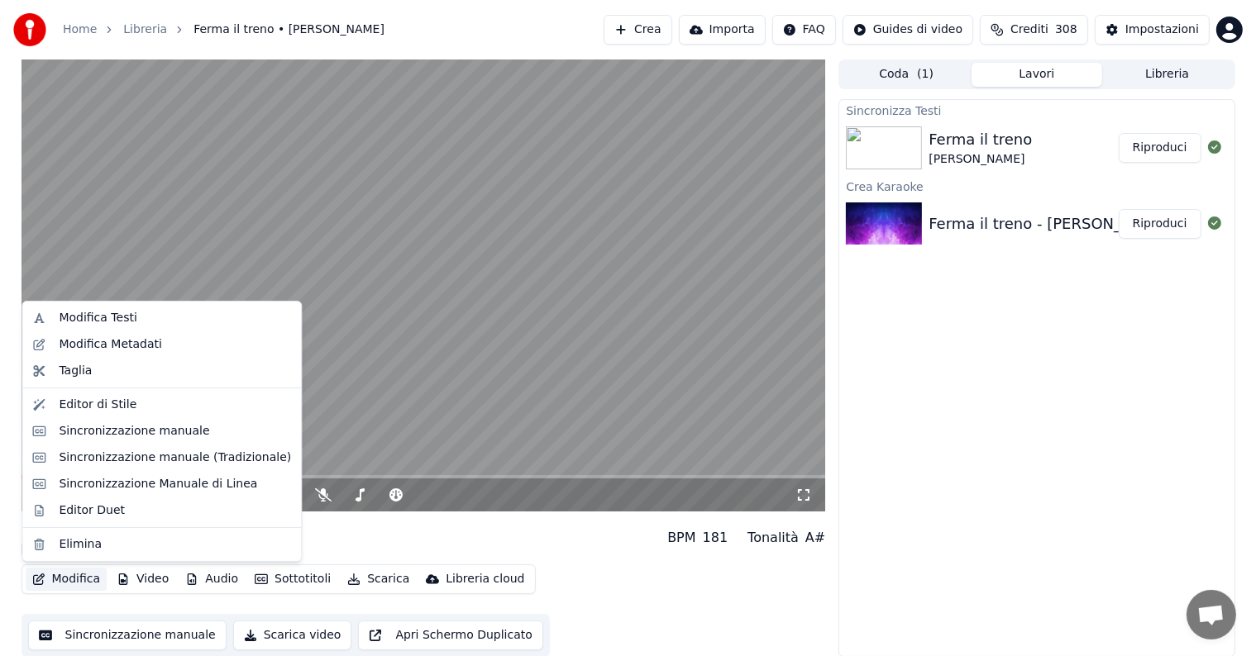
click at [83, 583] on button "Modifica" at bounding box center [67, 579] width 82 height 23
click at [118, 450] on div "Sincronizzazione manuale (Tradizionale)" at bounding box center [175, 458] width 232 height 17
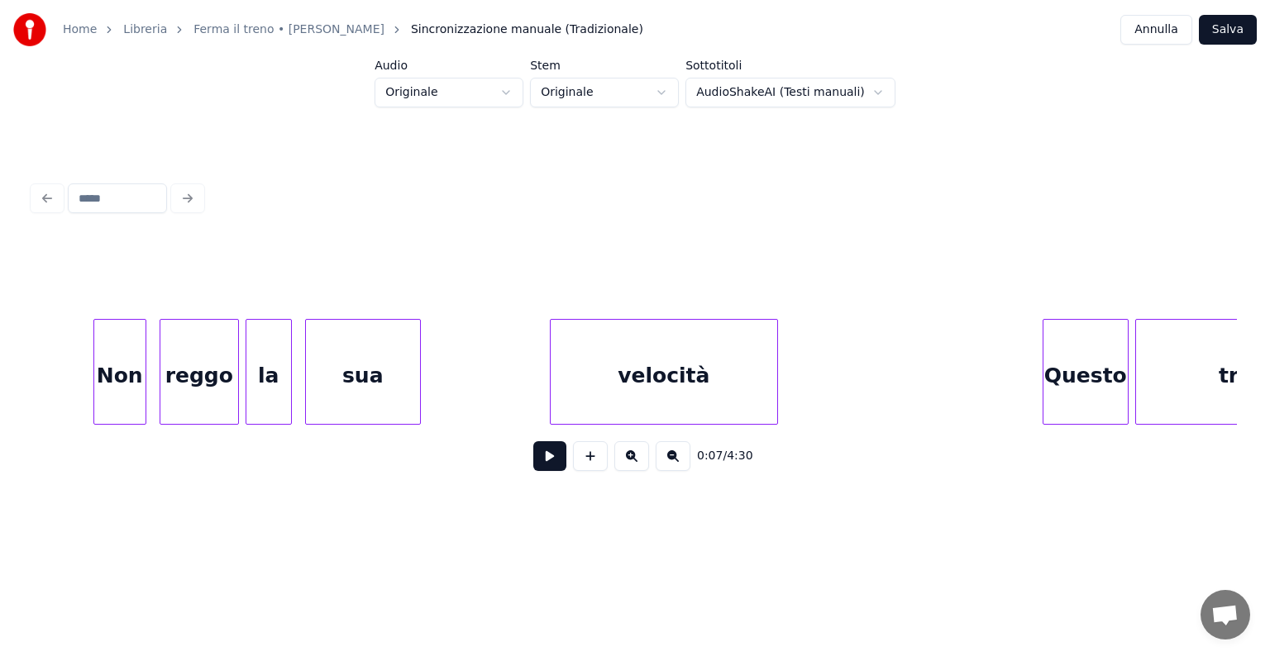
scroll to position [0, 33089]
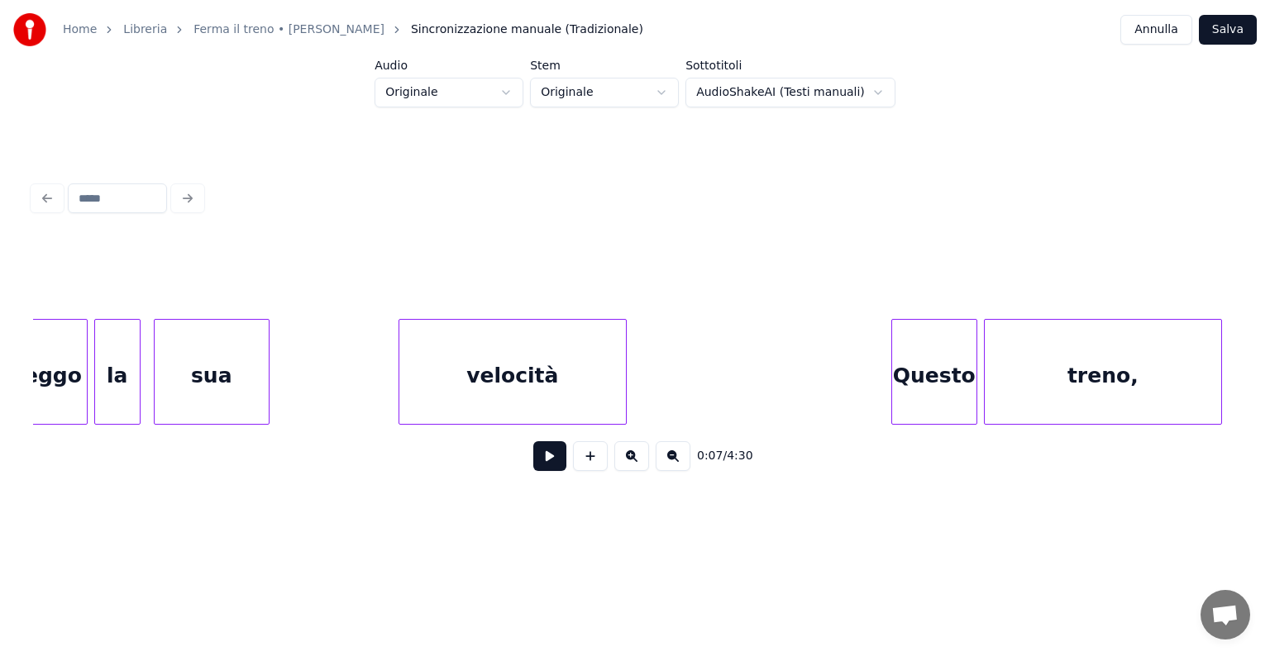
click at [508, 375] on div "velocità" at bounding box center [512, 376] width 226 height 112
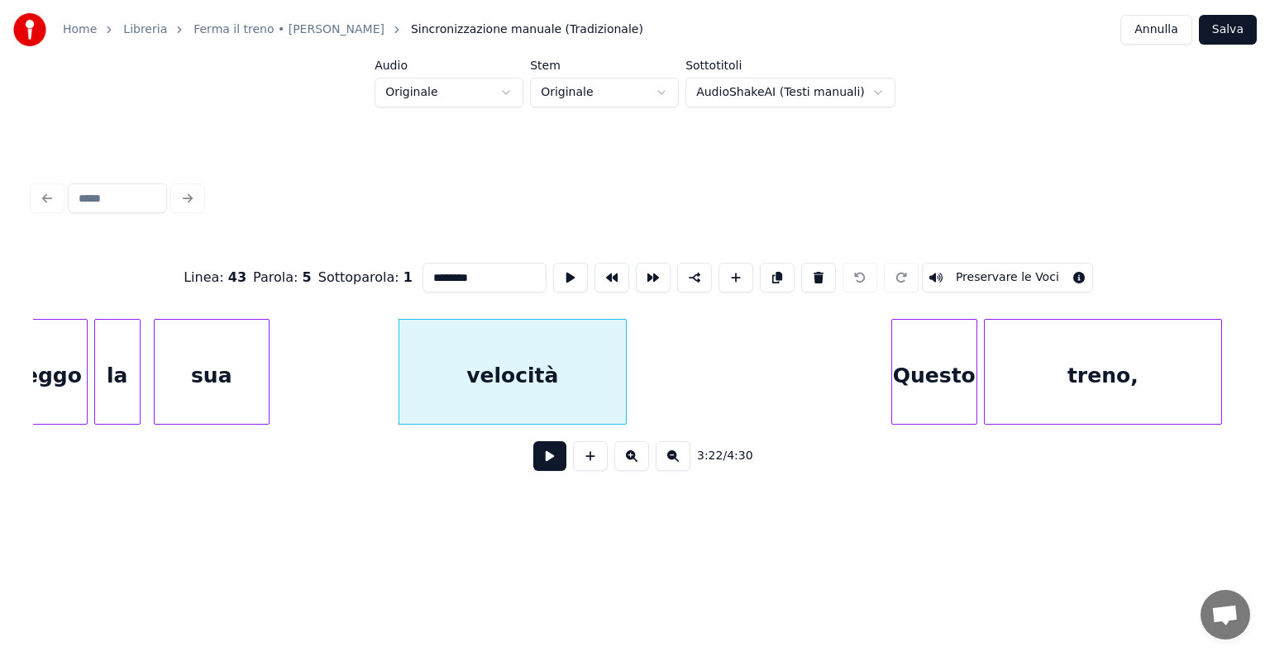
click at [535, 350] on div "velocità" at bounding box center [512, 376] width 226 height 112
click at [628, 458] on button at bounding box center [631, 456] width 35 height 30
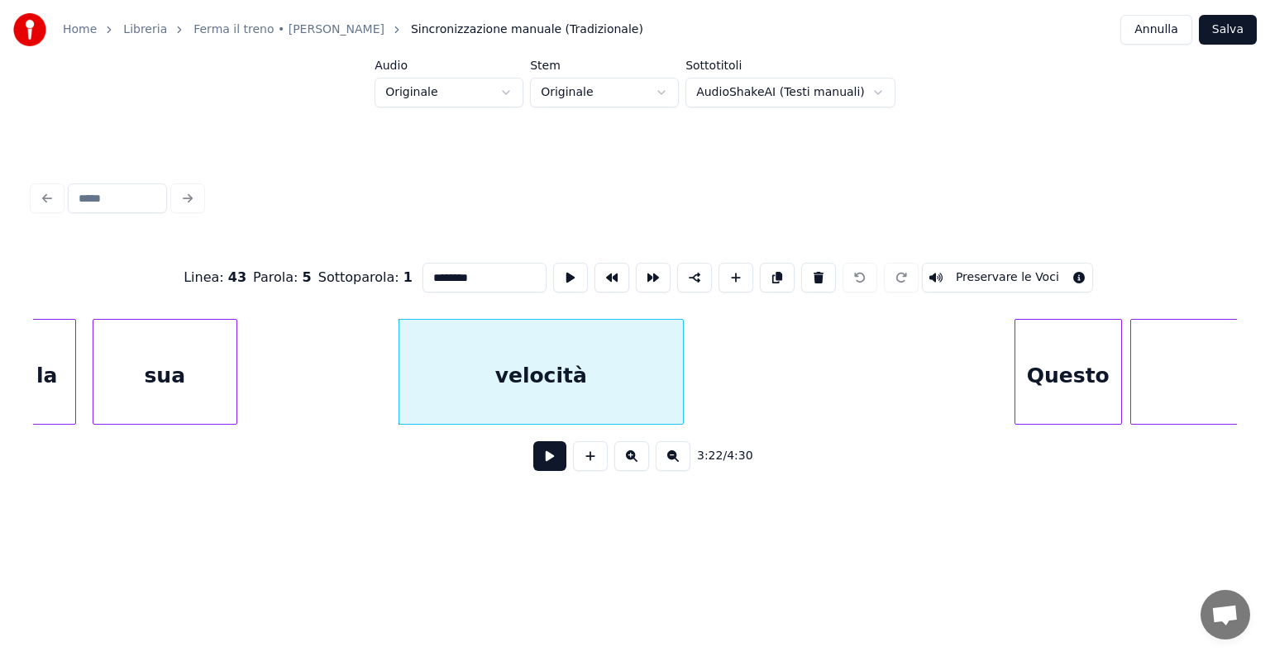
click at [628, 458] on button at bounding box center [631, 456] width 35 height 30
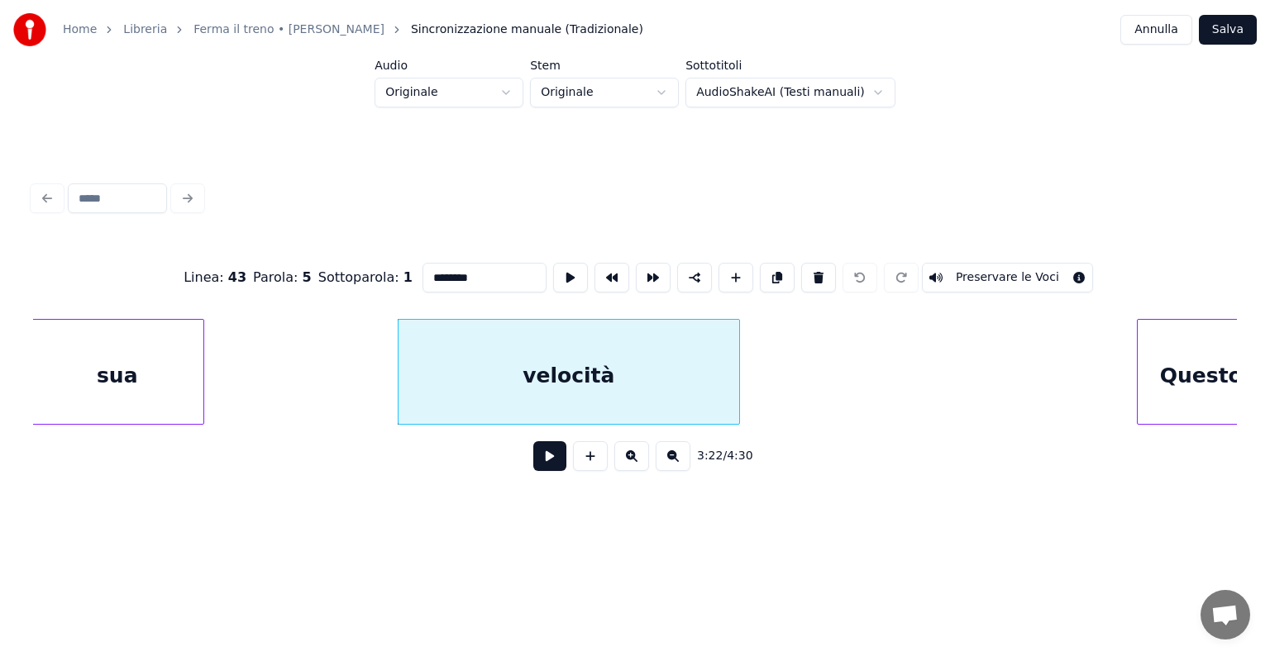
click at [628, 458] on button at bounding box center [631, 456] width 35 height 30
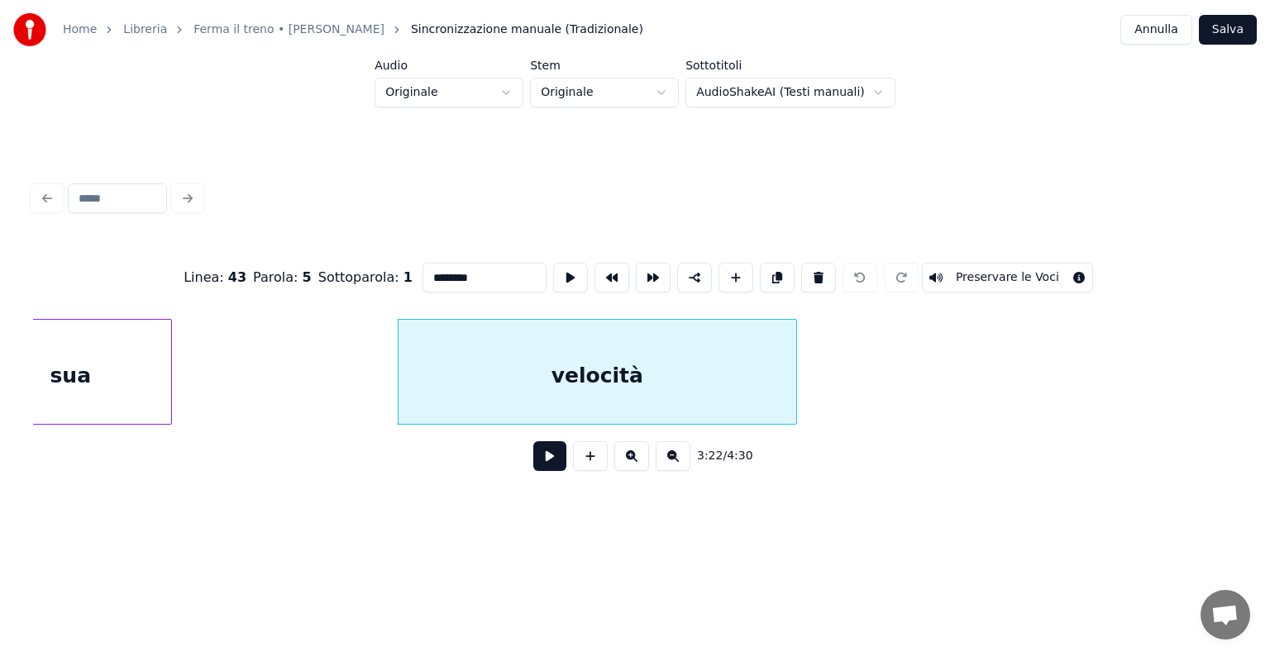
click at [628, 458] on button at bounding box center [631, 456] width 35 height 30
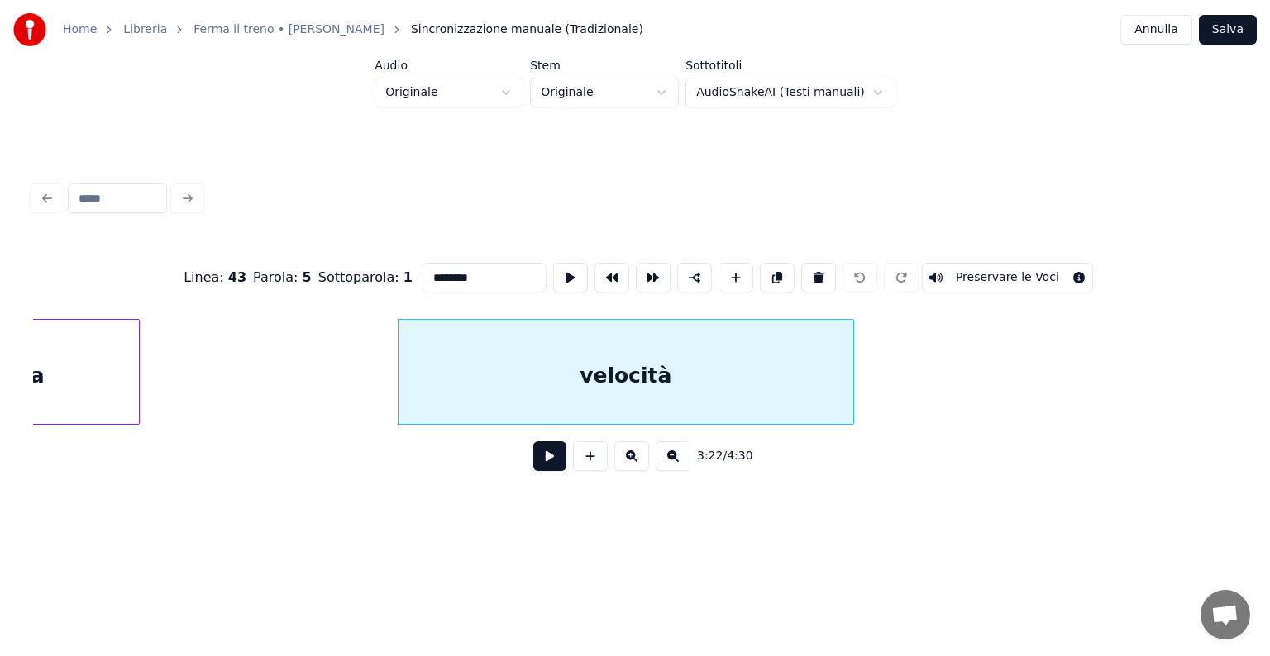
click at [628, 458] on button at bounding box center [631, 456] width 35 height 30
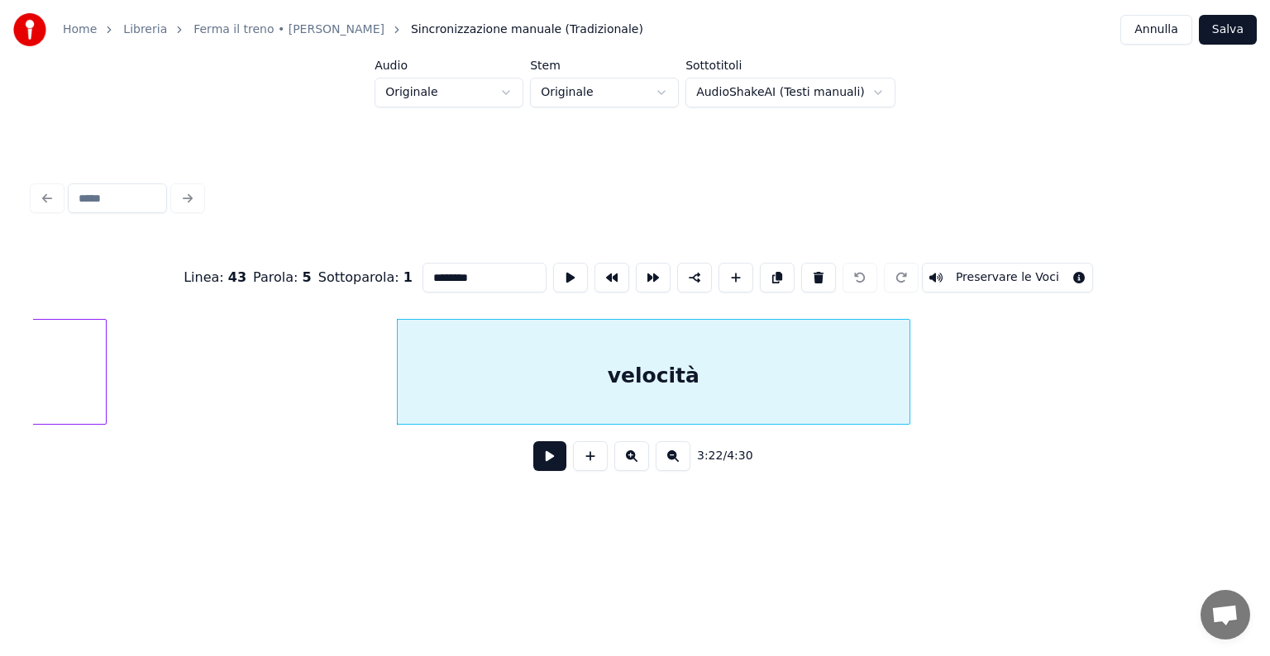
click at [628, 458] on button at bounding box center [631, 456] width 35 height 30
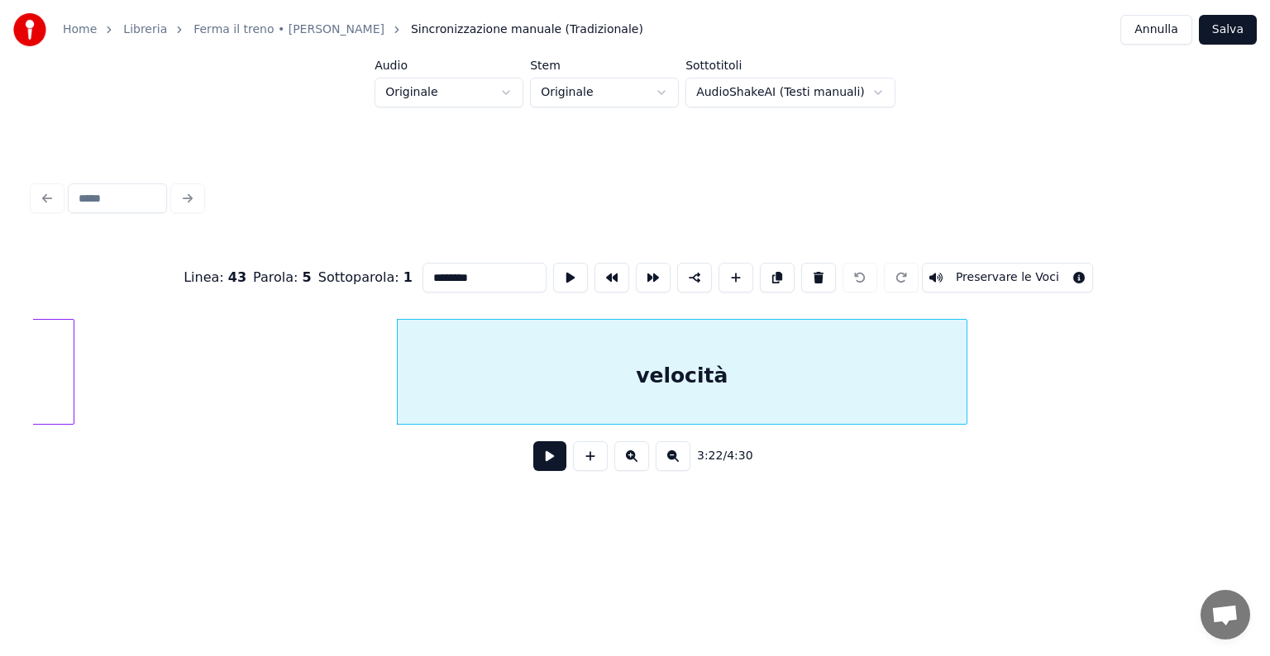
click at [628, 458] on button at bounding box center [631, 456] width 35 height 30
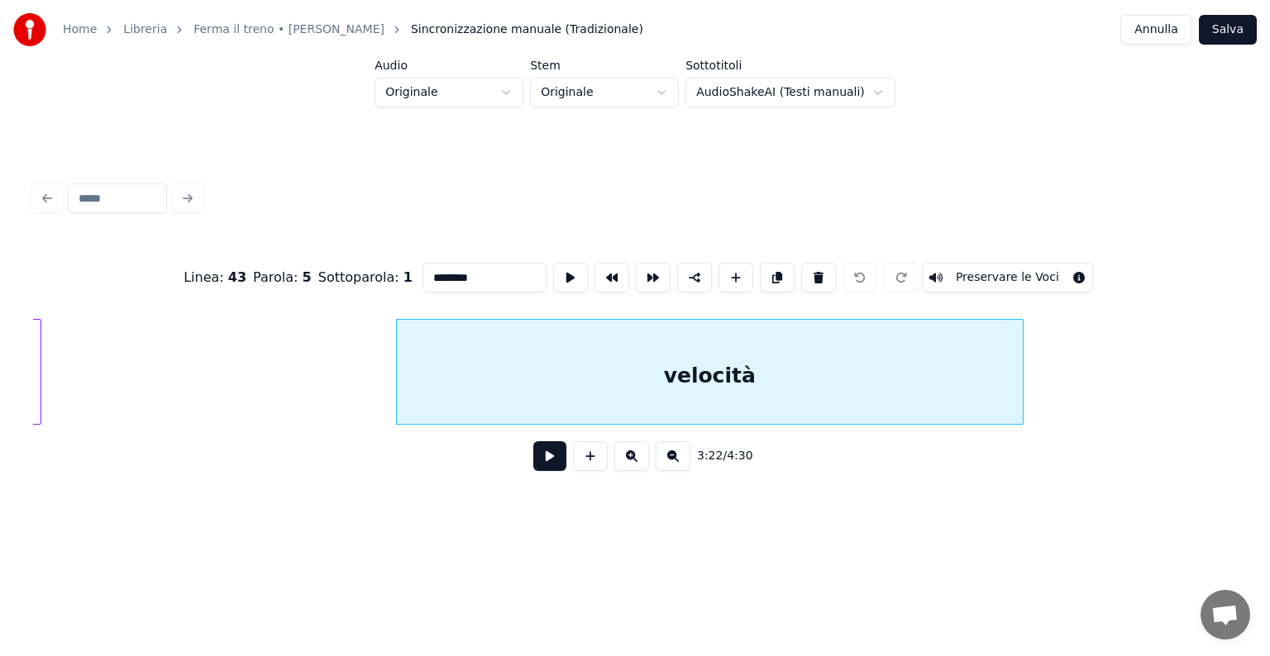
click at [628, 458] on button at bounding box center [631, 456] width 35 height 30
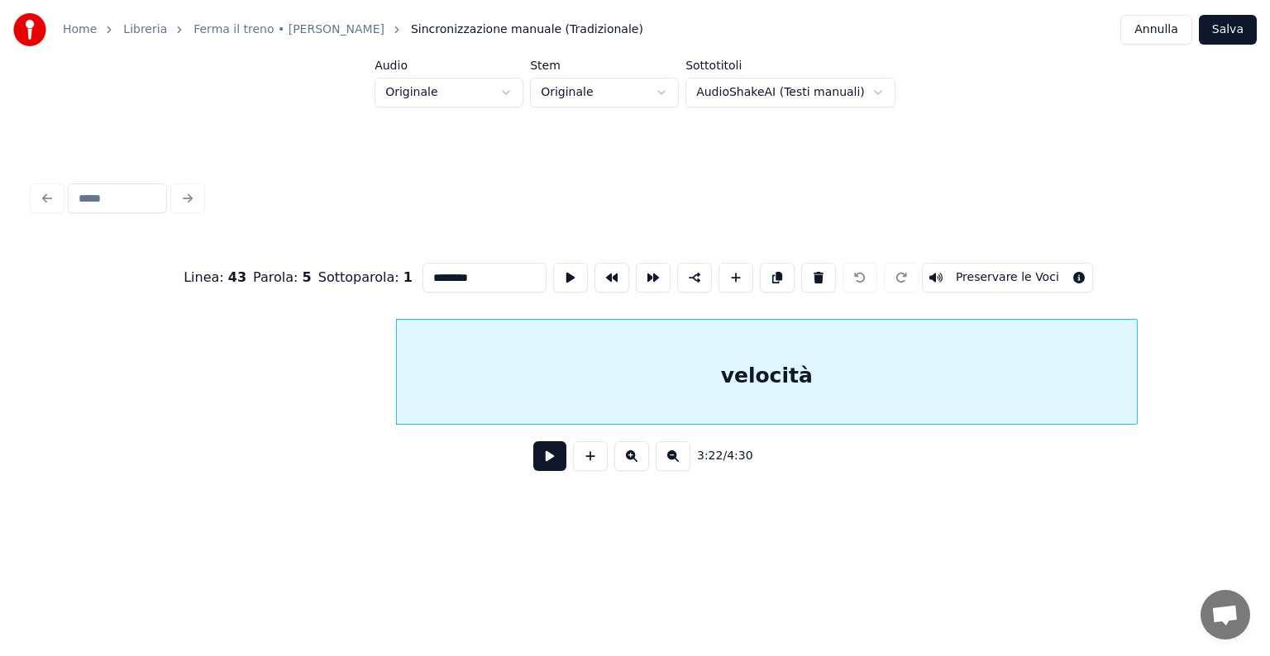
click at [628, 458] on button at bounding box center [631, 456] width 35 height 30
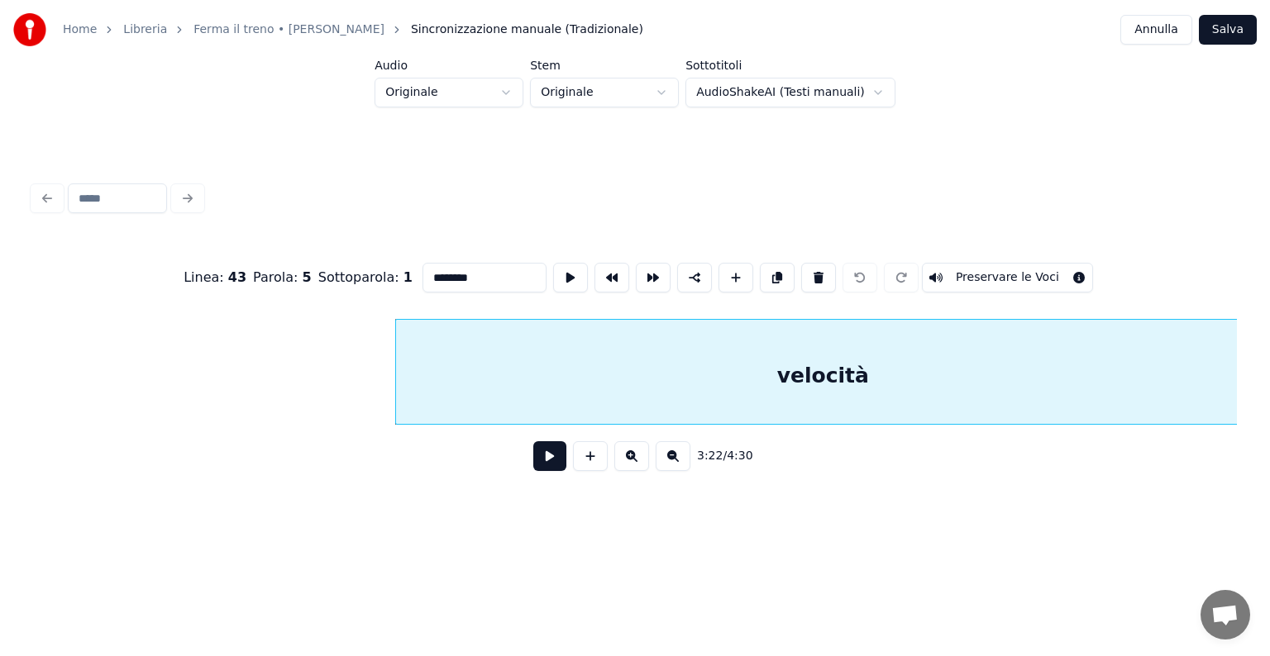
click at [810, 387] on div "velocità" at bounding box center [823, 376] width 854 height 112
click at [724, 279] on button at bounding box center [735, 278] width 35 height 30
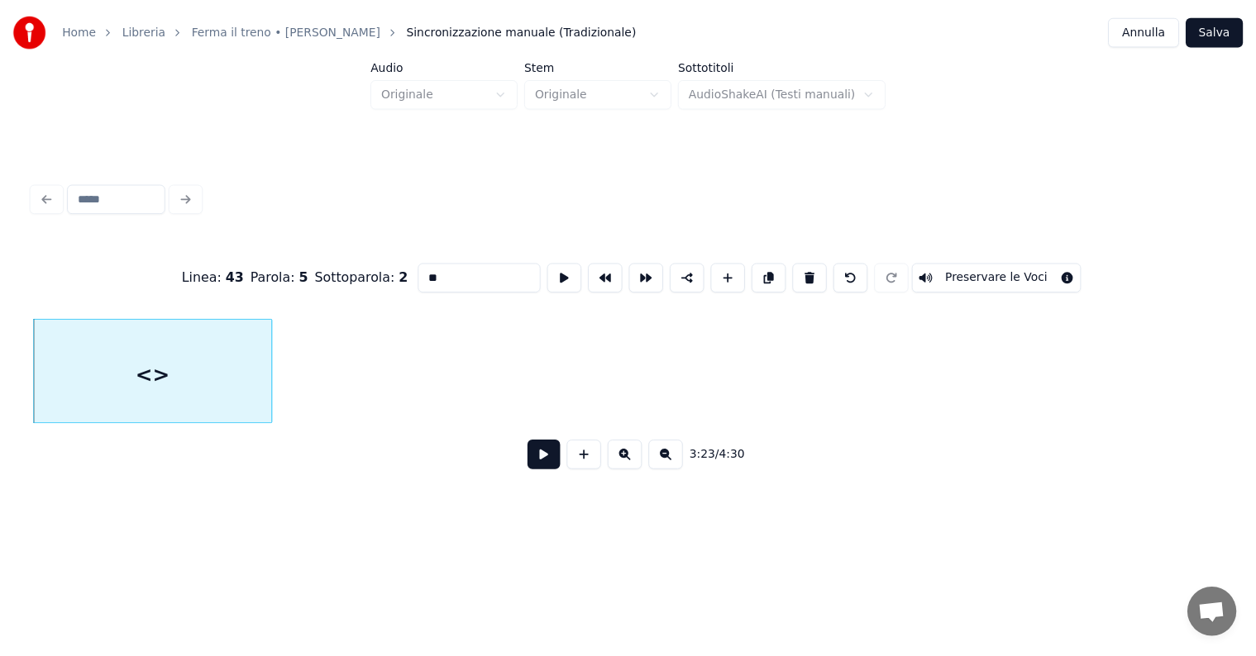
scroll to position [0, 125415]
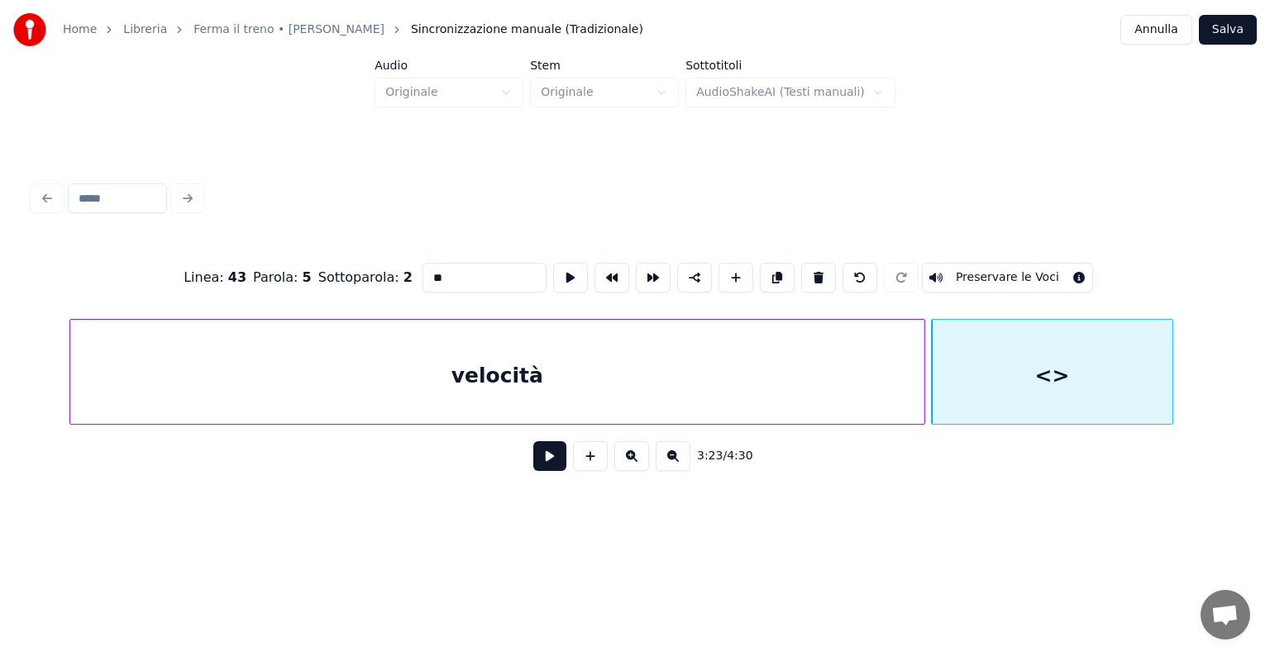
click at [908, 374] on div "velocità" at bounding box center [497, 376] width 854 height 112
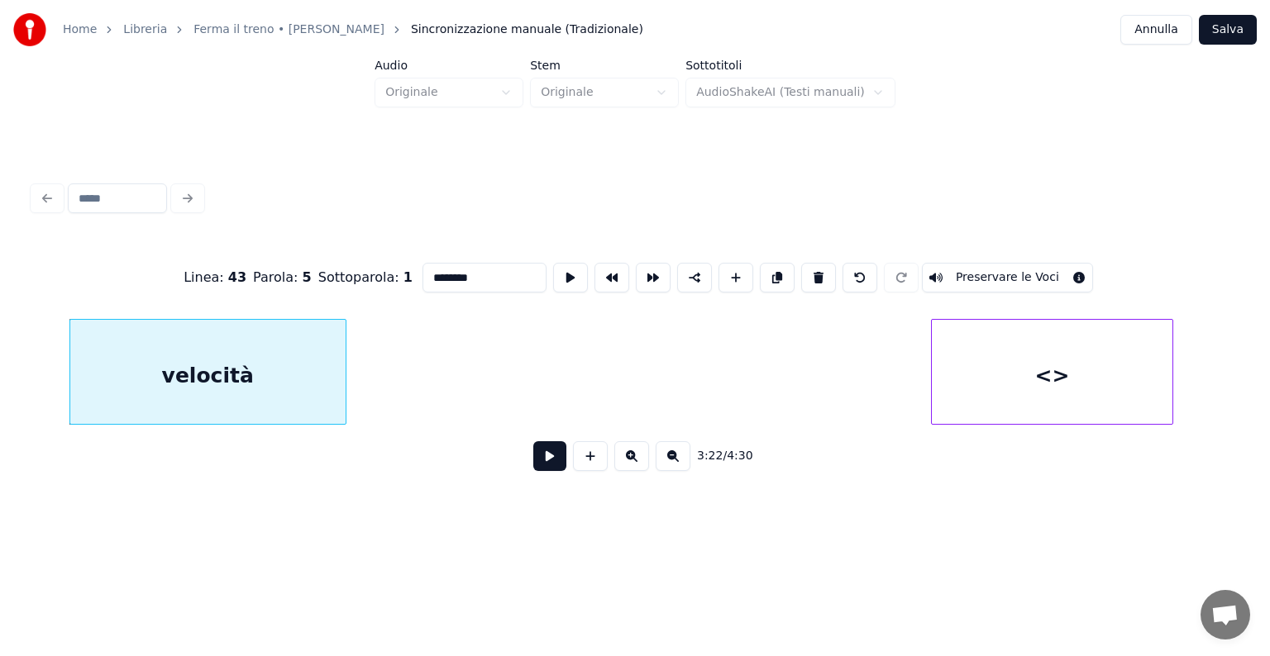
click at [341, 358] on div at bounding box center [343, 372] width 5 height 104
click at [1046, 380] on div "<>" at bounding box center [1052, 376] width 240 height 112
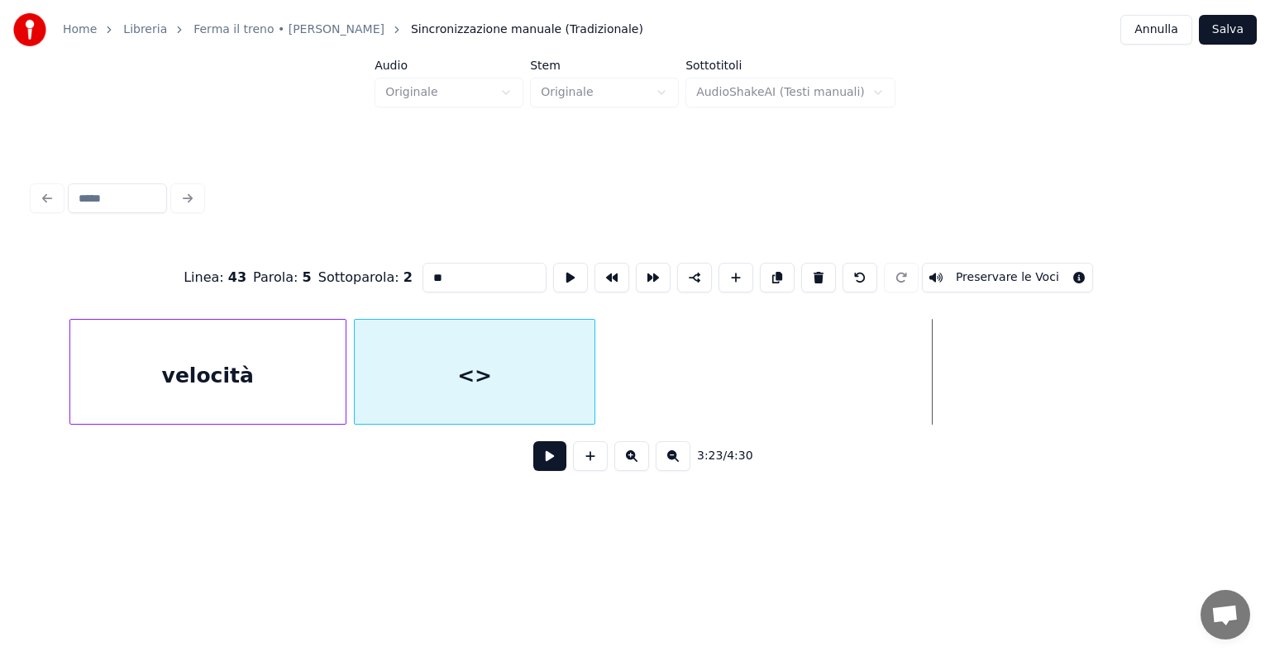
click at [479, 344] on div "<>" at bounding box center [475, 376] width 240 height 112
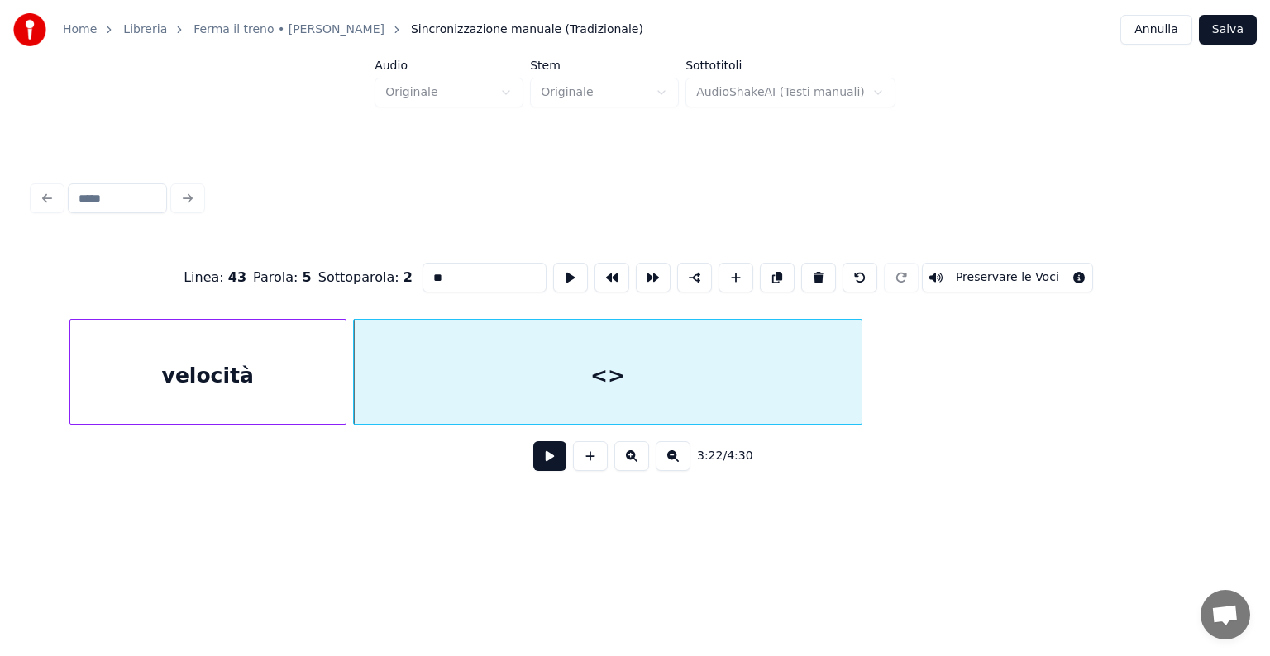
click at [857, 365] on div at bounding box center [858, 372] width 5 height 104
click at [330, 384] on div "velocità" at bounding box center [207, 376] width 275 height 112
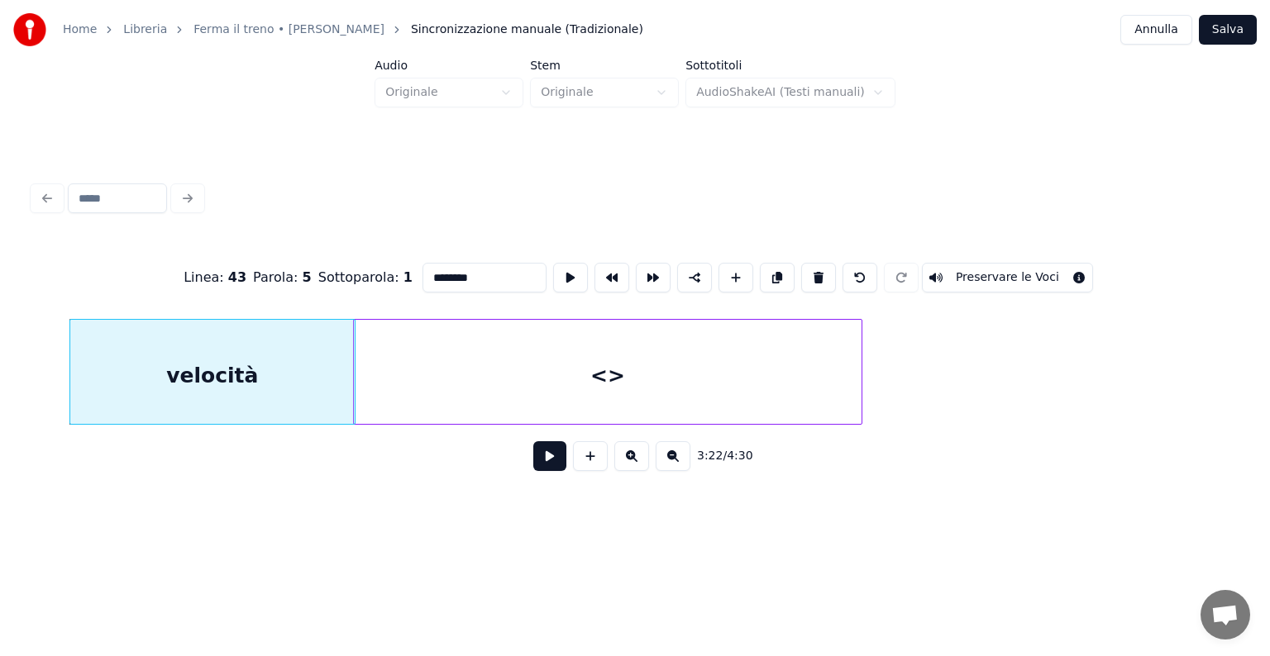
click at [354, 385] on div at bounding box center [352, 372] width 5 height 104
click at [260, 393] on div "velocità" at bounding box center [212, 376] width 284 height 112
click at [481, 266] on input "********" at bounding box center [484, 278] width 124 height 30
click at [536, 366] on div "<>" at bounding box center [608, 376] width 508 height 112
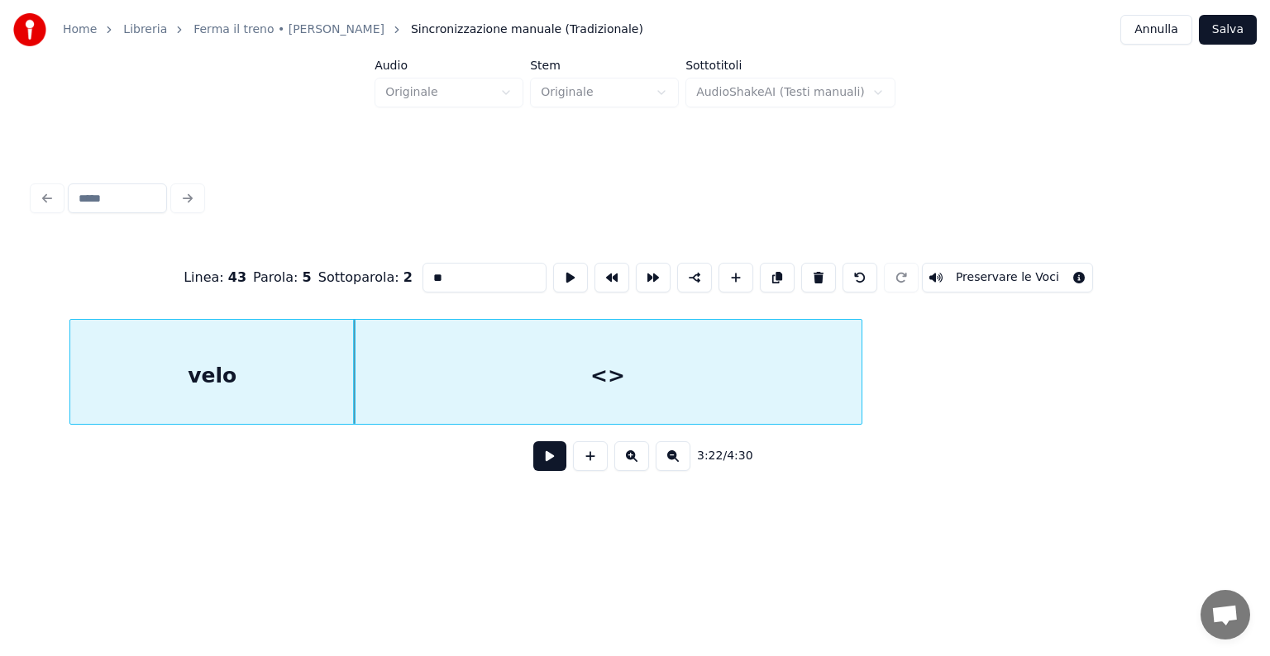
type input "*"
click at [396, 521] on div "Linea : 43 Parola : 5 Sottoparola : 2 **** Preservare le Voci 3:22 / 4:30" at bounding box center [634, 330] width 1217 height 393
click at [285, 385] on div "velo" at bounding box center [212, 376] width 284 height 112
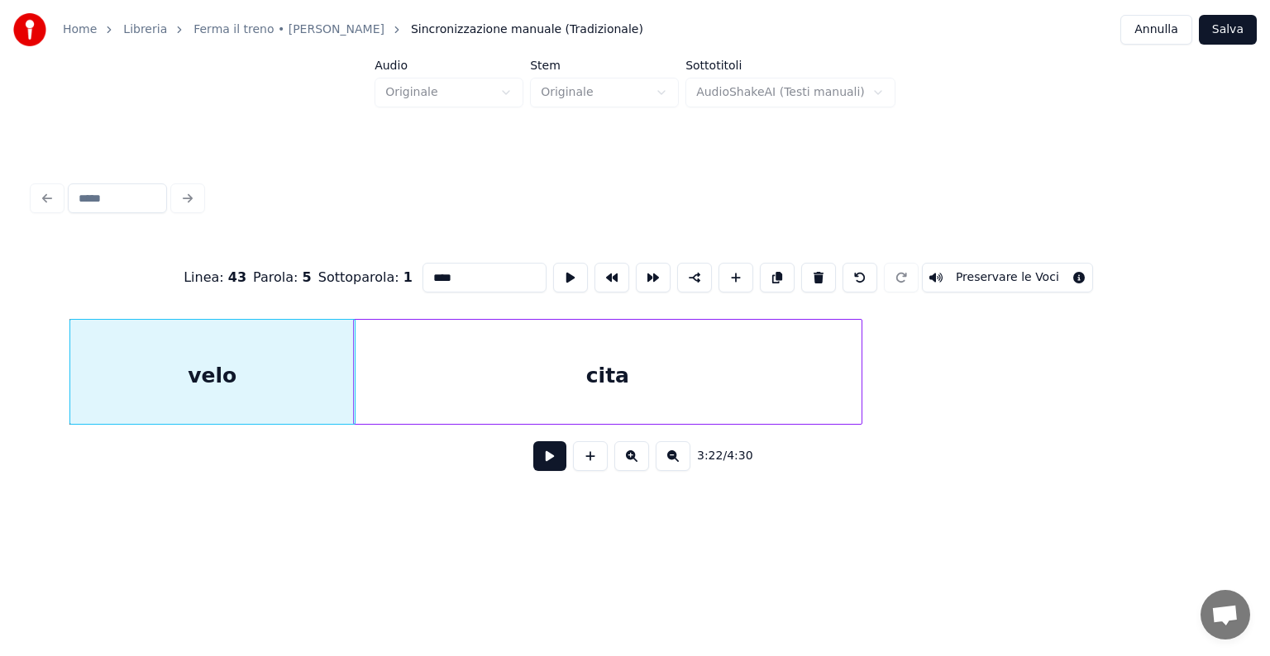
click at [414, 385] on div "cita" at bounding box center [608, 376] width 508 height 112
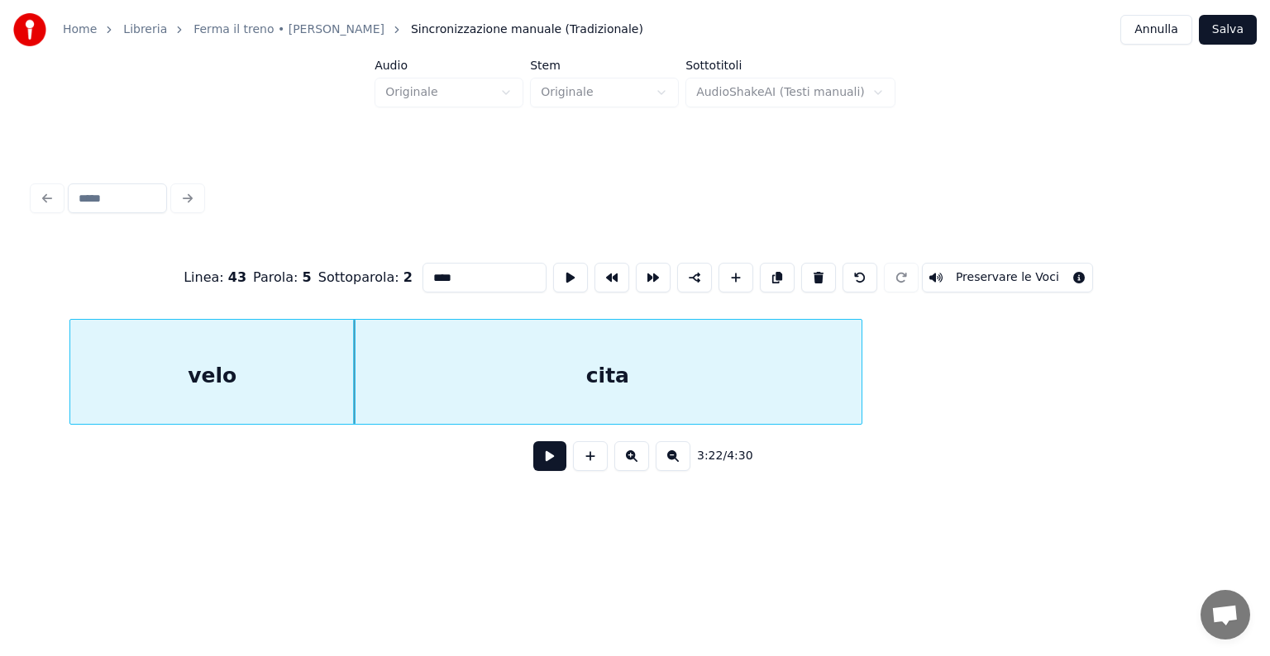
click at [407, 517] on div "Linea : 43 Parola : 5 Sottoparola : 2 **** Preservare le Voci 3:22 / 4:30" at bounding box center [634, 330] width 1217 height 393
click at [384, 488] on div "3:22 / 4:30" at bounding box center [635, 456] width 1204 height 63
click at [433, 365] on div "cita" at bounding box center [608, 376] width 508 height 112
click at [288, 374] on div "velo" at bounding box center [212, 376] width 284 height 112
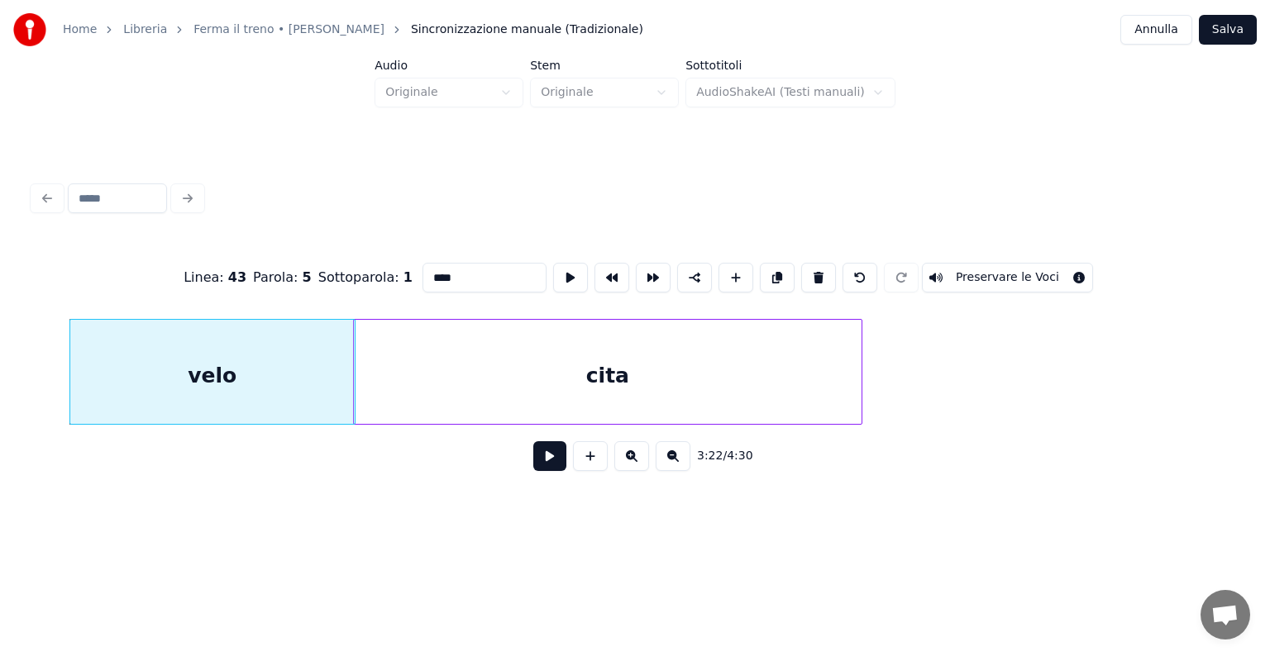
click at [517, 361] on div "cita" at bounding box center [608, 376] width 508 height 112
type input "****"
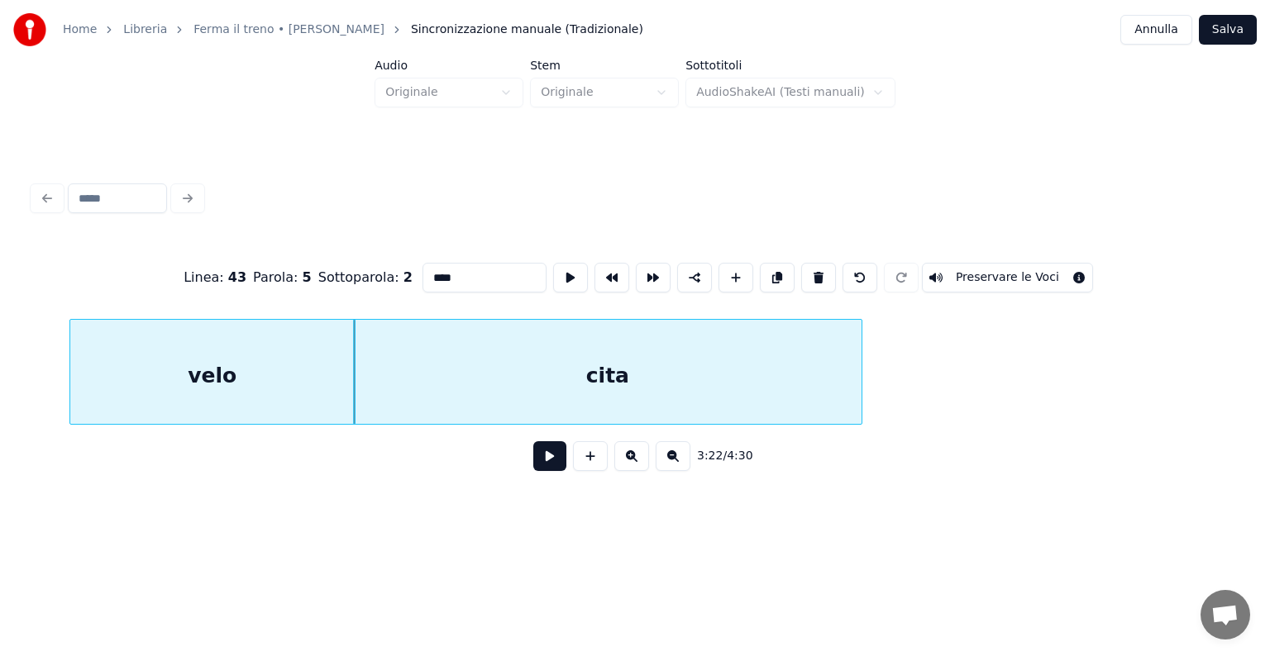
click at [542, 470] on button at bounding box center [549, 456] width 33 height 30
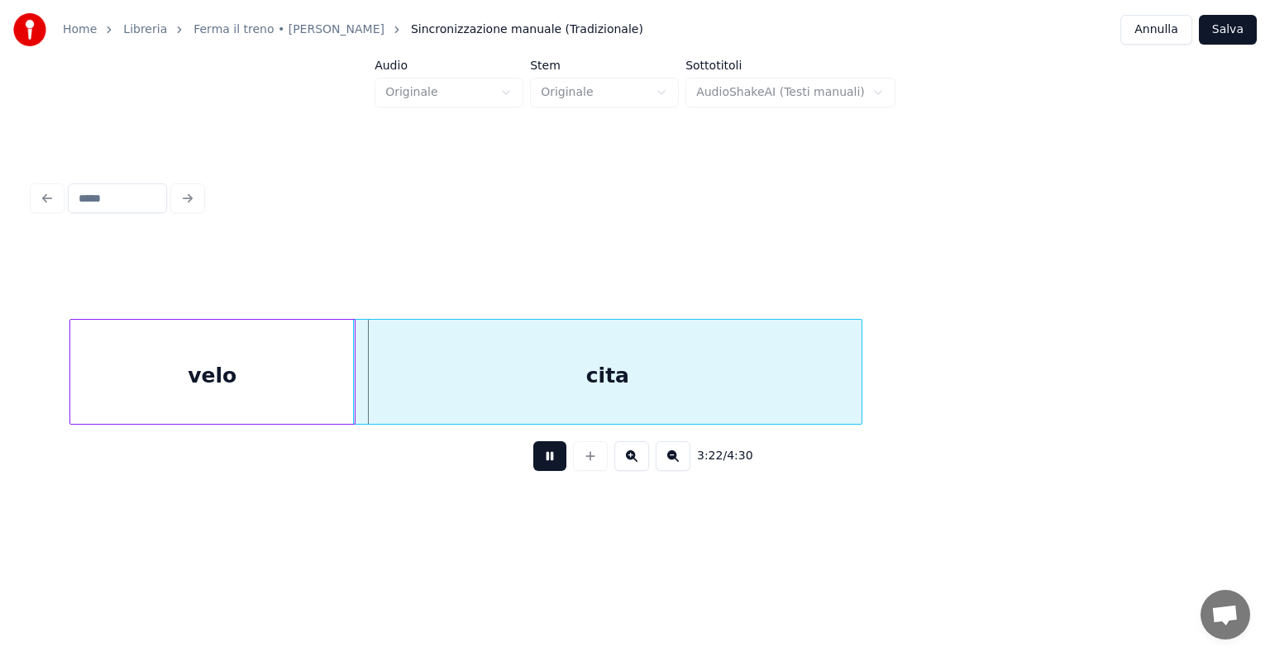
click at [542, 470] on button at bounding box center [549, 456] width 33 height 30
click at [106, 370] on div "velo" at bounding box center [212, 376] width 284 height 112
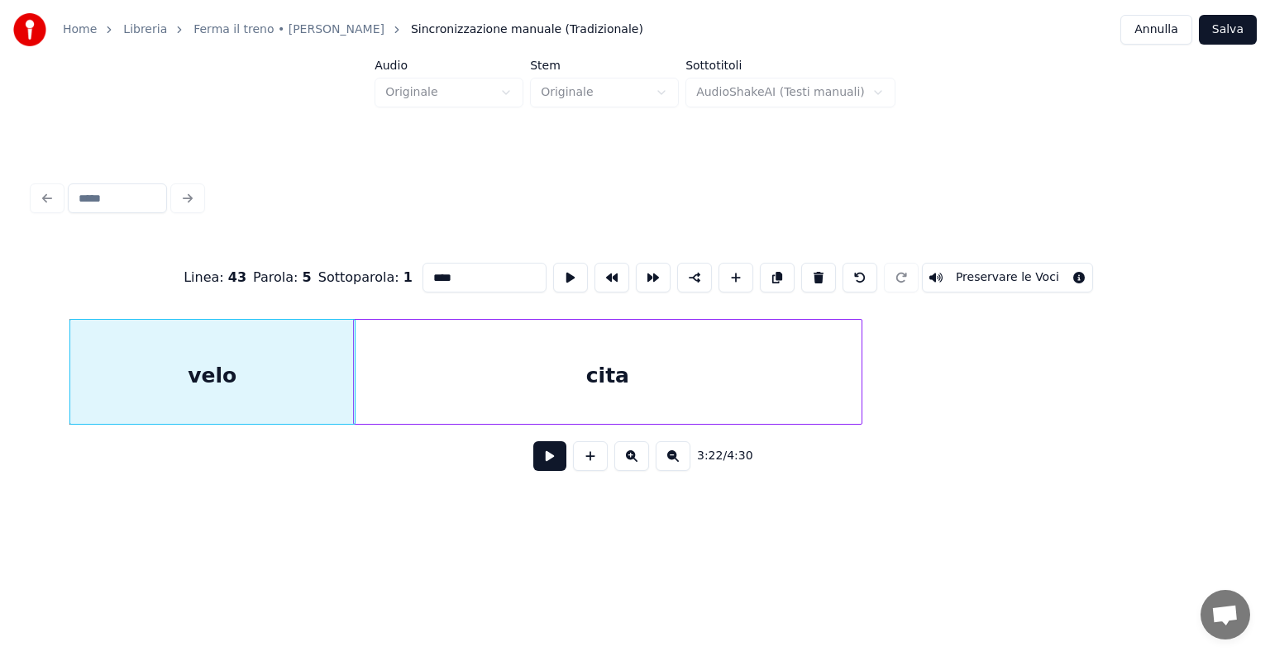
click at [552, 460] on button at bounding box center [549, 456] width 33 height 30
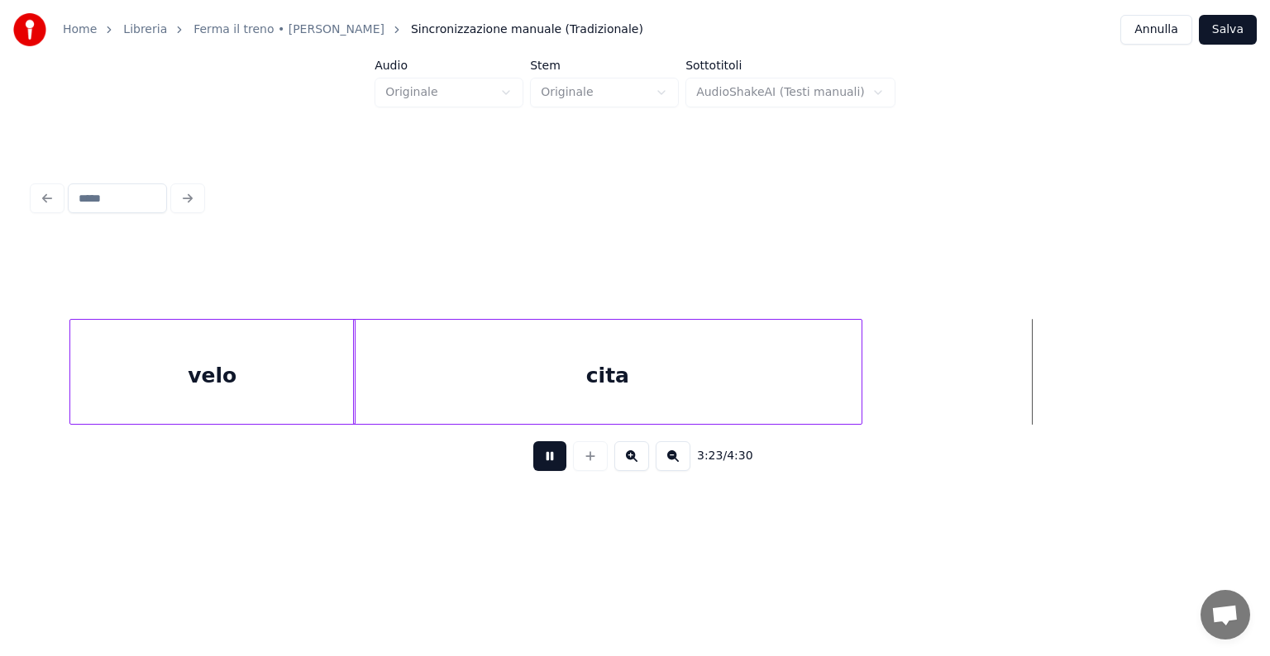
click at [552, 460] on button at bounding box center [549, 456] width 33 height 30
click at [1172, 28] on button "Annulla" at bounding box center [1156, 30] width 72 height 30
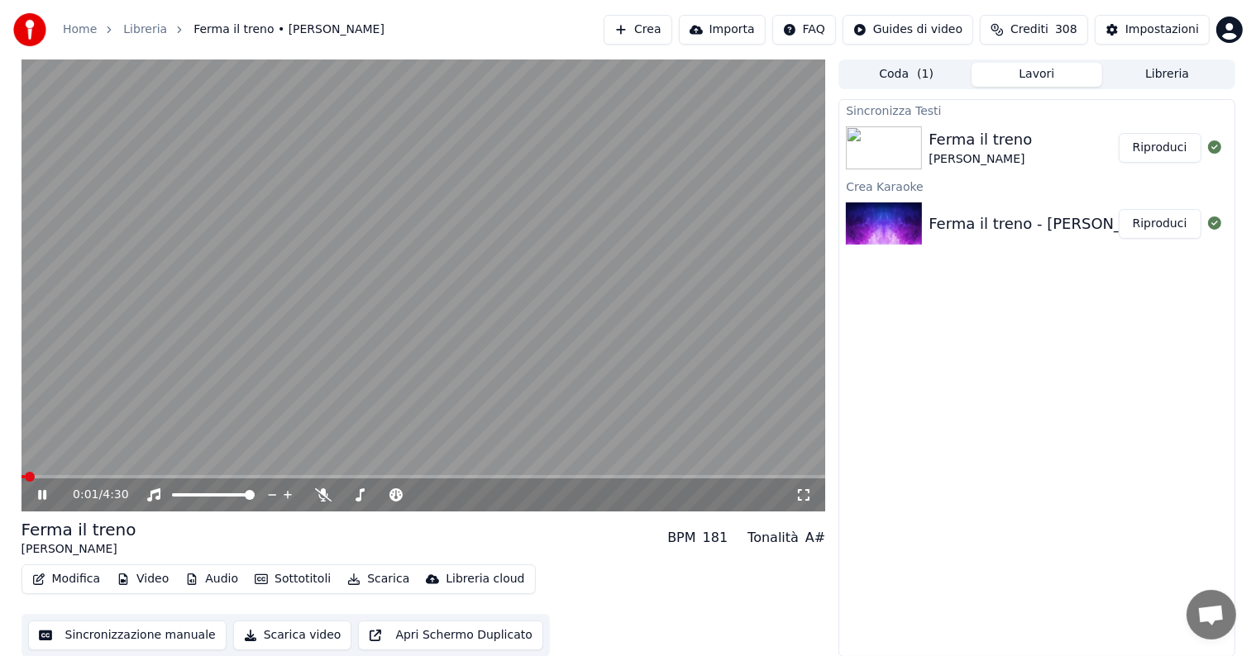
click at [41, 493] on icon at bounding box center [42, 495] width 8 height 10
click at [213, 579] on button "Audio" at bounding box center [212, 579] width 66 height 23
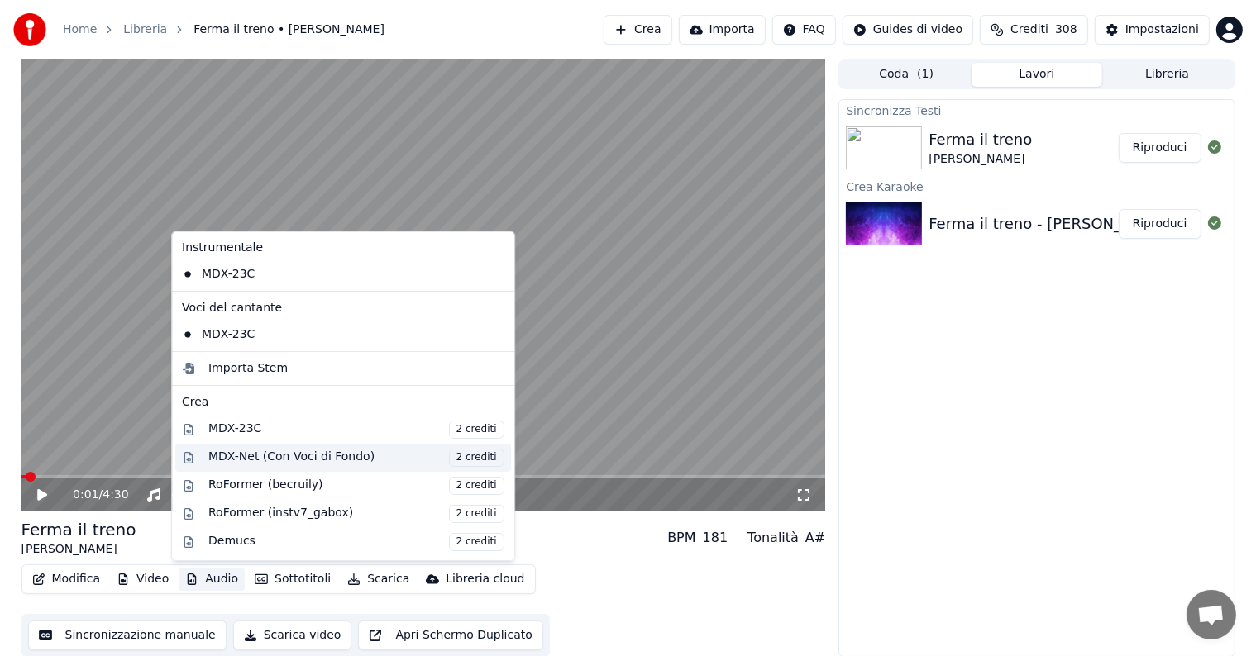
click at [274, 450] on div "MDX-Net (Con Voci di Fondo) 2 crediti" at bounding box center [356, 458] width 296 height 18
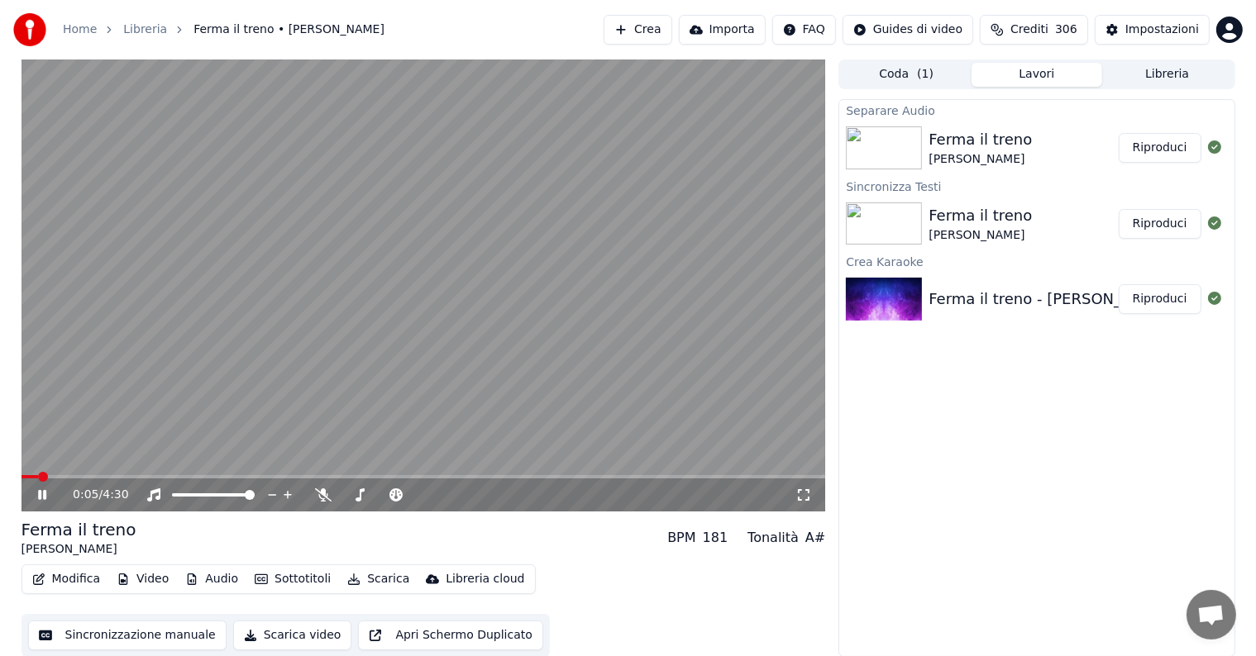
click at [1180, 143] on button "Riproduci" at bounding box center [1159, 148] width 83 height 30
click at [37, 494] on icon at bounding box center [54, 495] width 39 height 13
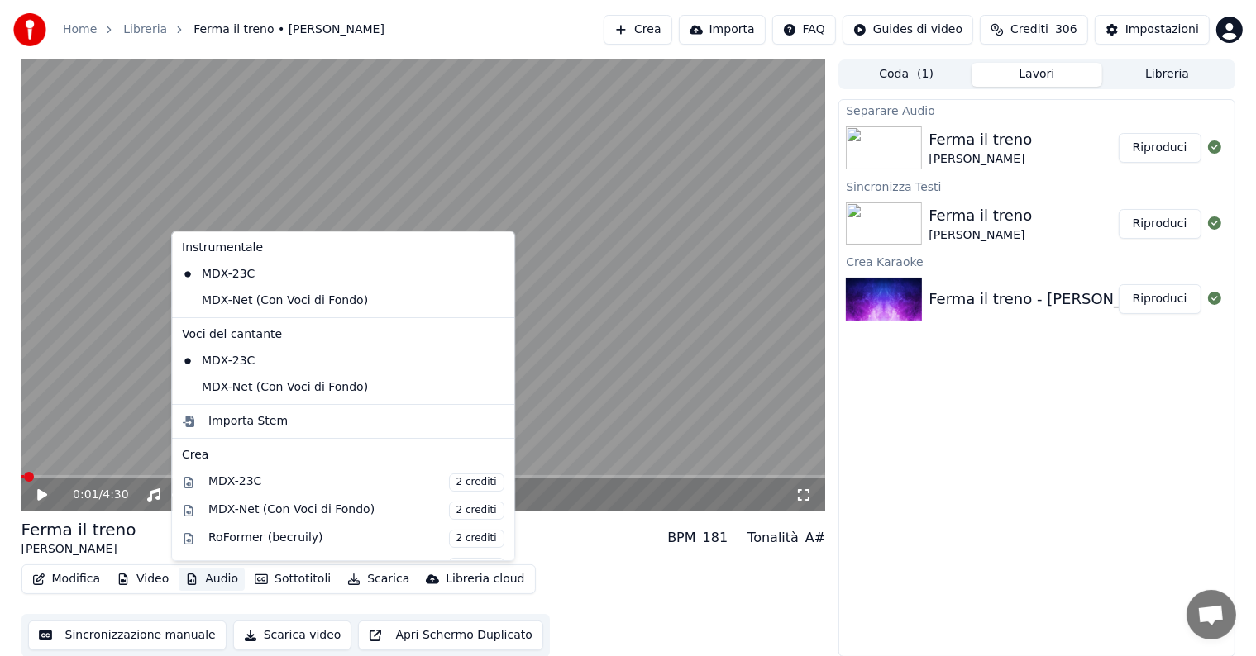
click at [222, 574] on button "Audio" at bounding box center [212, 579] width 66 height 23
click at [259, 302] on div "MDX-Net (Con Voci di Fondo)" at bounding box center [330, 301] width 311 height 26
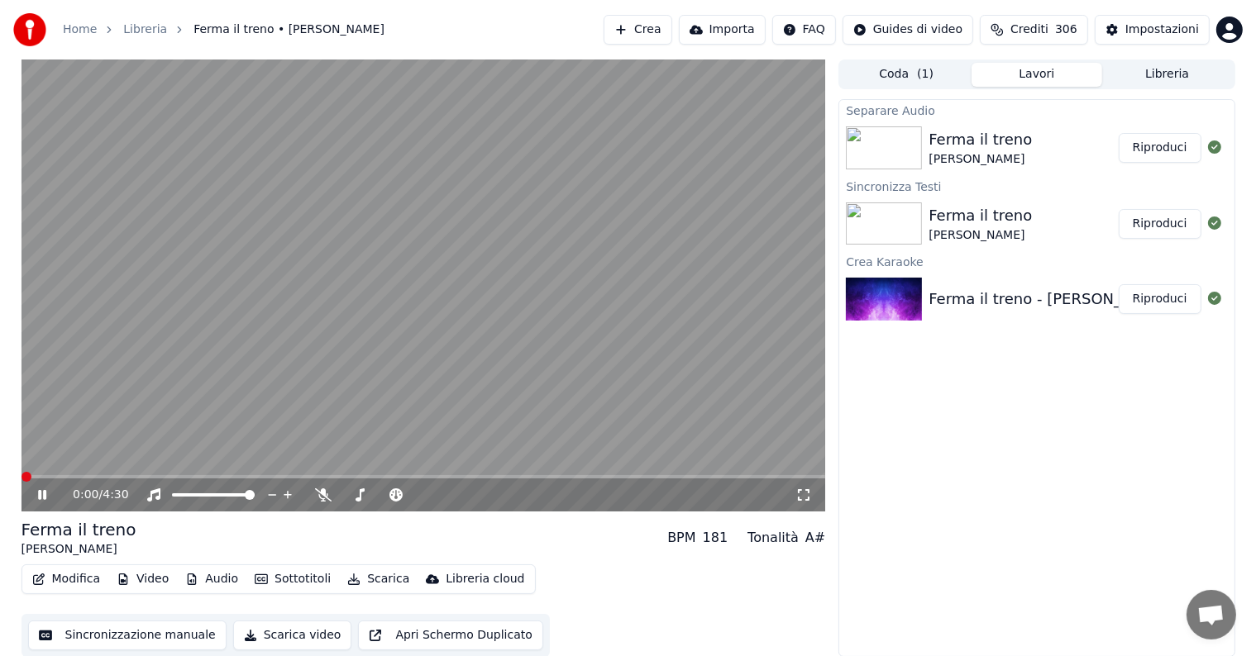
click at [222, 575] on button "Audio" at bounding box center [212, 579] width 66 height 23
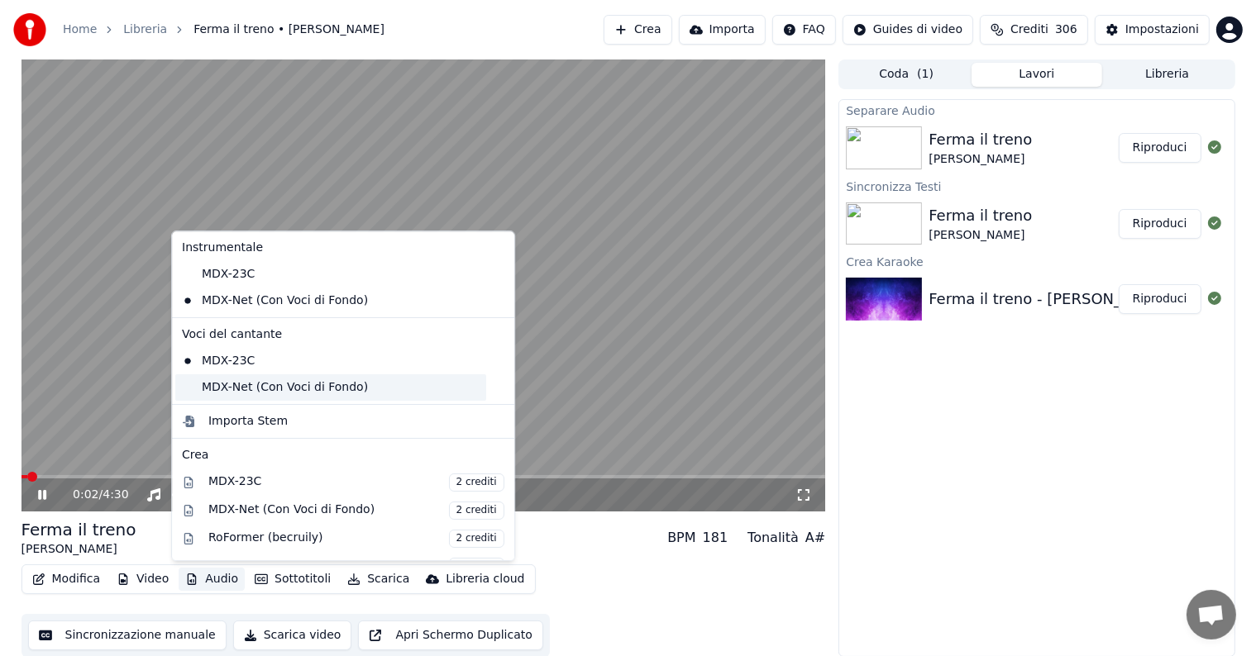
click at [269, 380] on div "MDX-Net (Con Voci di Fondo)" at bounding box center [330, 387] width 311 height 26
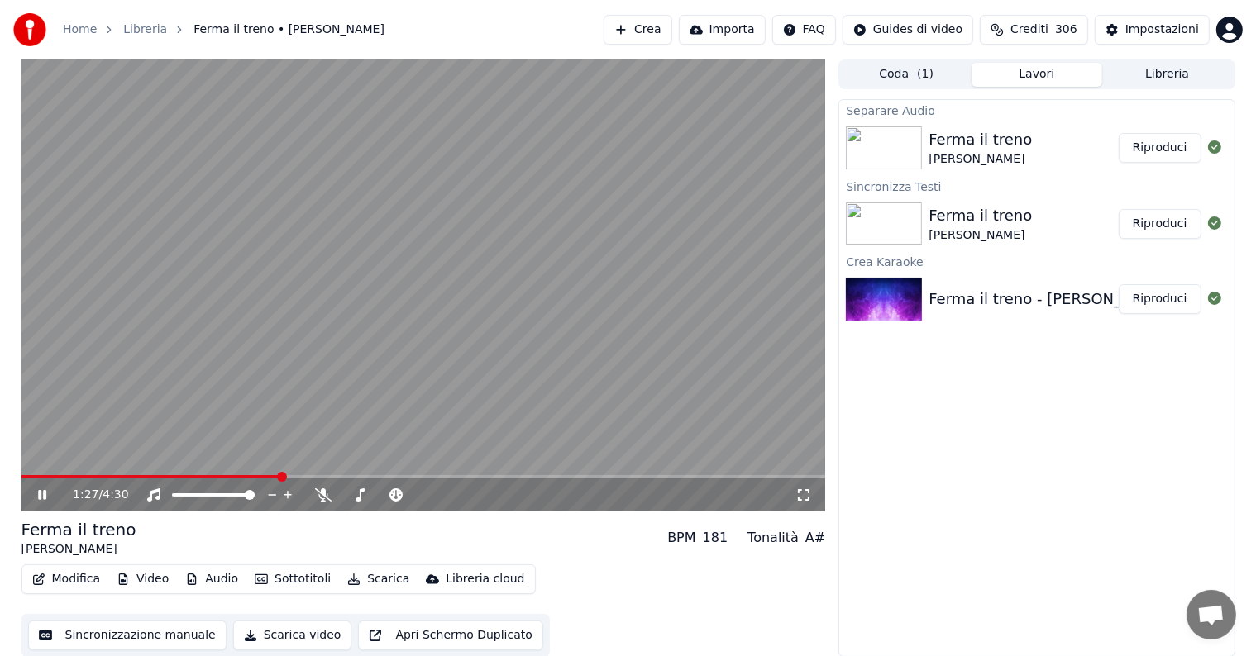
click at [279, 478] on span at bounding box center [423, 476] width 804 height 3
click at [40, 493] on icon at bounding box center [42, 495] width 8 height 10
click at [79, 584] on button "Modifica" at bounding box center [67, 579] width 82 height 23
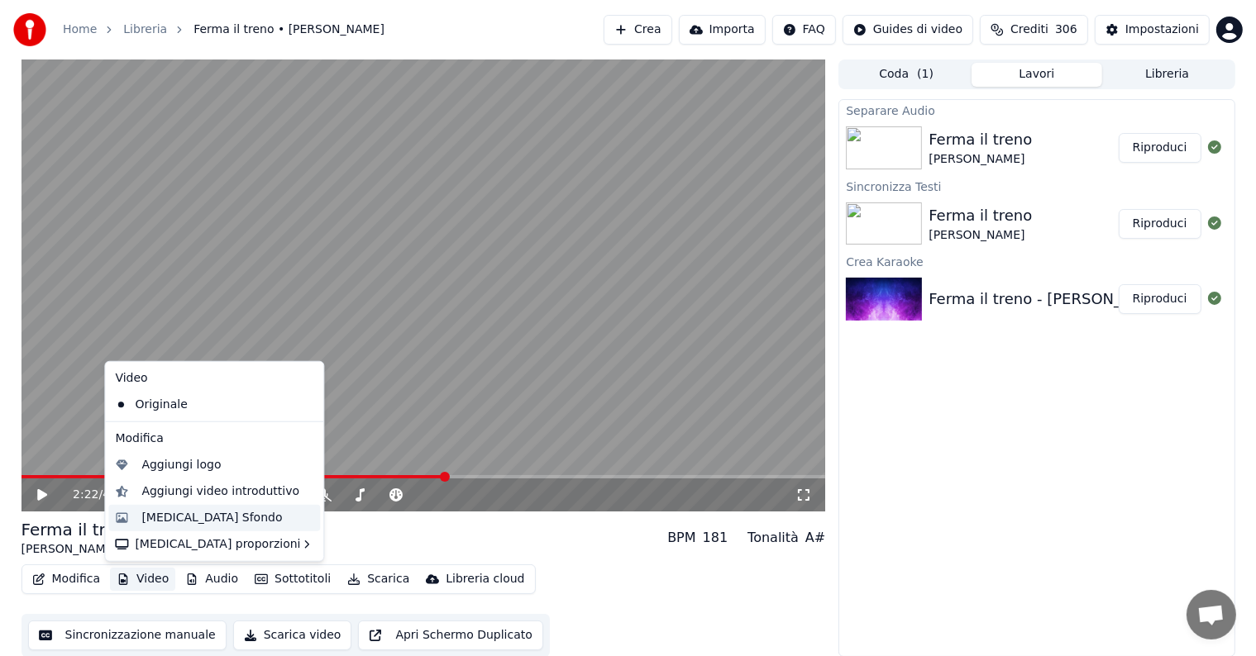
click at [172, 517] on div "[MEDICAL_DATA] Sfondo" at bounding box center [211, 518] width 141 height 17
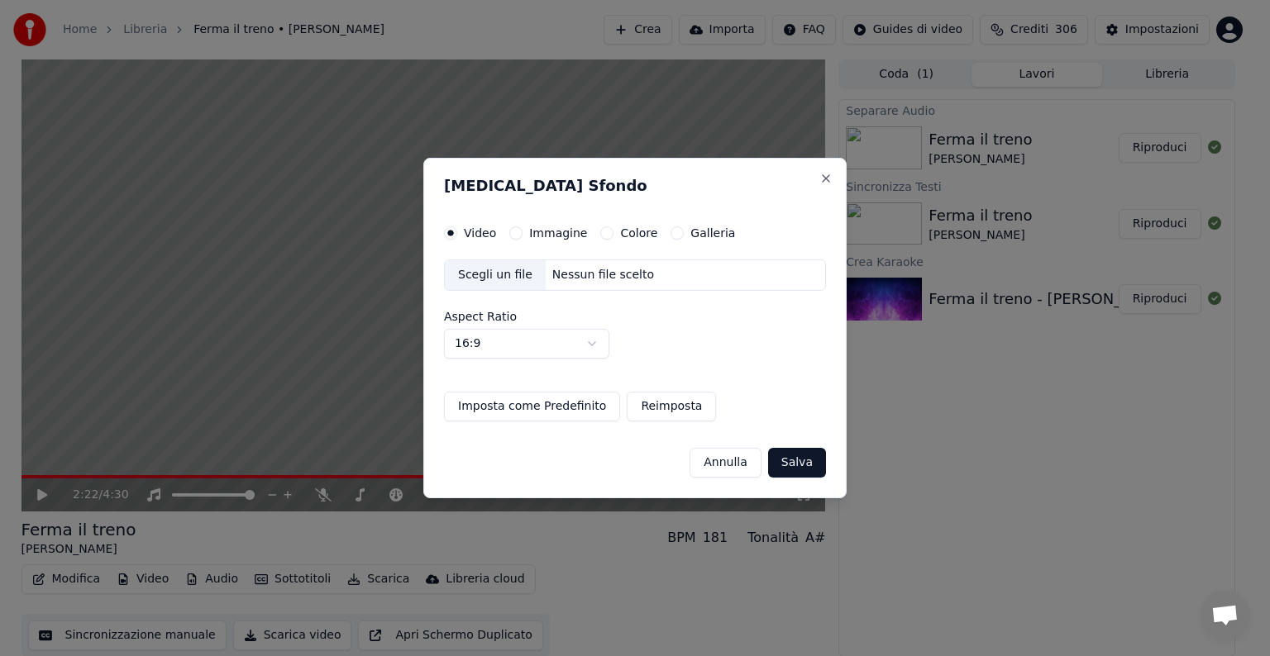
click at [511, 235] on button "Immagine" at bounding box center [515, 232] width 13 height 13
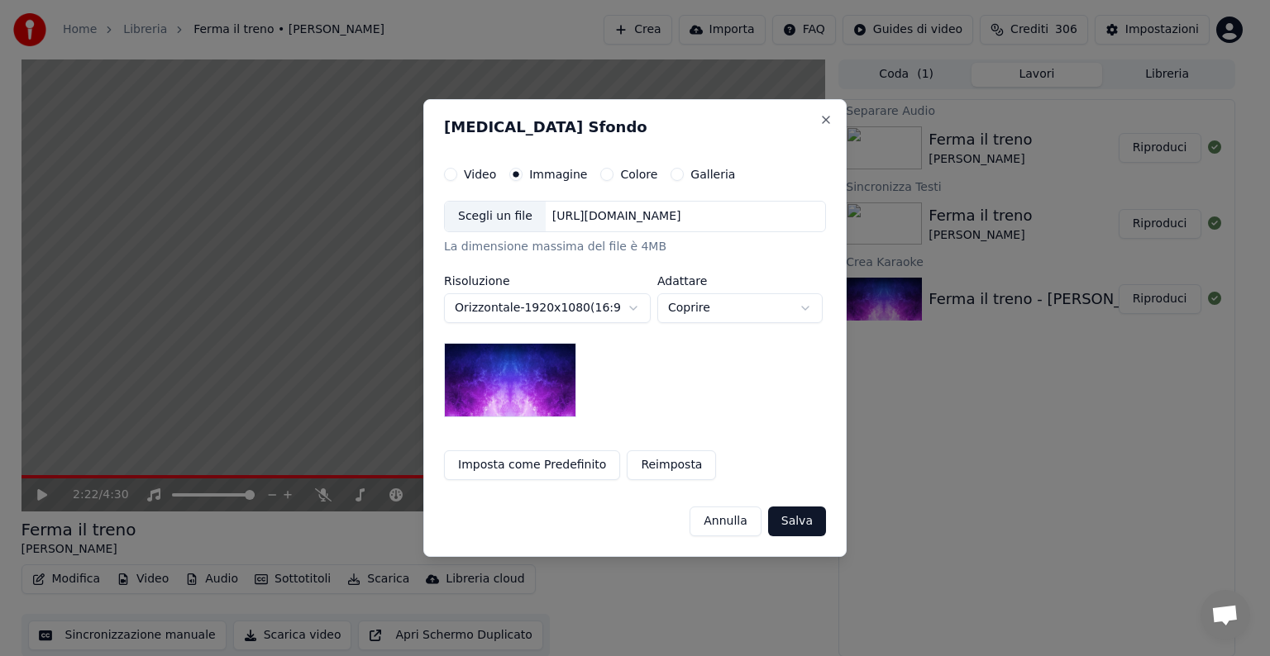
click at [612, 213] on div "[URL][DOMAIN_NAME]" at bounding box center [617, 216] width 142 height 17
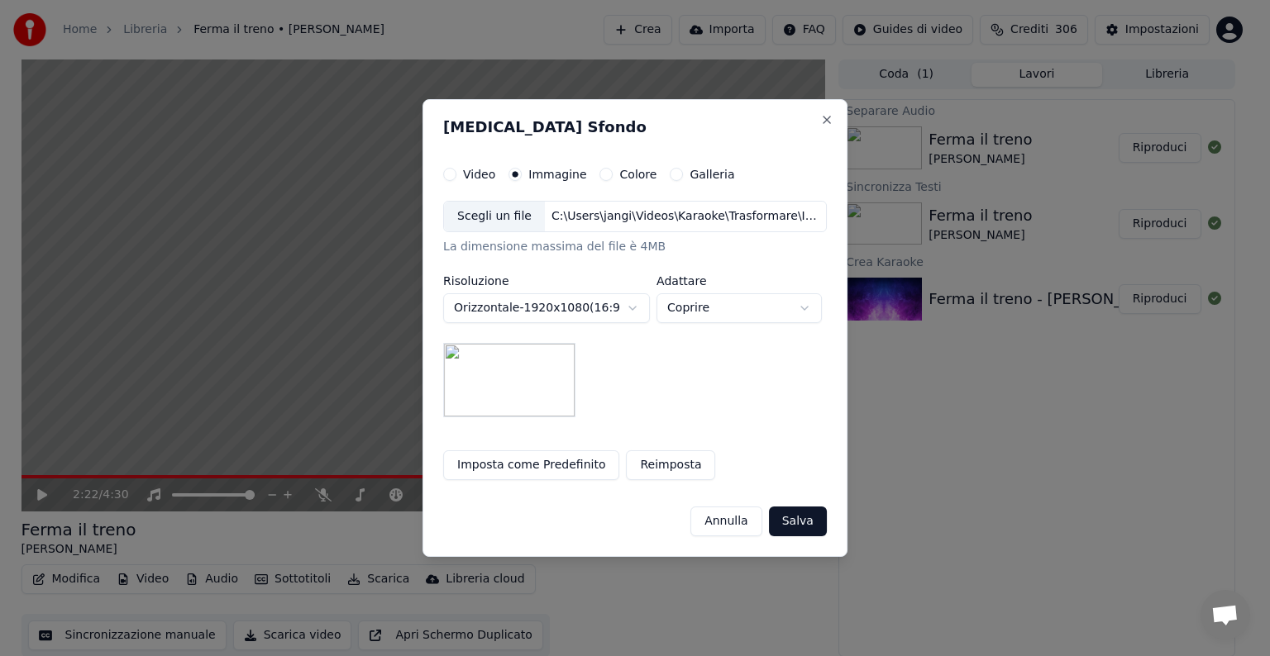
click at [806, 305] on body "**********" at bounding box center [628, 328] width 1256 height 656
select select "*******"
click at [801, 528] on button "Salva" at bounding box center [798, 522] width 58 height 30
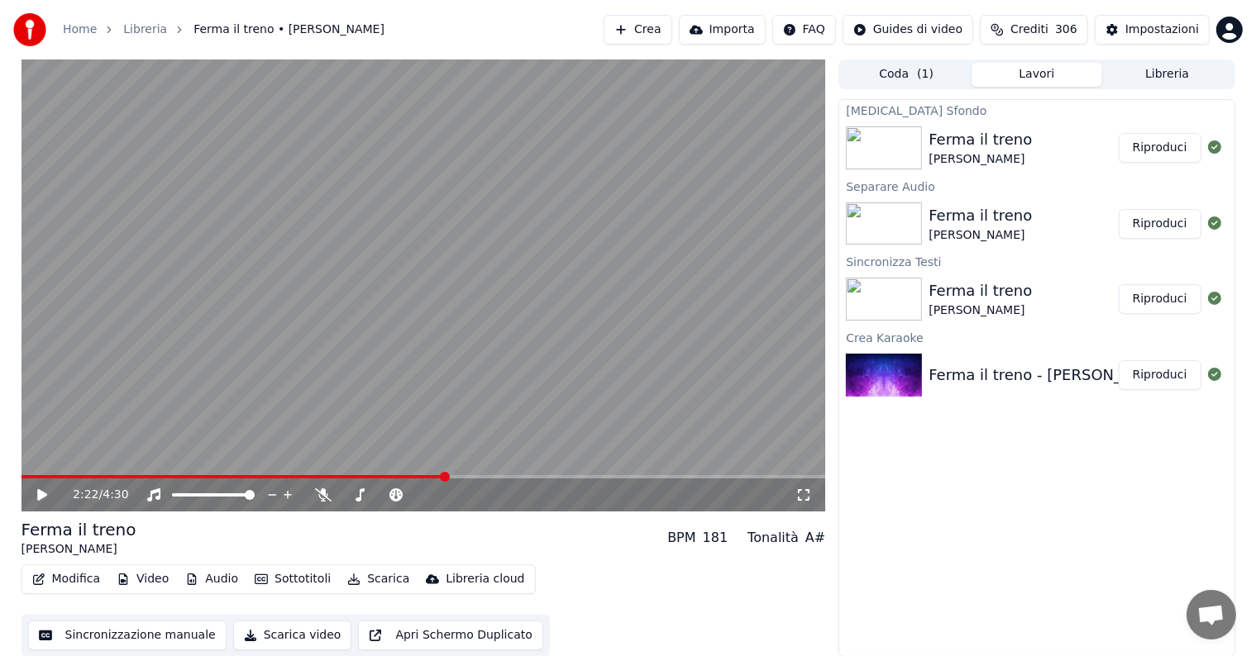
click at [1169, 149] on button "Riproduci" at bounding box center [1159, 148] width 83 height 30
click at [41, 496] on icon at bounding box center [54, 495] width 39 height 13
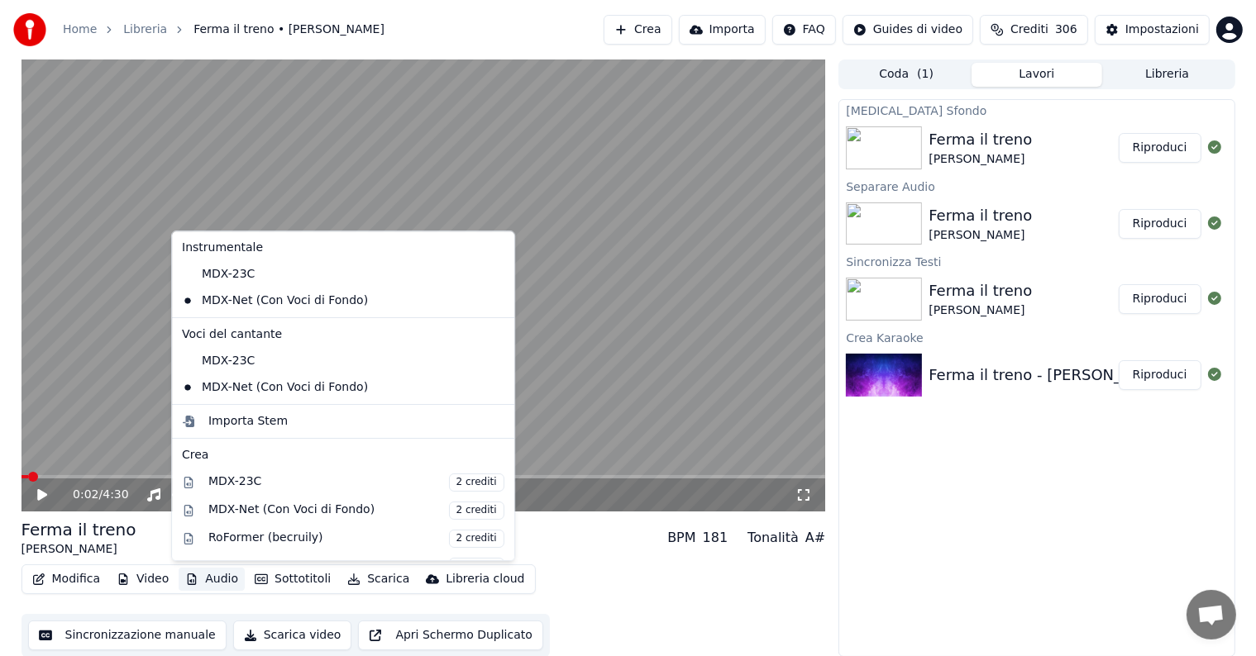
click at [222, 574] on button "Audio" at bounding box center [212, 579] width 66 height 23
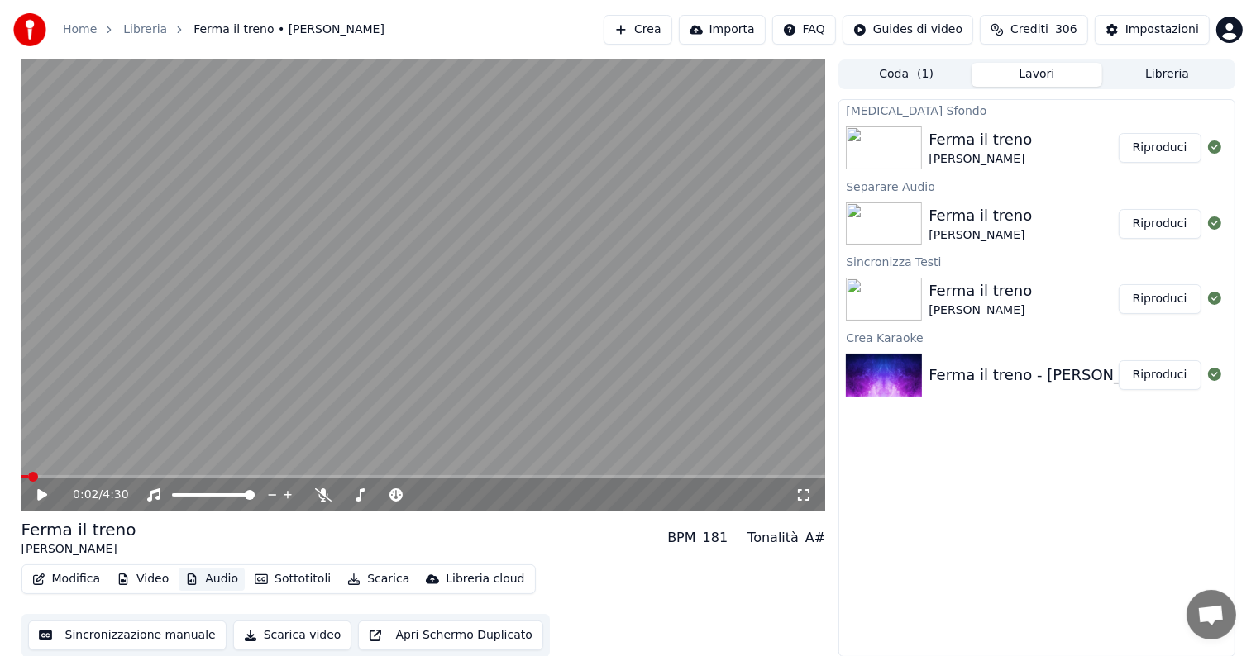
click at [222, 574] on button "Audio" at bounding box center [212, 579] width 66 height 23
click at [370, 583] on button "Scarica" at bounding box center [378, 579] width 75 height 23
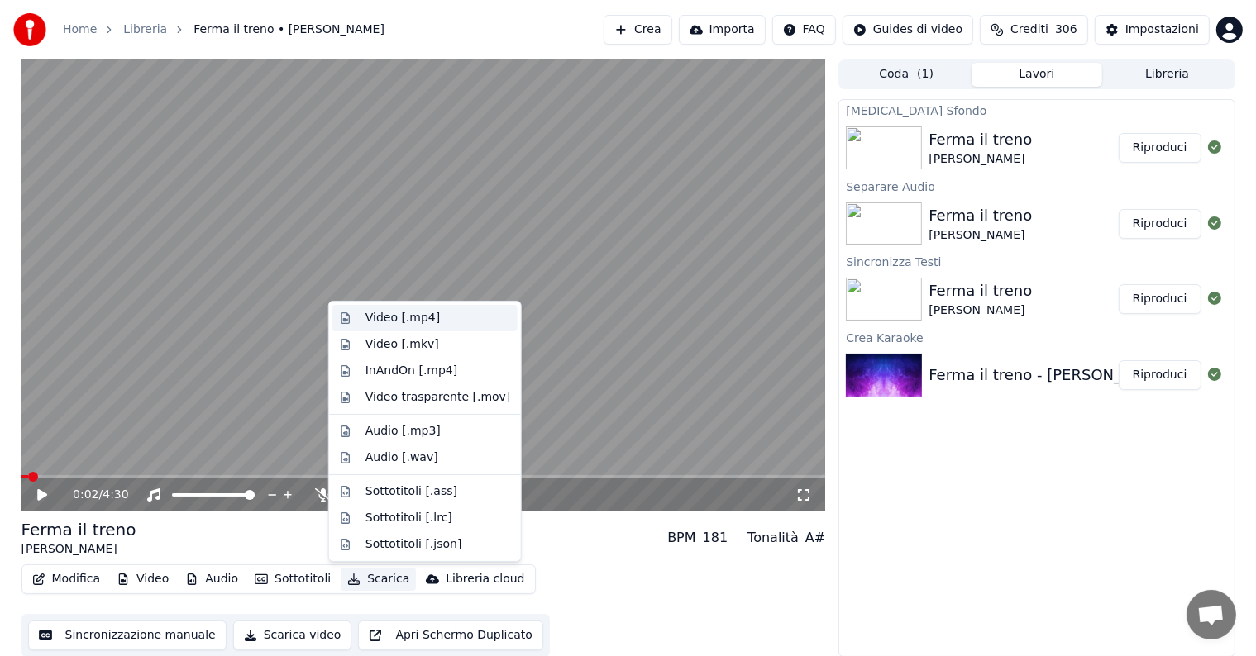
click at [412, 314] on div "Video [.mp4]" at bounding box center [402, 318] width 74 height 17
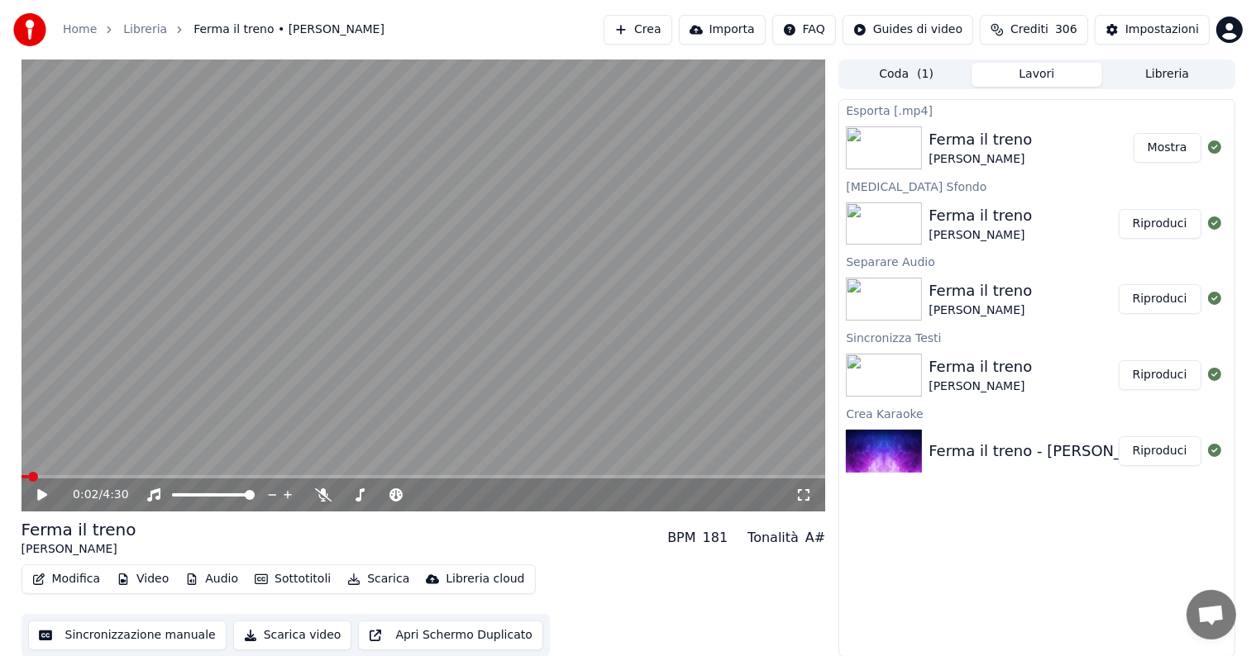
click at [1172, 139] on button "Mostra" at bounding box center [1167, 148] width 68 height 30
click at [202, 577] on button "Audio" at bounding box center [212, 579] width 66 height 23
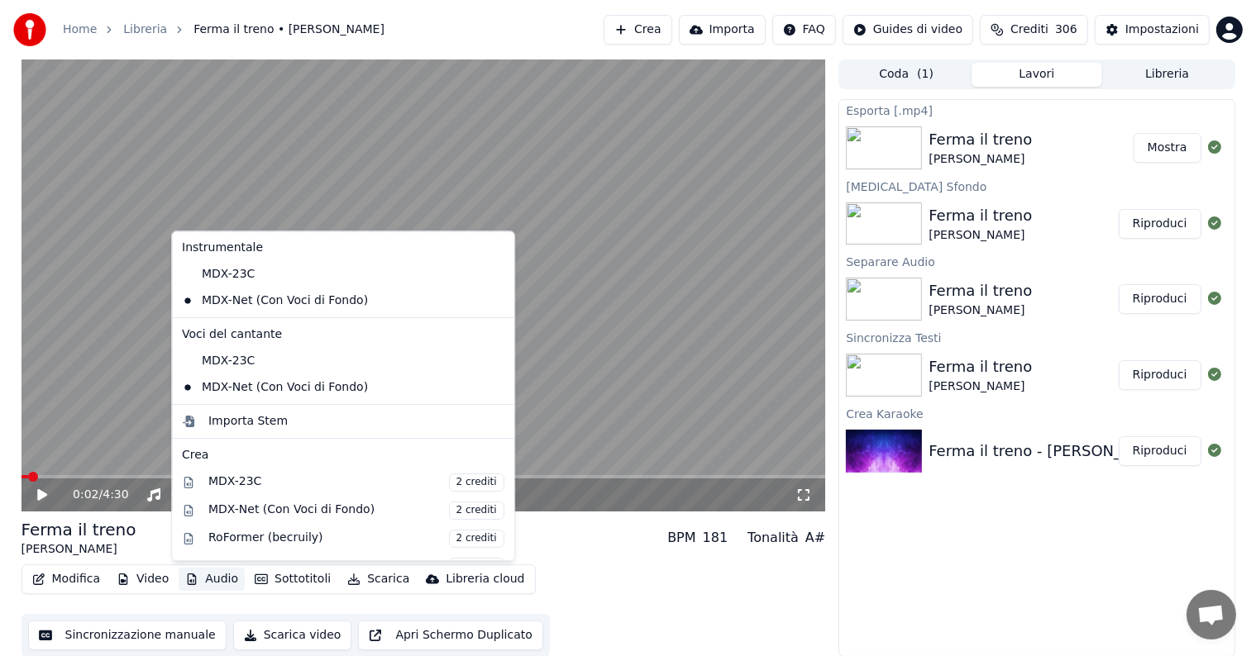
click at [202, 577] on button "Audio" at bounding box center [212, 579] width 66 height 23
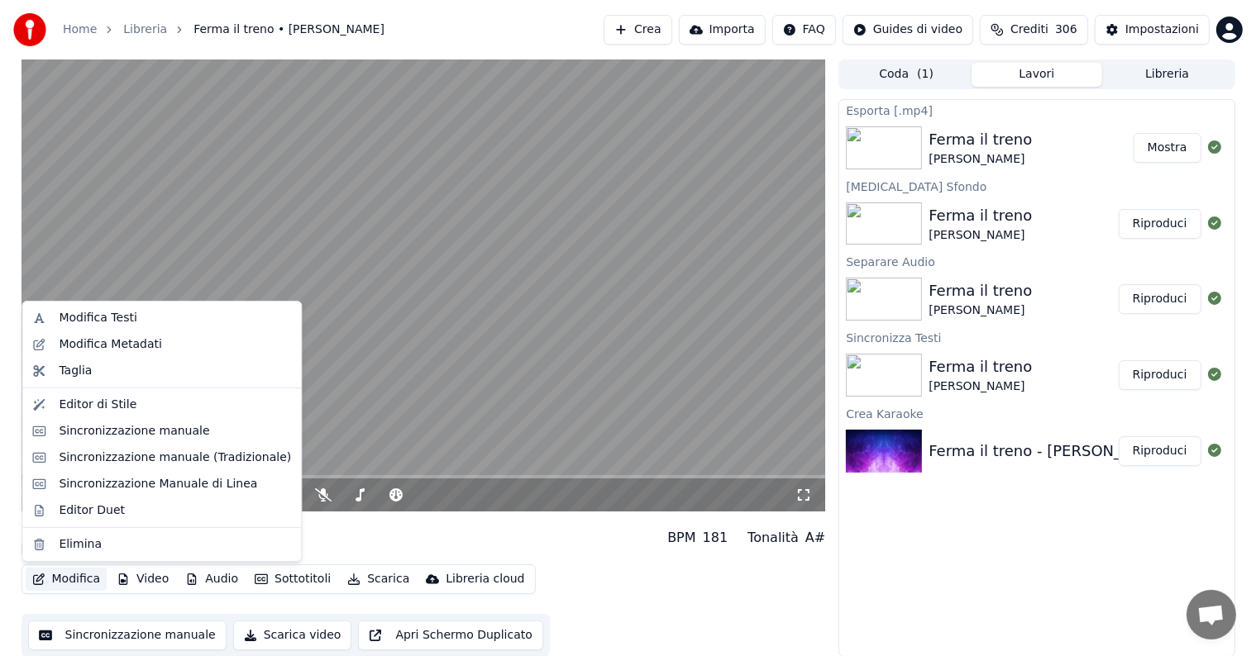
click at [66, 579] on button "Modifica" at bounding box center [67, 579] width 82 height 23
click at [110, 435] on div "Sincronizzazione manuale" at bounding box center [134, 431] width 150 height 17
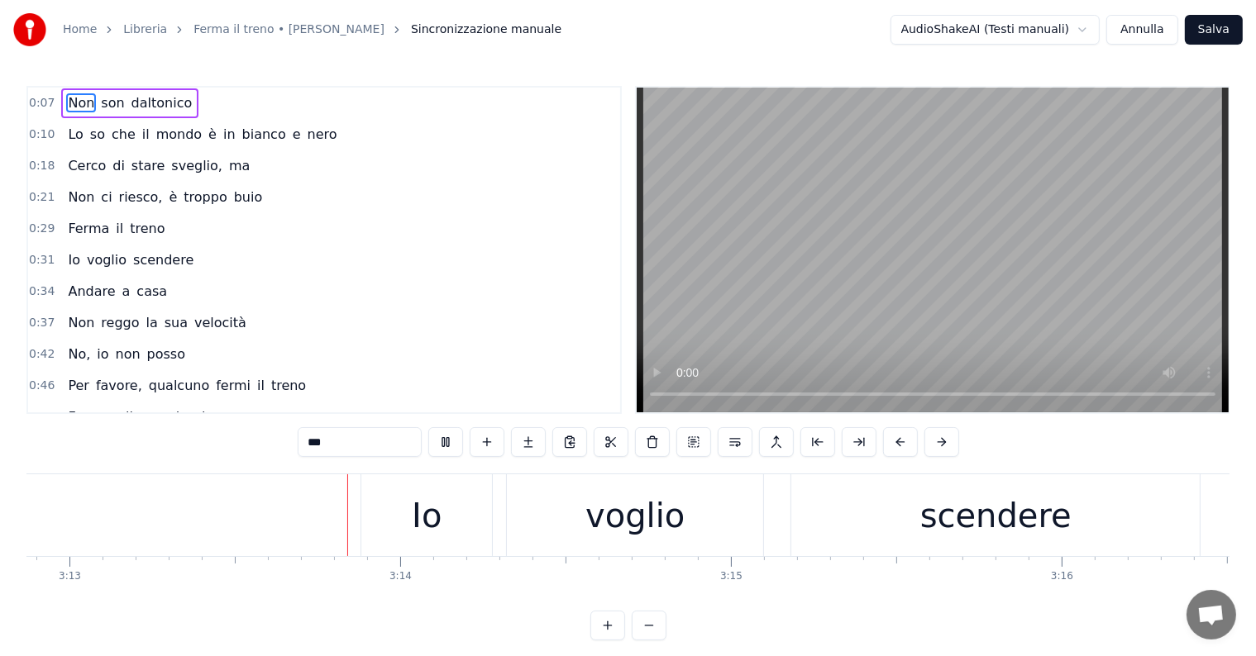
scroll to position [0, 63802]
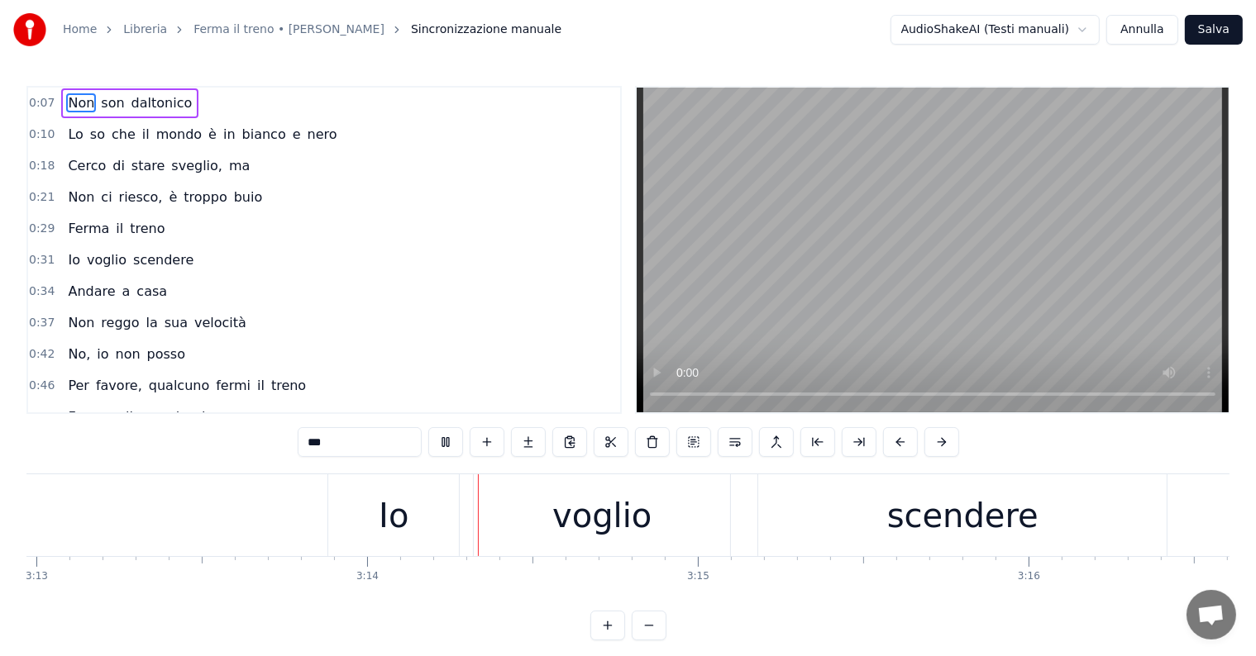
click at [1144, 30] on button "Annulla" at bounding box center [1142, 30] width 72 height 30
